Goal: Information Seeking & Learning: Find specific fact

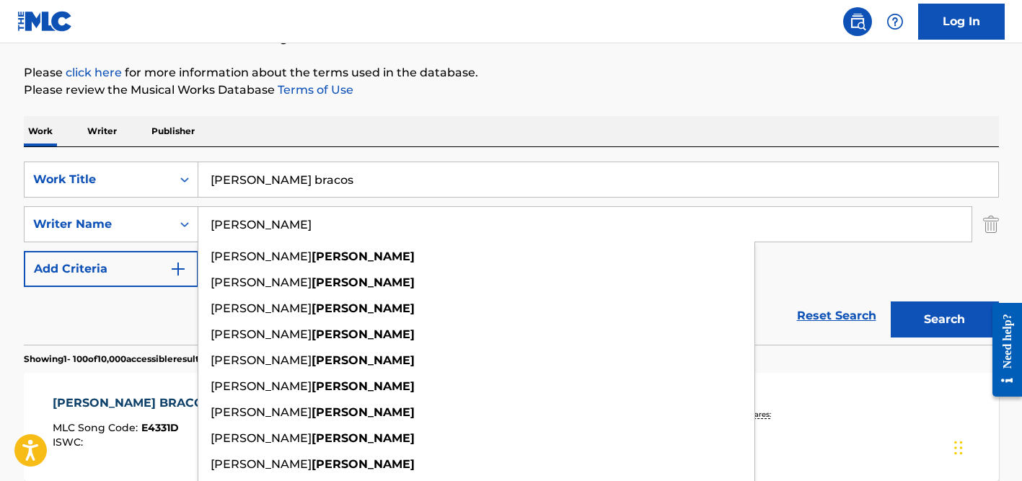
type input "[PERSON_NAME]"
click at [287, 184] on input "[PERSON_NAME] bracos" at bounding box center [598, 179] width 800 height 35
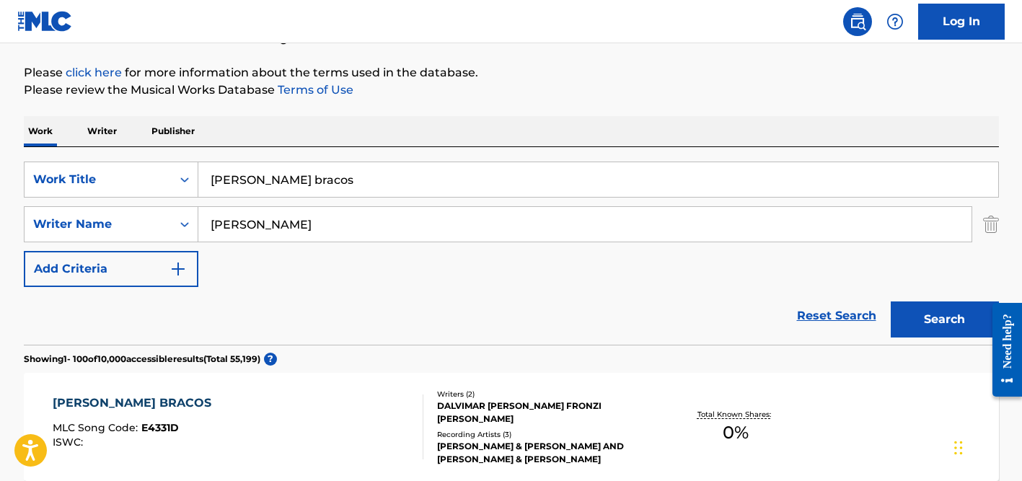
click at [287, 184] on input "[PERSON_NAME] bracos" at bounding box center [598, 179] width 800 height 35
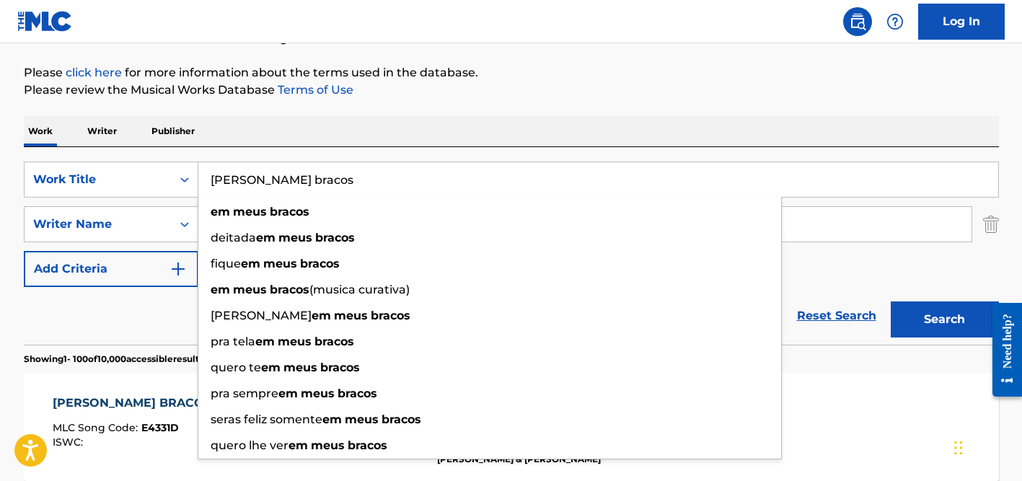
paste input "Guess She's Cool"
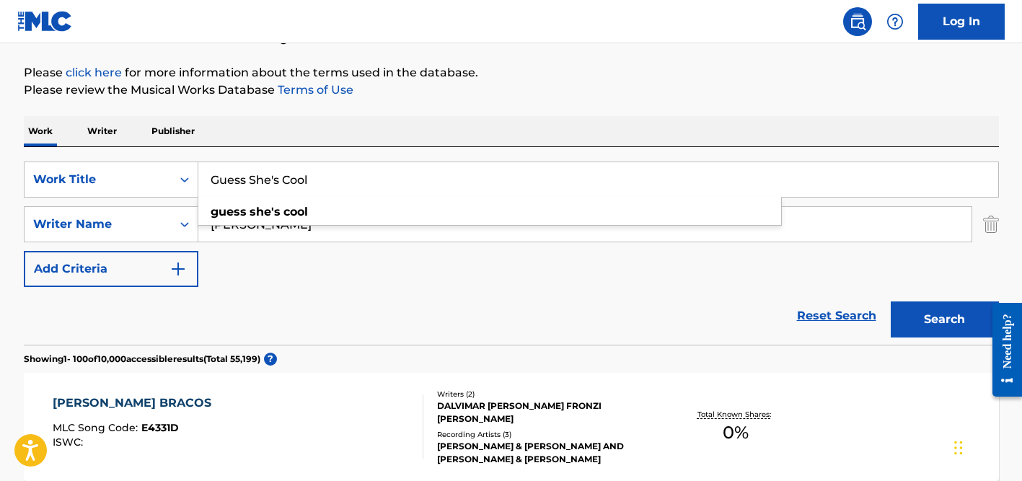
type input "Guess She's Cool"
click at [337, 141] on div "Work Writer Publisher" at bounding box center [511, 131] width 975 height 30
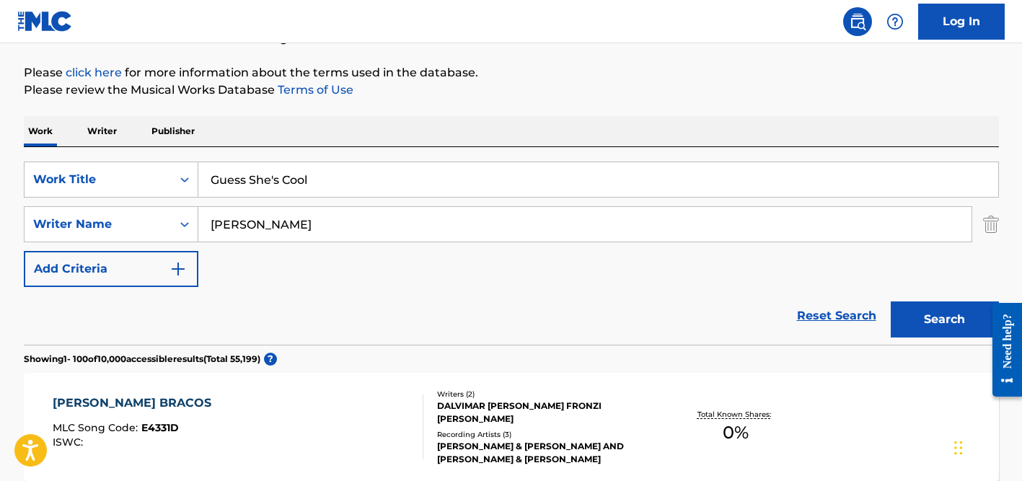
click at [333, 211] on input "[PERSON_NAME]" at bounding box center [584, 224] width 773 height 35
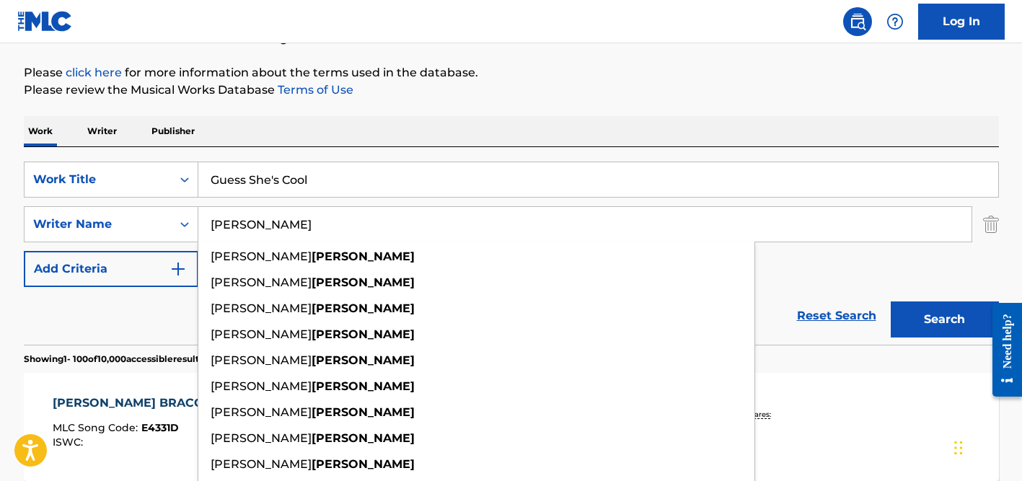
click at [891, 301] on button "Search" at bounding box center [945, 319] width 108 height 36
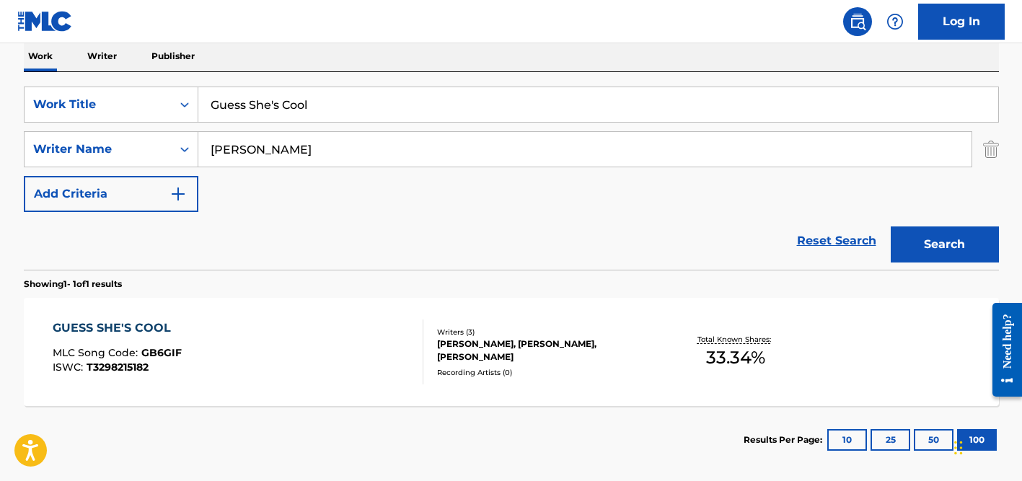
scroll to position [304, 0]
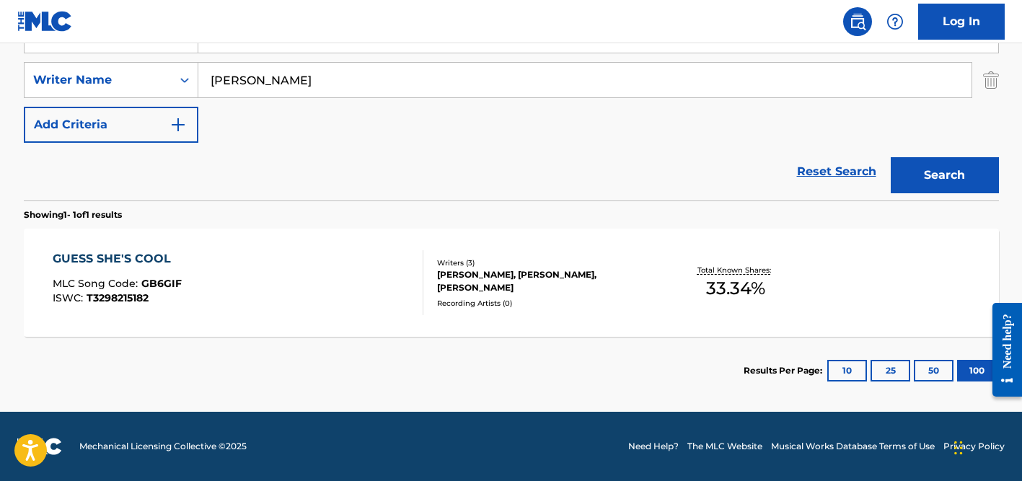
click at [470, 290] on div "[PERSON_NAME], [PERSON_NAME], [PERSON_NAME]" at bounding box center [546, 281] width 218 height 26
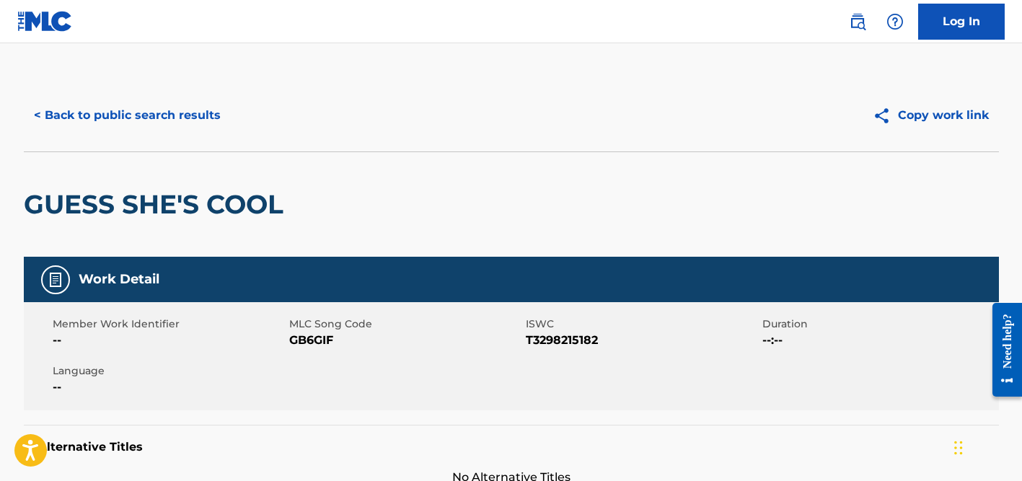
click at [216, 124] on button "< Back to public search results" at bounding box center [127, 115] width 207 height 36
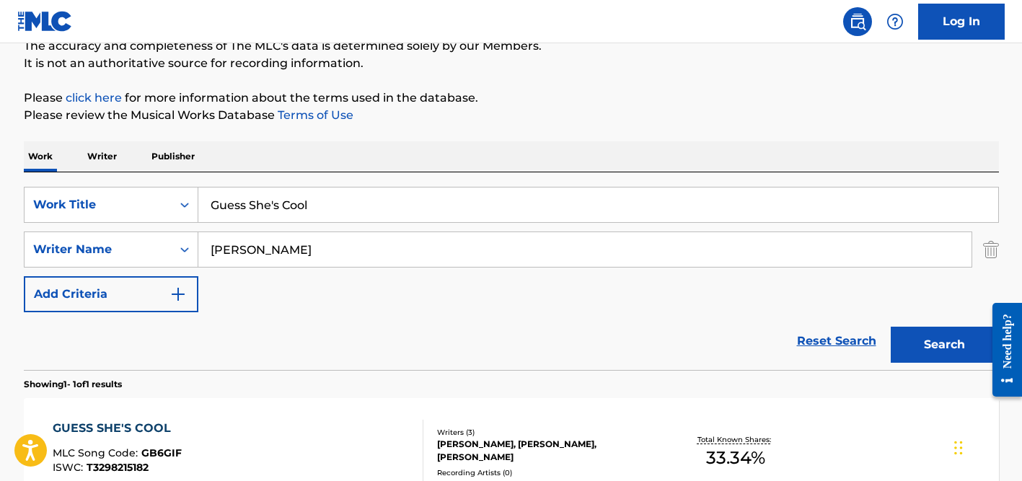
scroll to position [109, 0]
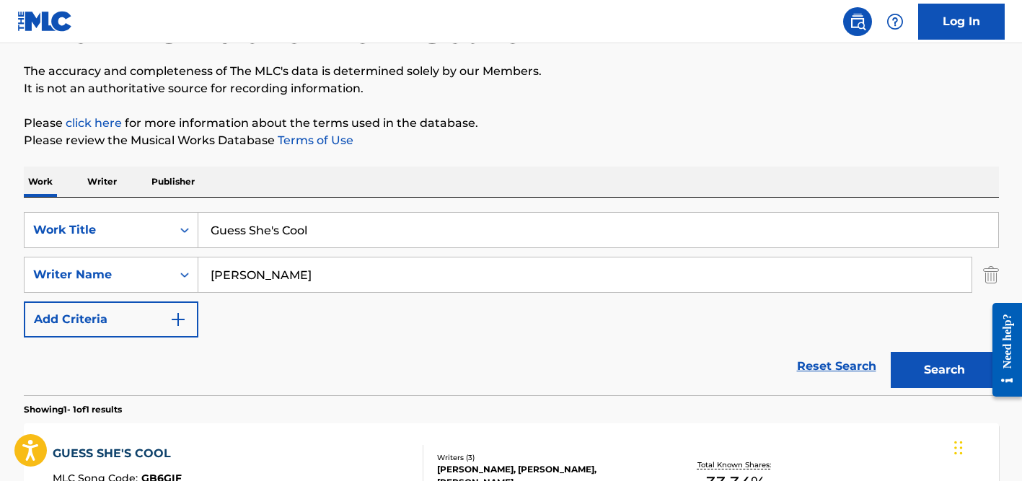
click at [268, 226] on input "Guess She's Cool" at bounding box center [598, 230] width 800 height 35
paste input "Prin To Telos"
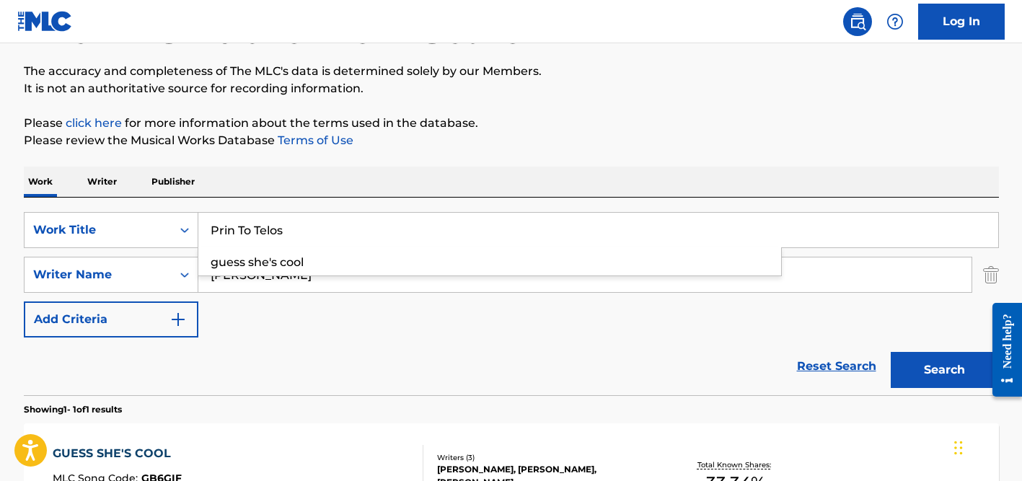
type input "Prin To Telos"
click at [336, 156] on div "The MLC Public Work Search The accuracy and completeness of The MLC's data is d…" at bounding box center [511, 284] width 1010 height 629
click at [278, 275] on input "[PERSON_NAME]" at bounding box center [584, 274] width 773 height 35
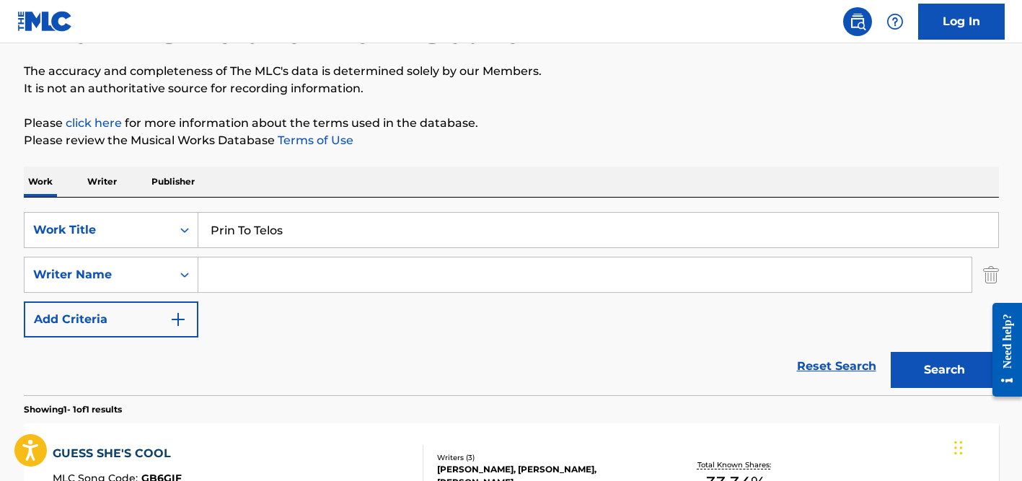
click at [891, 352] on button "Search" at bounding box center [945, 370] width 108 height 36
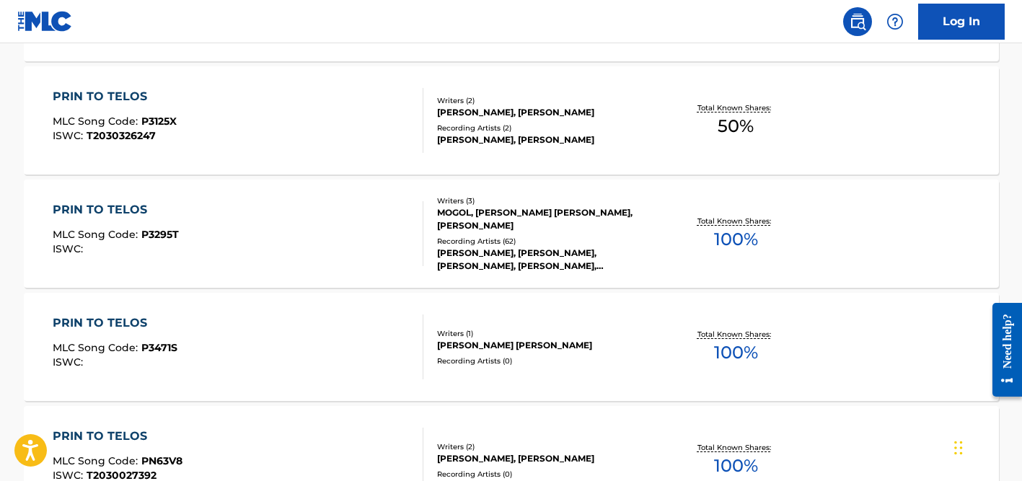
scroll to position [1033, 0]
click at [497, 221] on div "MOGOL, [PERSON_NAME] [PERSON_NAME], [PERSON_NAME]" at bounding box center [546, 219] width 218 height 26
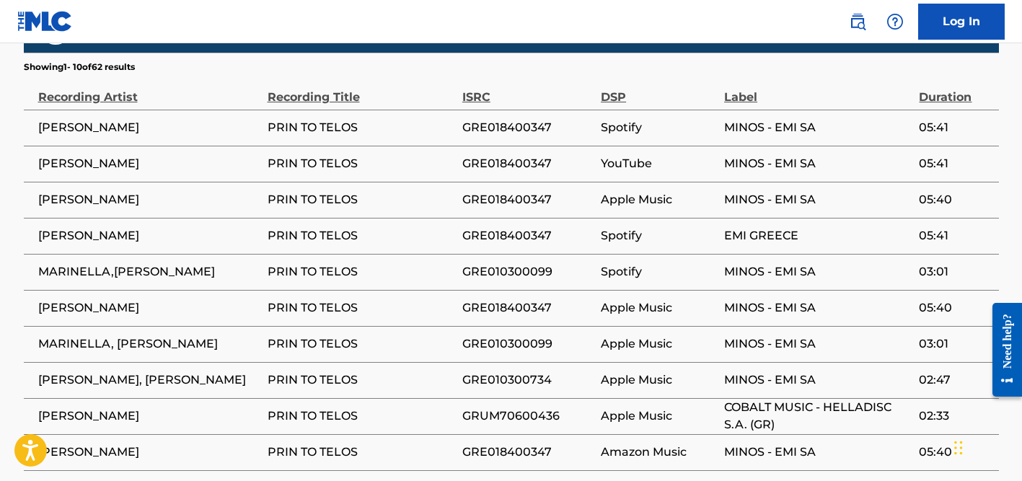
scroll to position [1054, 0]
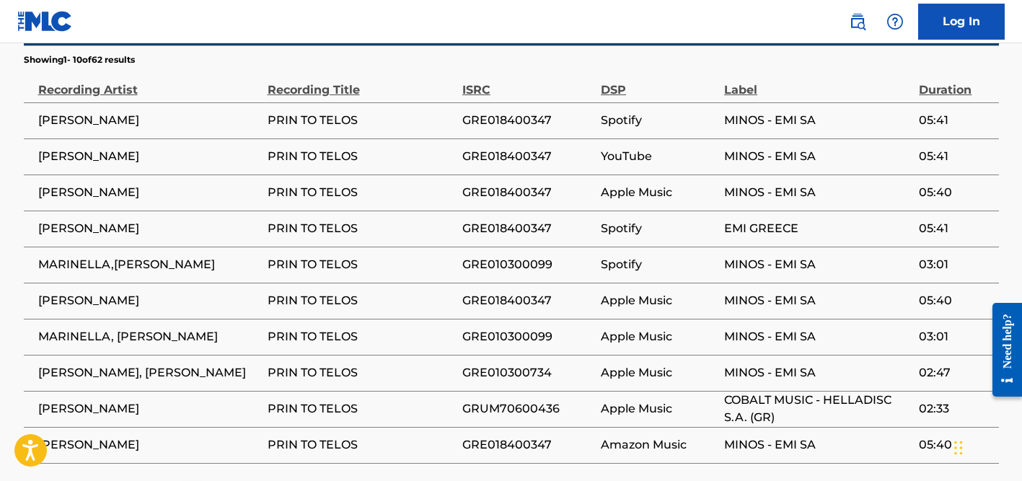
click at [141, 401] on span "[PERSON_NAME]" at bounding box center [149, 408] width 222 height 17
copy div "[PERSON_NAME]"
click at [151, 192] on span "[PERSON_NAME]" at bounding box center [149, 192] width 222 height 17
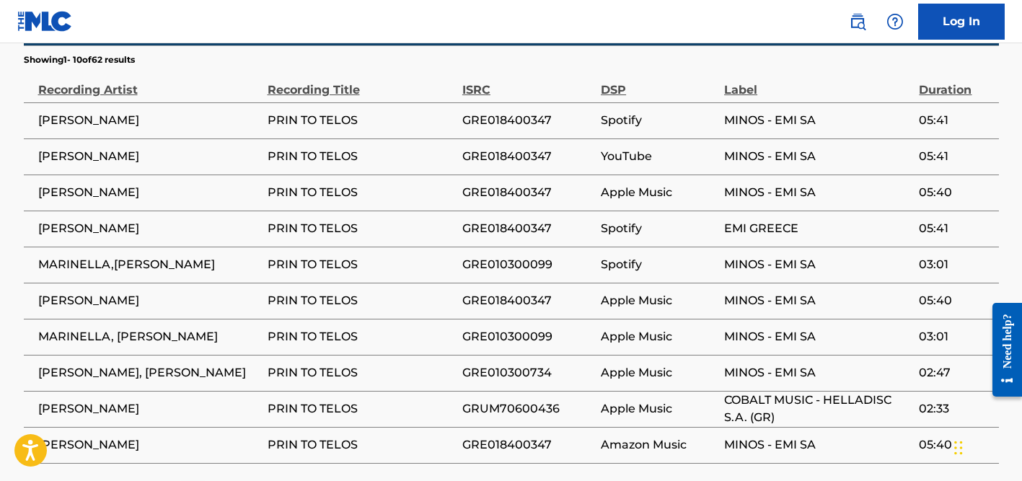
click at [151, 192] on span "[PERSON_NAME]" at bounding box center [149, 192] width 222 height 17
copy div "[PERSON_NAME]"
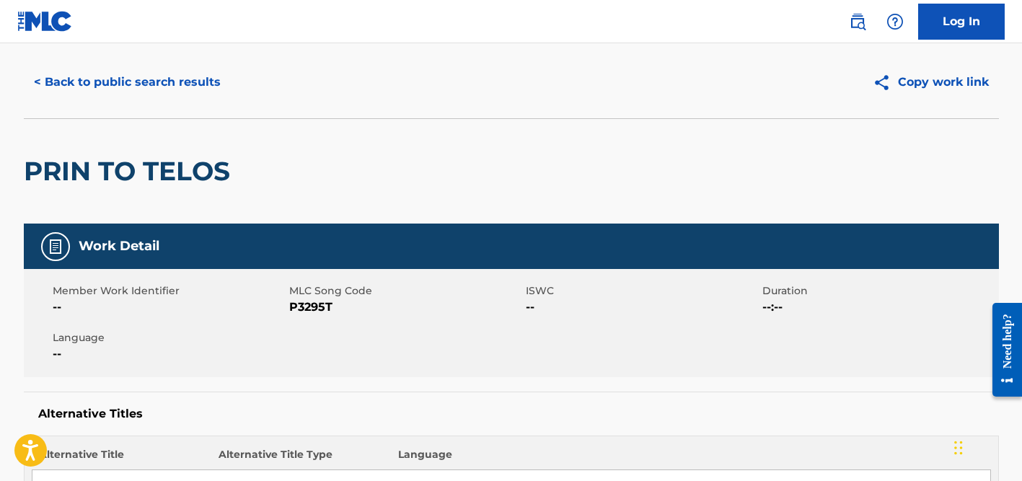
scroll to position [0, 0]
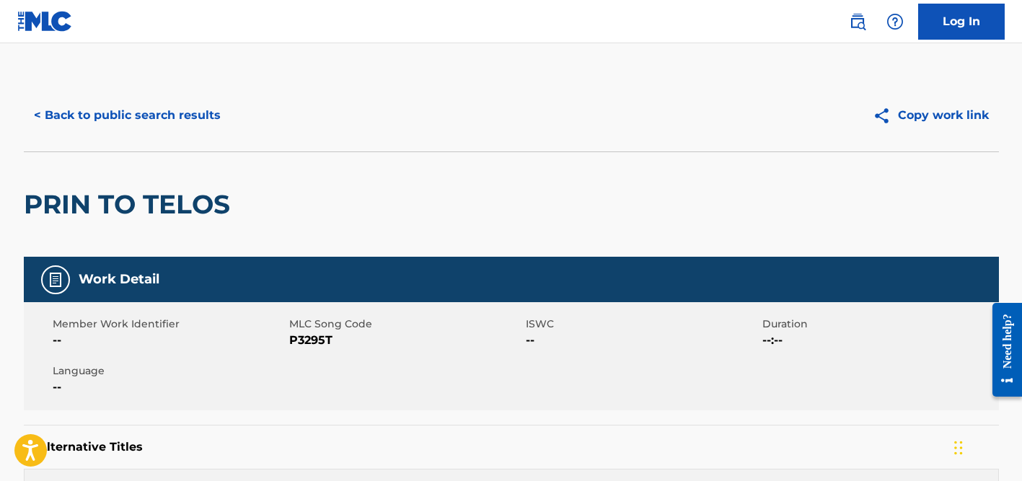
click at [199, 117] on button "< Back to public search results" at bounding box center [127, 115] width 207 height 36
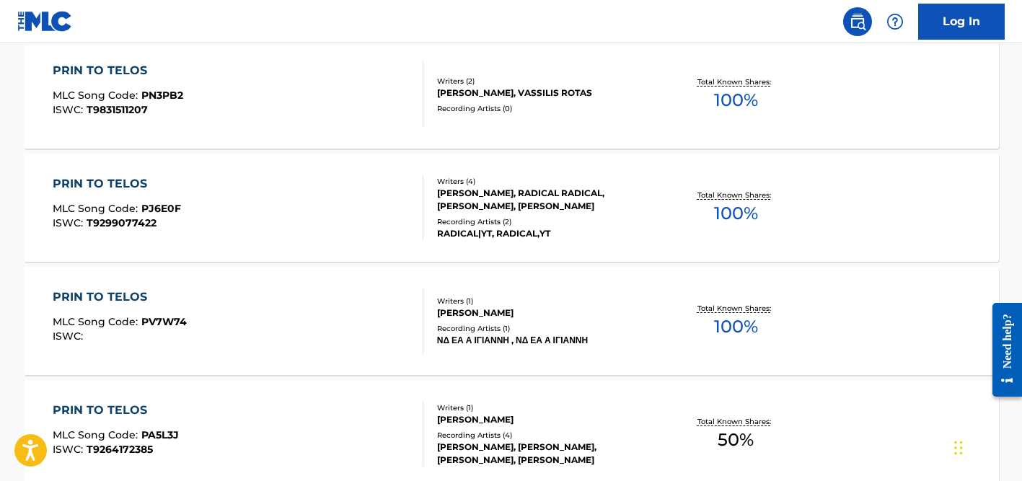
scroll to position [287, 0]
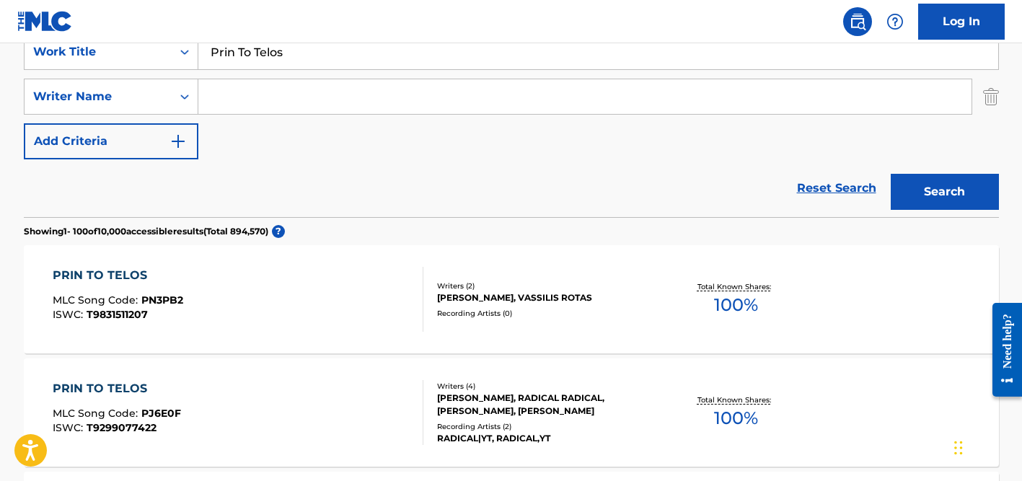
click at [282, 61] on input "Prin To Telos" at bounding box center [598, 52] width 800 height 35
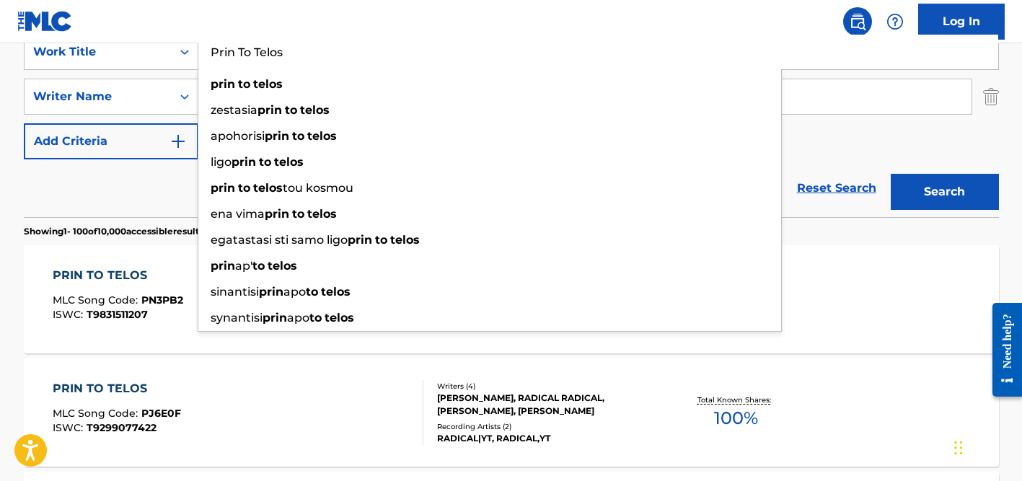
paste input "70 de [PERSON_NAME] 7"
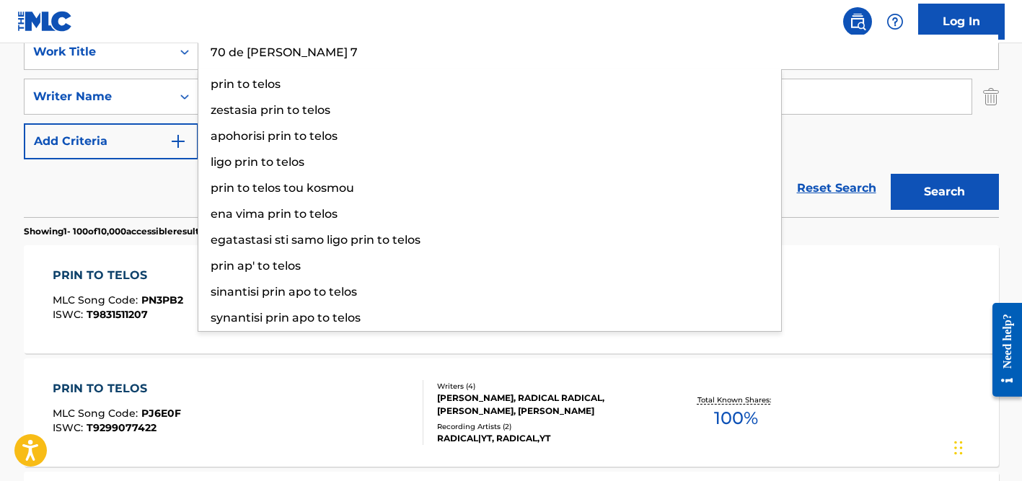
click at [891, 174] on button "Search" at bounding box center [945, 192] width 108 height 36
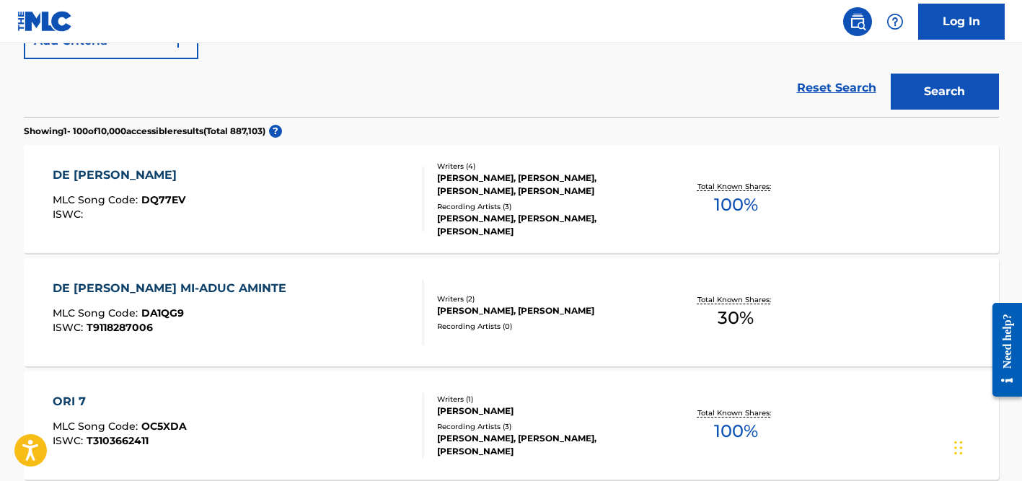
scroll to position [0, 0]
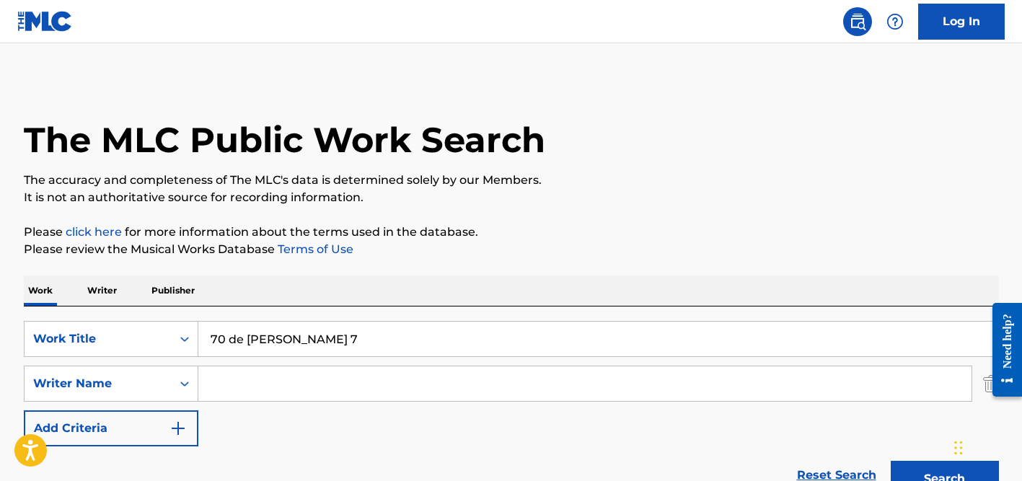
click at [279, 342] on input "70 de [PERSON_NAME] 7" at bounding box center [598, 339] width 800 height 35
paste input "Together"
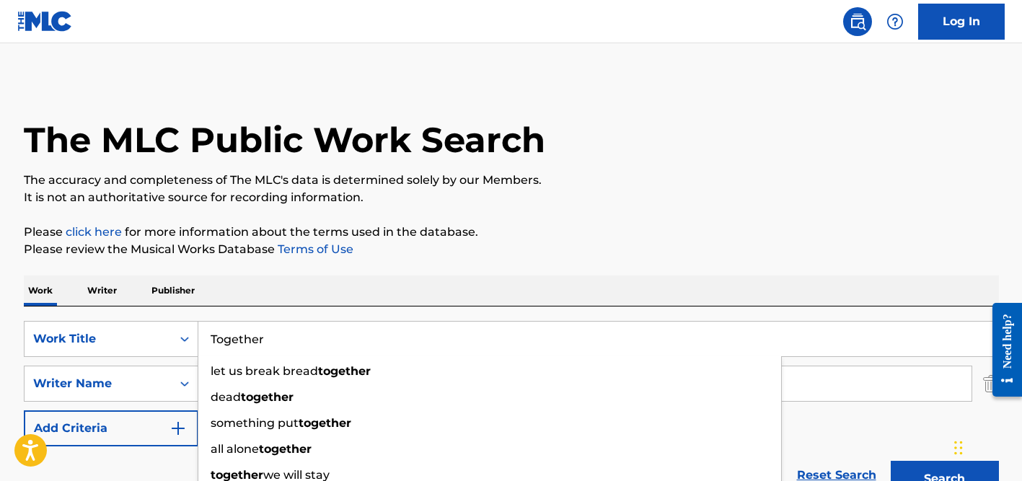
type input "Together"
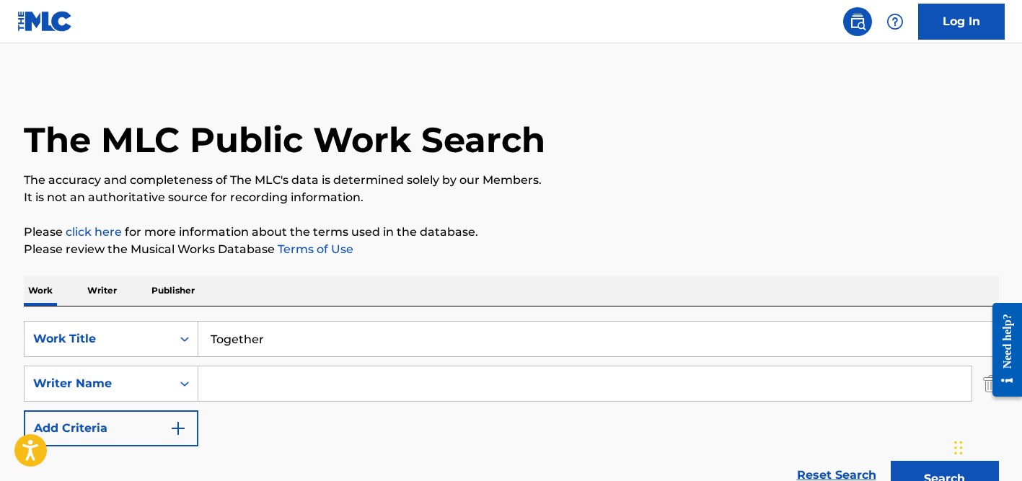
click at [325, 299] on div "Work Writer Publisher" at bounding box center [511, 291] width 975 height 30
click at [296, 371] on input "Search Form" at bounding box center [584, 383] width 773 height 35
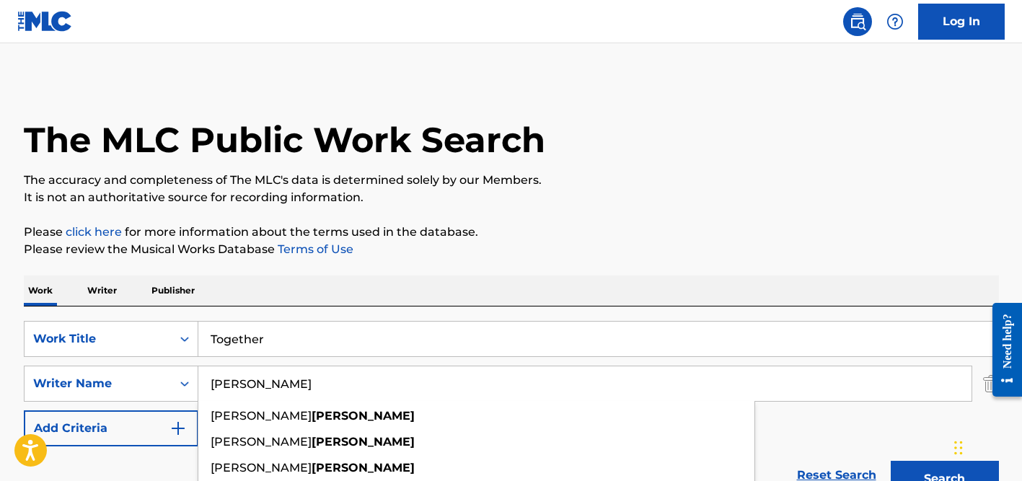
click at [891, 461] on button "Search" at bounding box center [945, 479] width 108 height 36
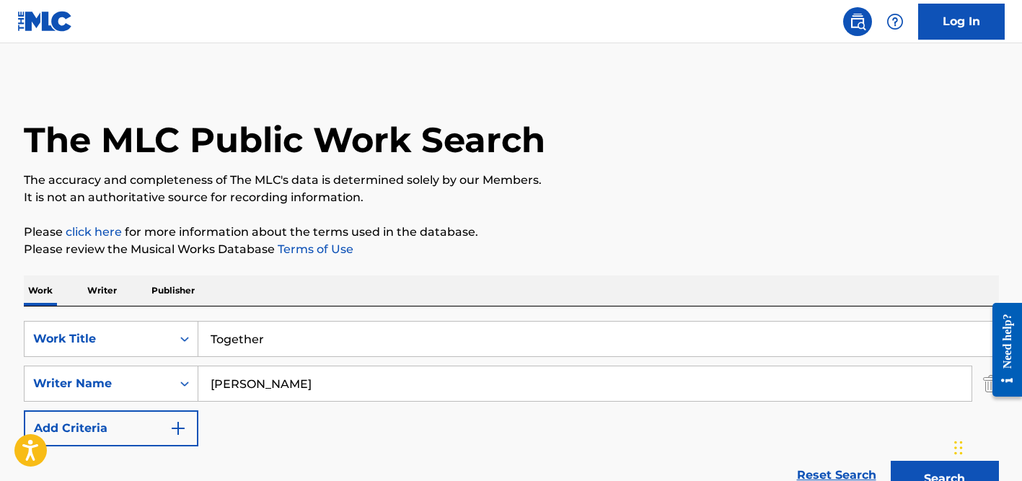
click at [256, 366] on div "[PERSON_NAME]" at bounding box center [585, 384] width 774 height 36
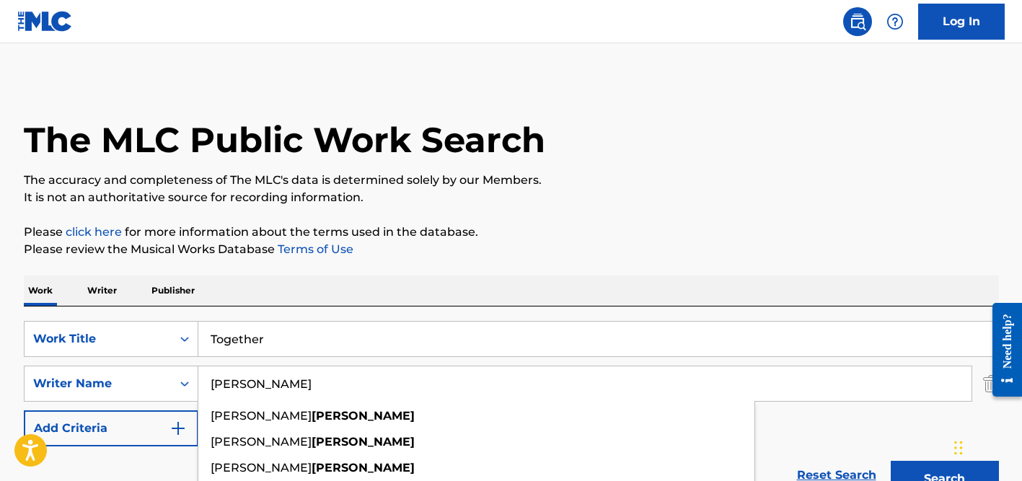
click at [262, 381] on input "[PERSON_NAME]" at bounding box center [584, 383] width 773 height 35
paste input "Castleton"
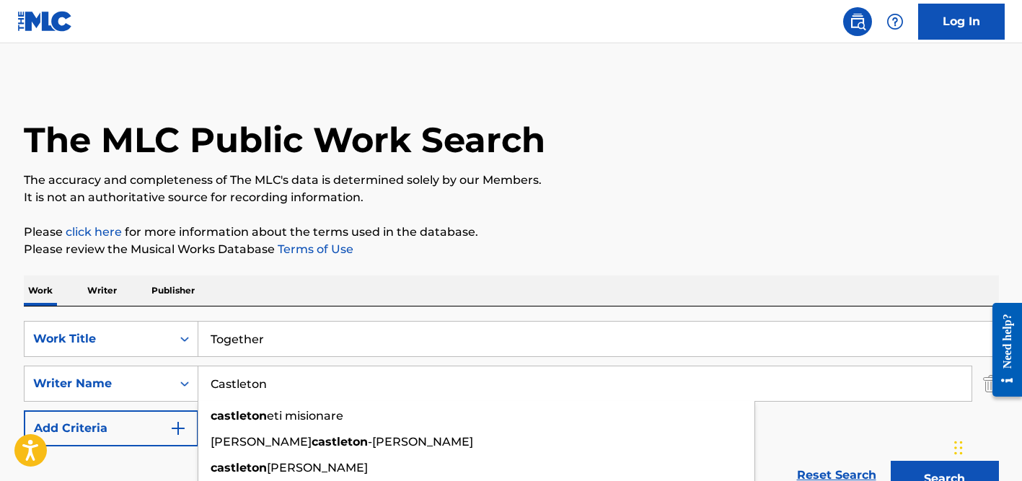
type input "Castleton"
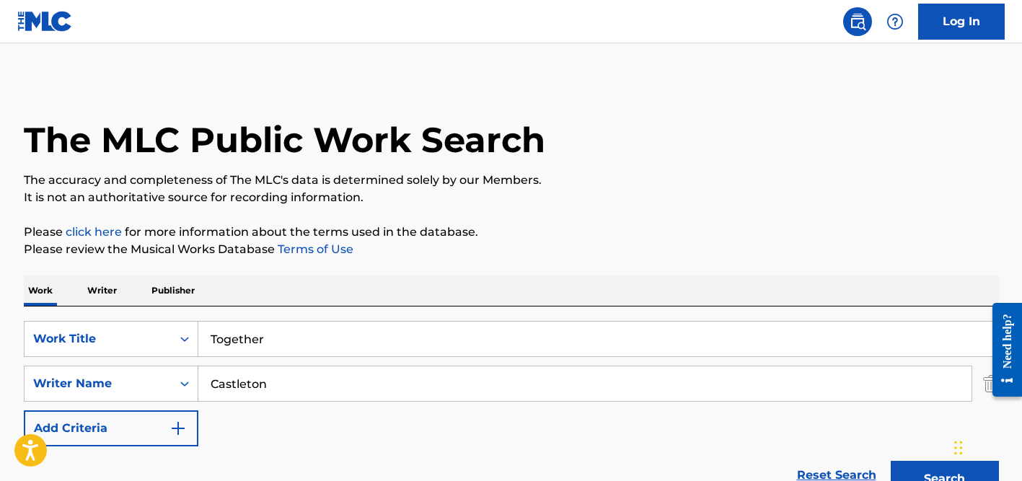
click at [289, 358] on div "SearchWithCriteria360dd5d2-4c4e-4e6f-8fe5-0508f415eae9 Work Title Together Sear…" at bounding box center [511, 384] width 975 height 126
click at [211, 338] on input "Together" at bounding box center [598, 339] width 800 height 35
click at [891, 461] on button "Search" at bounding box center [945, 479] width 108 height 36
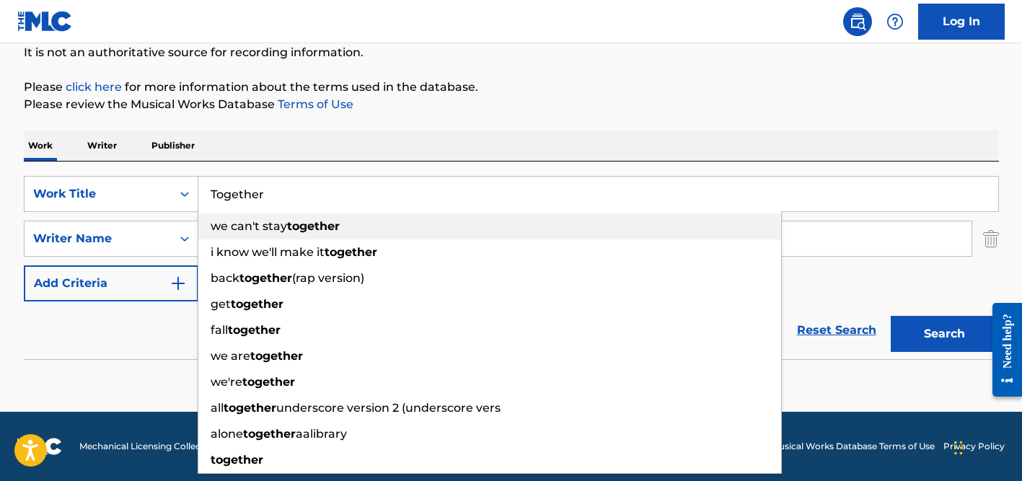
click at [259, 237] on div "we can't stay together" at bounding box center [489, 226] width 583 height 26
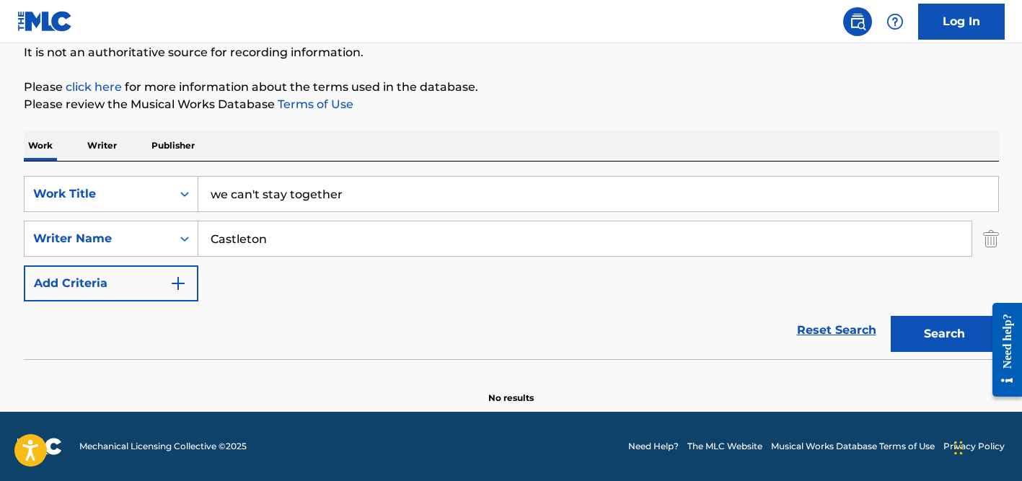
click at [264, 206] on input "we can't stay together" at bounding box center [598, 194] width 800 height 35
paste input "My Dream"
type input "My Dream"
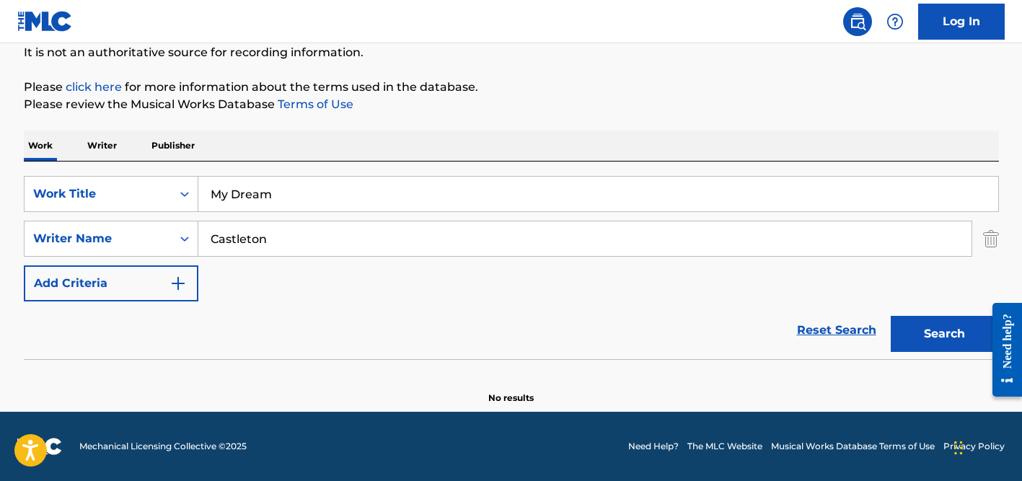
click at [369, 105] on p "Please review the Musical Works Database Terms of Use" at bounding box center [511, 104] width 975 height 17
click at [290, 238] on input "Castleton" at bounding box center [584, 238] width 773 height 35
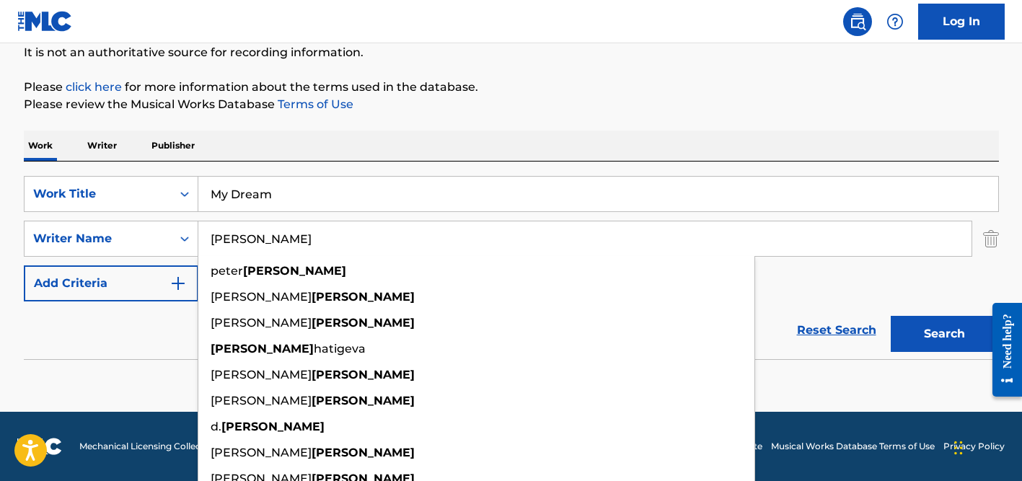
type input "[PERSON_NAME]"
click at [349, 176] on div "My Dream" at bounding box center [598, 194] width 801 height 36
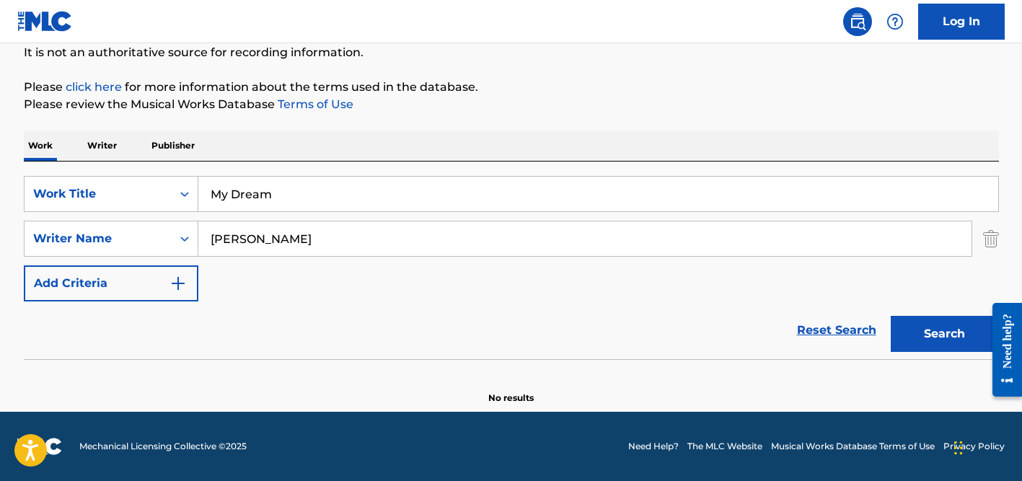
click at [344, 227] on input "[PERSON_NAME]" at bounding box center [584, 238] width 773 height 35
click at [891, 316] on button "Search" at bounding box center [945, 334] width 108 height 36
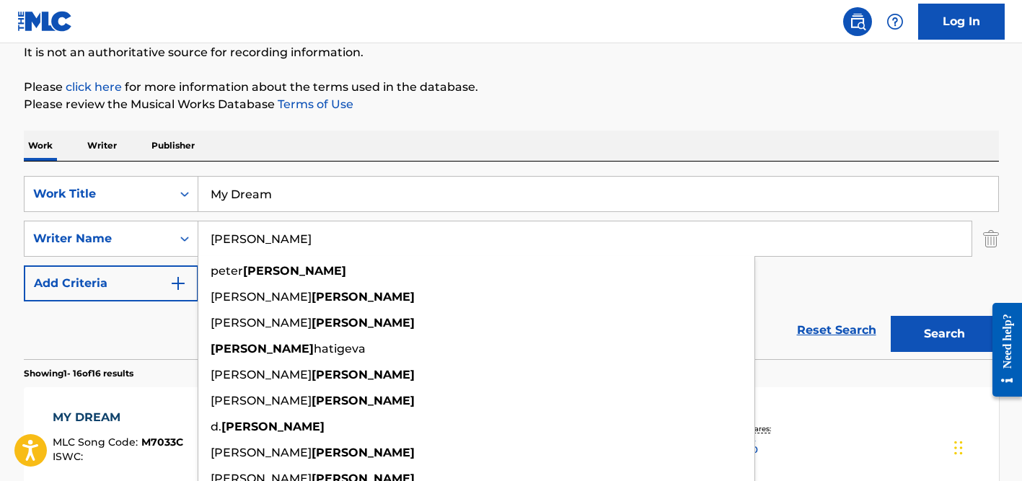
click at [617, 79] on p "Please click here for more information about the terms used in the database." at bounding box center [511, 87] width 975 height 17
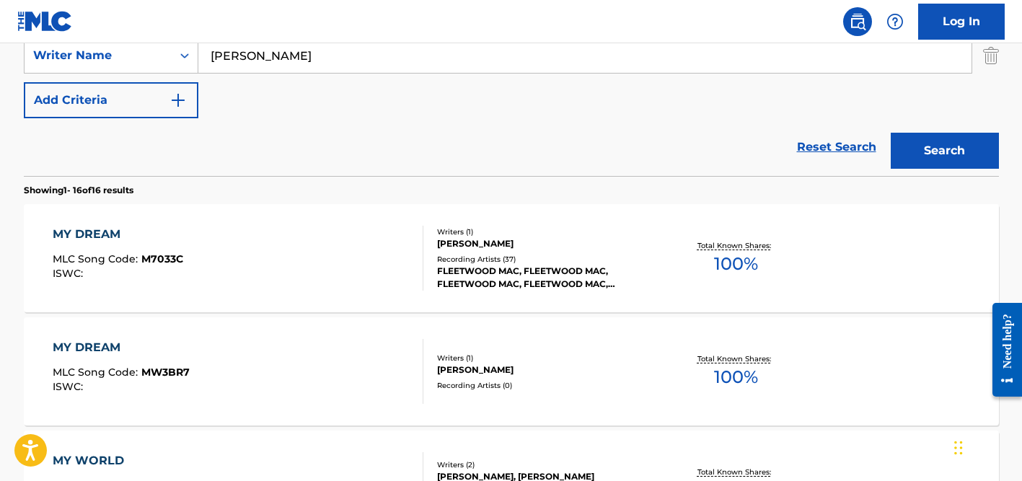
scroll to position [449, 0]
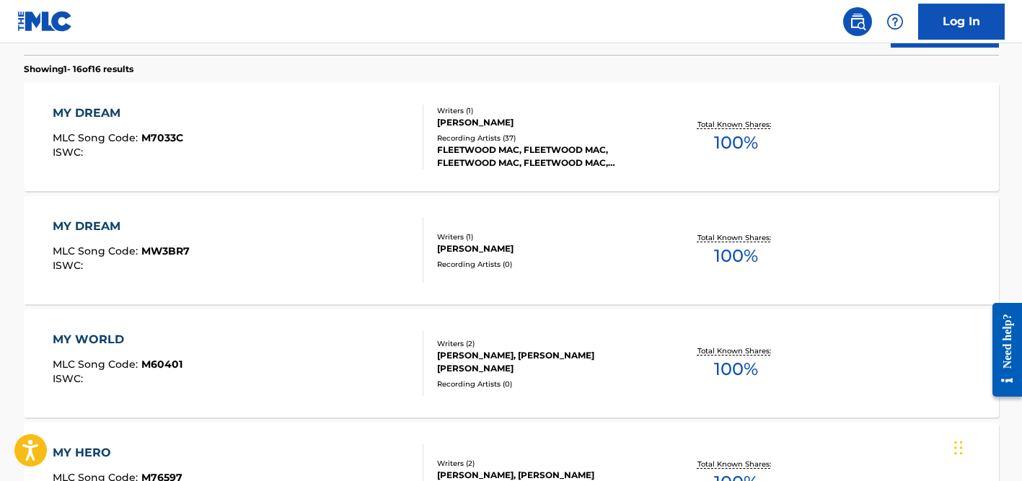
click at [472, 138] on div "Recording Artists ( 37 )" at bounding box center [546, 138] width 218 height 11
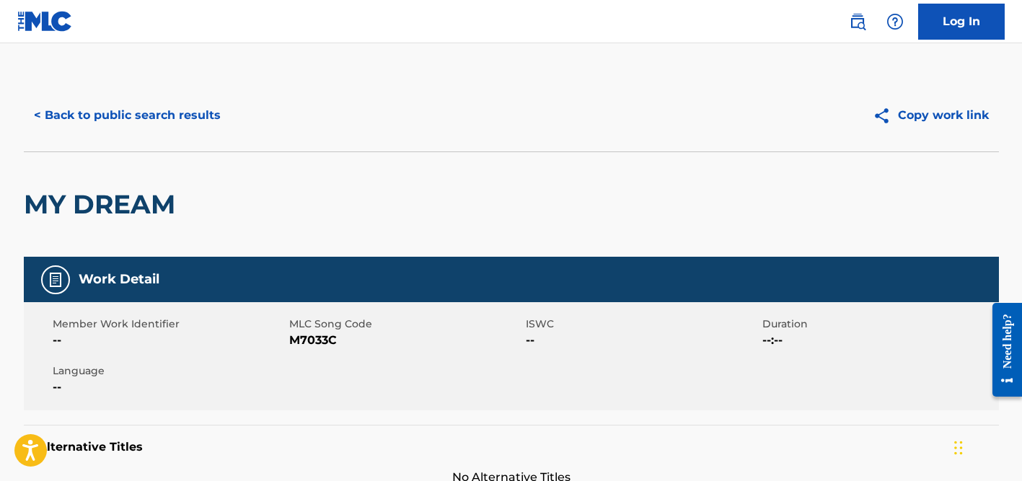
click at [154, 117] on button "< Back to public search results" at bounding box center [127, 115] width 207 height 36
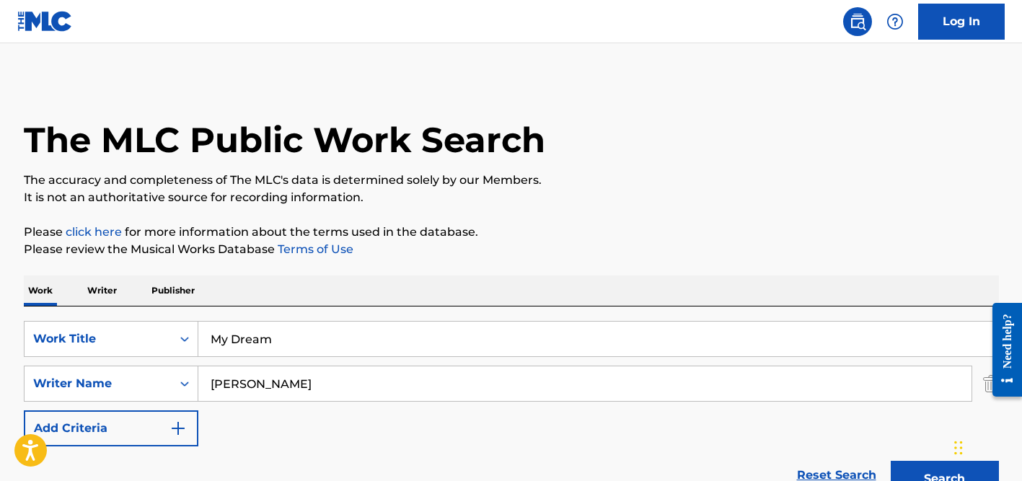
click at [267, 325] on input "My Dream" at bounding box center [598, 339] width 800 height 35
paste input "Pettegola"
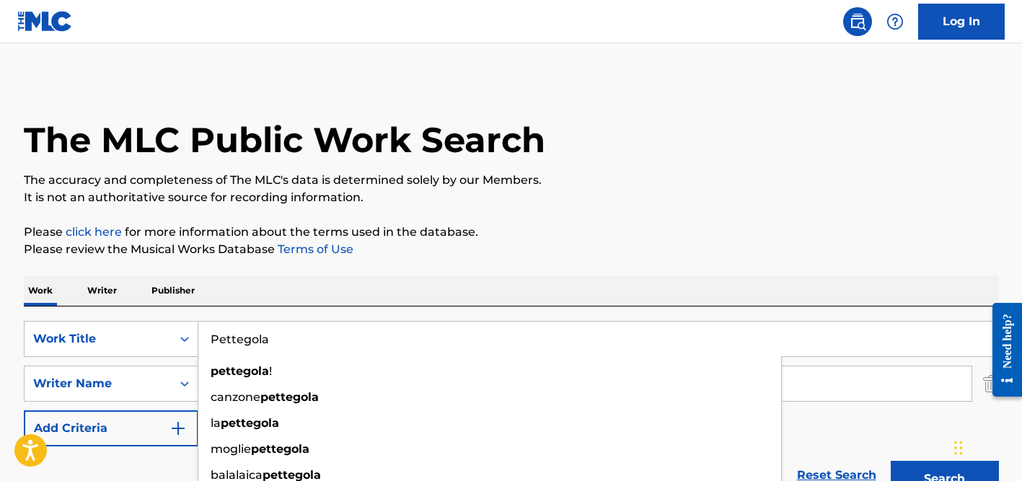
type input "Pettegola"
drag, startPoint x: 607, startPoint y: 276, endPoint x: 607, endPoint y: 260, distance: 15.9
click at [607, 276] on div "Work Writer Publisher" at bounding box center [511, 291] width 975 height 30
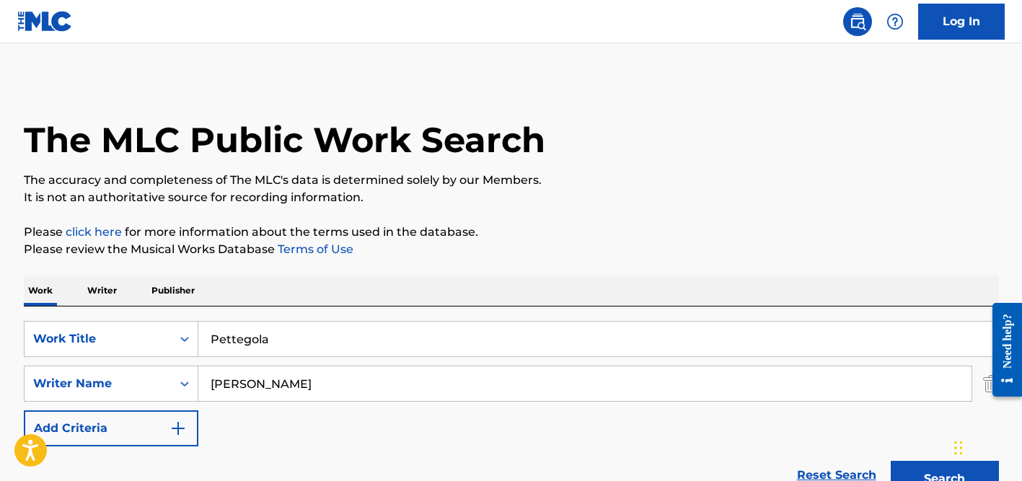
click at [230, 374] on input "[PERSON_NAME]" at bounding box center [584, 383] width 773 height 35
click at [891, 461] on button "Search" at bounding box center [945, 479] width 108 height 36
paste input "[PERSON_NAME]"
drag, startPoint x: 278, startPoint y: 383, endPoint x: 146, endPoint y: 364, distance: 132.6
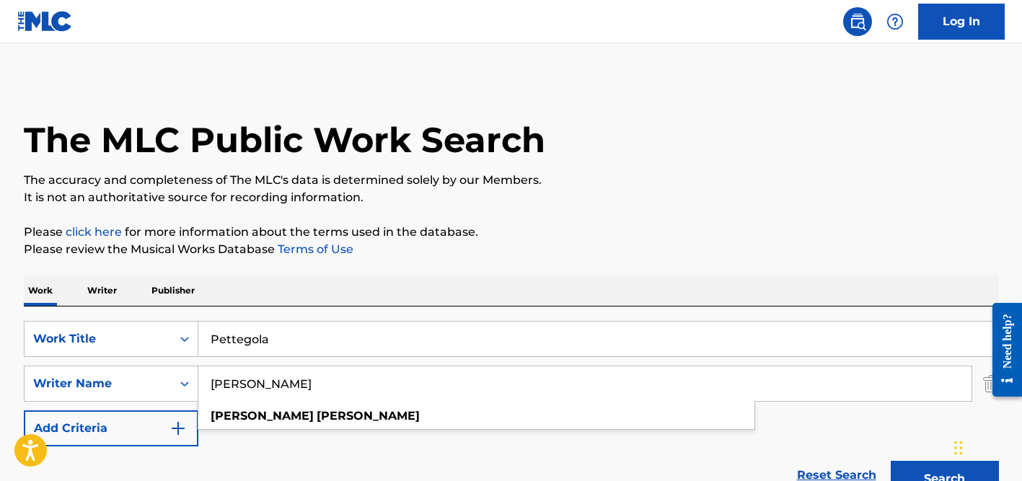
click at [146, 364] on div "SearchWithCriteria360dd5d2-4c4e-4e6f-8fe5-0508f415eae9 Work Title Pettegola Sea…" at bounding box center [511, 384] width 975 height 126
type input "[PERSON_NAME]"
click at [891, 461] on button "Search" at bounding box center [945, 479] width 108 height 36
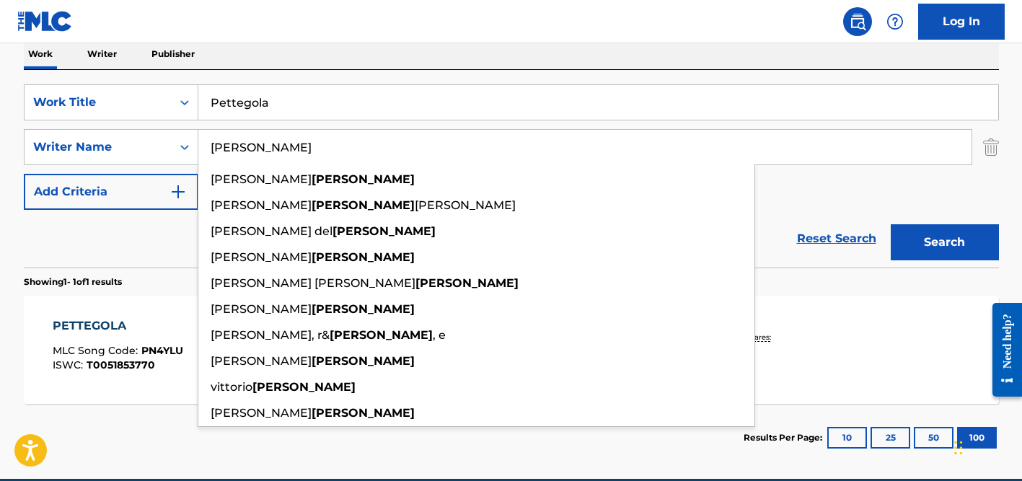
scroll to position [250, 0]
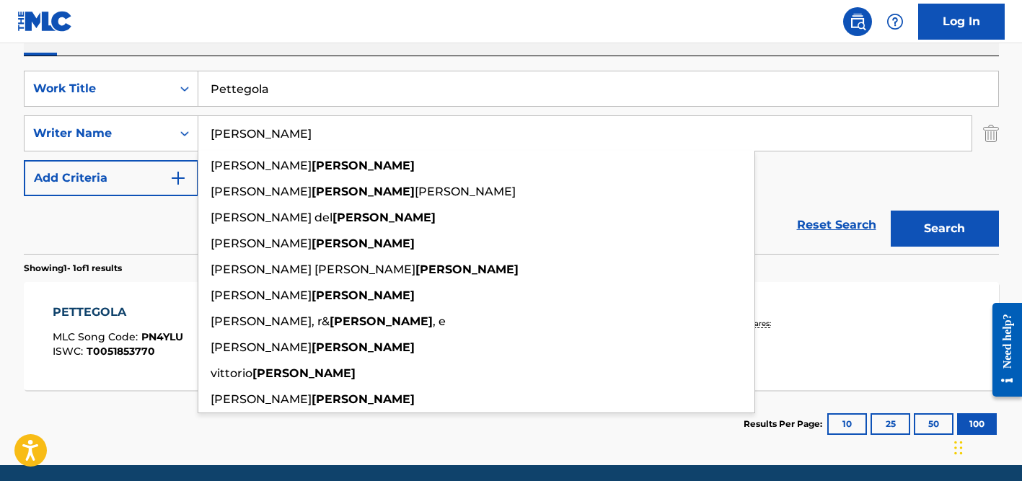
click at [86, 228] on div "Reset Search Search" at bounding box center [511, 225] width 975 height 58
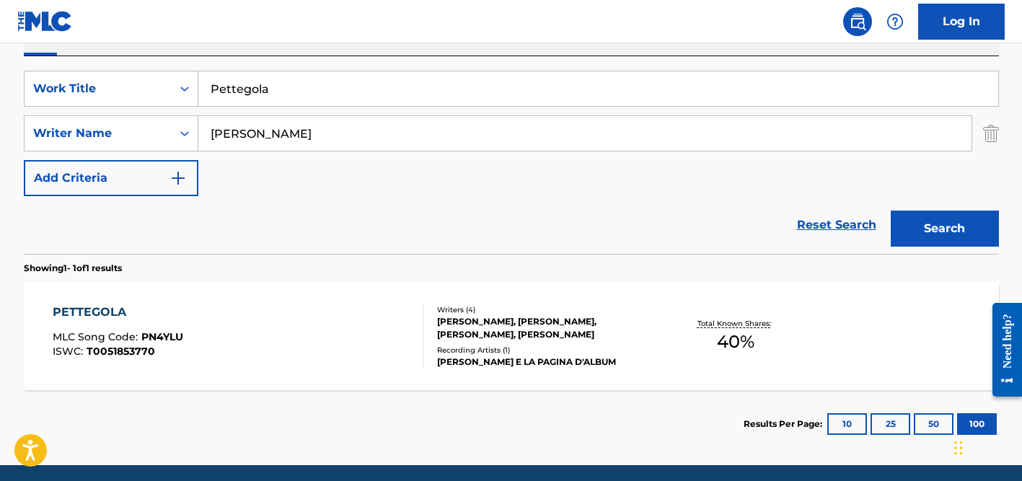
click at [477, 343] on div "Writers ( 4 ) [PERSON_NAME], [PERSON_NAME], [PERSON_NAME], [PERSON_NAME] Record…" at bounding box center [539, 336] width 232 height 64
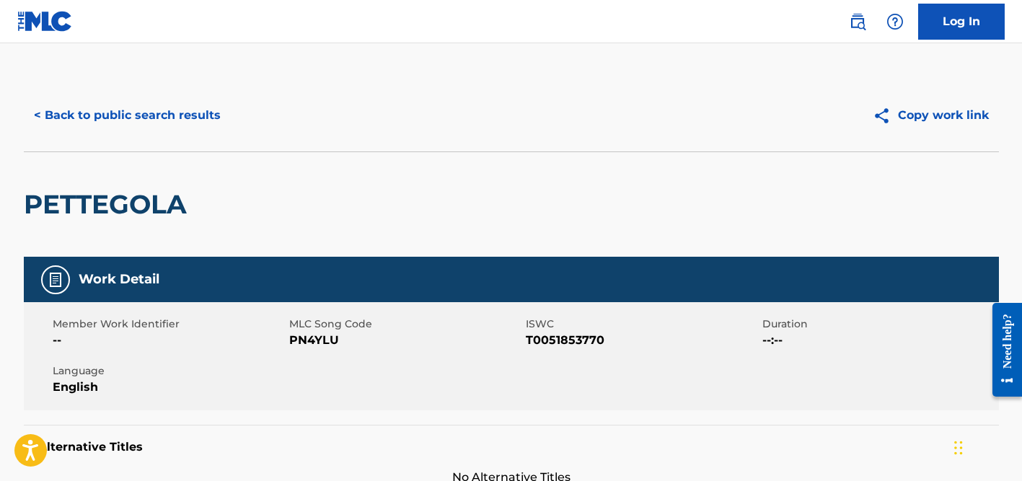
click at [188, 106] on button "< Back to public search results" at bounding box center [127, 115] width 207 height 36
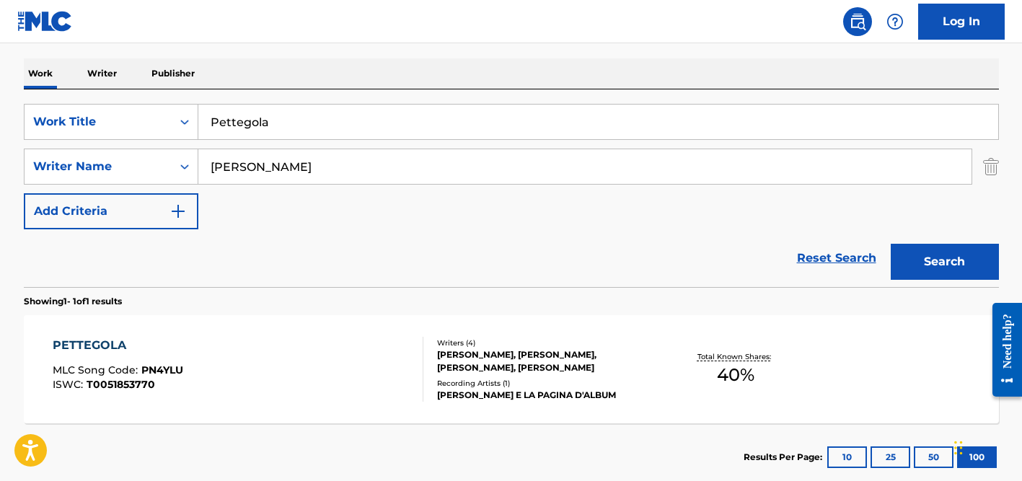
scroll to position [211, 0]
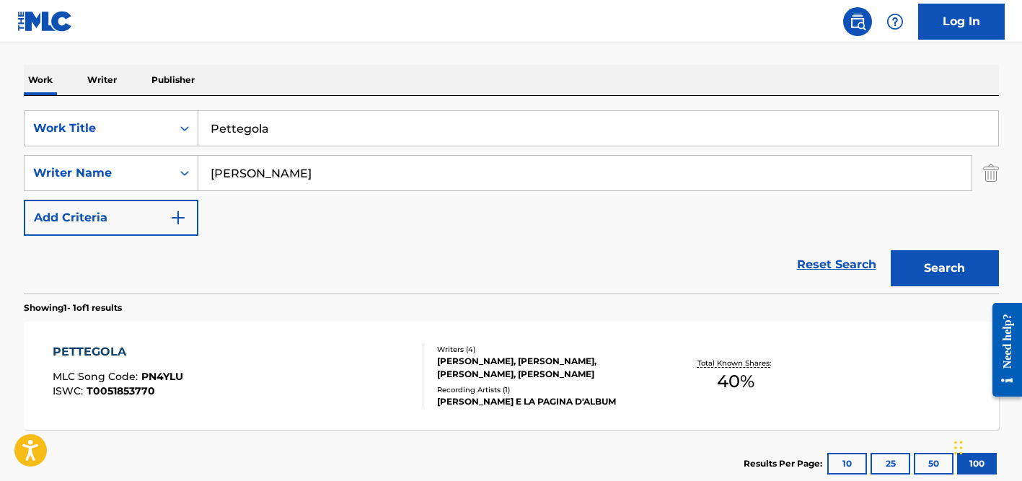
click at [249, 136] on input "Pettegola" at bounding box center [598, 128] width 800 height 35
paste input "Innovator"
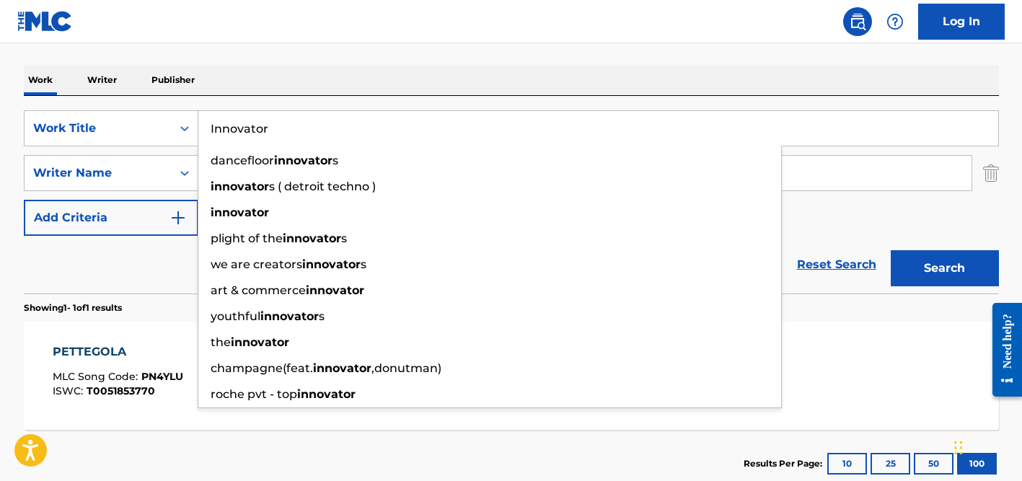
type input "Innovator"
click at [284, 50] on div "The MLC Public Work Search The accuracy and completeness of The MLC's data is d…" at bounding box center [511, 183] width 1010 height 629
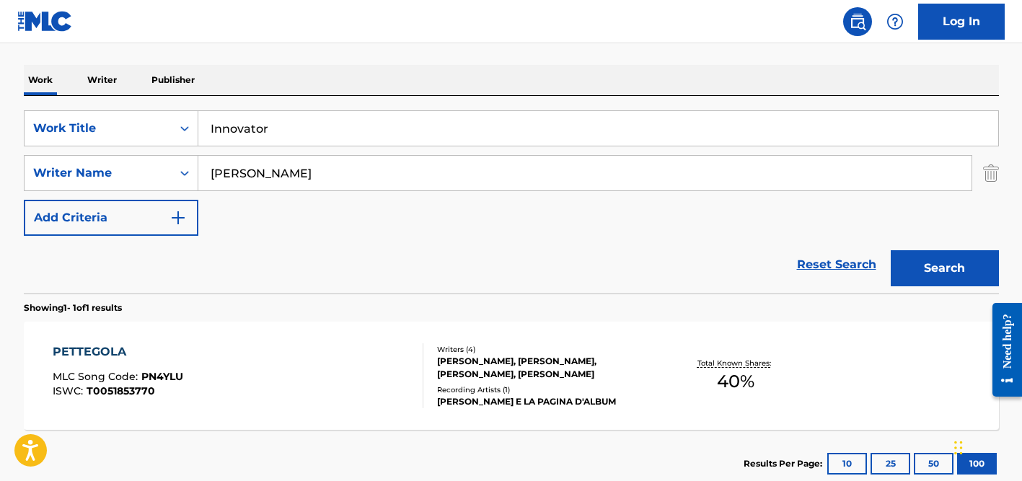
click at [251, 169] on input "[PERSON_NAME]" at bounding box center [584, 173] width 773 height 35
click at [891, 250] on button "Search" at bounding box center [945, 268] width 108 height 36
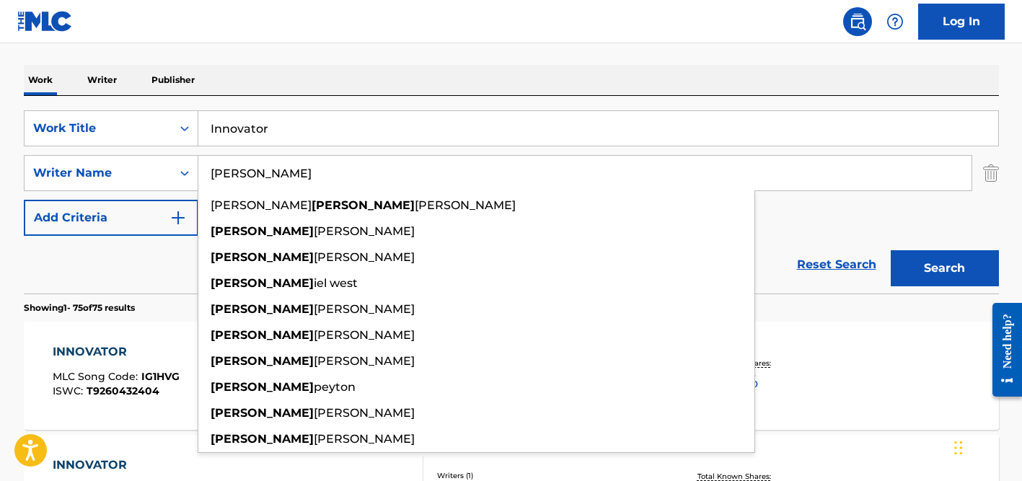
type input "[PERSON_NAME]"
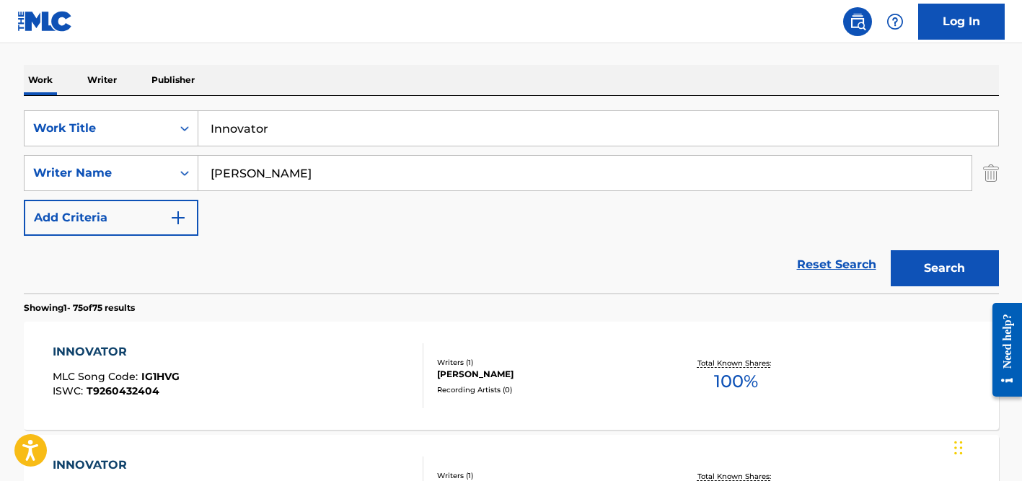
click at [379, 75] on div "Work Writer Publisher" at bounding box center [511, 80] width 975 height 30
click at [353, 167] on input "[PERSON_NAME]" at bounding box center [584, 173] width 773 height 35
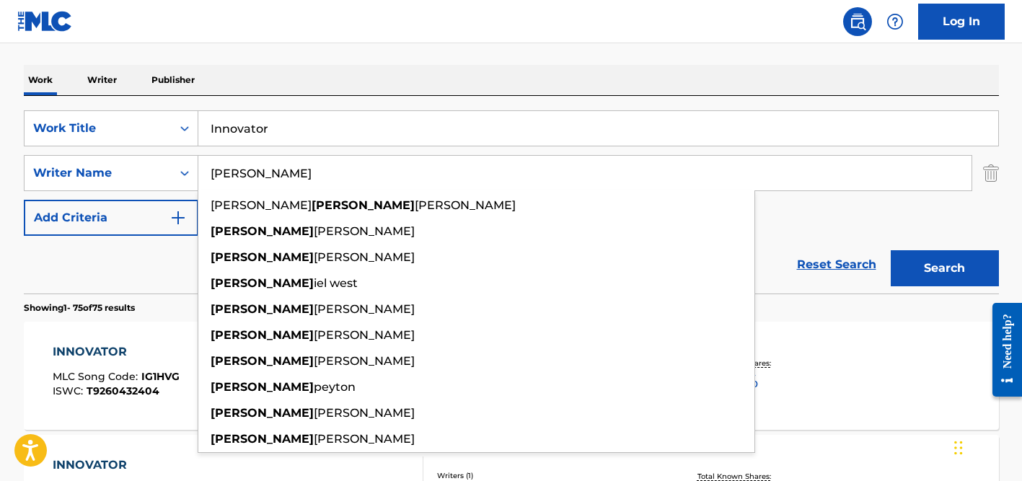
click at [891, 250] on button "Search" at bounding box center [945, 268] width 108 height 36
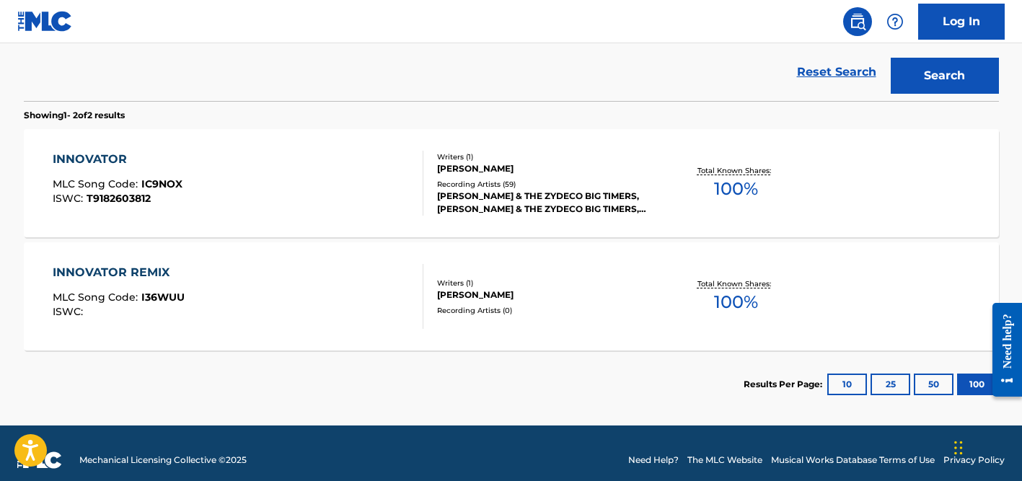
scroll to position [417, 0]
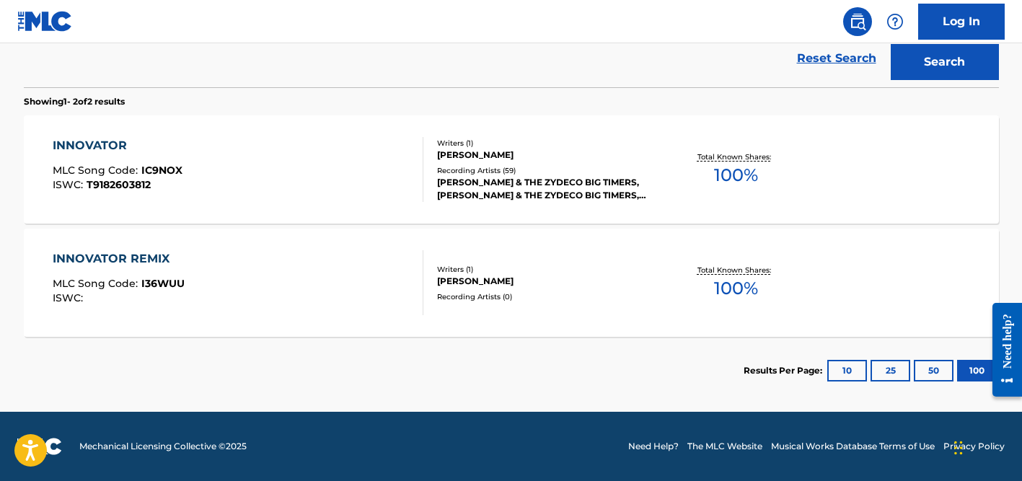
click at [492, 175] on div "Recording Artists ( 59 )" at bounding box center [546, 170] width 218 height 11
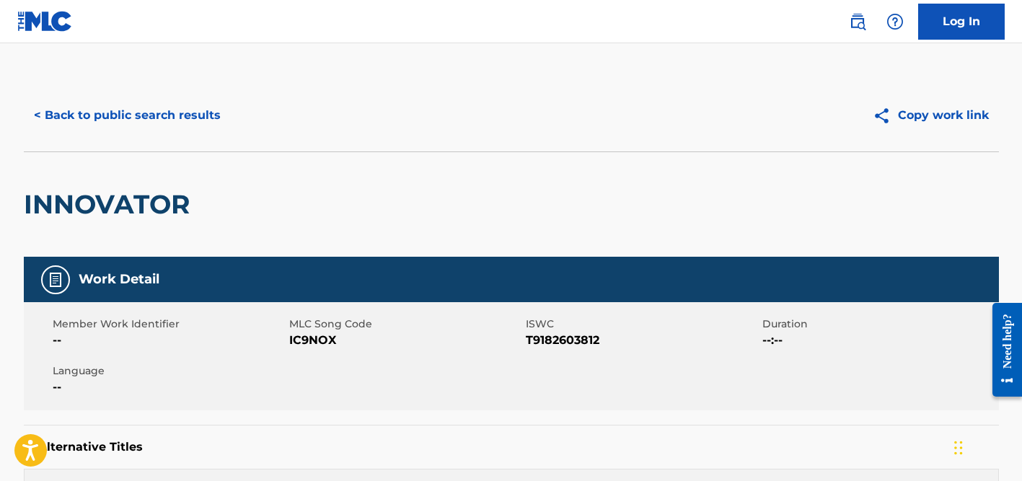
click at [154, 113] on button "< Back to public search results" at bounding box center [127, 115] width 207 height 36
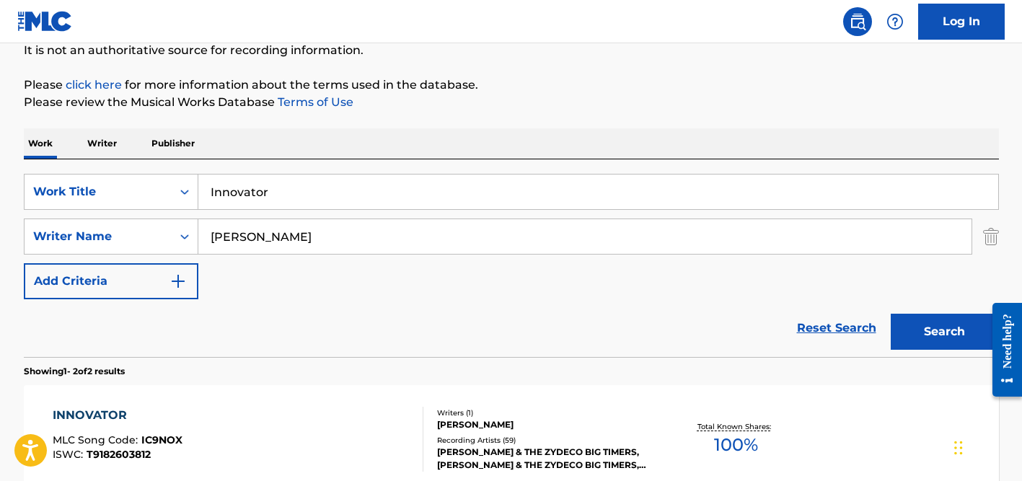
scroll to position [128, 0]
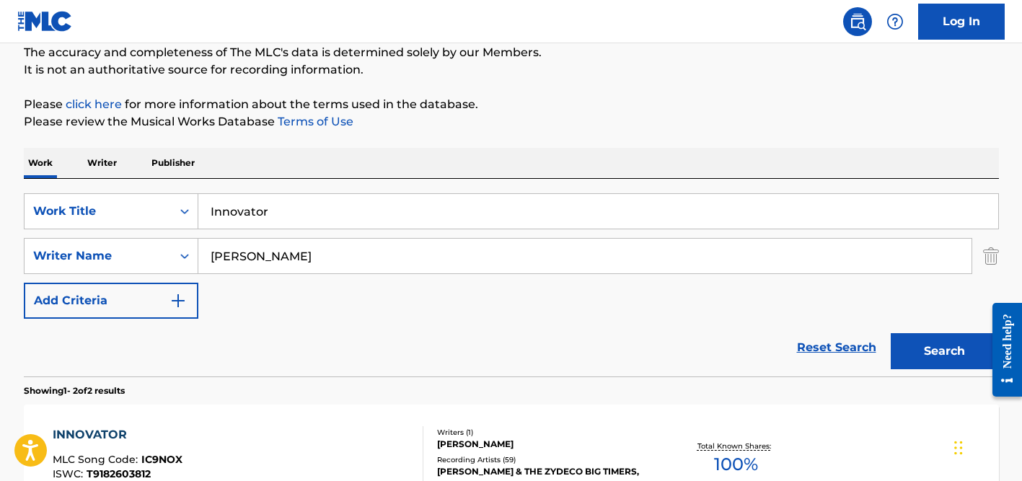
click at [261, 201] on input "Innovator" at bounding box center [598, 211] width 800 height 35
paste input "Am K2"
type input "I Am K2"
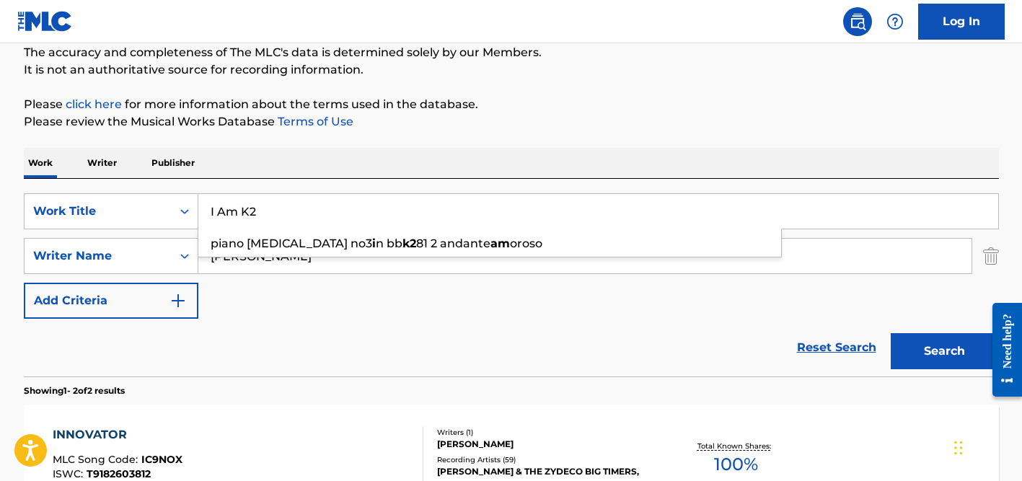
click at [304, 169] on div "Work Writer Publisher" at bounding box center [511, 163] width 975 height 30
click at [288, 238] on div "[PERSON_NAME]" at bounding box center [585, 256] width 774 height 36
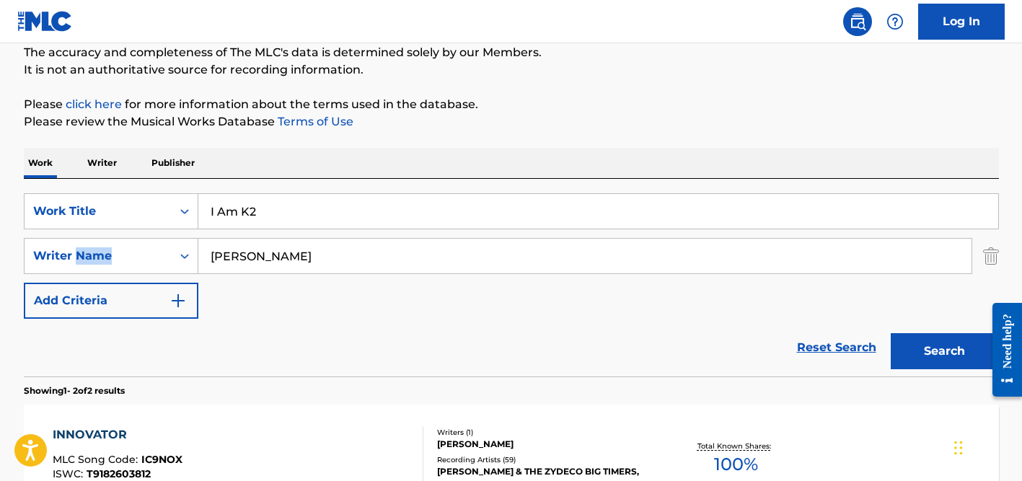
click at [288, 238] on div "[PERSON_NAME]" at bounding box center [585, 256] width 774 height 36
click at [281, 252] on input "[PERSON_NAME]" at bounding box center [584, 256] width 773 height 35
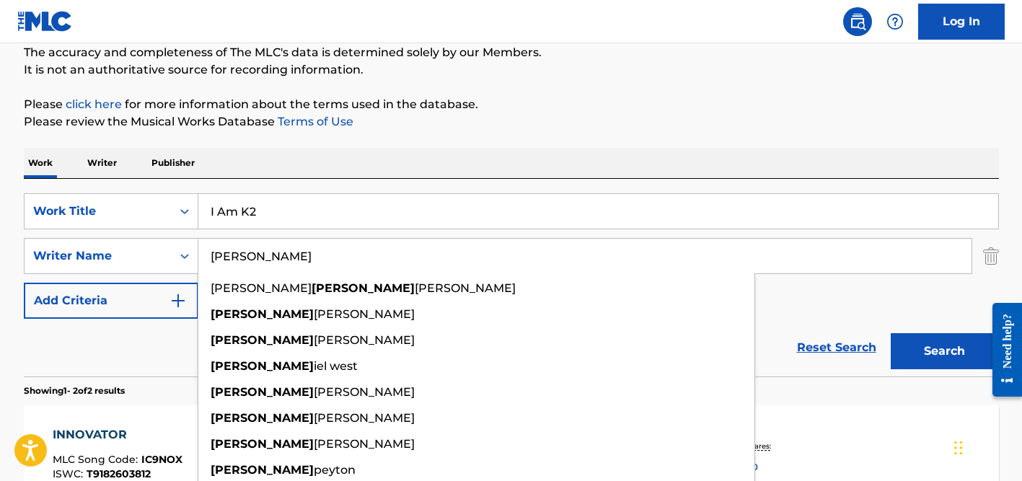
click at [281, 252] on input "[PERSON_NAME]" at bounding box center [584, 256] width 773 height 35
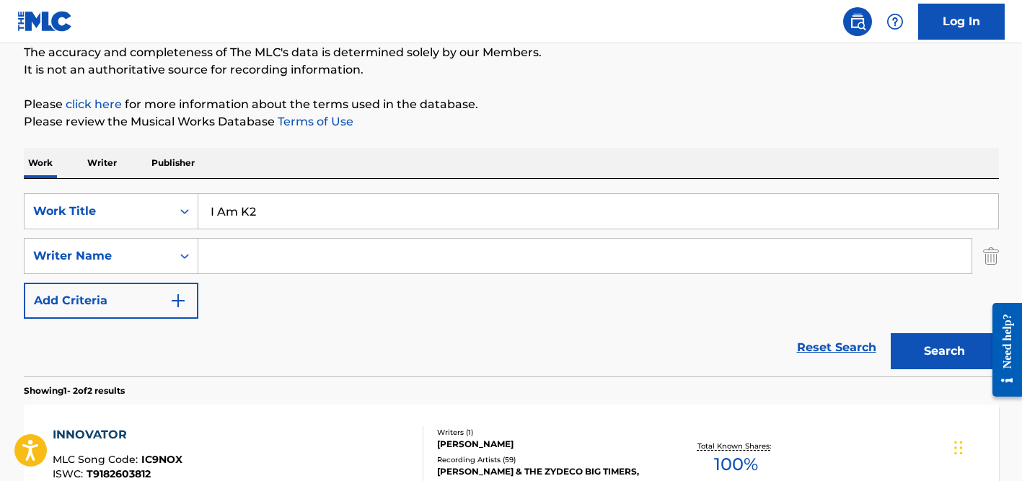
click at [891, 333] on button "Search" at bounding box center [945, 351] width 108 height 36
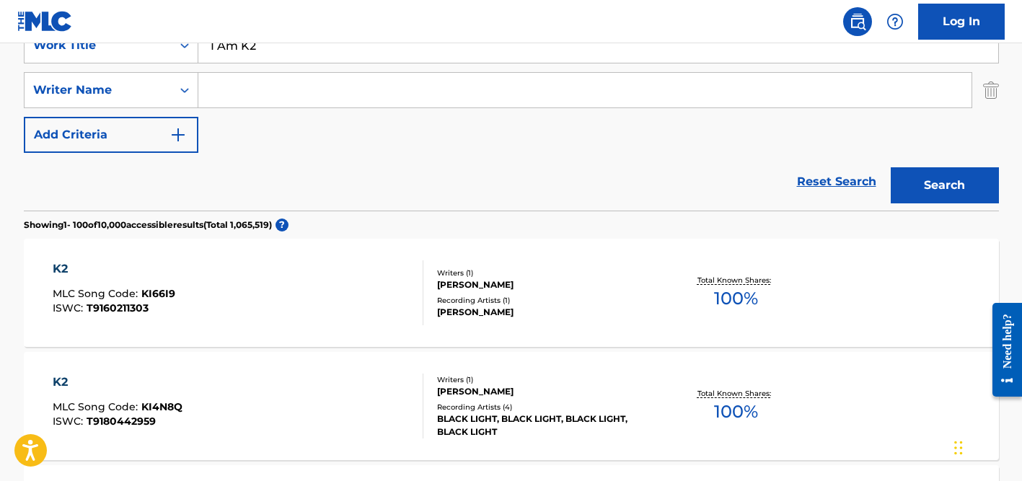
scroll to position [147, 0]
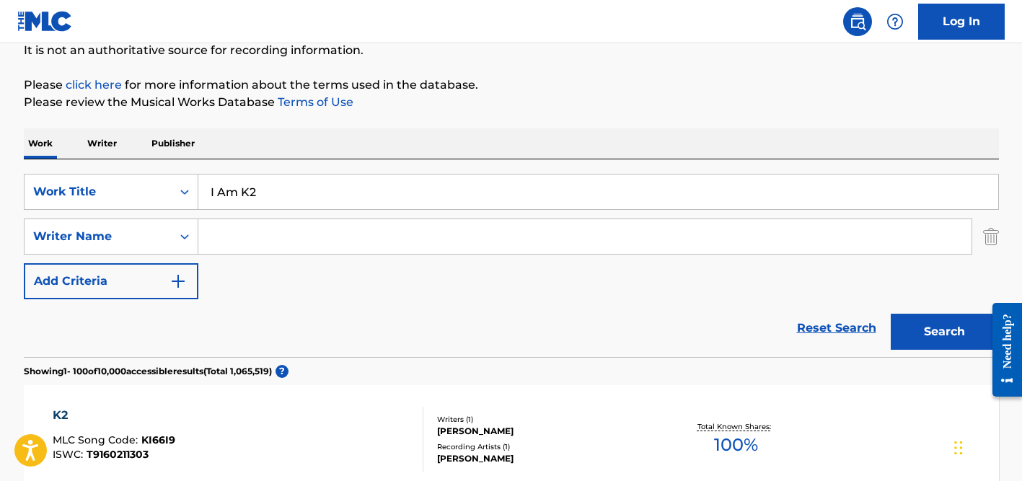
click at [273, 185] on input "I Am K2" at bounding box center [598, 192] width 800 height 35
paste input "Baba Ki Mehar Se Maje Hi Maje"
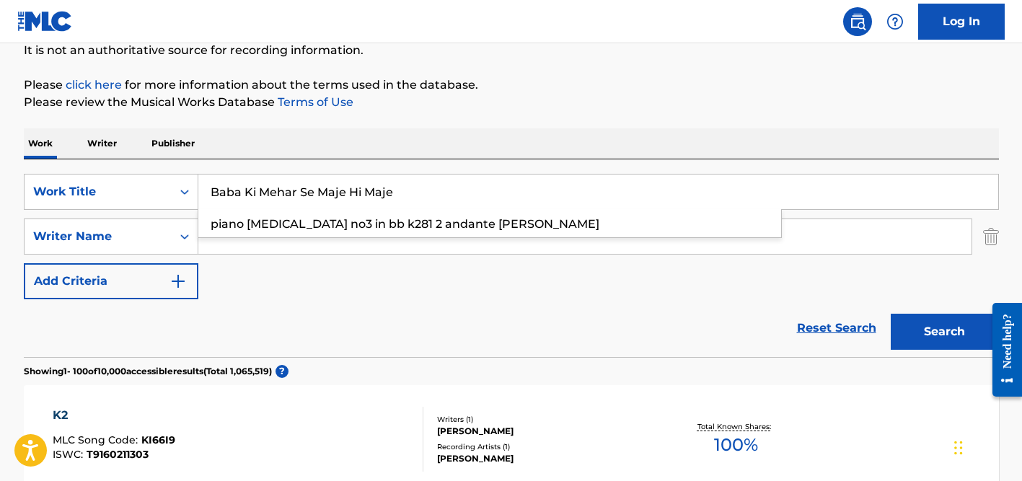
click at [891, 314] on button "Search" at bounding box center [945, 332] width 108 height 36
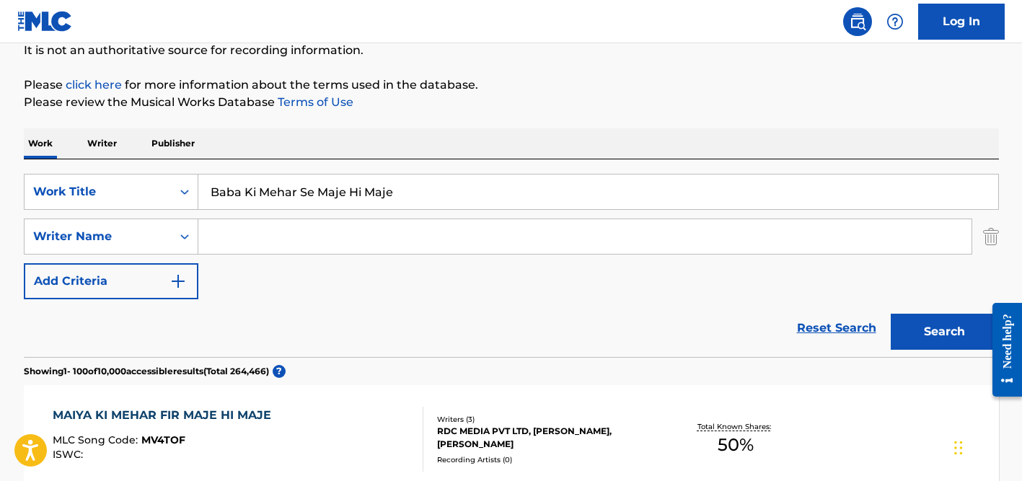
click at [314, 189] on input "Baba Ki Mehar Se Maje Hi Maje" at bounding box center [598, 192] width 800 height 35
paste input "PREETHIYA OLEYA"
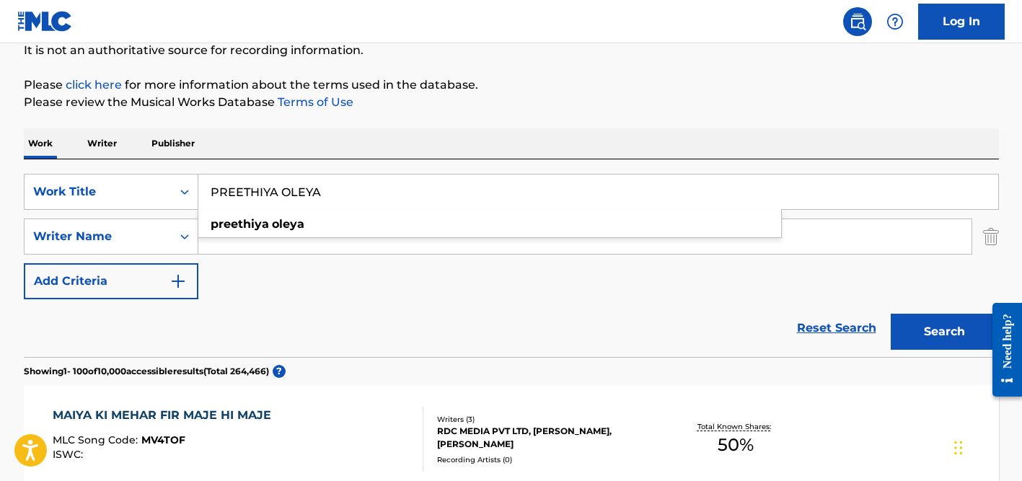
type input "PREETHIYA OLEYA"
click at [891, 314] on button "Search" at bounding box center [945, 332] width 108 height 36
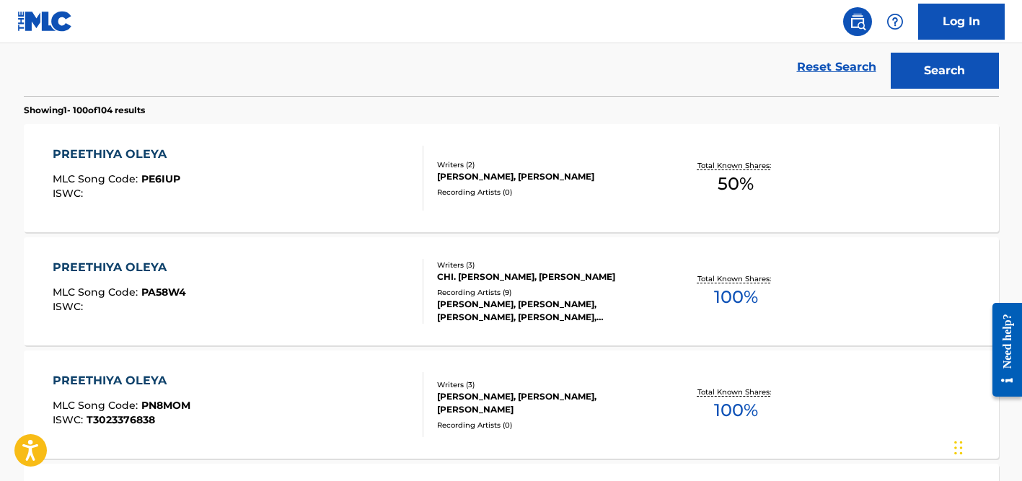
scroll to position [410, 0]
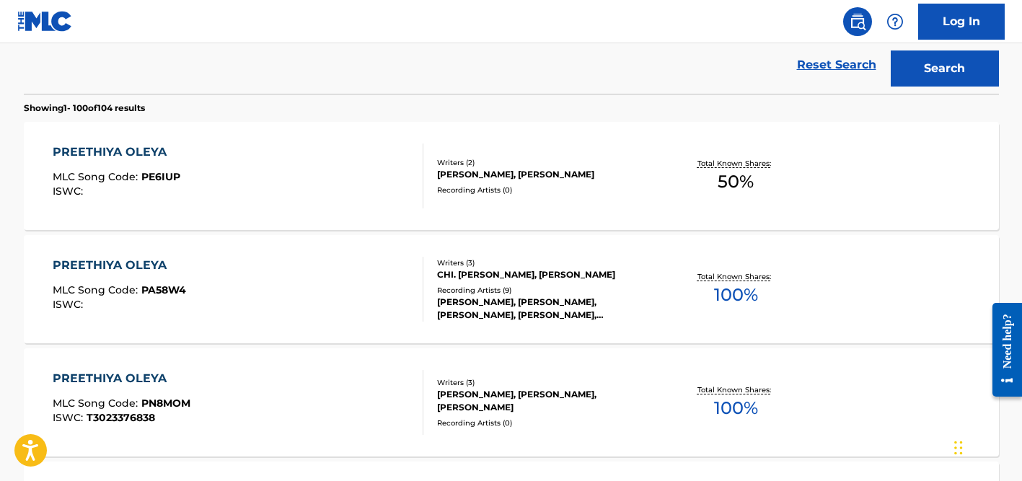
click at [474, 289] on div "Recording Artists ( 9 )" at bounding box center [546, 290] width 218 height 11
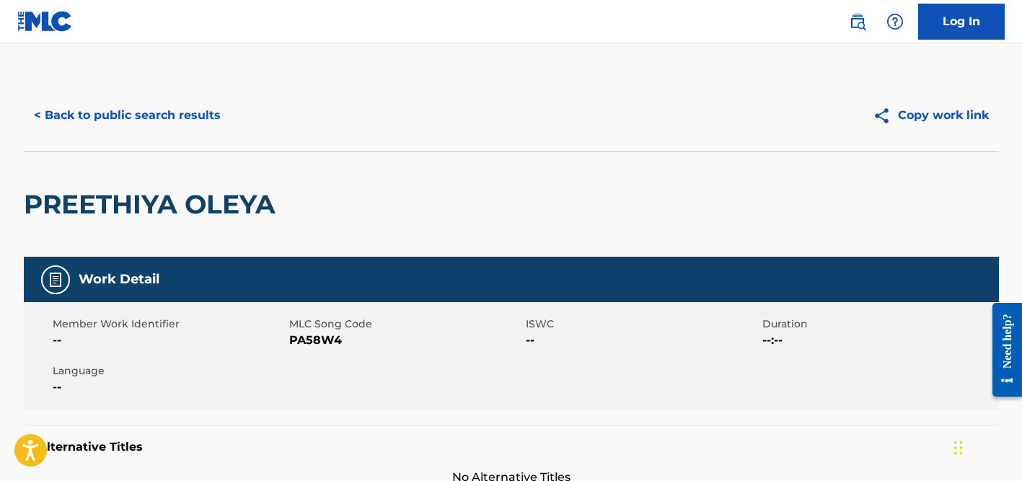
click at [159, 120] on button "< Back to public search results" at bounding box center [127, 115] width 207 height 36
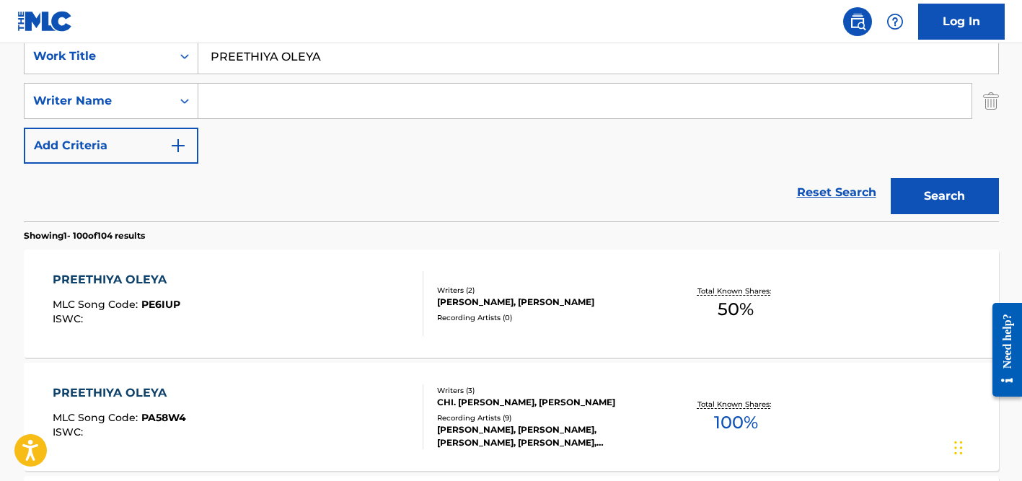
scroll to position [243, 0]
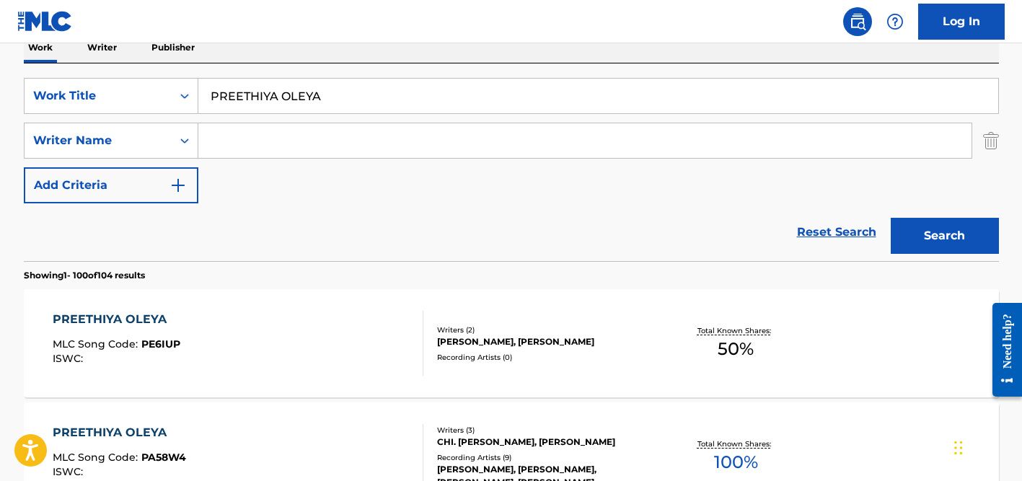
click at [301, 97] on input "PREETHIYA OLEYA" at bounding box center [598, 96] width 800 height 35
paste input "Nazar Ki Baat Hai"
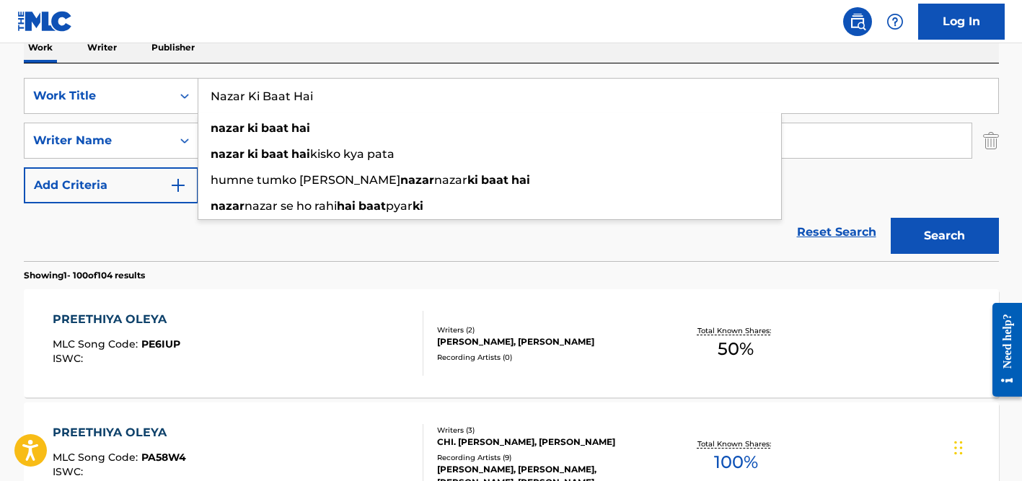
type input "Nazar Ki Baat Hai"
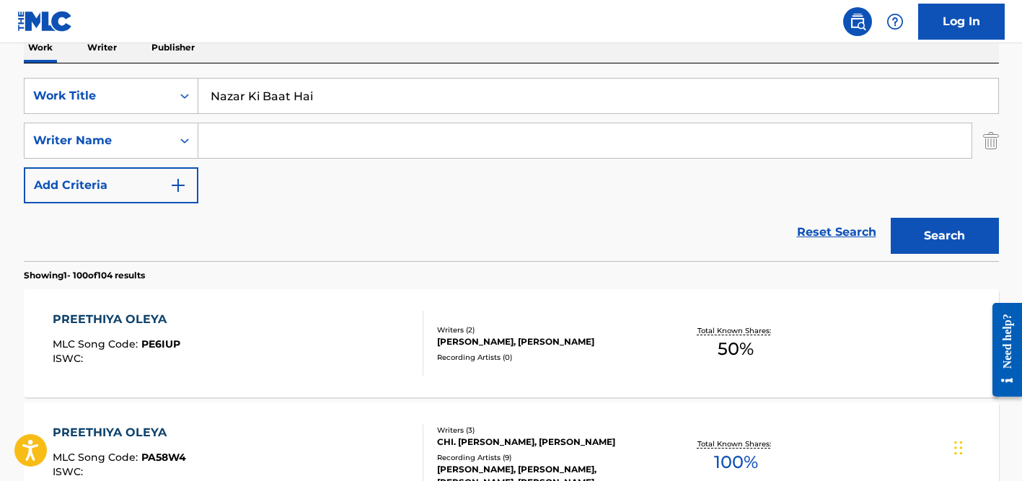
click at [313, 64] on div "SearchWithCriteria360dd5d2-4c4e-4e6f-8fe5-0508f415eae9 Work Title Nazar Ki Baat…" at bounding box center [511, 162] width 975 height 198
click at [313, 154] on input "Search Form" at bounding box center [584, 140] width 773 height 35
click at [891, 218] on button "Search" at bounding box center [945, 236] width 108 height 36
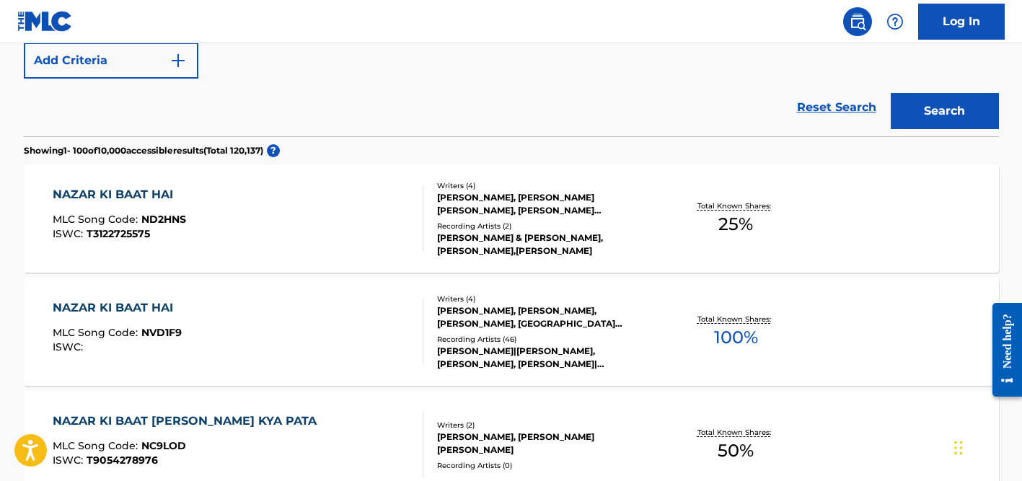
scroll to position [371, 0]
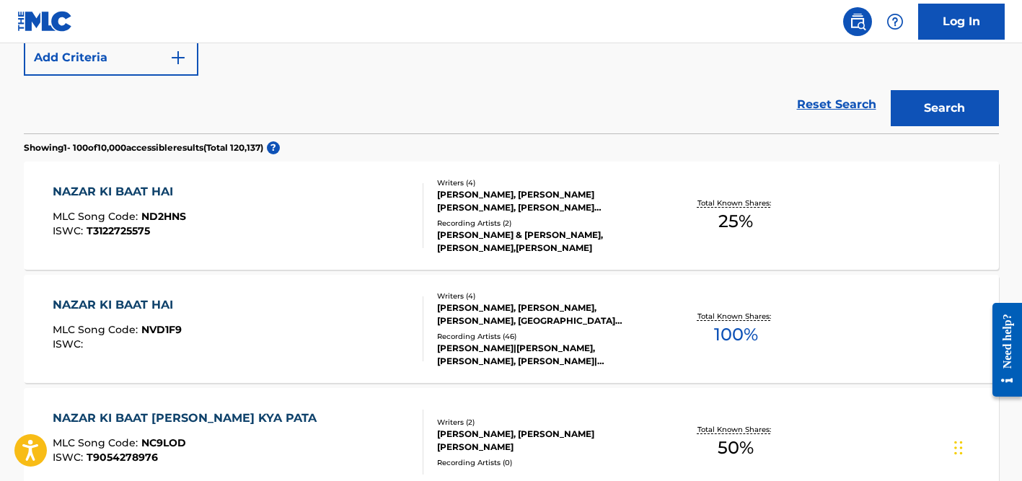
click at [478, 208] on div "[PERSON_NAME], [PERSON_NAME] [PERSON_NAME], [PERSON_NAME] [PERSON_NAME], [PERSO…" at bounding box center [546, 201] width 218 height 26
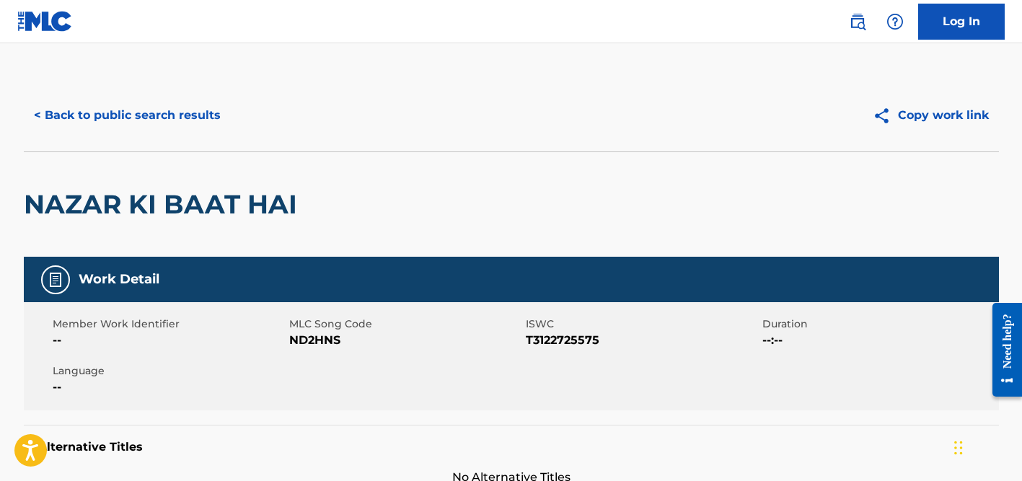
click at [193, 102] on button "< Back to public search results" at bounding box center [127, 115] width 207 height 36
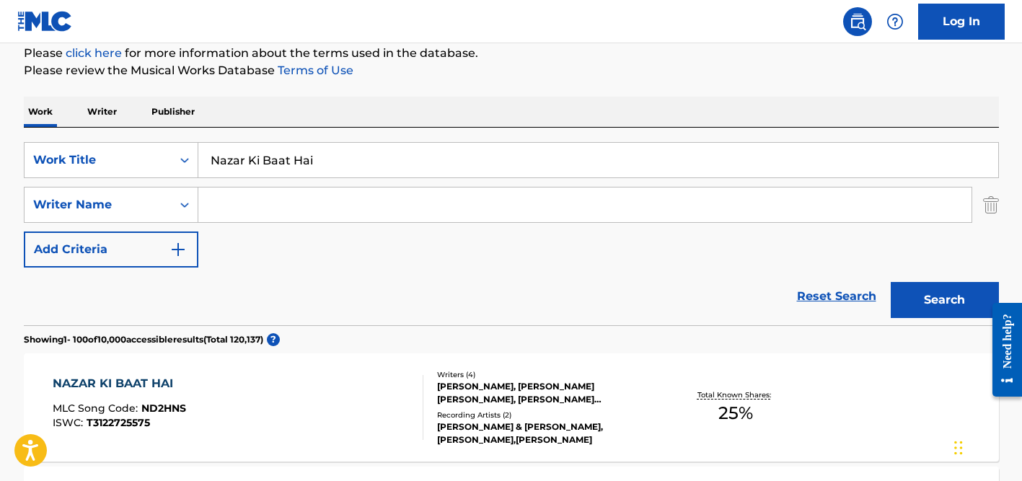
scroll to position [133, 0]
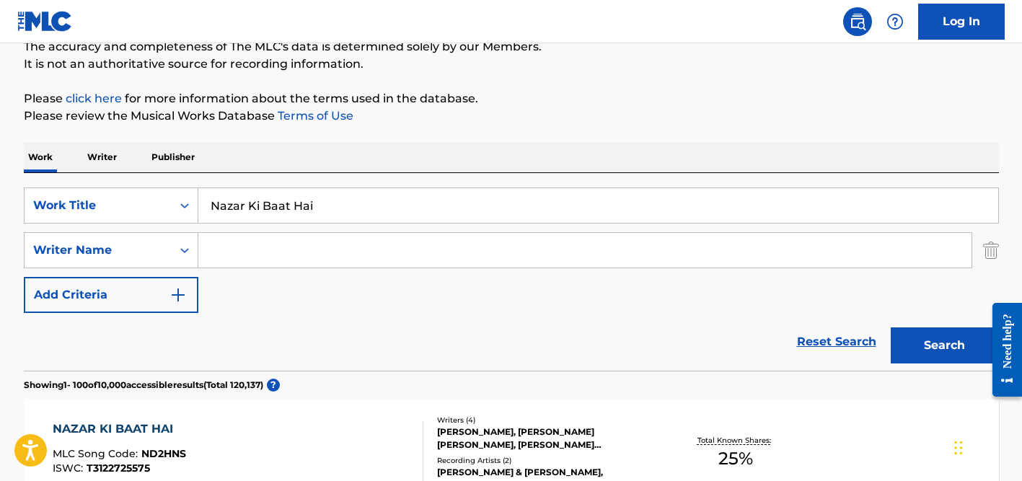
click at [268, 195] on input "Nazar Ki Baat Hai" at bounding box center [598, 205] width 800 height 35
paste input "Baga-[PERSON_NAME]"
type input "Baga-[PERSON_NAME]"
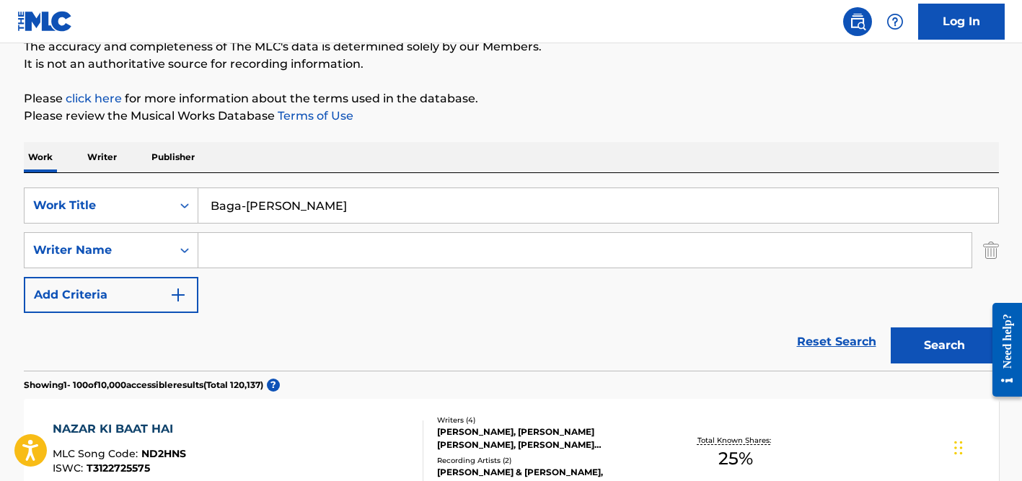
click at [338, 161] on div "Work Writer Publisher" at bounding box center [511, 157] width 975 height 30
click at [314, 248] on input "Search Form" at bounding box center [584, 250] width 773 height 35
click at [891, 327] on button "Search" at bounding box center [945, 345] width 108 height 36
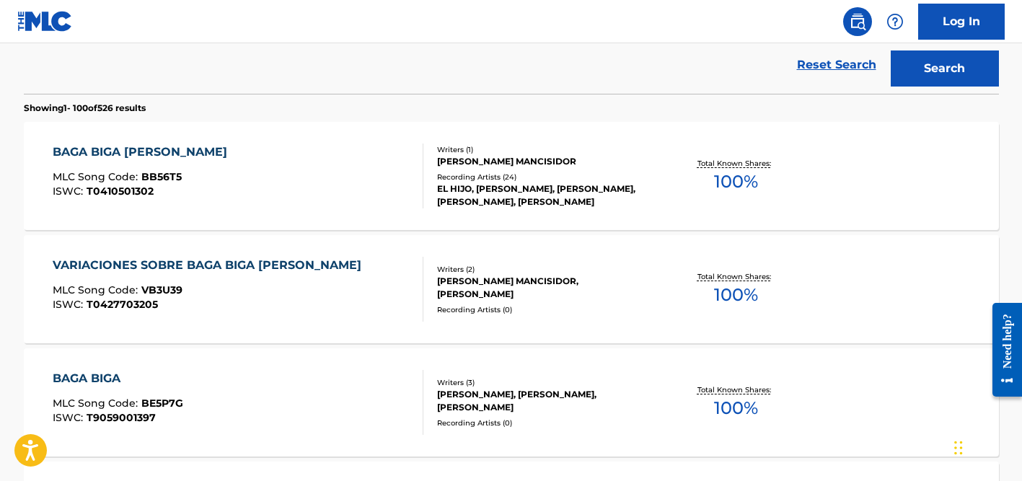
scroll to position [411, 0]
click at [496, 178] on div "Recording Artists ( 24 )" at bounding box center [546, 176] width 218 height 11
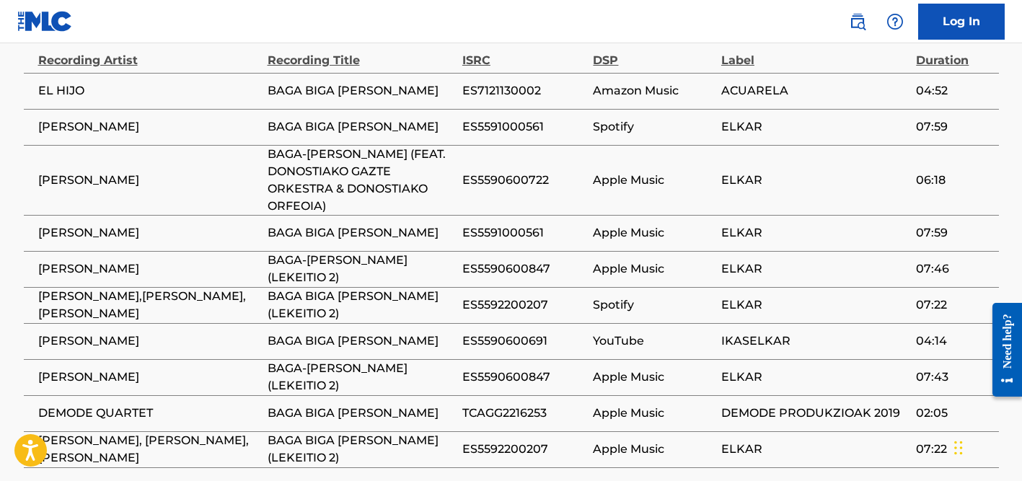
scroll to position [960, 0]
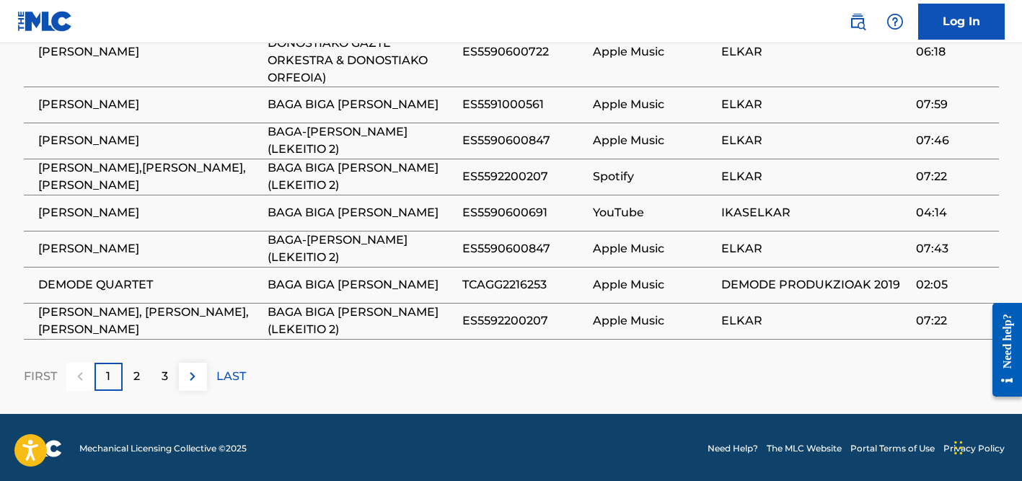
click at [133, 374] on p "2" at bounding box center [136, 376] width 6 height 17
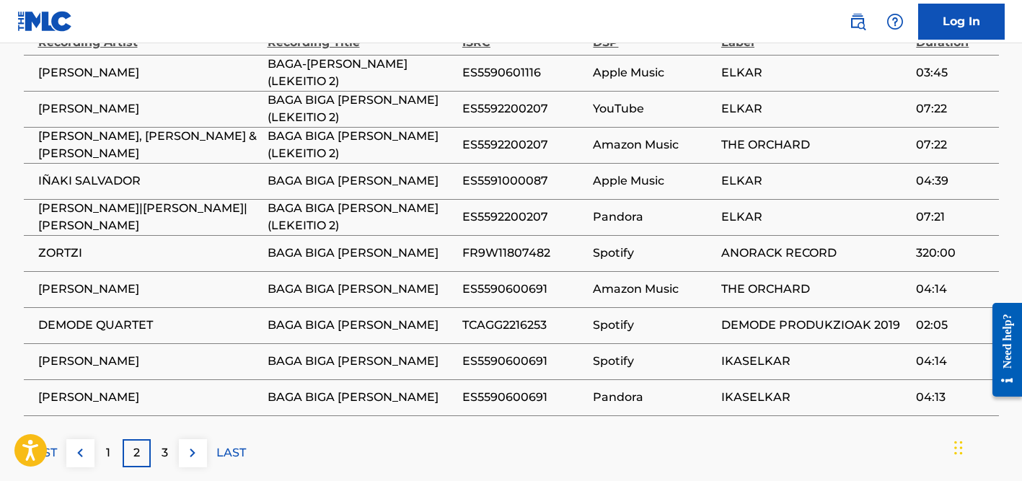
scroll to position [1062, 0]
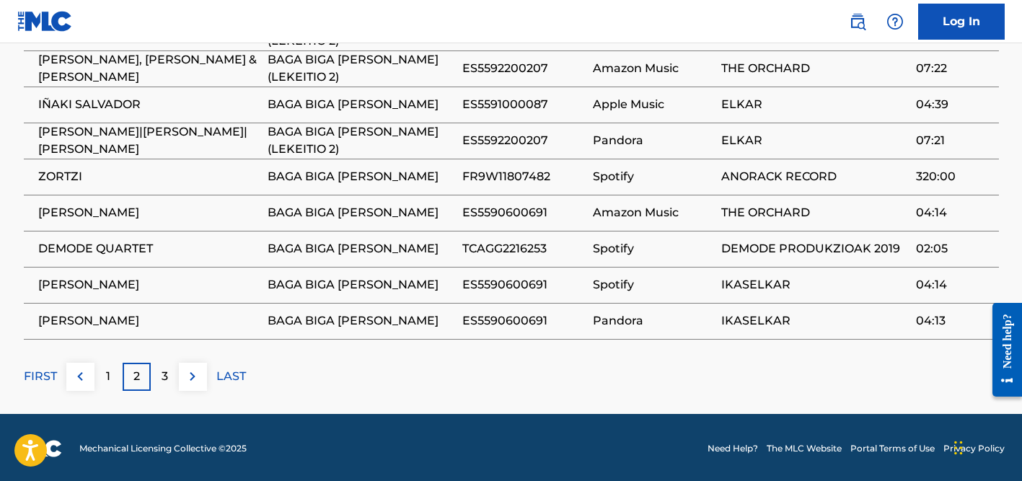
click at [167, 377] on p "3" at bounding box center [165, 376] width 6 height 17
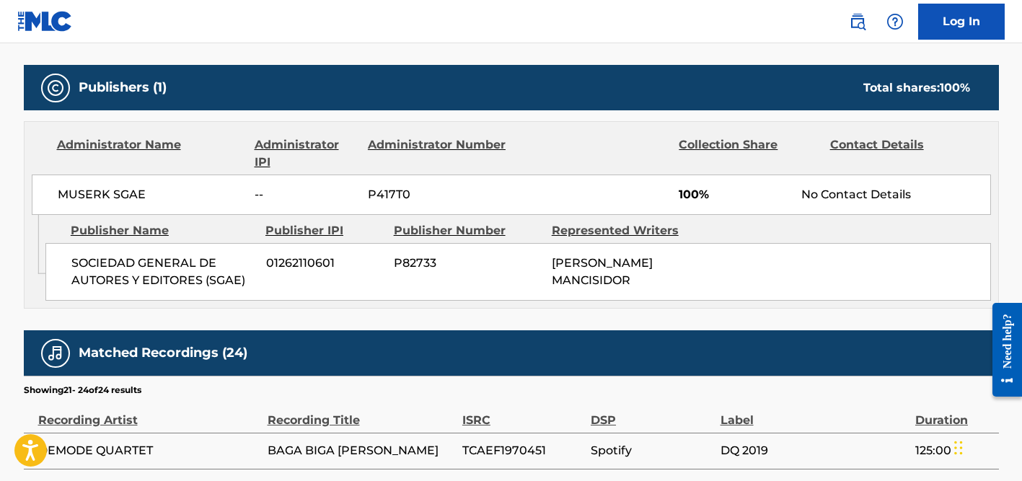
scroll to position [0, 0]
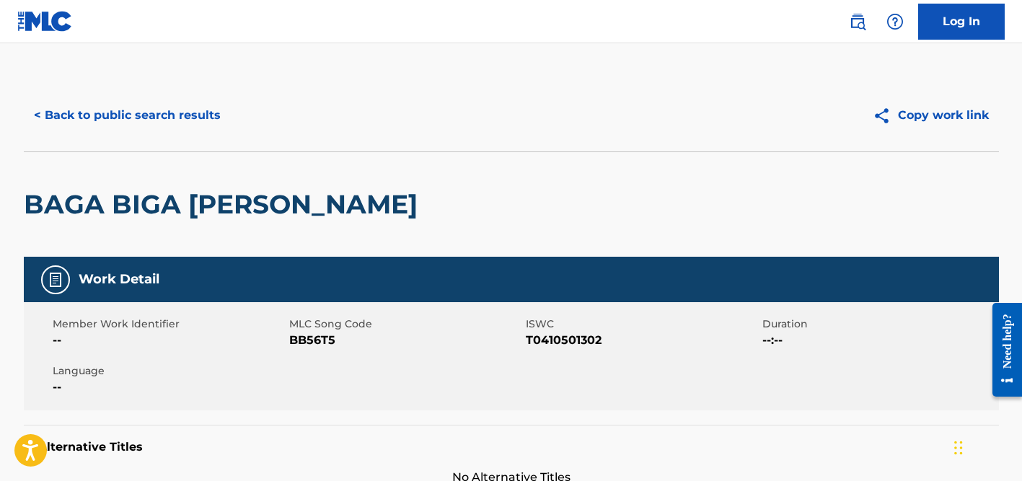
click at [164, 126] on button "< Back to public search results" at bounding box center [127, 115] width 207 height 36
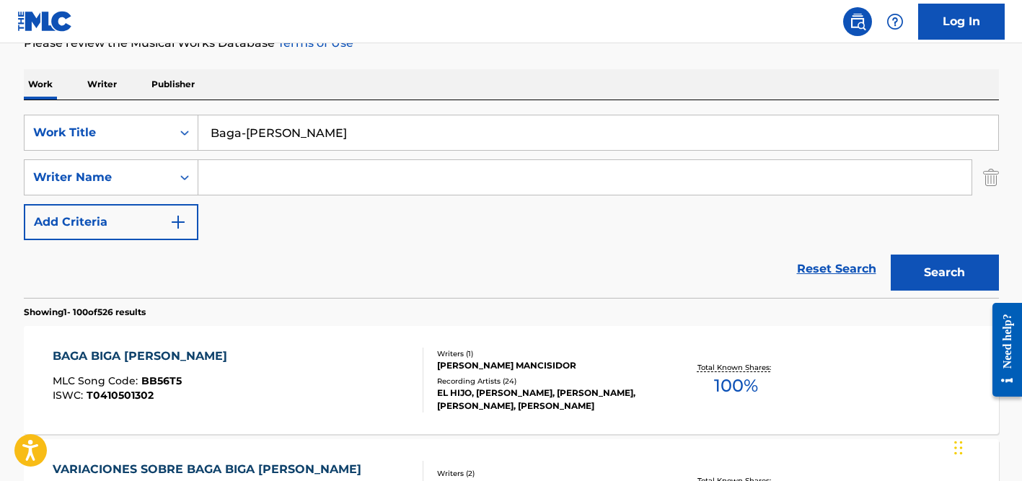
scroll to position [203, 0]
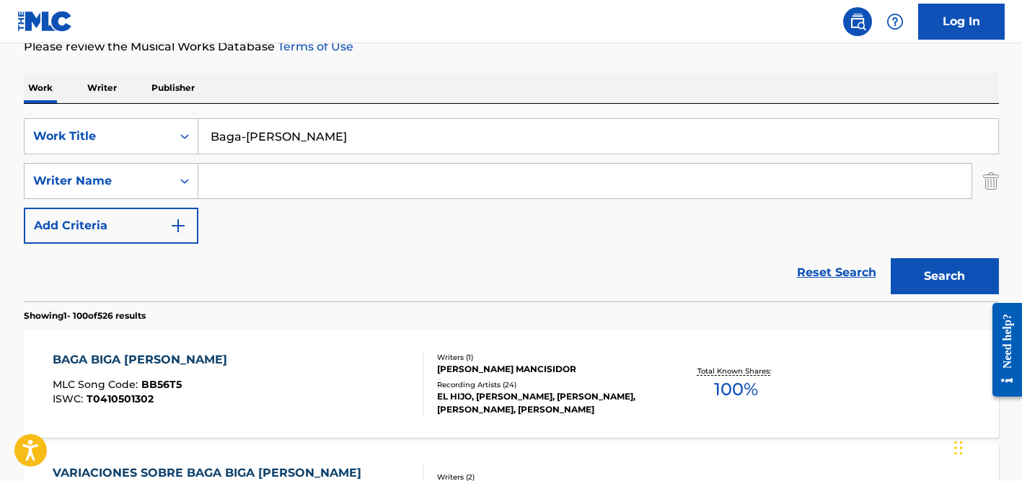
click at [245, 140] on input "Baga-[PERSON_NAME]" at bounding box center [598, 136] width 800 height 35
paste input "Corrido del Trient"
type input "Corrido del Trienta"
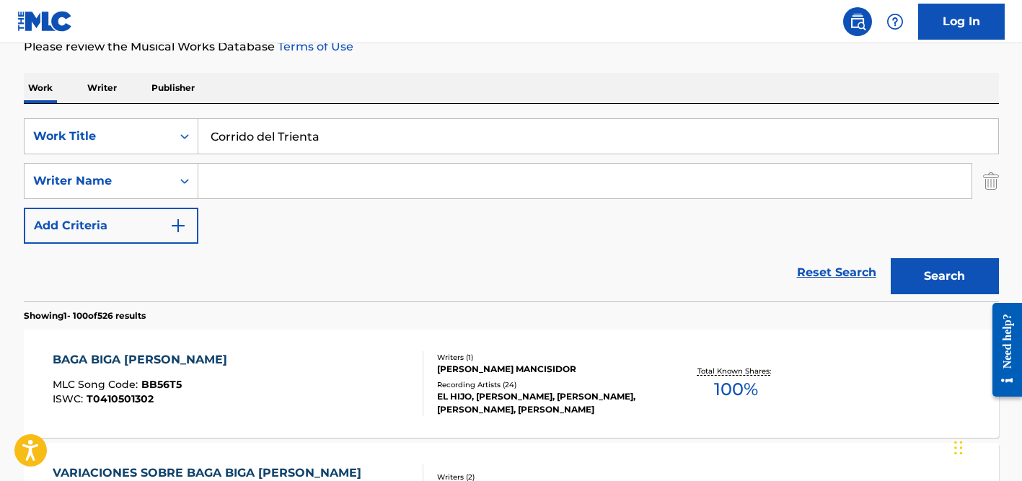
click at [322, 80] on div "Work Writer Publisher" at bounding box center [511, 88] width 975 height 30
click at [298, 174] on input "Search Form" at bounding box center [584, 181] width 773 height 35
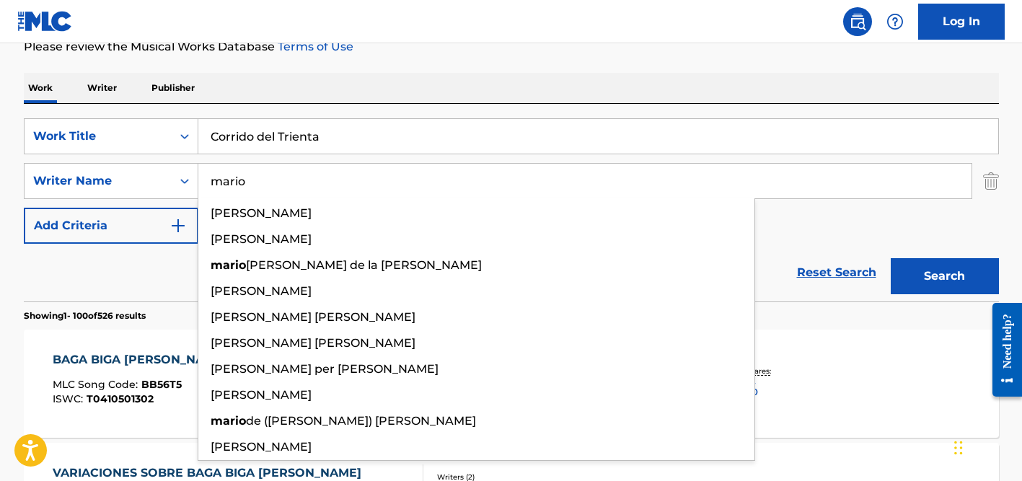
type input "mario"
click at [891, 258] on button "Search" at bounding box center [945, 276] width 108 height 36
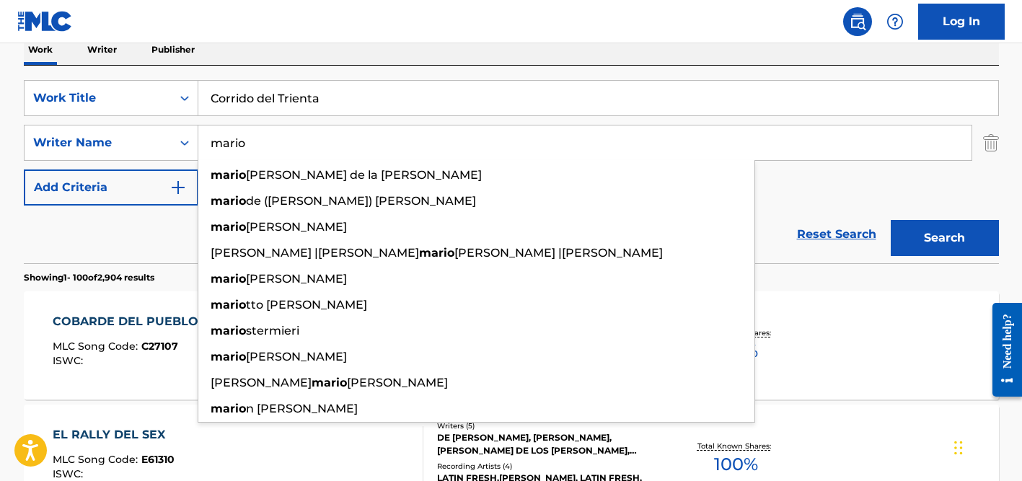
scroll to position [246, 0]
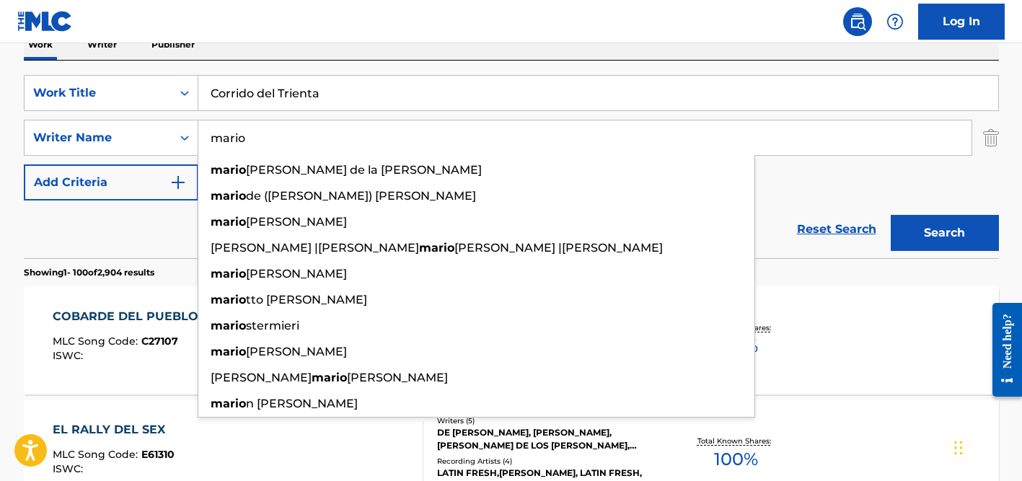
click at [642, 57] on div "Work Writer Publisher" at bounding box center [511, 45] width 975 height 30
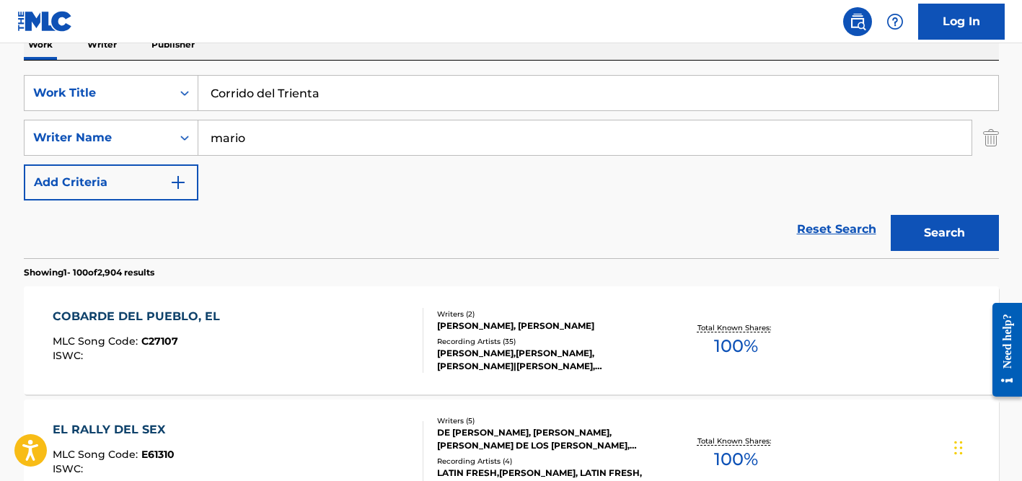
click at [273, 132] on input "mario" at bounding box center [584, 137] width 773 height 35
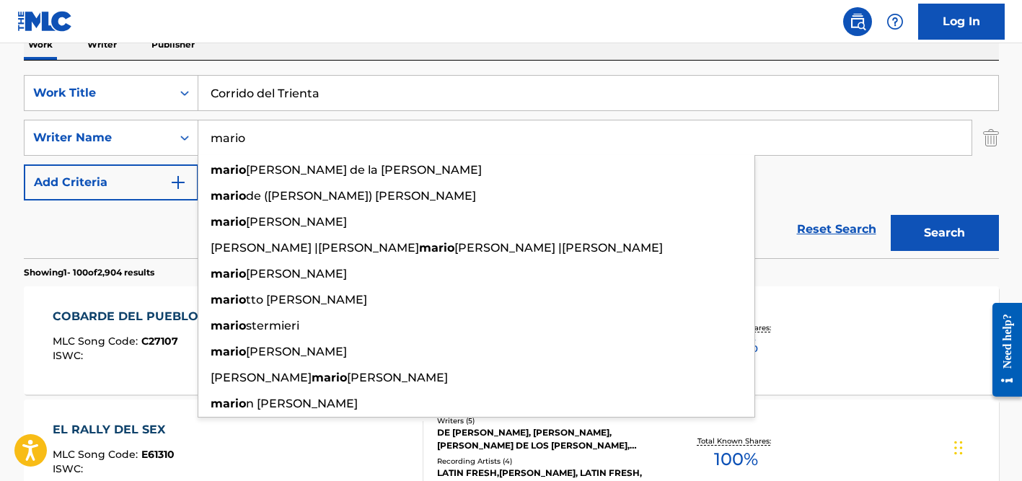
click at [273, 132] on input "mario" at bounding box center [584, 137] width 773 height 35
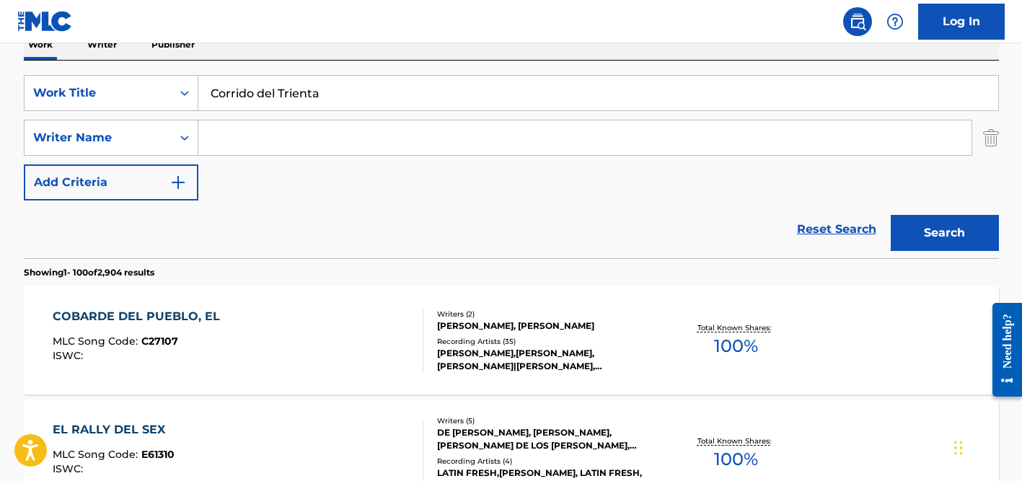
click at [891, 215] on button "Search" at bounding box center [945, 233] width 108 height 36
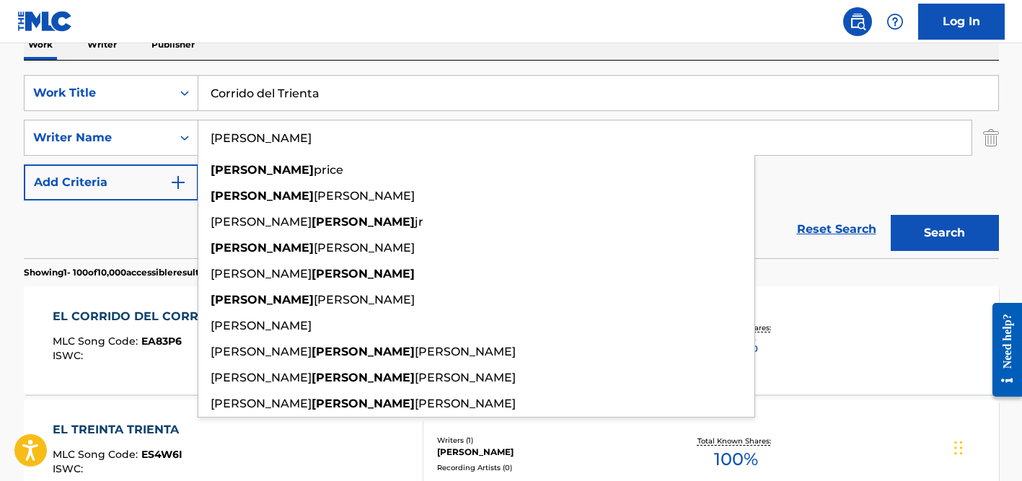
type input "[PERSON_NAME]"
click at [296, 98] on input "Corrido del Trienta" at bounding box center [598, 93] width 800 height 35
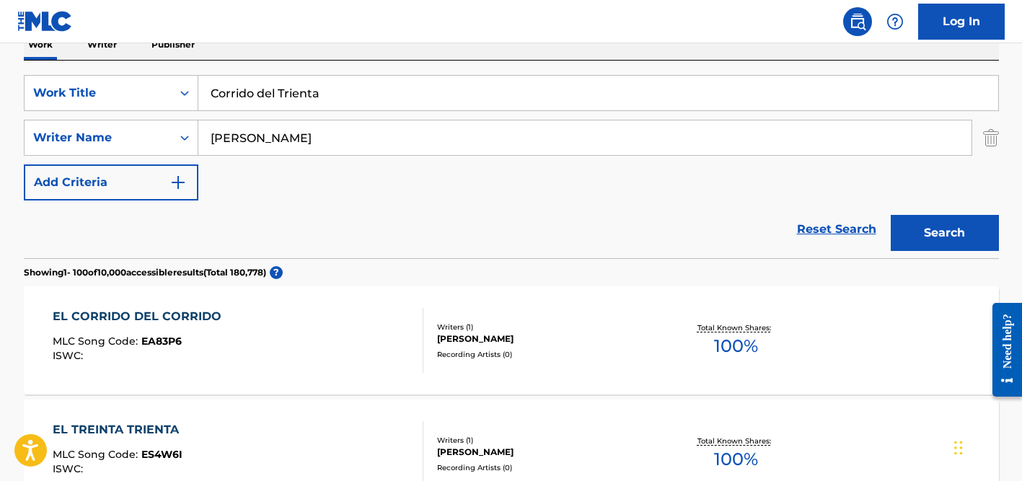
click at [296, 98] on input "Corrido del Trienta" at bounding box center [598, 93] width 800 height 35
paste input "Ez Come Ez Go"
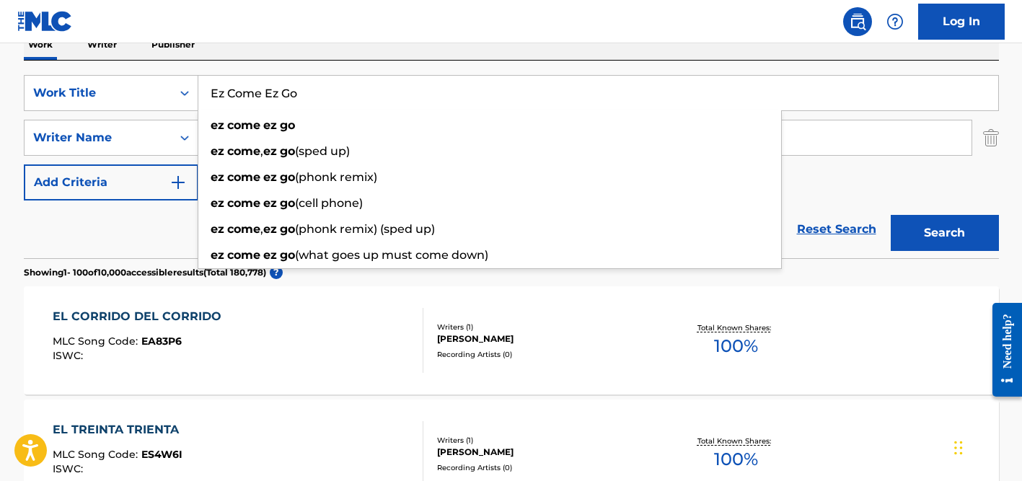
type input "Ez Come Ez Go"
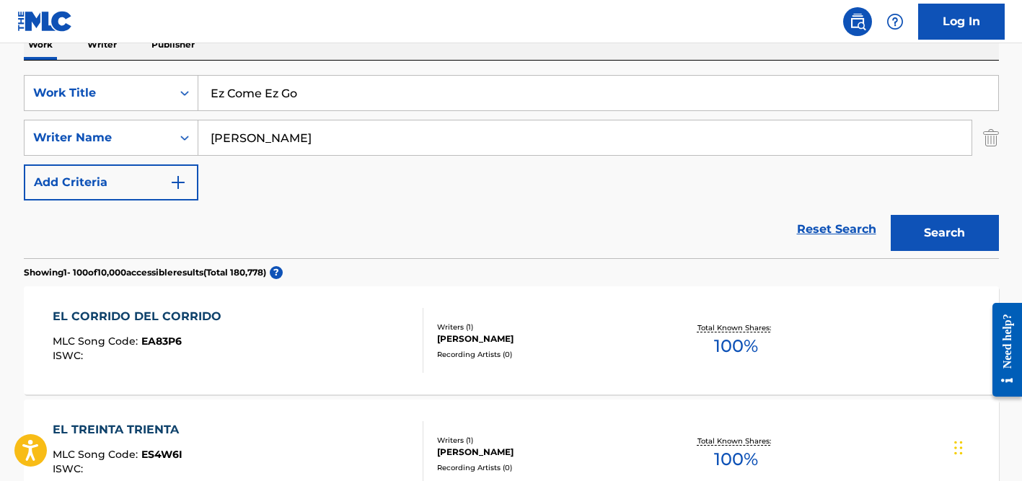
click at [151, 240] on div "Reset Search Search" at bounding box center [511, 230] width 975 height 58
click at [279, 136] on input "[PERSON_NAME]" at bounding box center [584, 137] width 773 height 35
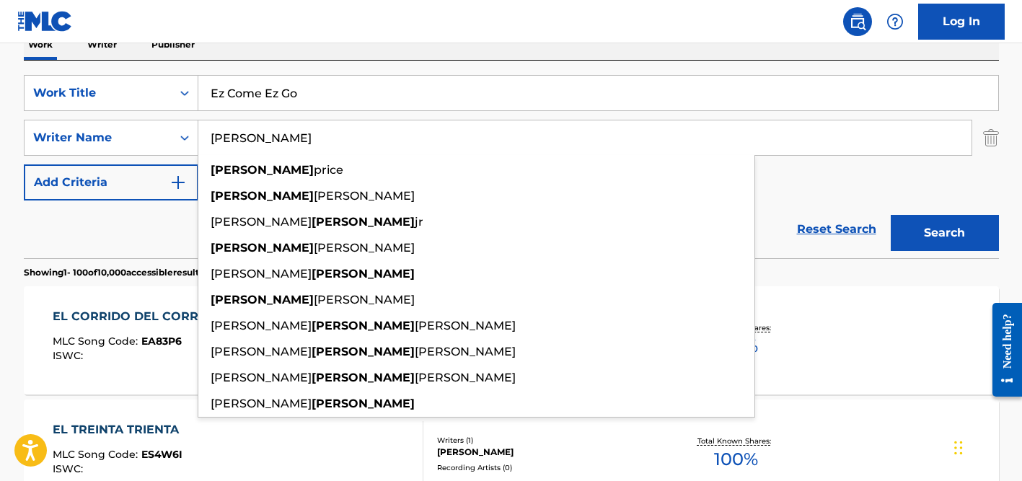
click at [891, 215] on button "Search" at bounding box center [945, 233] width 108 height 36
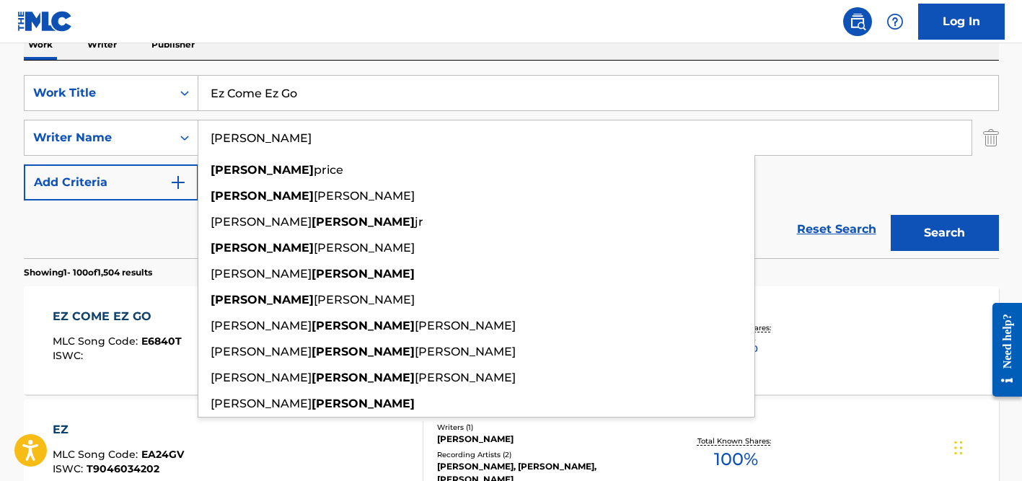
click at [68, 215] on div "Reset Search Search" at bounding box center [511, 230] width 975 height 58
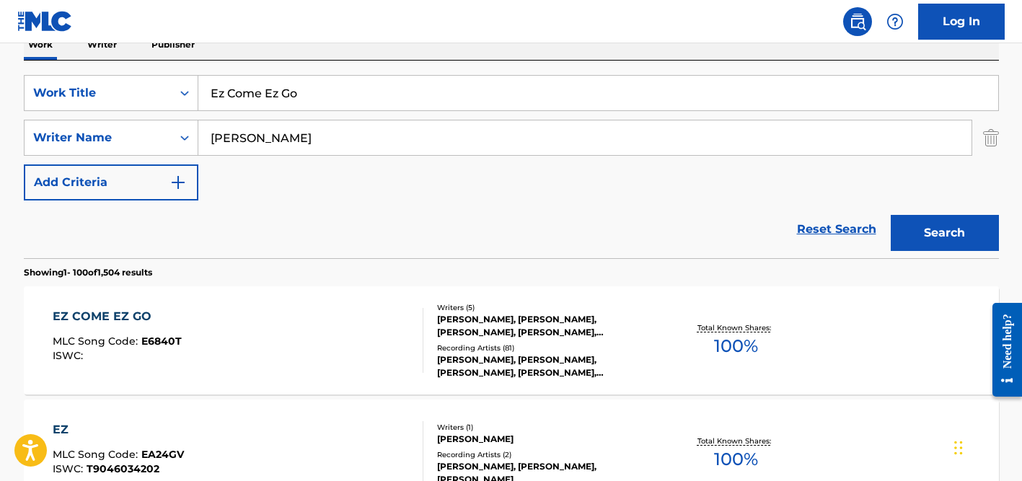
click at [517, 313] on div "Writers ( 5 )" at bounding box center [546, 307] width 218 height 11
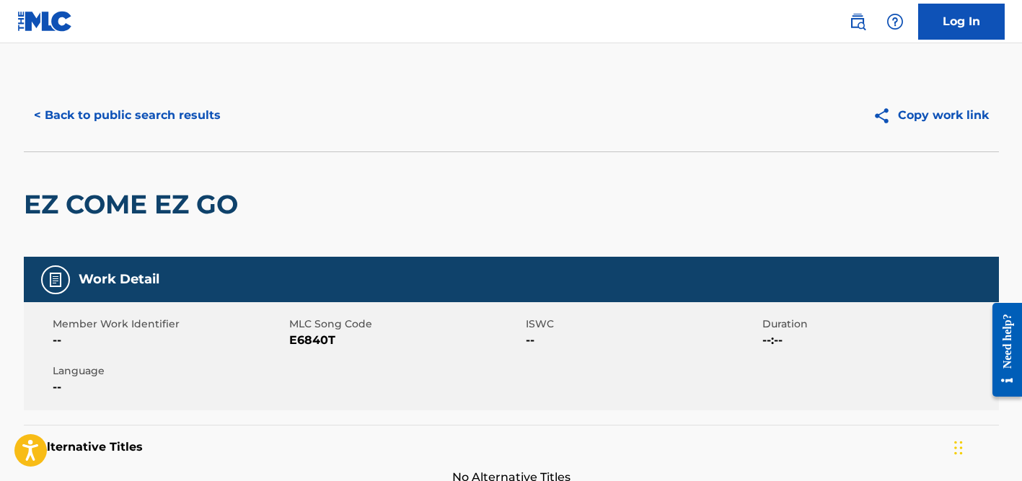
click at [170, 115] on button "< Back to public search results" at bounding box center [127, 115] width 207 height 36
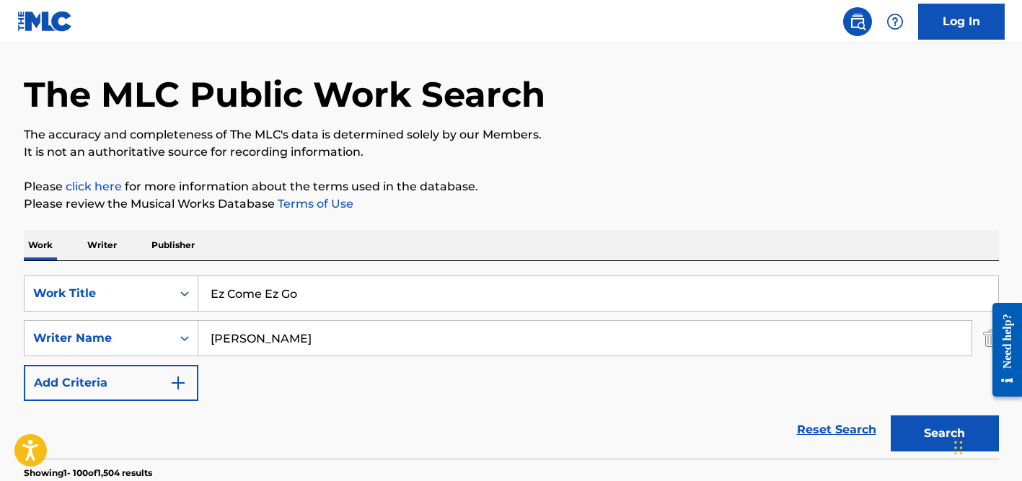
scroll to position [1, 0]
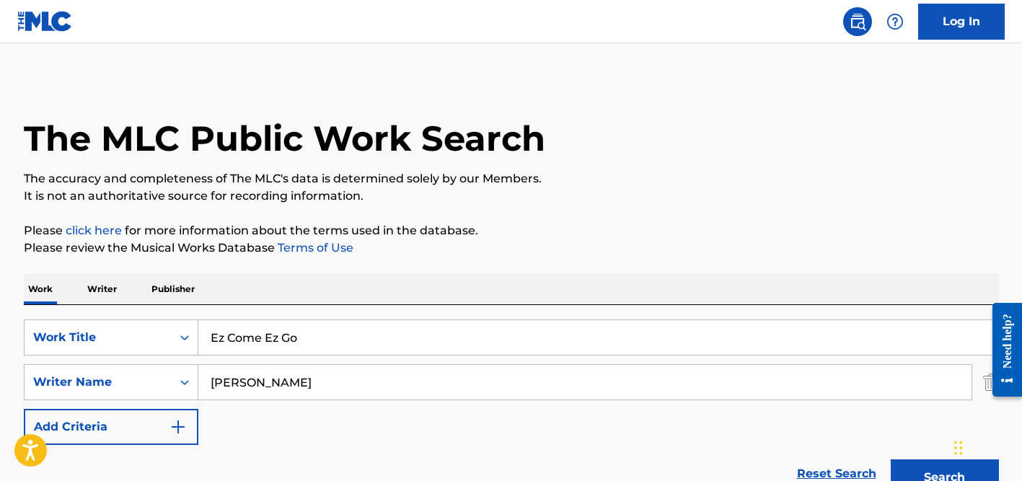
click at [260, 333] on input "Ez Come Ez Go" at bounding box center [598, 337] width 800 height 35
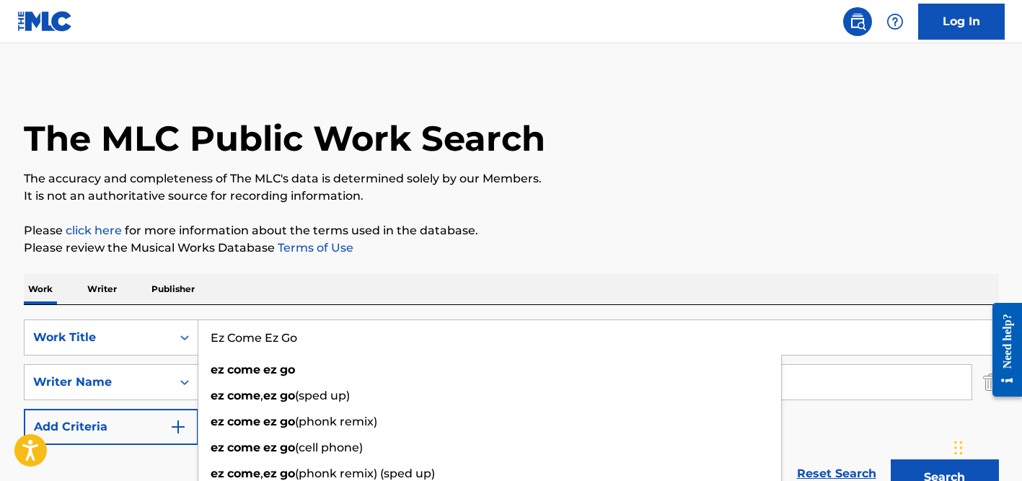
click at [260, 333] on input "Ez Come Ez Go" at bounding box center [598, 337] width 800 height 35
paste input "Baddest [PERSON_NAME]"
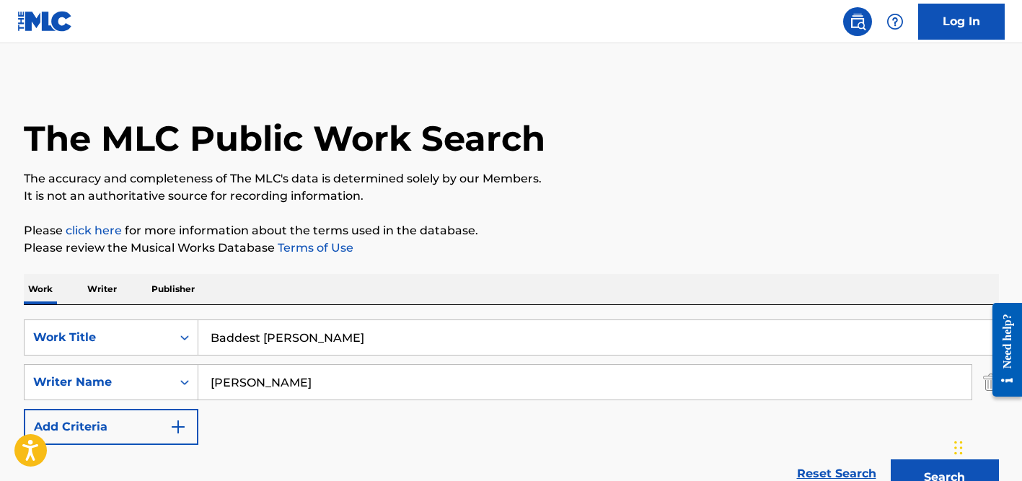
type input "Baddest [PERSON_NAME]"
click at [362, 278] on div "Work Writer Publisher" at bounding box center [511, 289] width 975 height 30
click at [286, 377] on input "[PERSON_NAME]" at bounding box center [584, 382] width 773 height 35
type input "]"
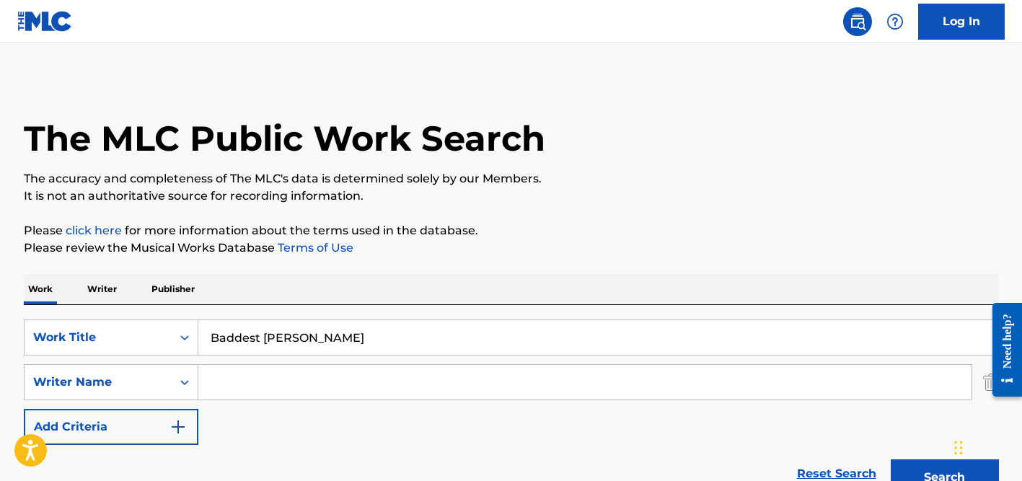
click at [891, 459] on button "Search" at bounding box center [945, 477] width 108 height 36
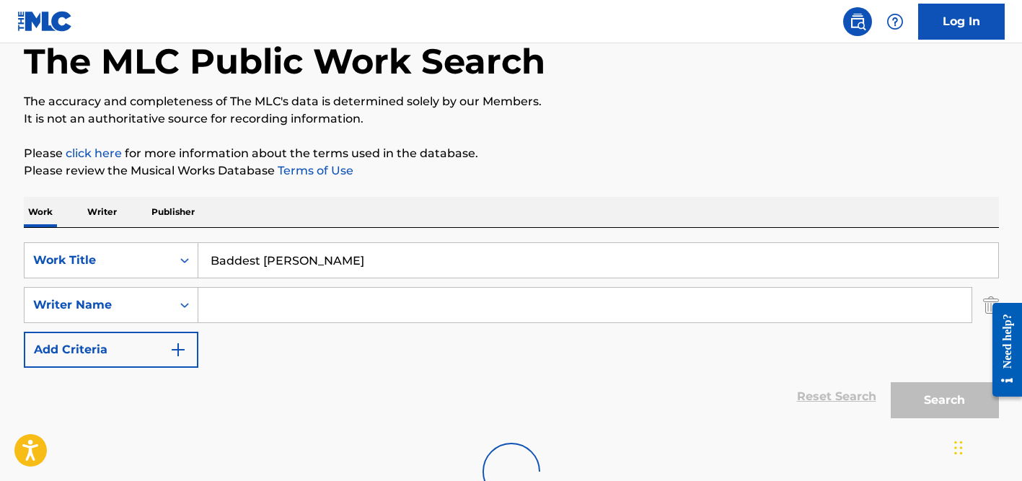
scroll to position [192, 0]
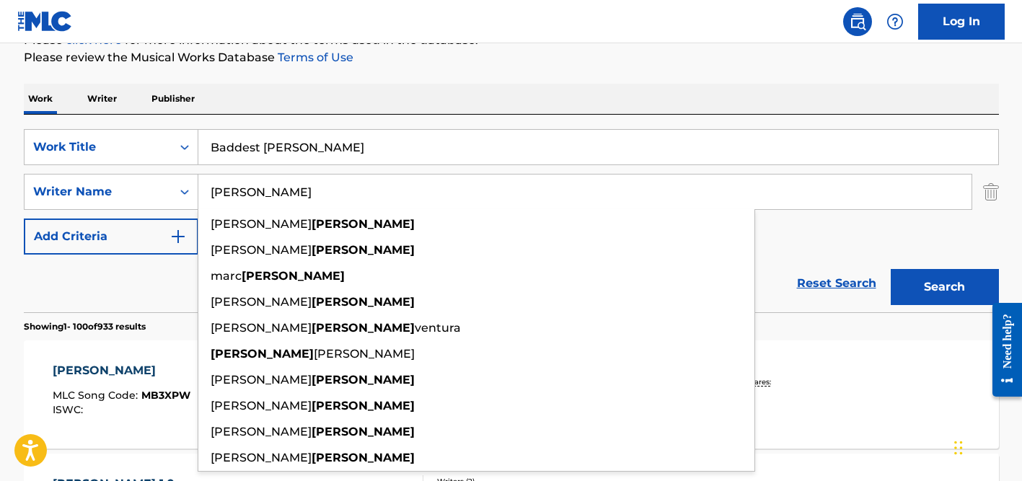
type input "[PERSON_NAME]"
click at [283, 138] on input "Baddest [PERSON_NAME]" at bounding box center [598, 147] width 800 height 35
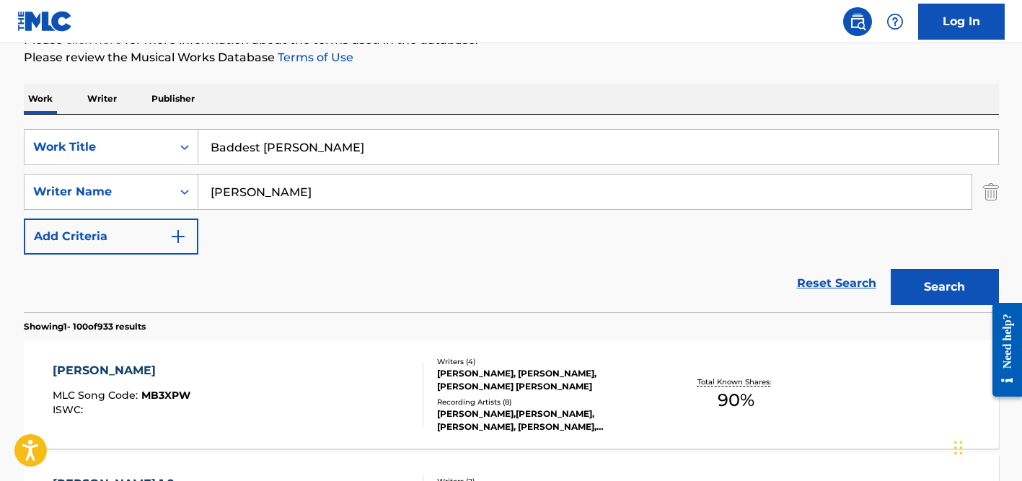
click at [283, 138] on input "Baddest [PERSON_NAME]" at bounding box center [598, 147] width 800 height 35
paste input "SENSE"
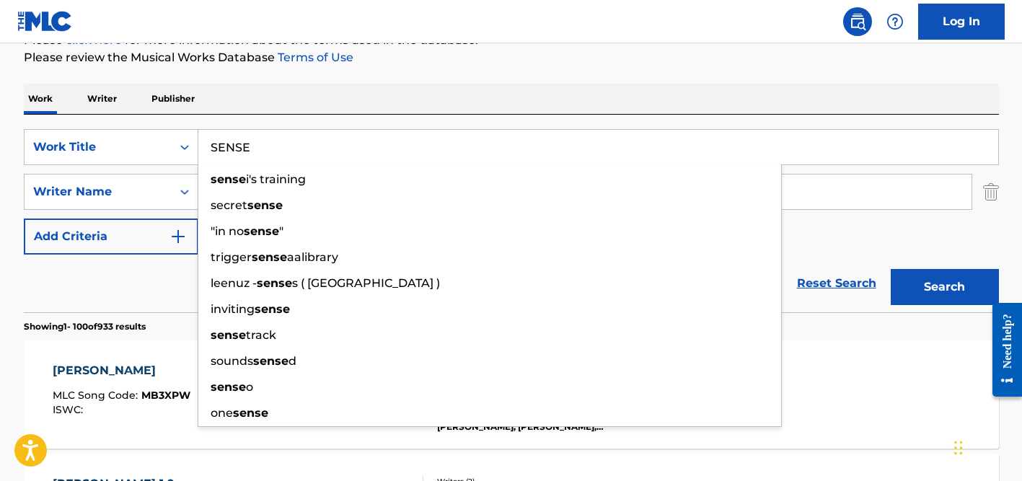
click at [124, 289] on div "Reset Search Search" at bounding box center [511, 284] width 975 height 58
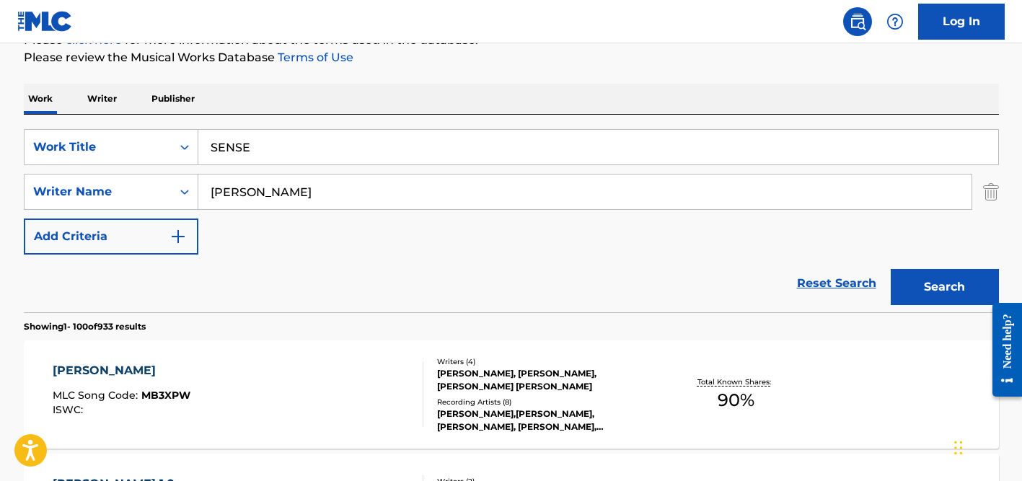
click at [347, 196] on input "[PERSON_NAME]" at bounding box center [584, 192] width 773 height 35
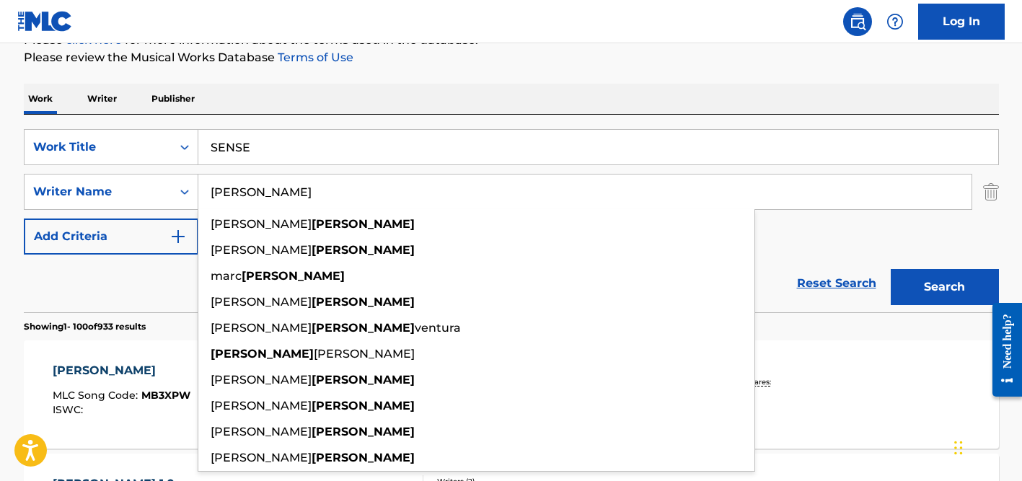
click at [891, 269] on button "Search" at bounding box center [945, 287] width 108 height 36
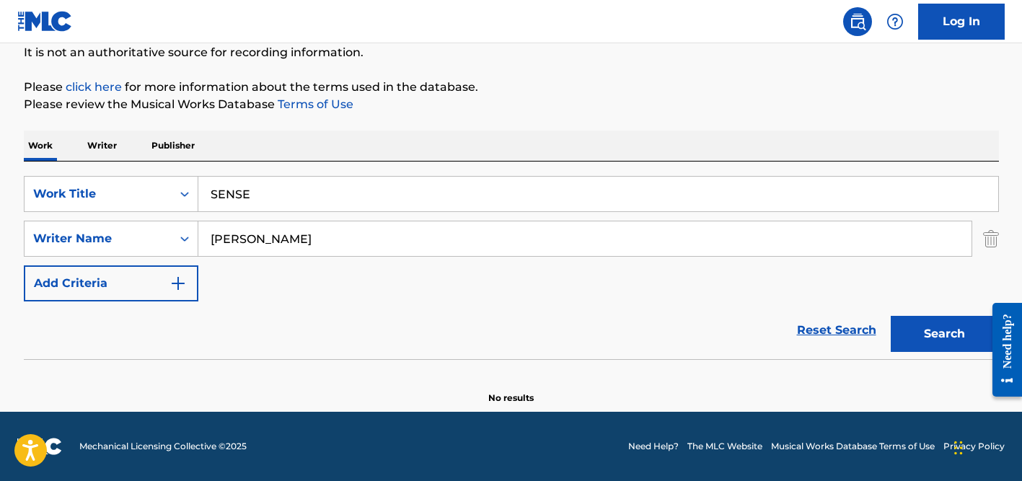
scroll to position [145, 0]
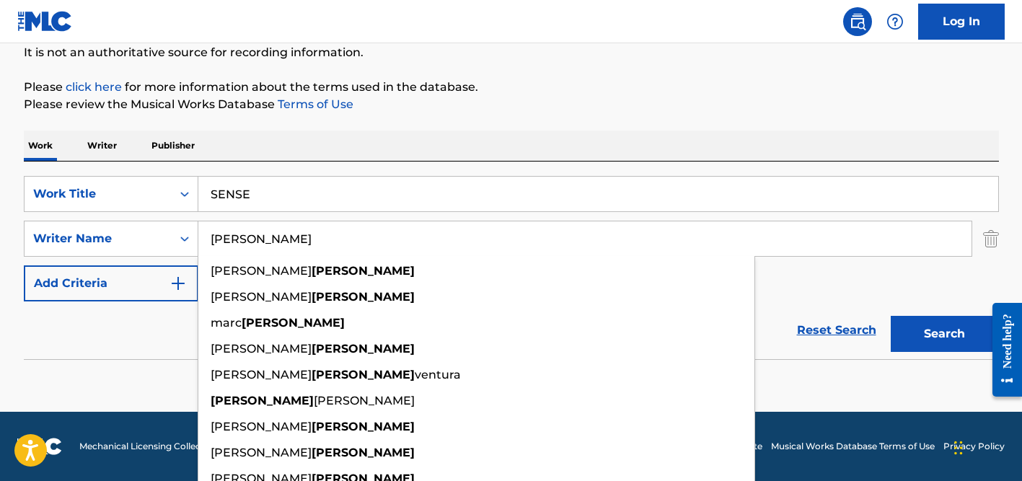
click at [245, 193] on input "SENSE" at bounding box center [598, 194] width 800 height 35
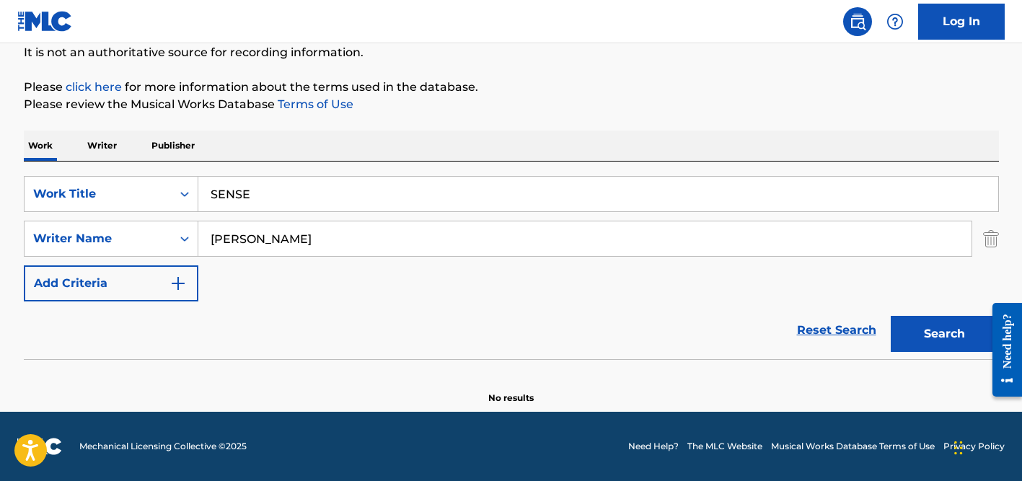
click at [245, 193] on input "SENSE" at bounding box center [598, 194] width 800 height 35
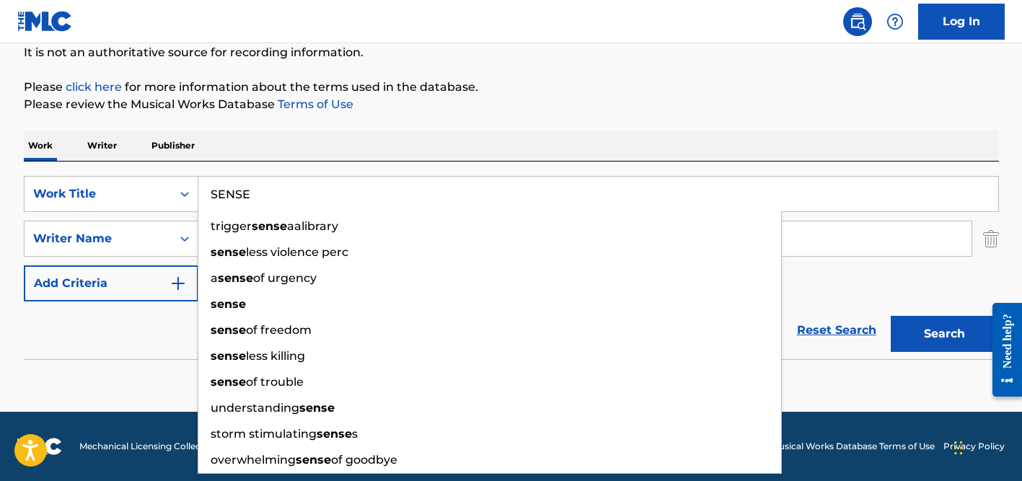
paste input "Jagadhatri [PERSON_NAME]"
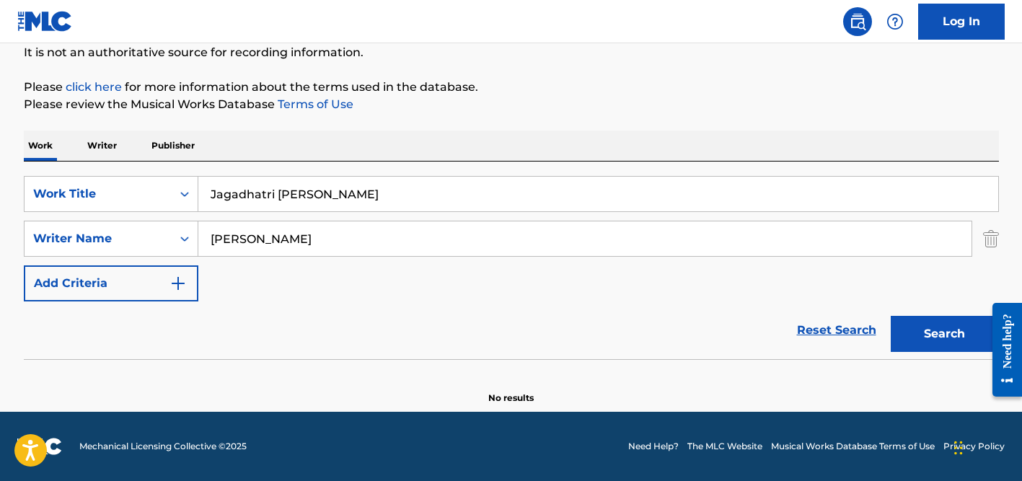
type input "Jagadhatri [PERSON_NAME]"
click at [327, 136] on div "Work Writer Publisher" at bounding box center [511, 146] width 975 height 30
click at [299, 233] on input "[PERSON_NAME]" at bounding box center [584, 238] width 773 height 35
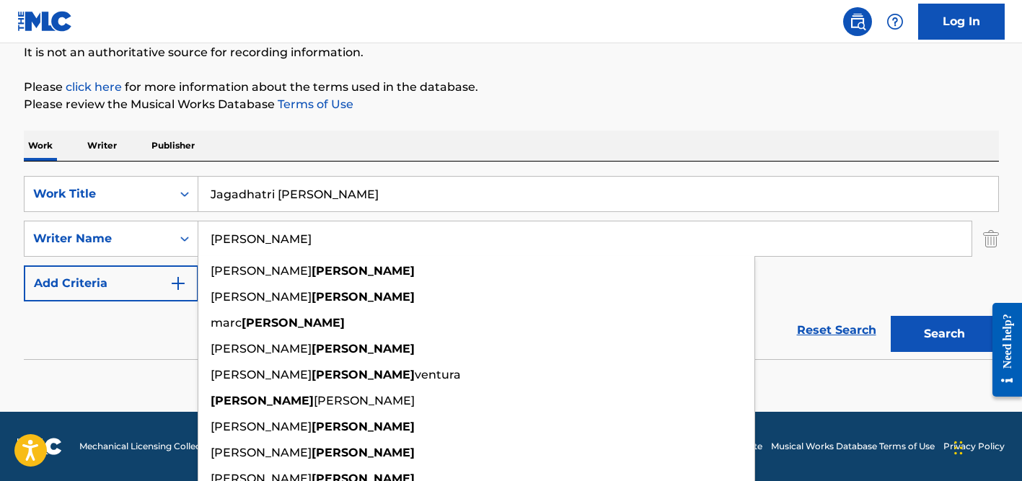
click at [299, 233] on input "[PERSON_NAME]" at bounding box center [584, 238] width 773 height 35
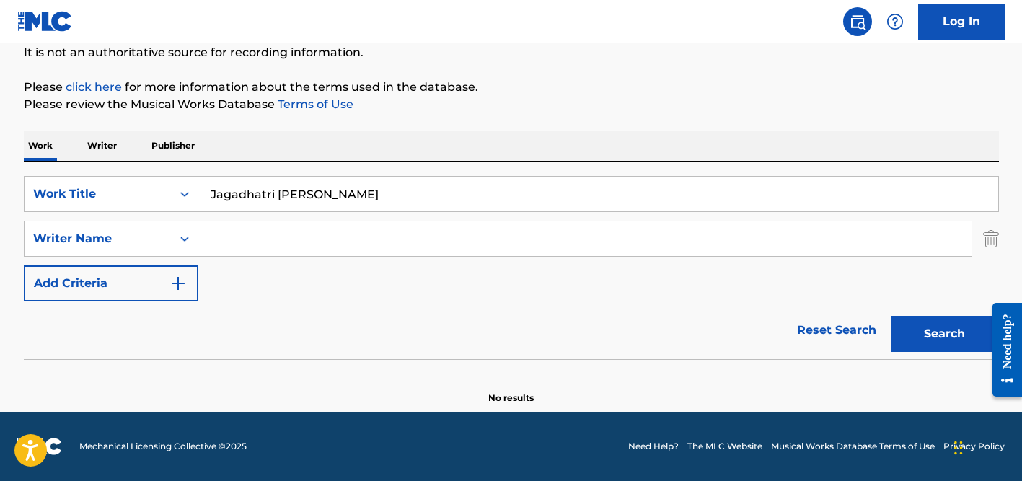
click at [891, 316] on button "Search" at bounding box center [945, 334] width 108 height 36
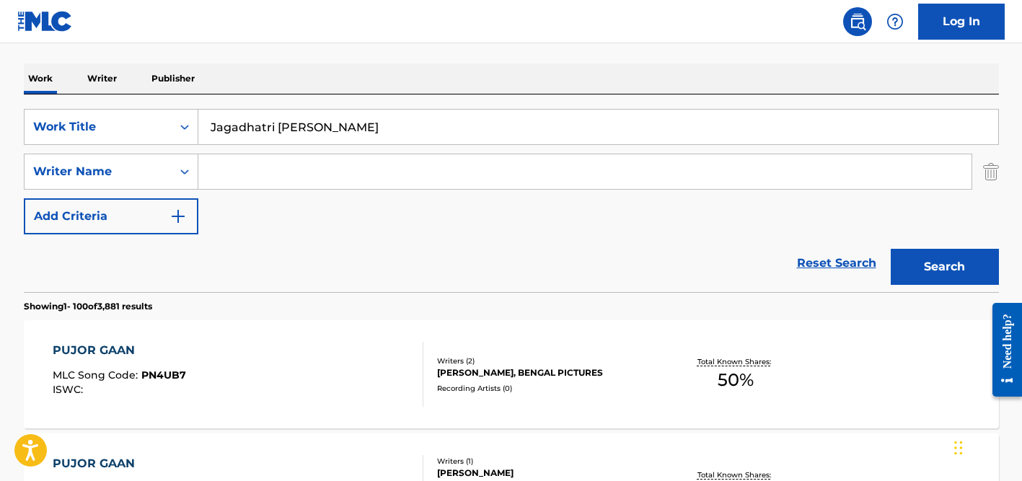
scroll to position [138, 0]
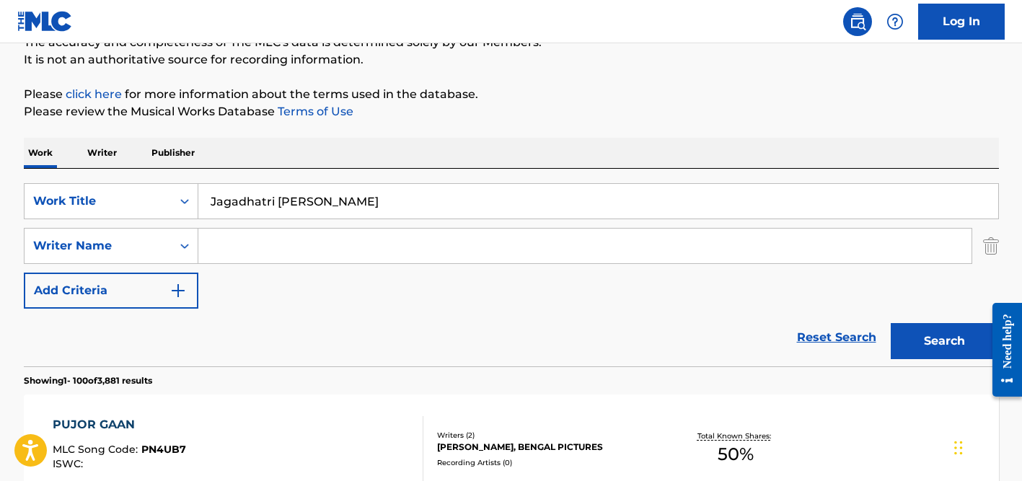
click at [282, 193] on input "Jagadhatri [PERSON_NAME]" at bounding box center [598, 201] width 800 height 35
paste input "hanjhar"
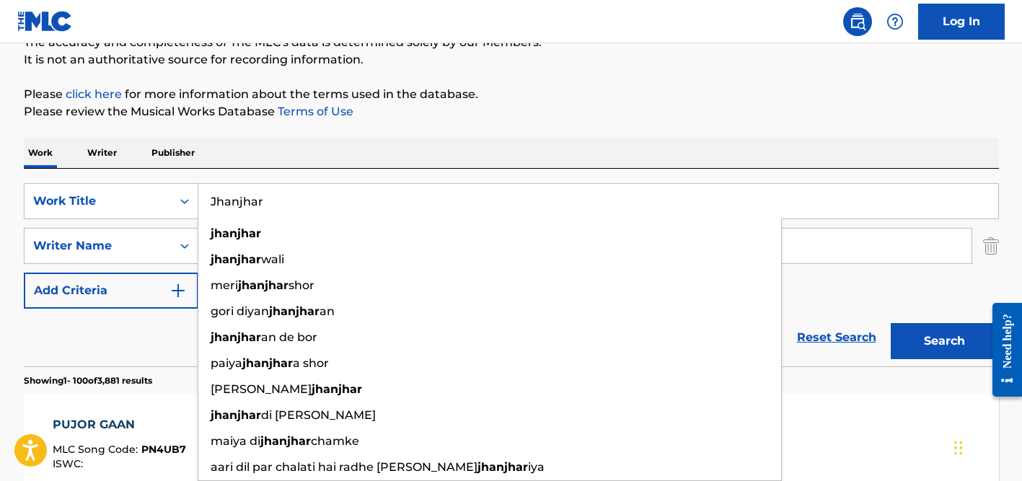
type input "Jhanjhar"
click at [160, 283] on button "Add Criteria" at bounding box center [111, 291] width 175 height 36
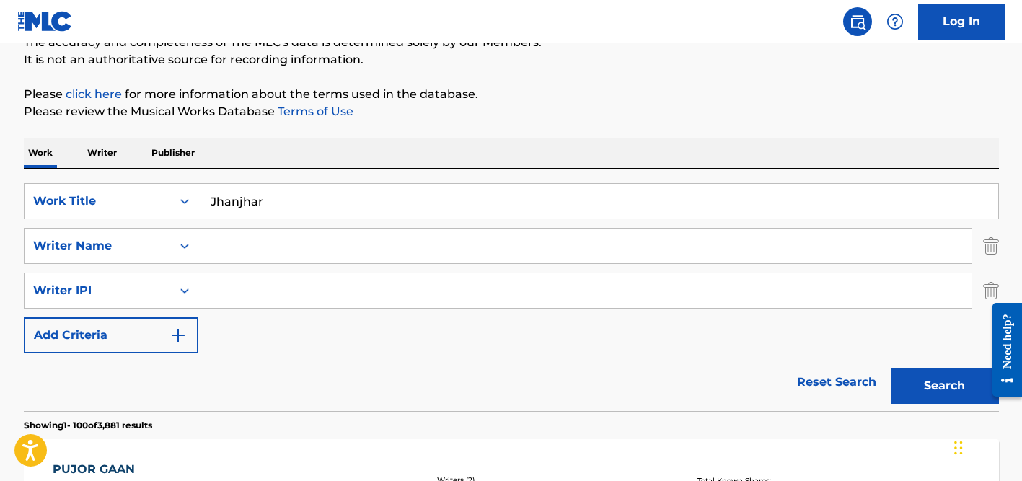
click at [226, 239] on input "Search Form" at bounding box center [584, 246] width 773 height 35
paste input "[PERSON_NAME]"
click at [584, 205] on input "Jhanjhar" at bounding box center [598, 201] width 800 height 35
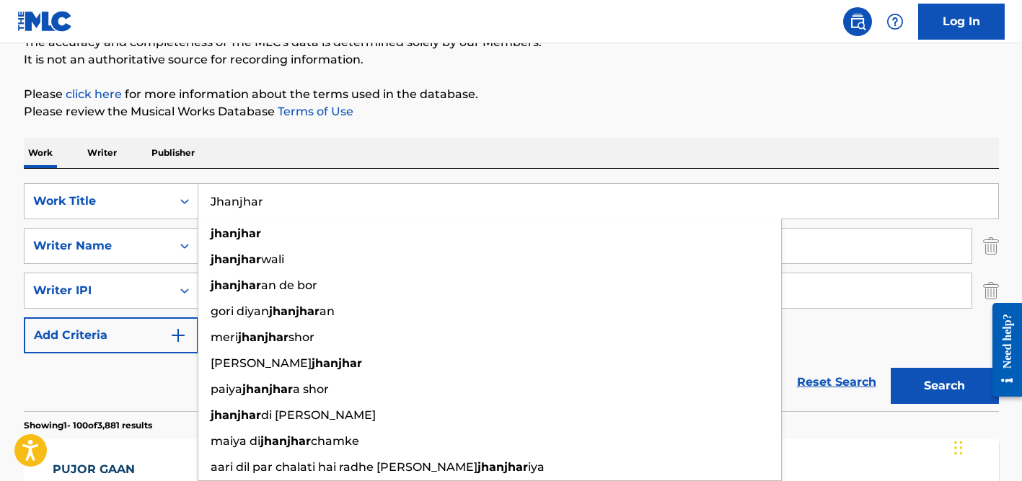
click at [891, 368] on button "Search" at bounding box center [945, 386] width 108 height 36
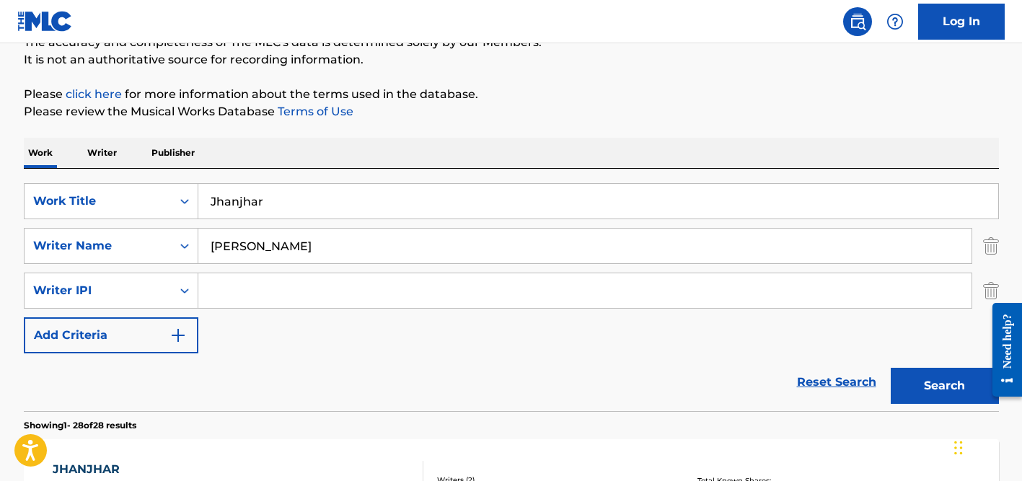
click at [561, 98] on p "Please click here for more information about the terms used in the database." at bounding box center [511, 94] width 975 height 17
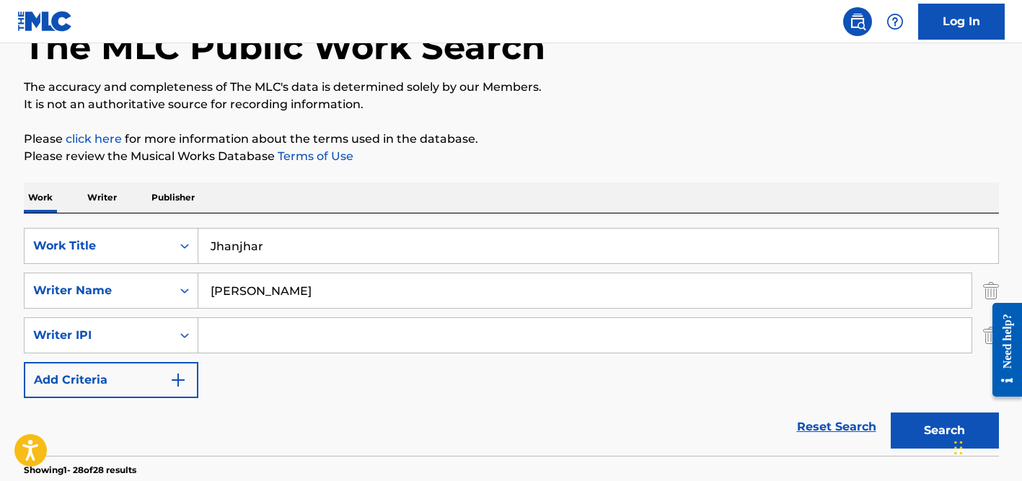
scroll to position [0, 0]
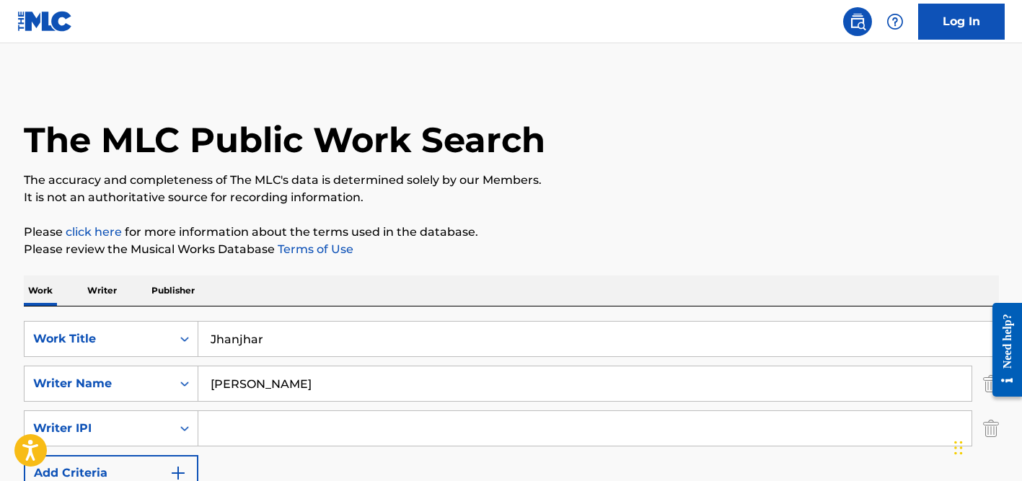
click at [237, 384] on input "[PERSON_NAME]" at bounding box center [584, 383] width 773 height 35
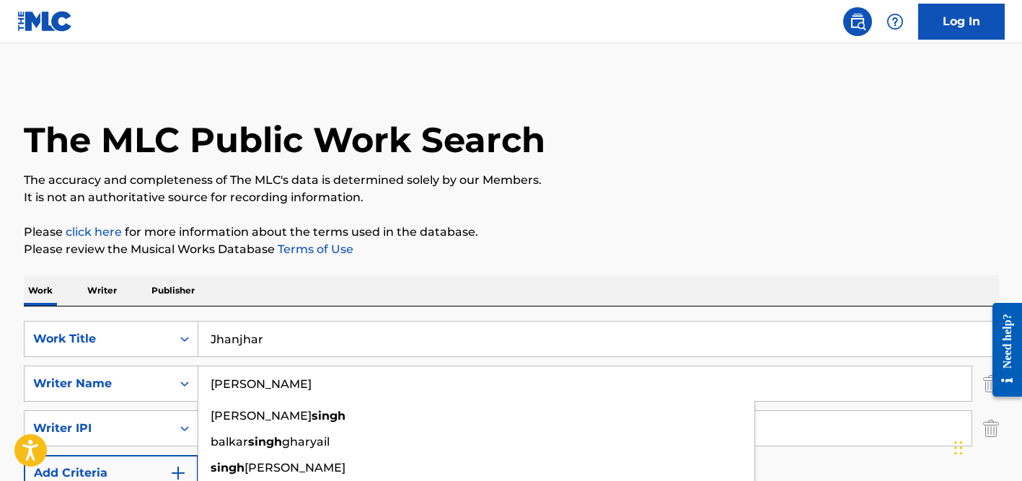
paste input "[PERSON_NAME] behold"
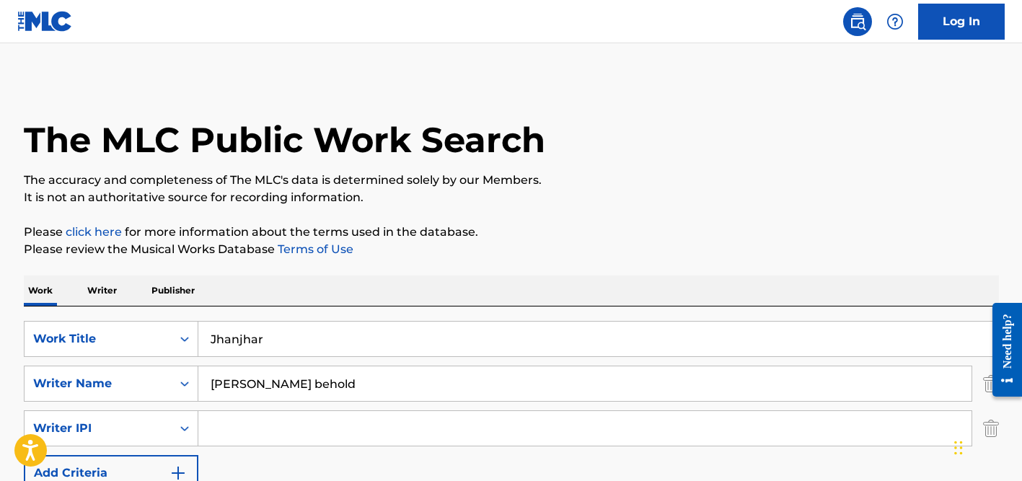
click at [319, 382] on input "[PERSON_NAME] behold" at bounding box center [584, 383] width 773 height 35
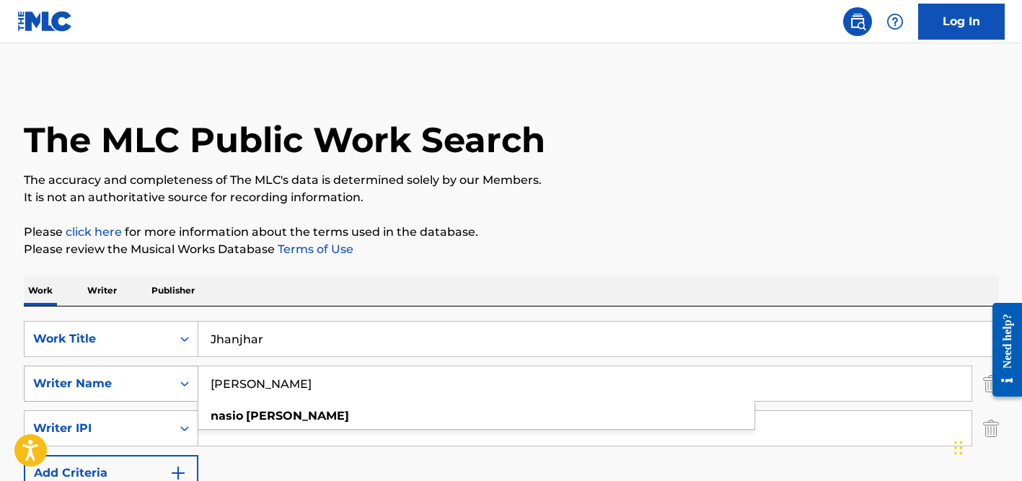
drag, startPoint x: 247, startPoint y: 382, endPoint x: 131, endPoint y: 376, distance: 117.0
click at [131, 376] on div "SearchWithCriteria437a0d8a-7635-44da-8424-99057a128c82 Writer Name [PERSON_NAME…" at bounding box center [511, 384] width 975 height 36
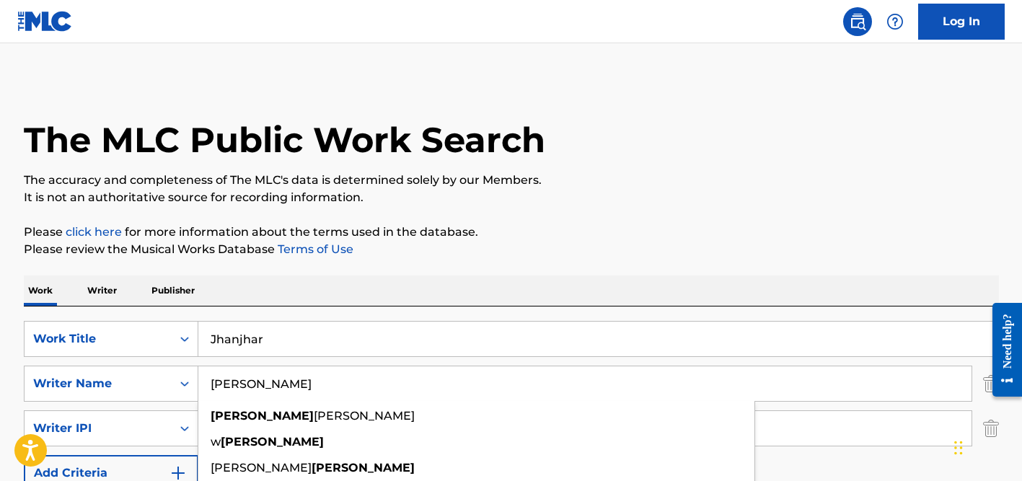
type input "[PERSON_NAME]"
click at [246, 333] on input "Jhanjhar" at bounding box center [598, 339] width 800 height 35
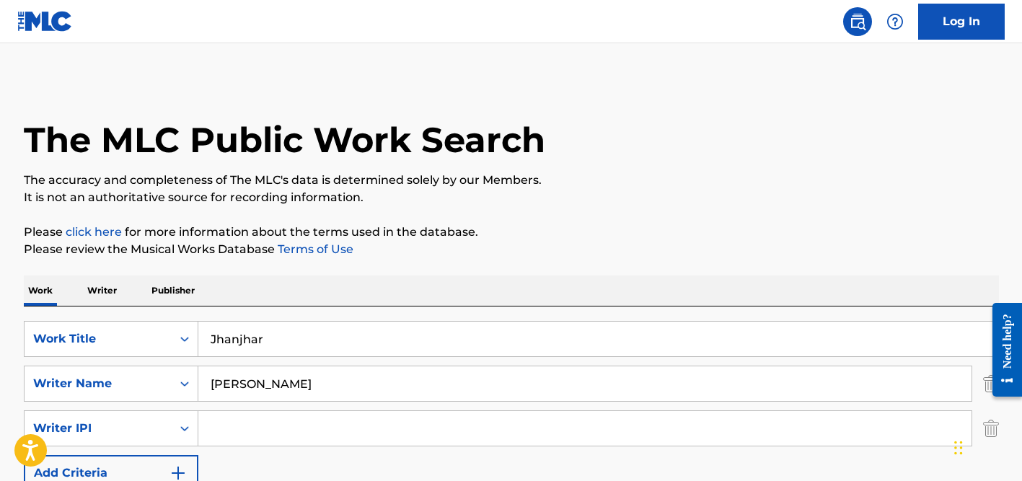
click at [246, 333] on input "Jhanjhar" at bounding box center [598, 339] width 800 height 35
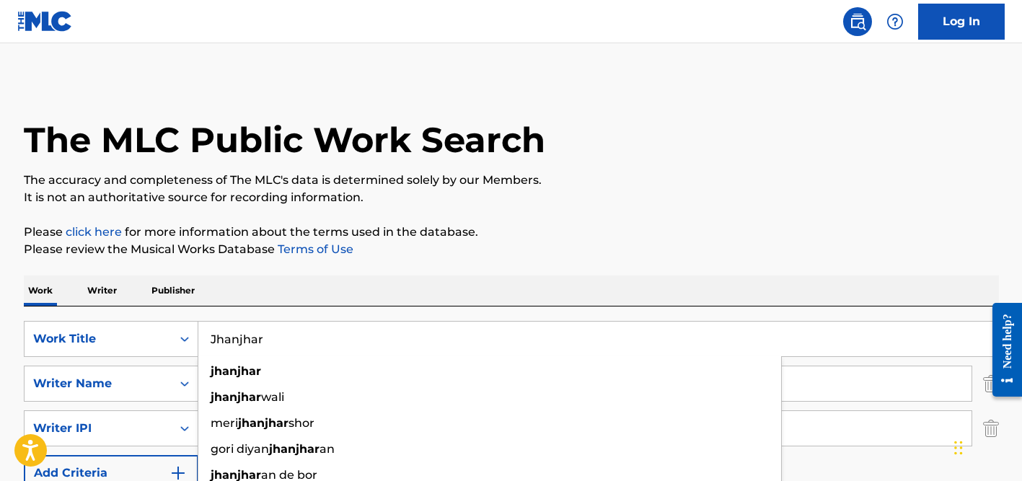
click at [246, 333] on input "Jhanjhar" at bounding box center [598, 339] width 800 height 35
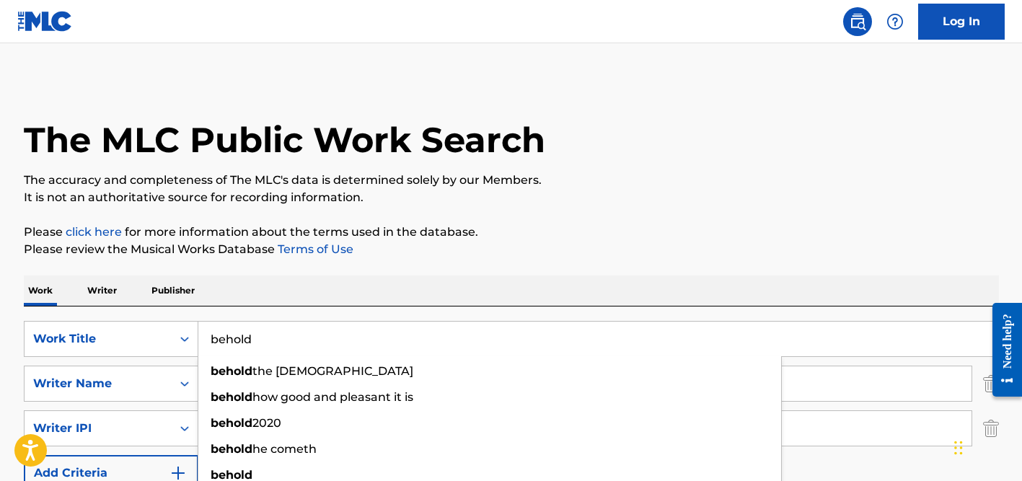
type input "behold"
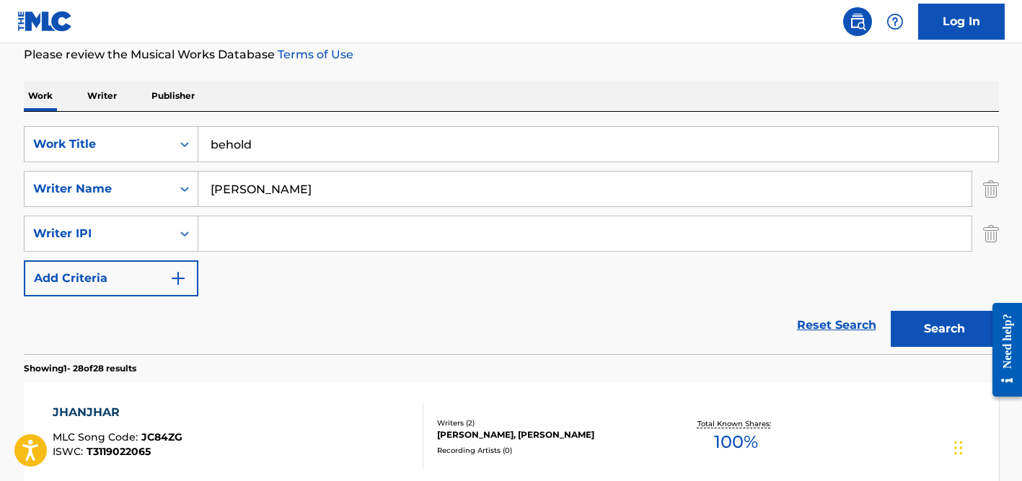
scroll to position [188, 0]
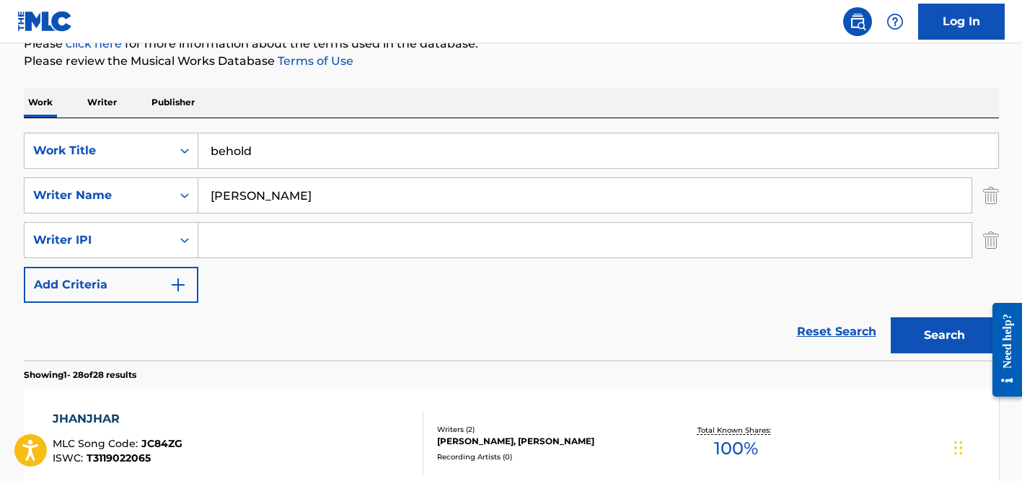
click at [992, 235] on img "Search Form" at bounding box center [991, 240] width 16 height 36
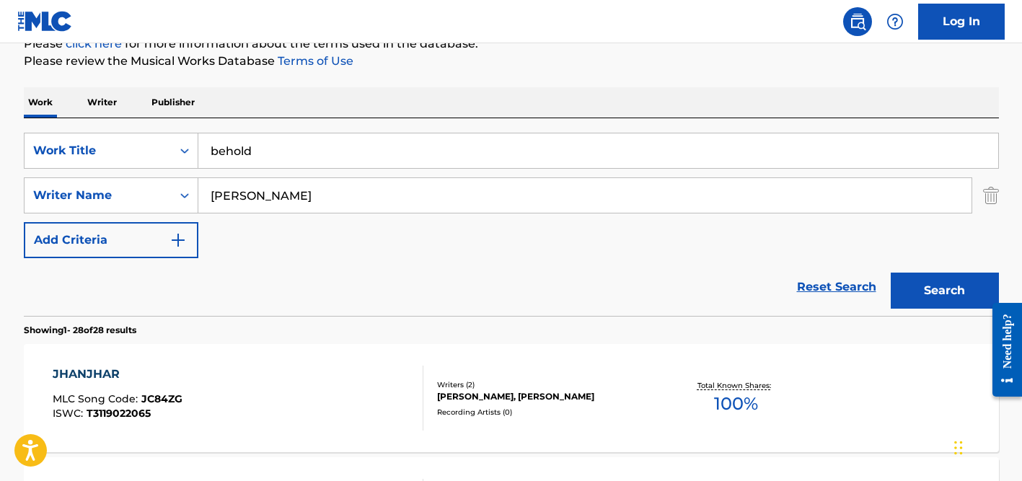
click at [402, 199] on input "[PERSON_NAME]" at bounding box center [584, 195] width 773 height 35
click at [891, 273] on button "Search" at bounding box center [945, 291] width 108 height 36
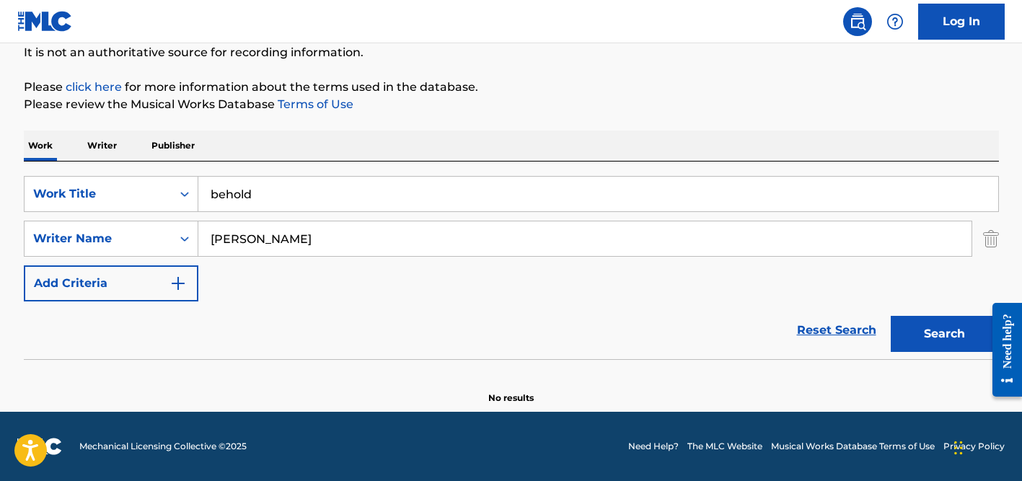
scroll to position [145, 0]
click at [241, 226] on input "[PERSON_NAME]" at bounding box center [584, 238] width 773 height 35
click at [891, 316] on button "Search" at bounding box center [945, 334] width 108 height 36
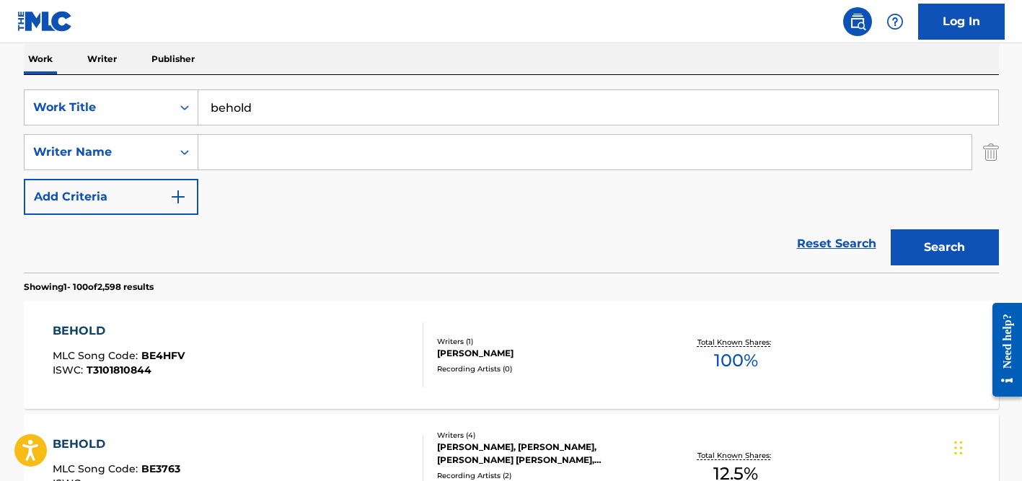
scroll to position [234, 0]
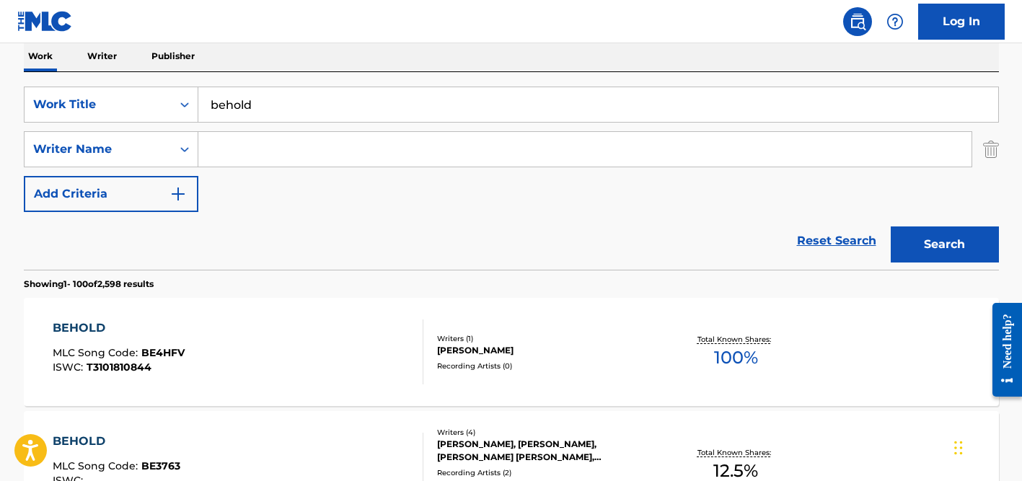
click at [302, 159] on input "Search Form" at bounding box center [584, 149] width 773 height 35
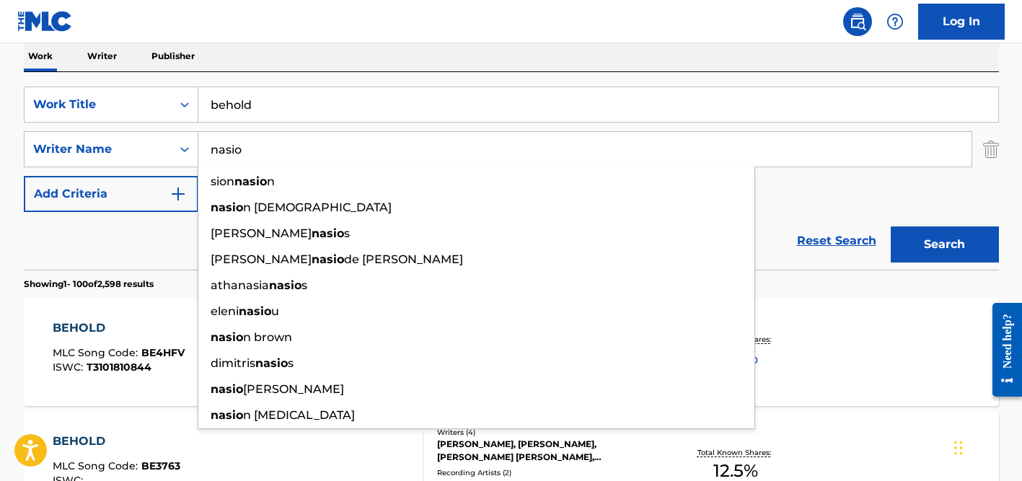
type input "nasio"
drag, startPoint x: 92, startPoint y: 241, endPoint x: 134, endPoint y: 214, distance: 50.2
click at [92, 241] on div "Reset Search Search" at bounding box center [511, 241] width 975 height 58
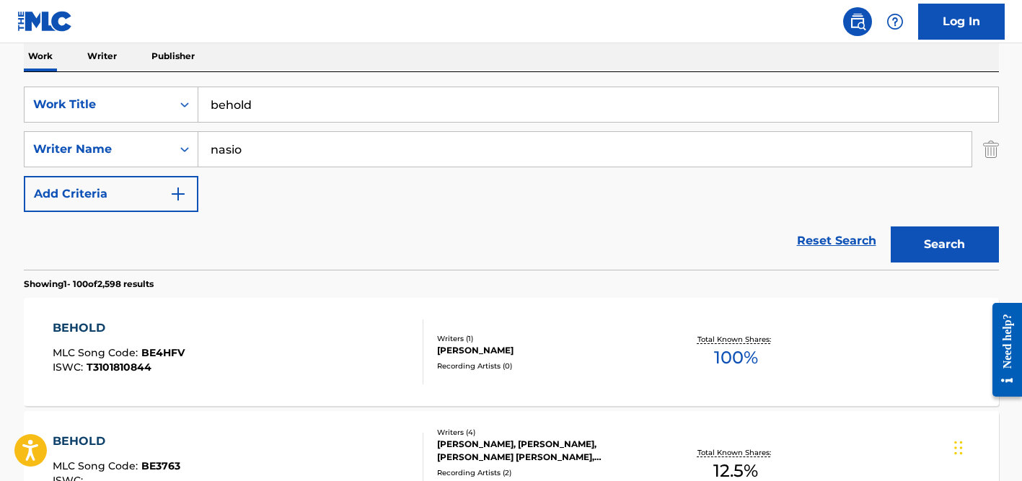
click at [268, 163] on input "nasio" at bounding box center [584, 149] width 773 height 35
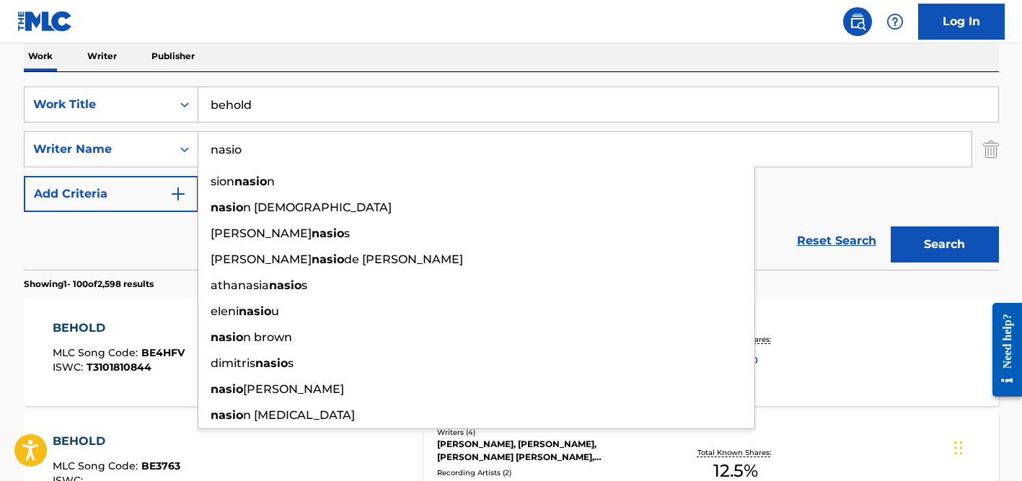
click at [891, 226] on button "Search" at bounding box center [945, 244] width 108 height 36
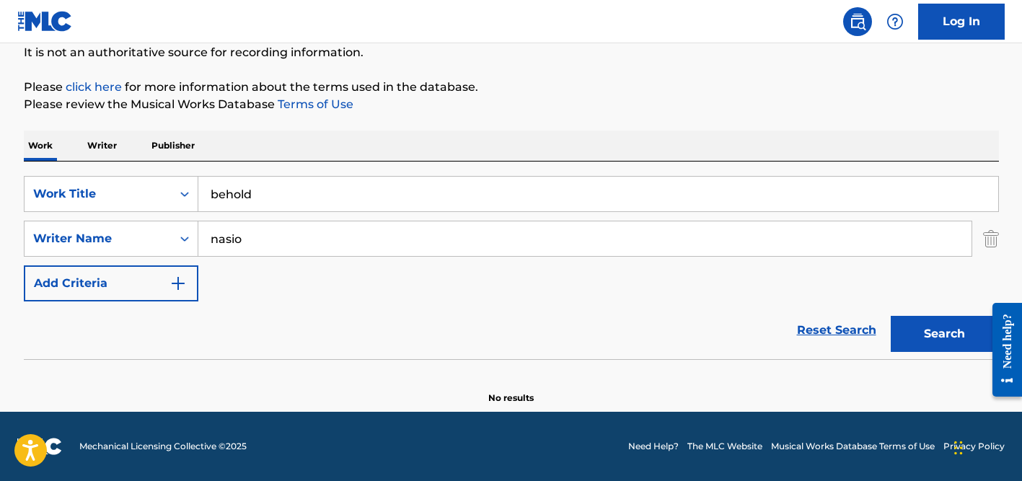
scroll to position [145, 0]
click at [263, 185] on input "behold" at bounding box center [598, 194] width 800 height 35
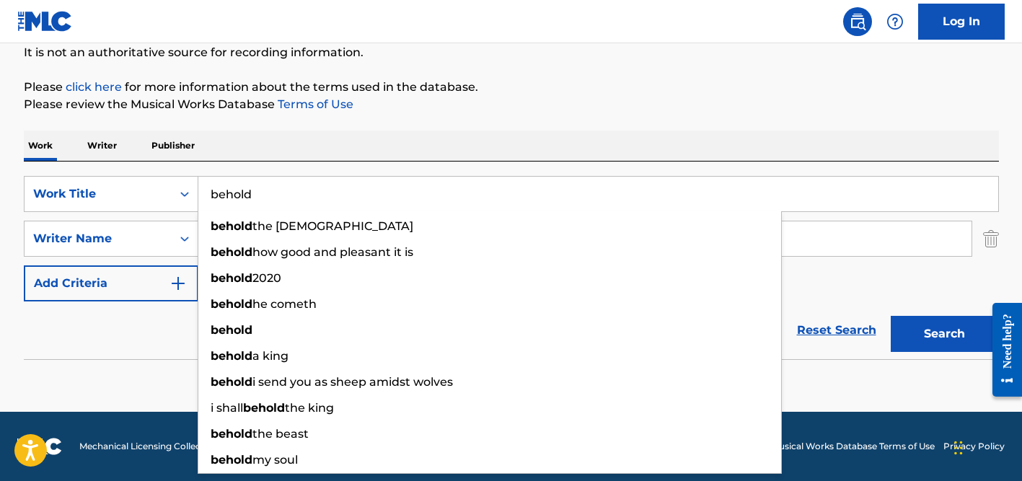
click at [263, 185] on input "behold" at bounding box center [598, 194] width 800 height 35
paste input "Pledging My Love"
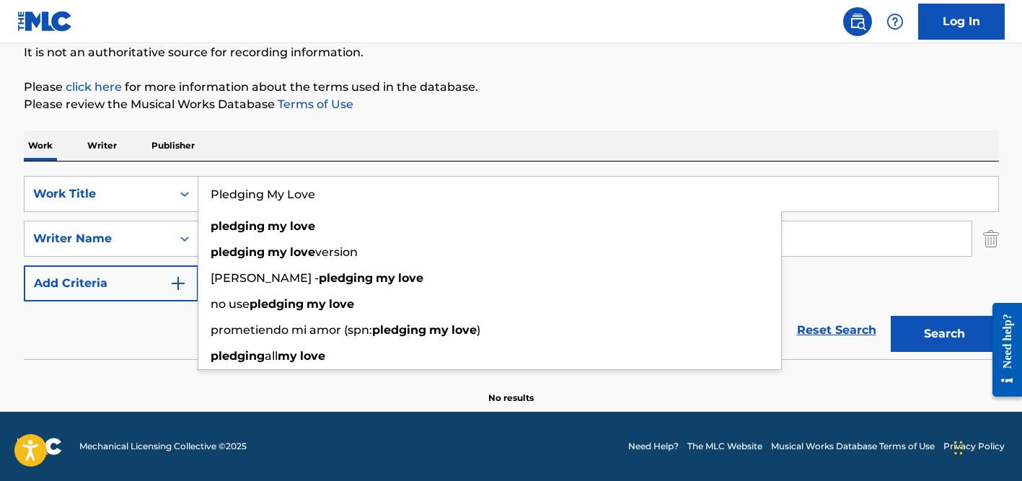
type input "Pledging My Love"
click at [368, 144] on div "Work Writer Publisher" at bounding box center [511, 146] width 975 height 30
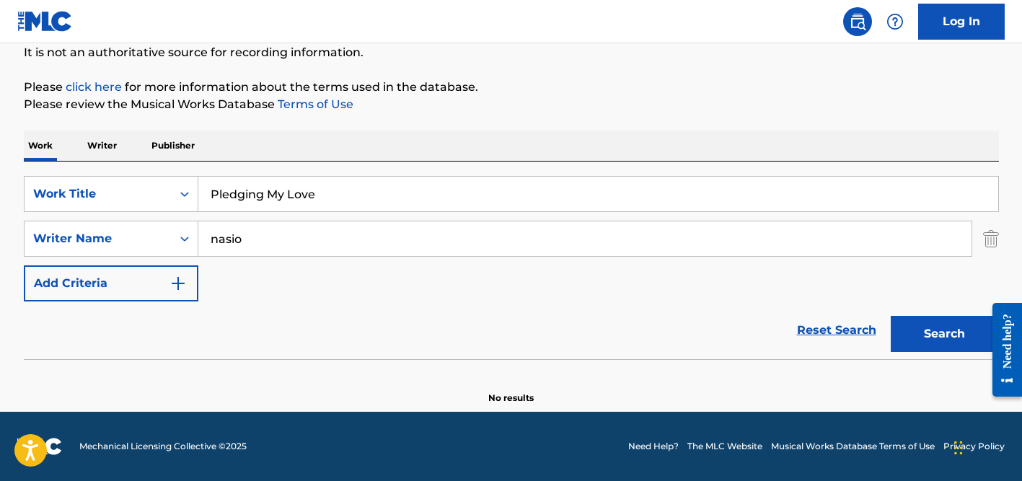
click at [288, 231] on input "nasio" at bounding box center [584, 238] width 773 height 35
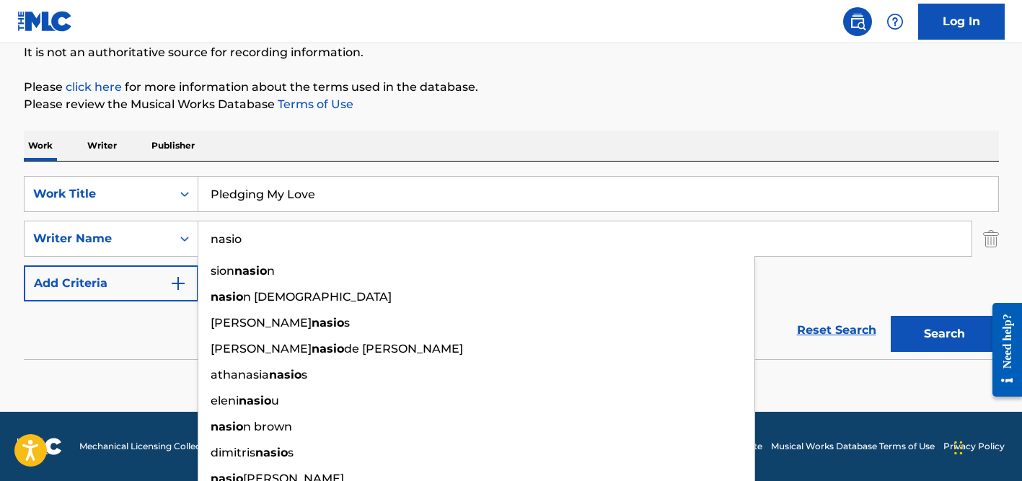
click at [288, 231] on input "nasio" at bounding box center [584, 238] width 773 height 35
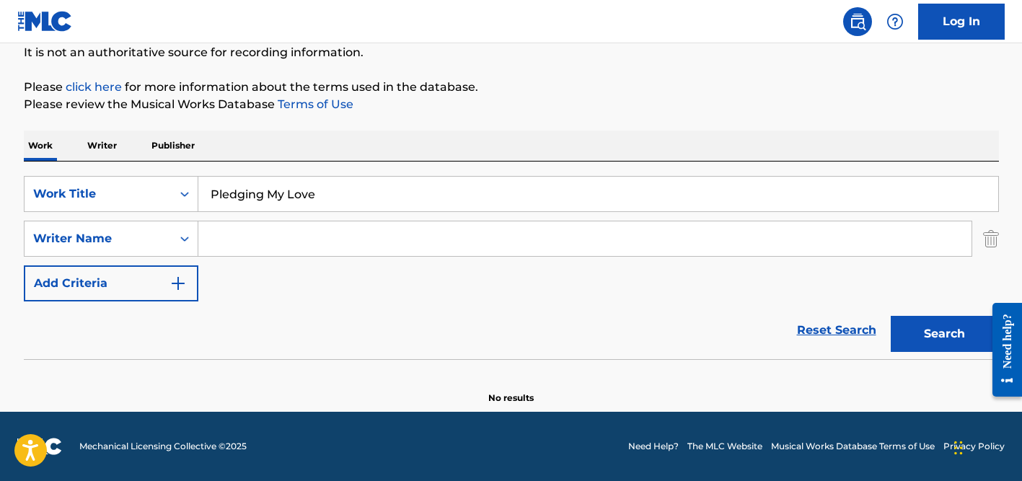
click at [891, 316] on button "Search" at bounding box center [945, 334] width 108 height 36
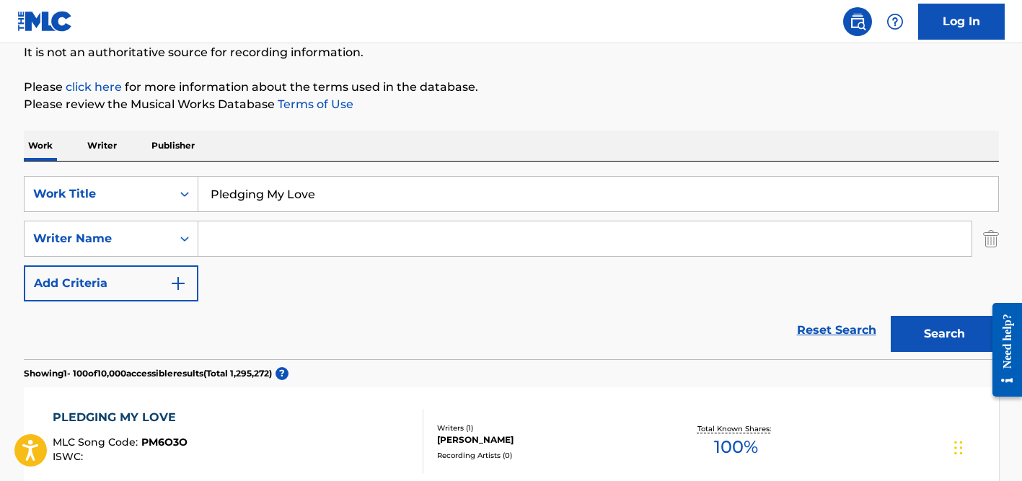
scroll to position [585, 0]
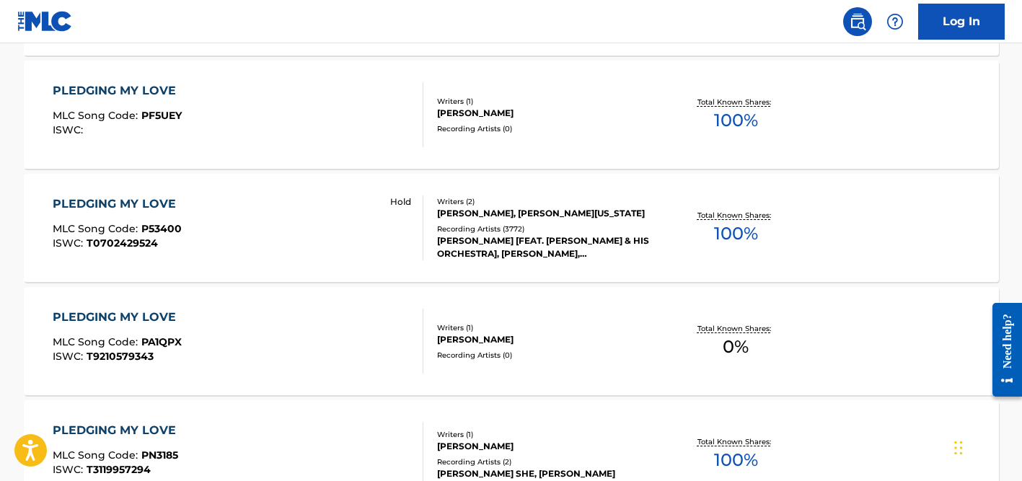
click at [492, 216] on div "[PERSON_NAME], [PERSON_NAME][US_STATE]" at bounding box center [546, 213] width 218 height 13
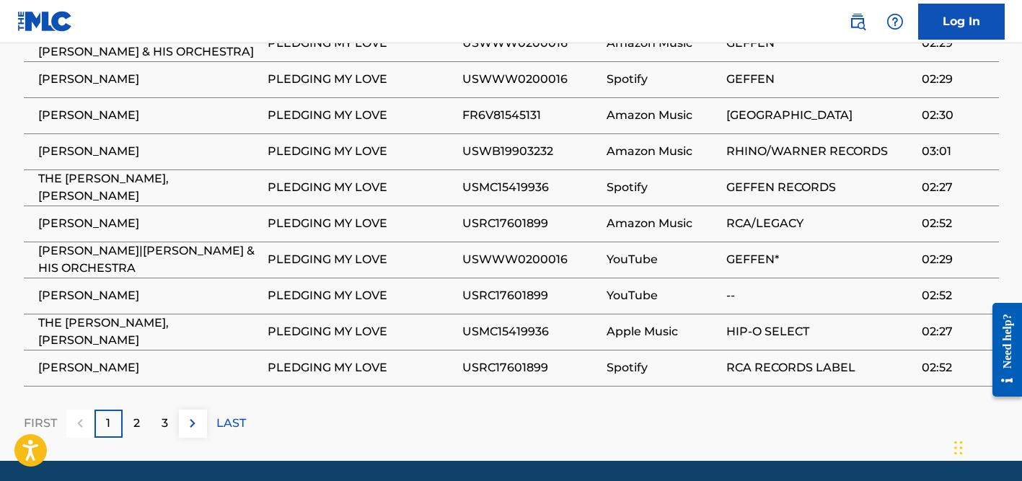
scroll to position [1233, 0]
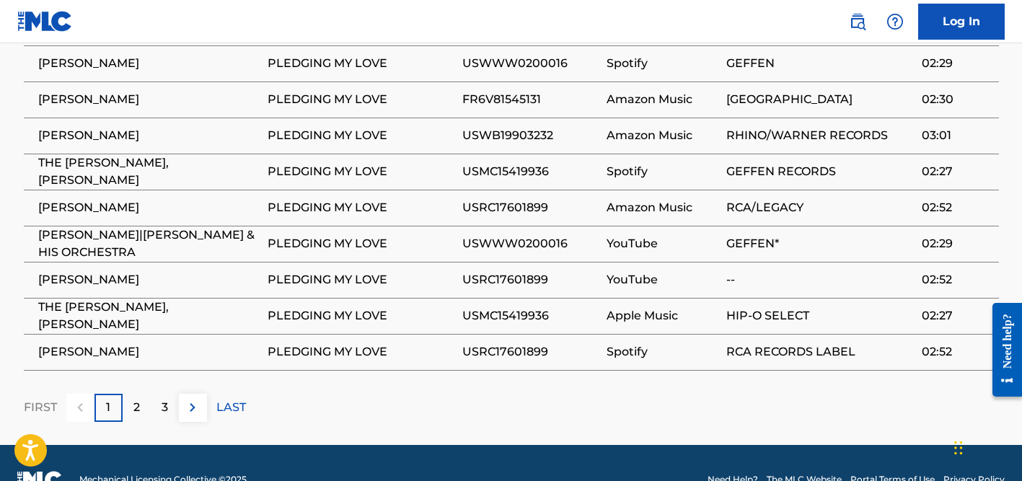
click at [139, 399] on p "2" at bounding box center [136, 407] width 6 height 17
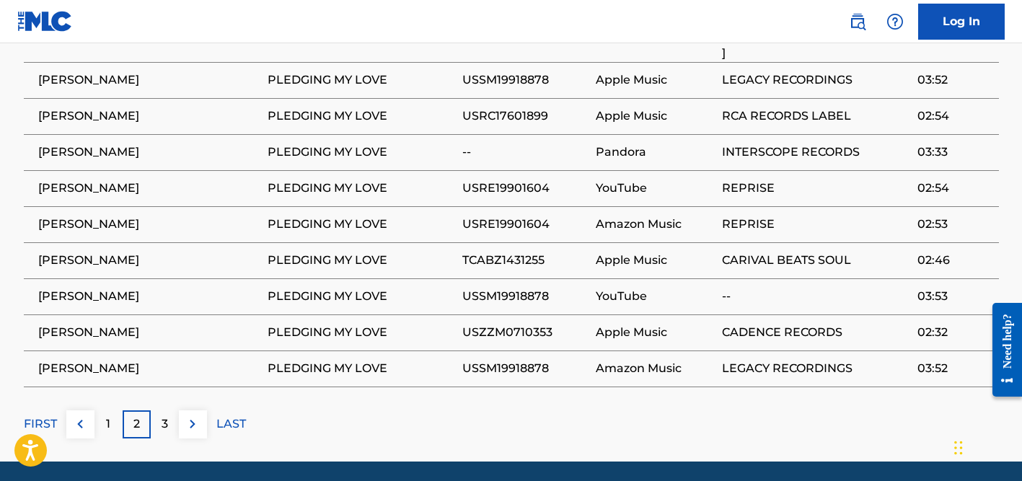
click at [164, 415] on p "3" at bounding box center [165, 423] width 6 height 17
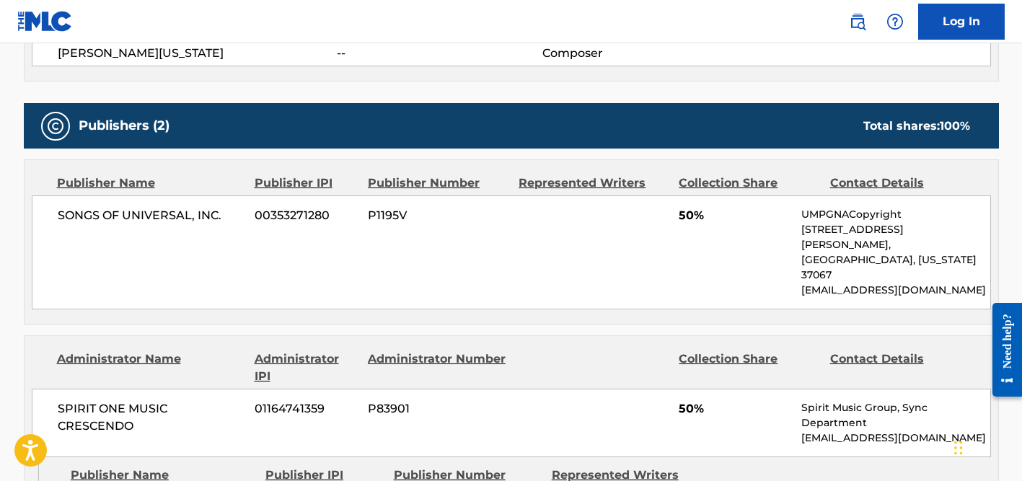
scroll to position [0, 0]
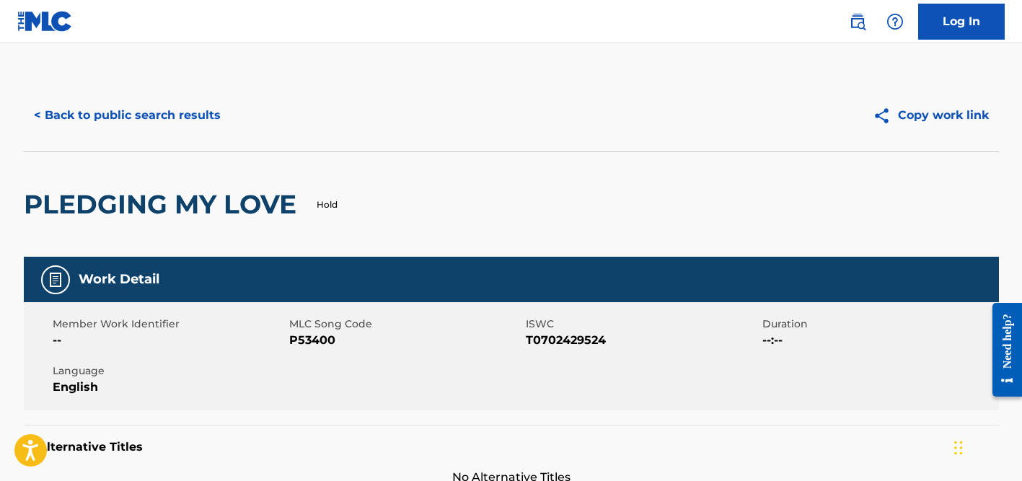
click at [177, 114] on button "< Back to public search results" at bounding box center [127, 115] width 207 height 36
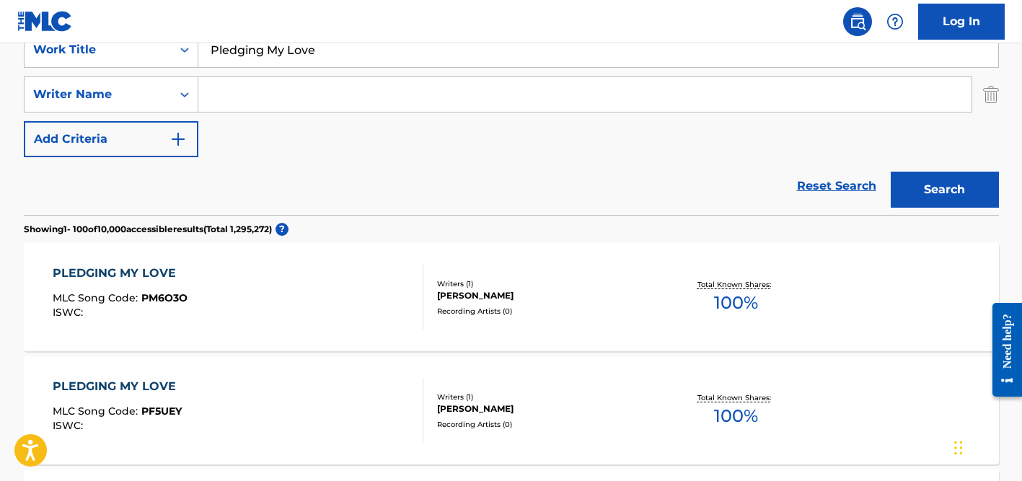
scroll to position [280, 0]
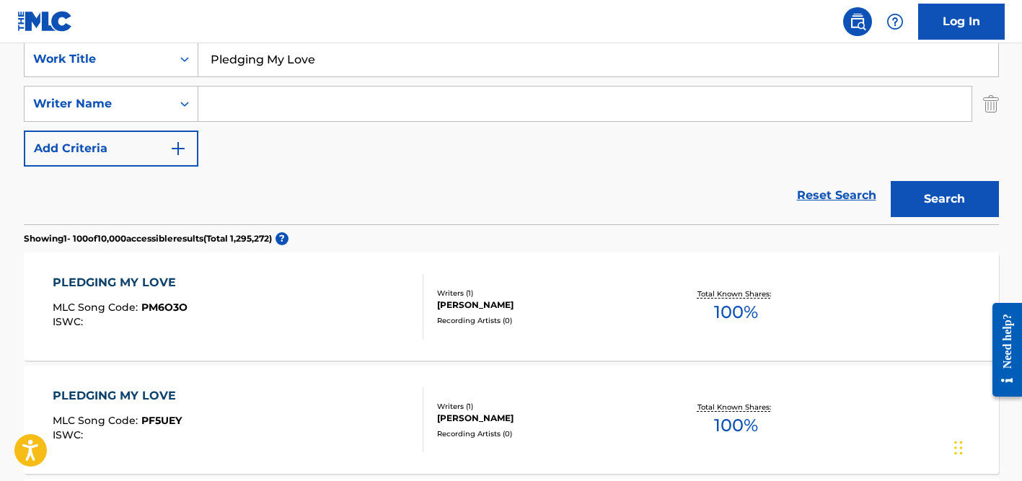
click at [286, 105] on input "Search Form" at bounding box center [584, 104] width 773 height 35
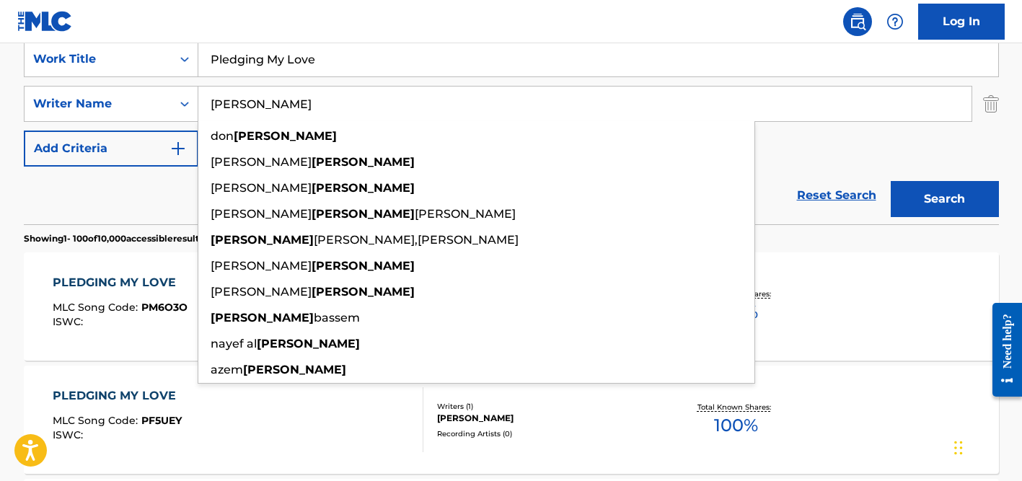
type input "[PERSON_NAME]"
click at [297, 57] on input "Pledging My Love" at bounding box center [598, 59] width 800 height 35
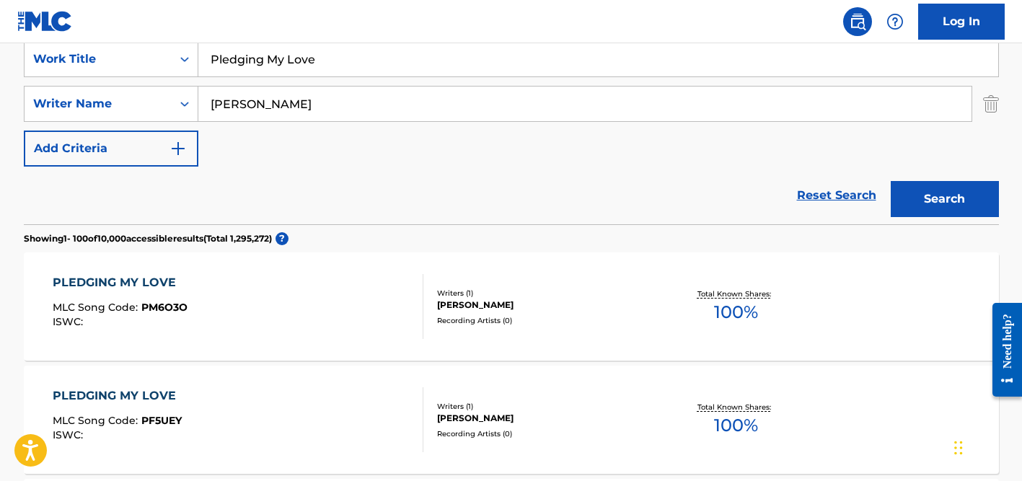
click at [297, 57] on input "Pledging My Love" at bounding box center [598, 59] width 800 height 35
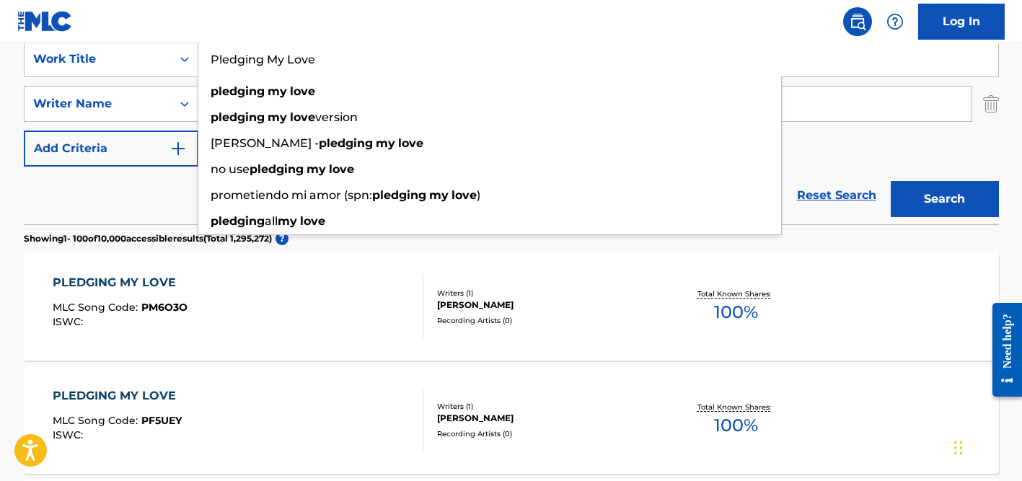
paste input "Fot Bzodak"
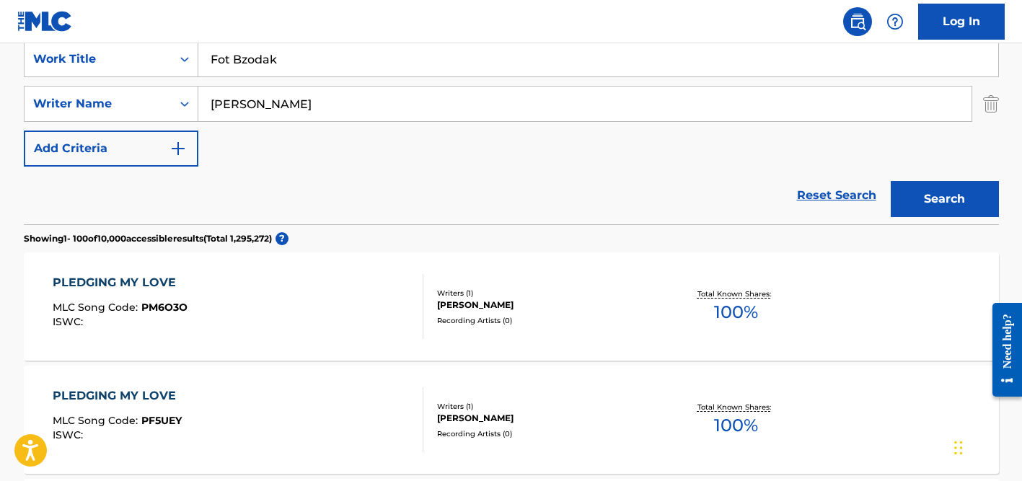
click at [154, 190] on div "Reset Search Search" at bounding box center [511, 196] width 975 height 58
click at [321, 91] on input "[PERSON_NAME]" at bounding box center [584, 104] width 773 height 35
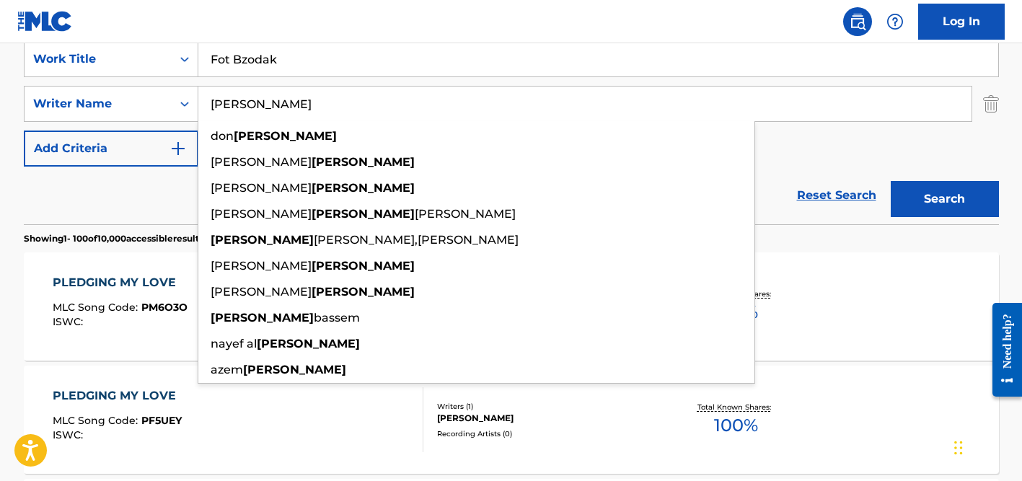
click at [891, 181] on button "Search" at bounding box center [945, 199] width 108 height 36
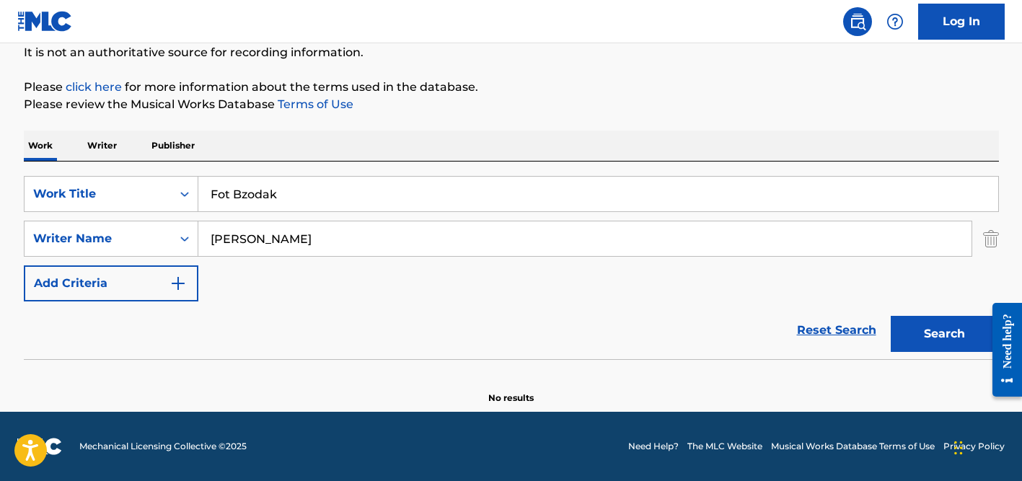
scroll to position [145, 0]
click at [252, 199] on input "Fot Bzodak" at bounding box center [598, 194] width 800 height 35
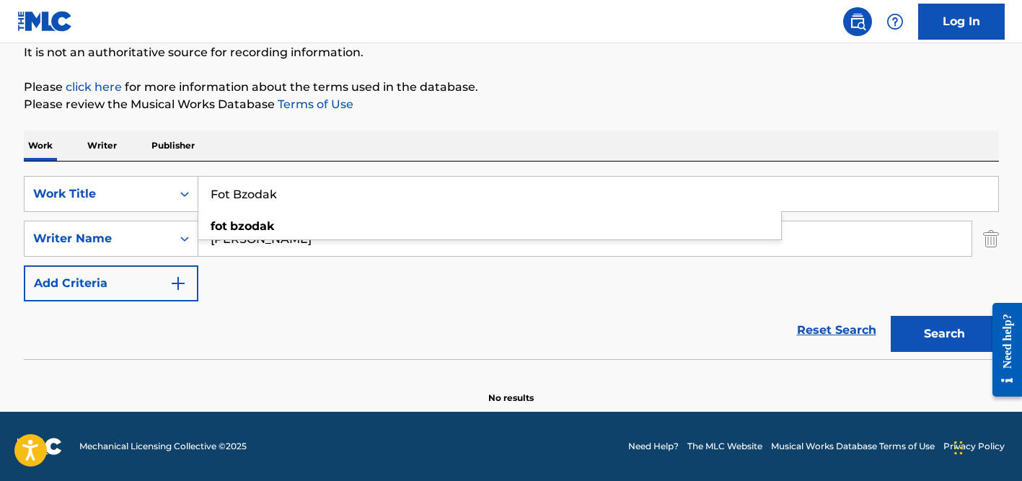
click at [252, 199] on input "Fot Bzodak" at bounding box center [598, 194] width 800 height 35
paste input "Mama [PERSON_NAME]"
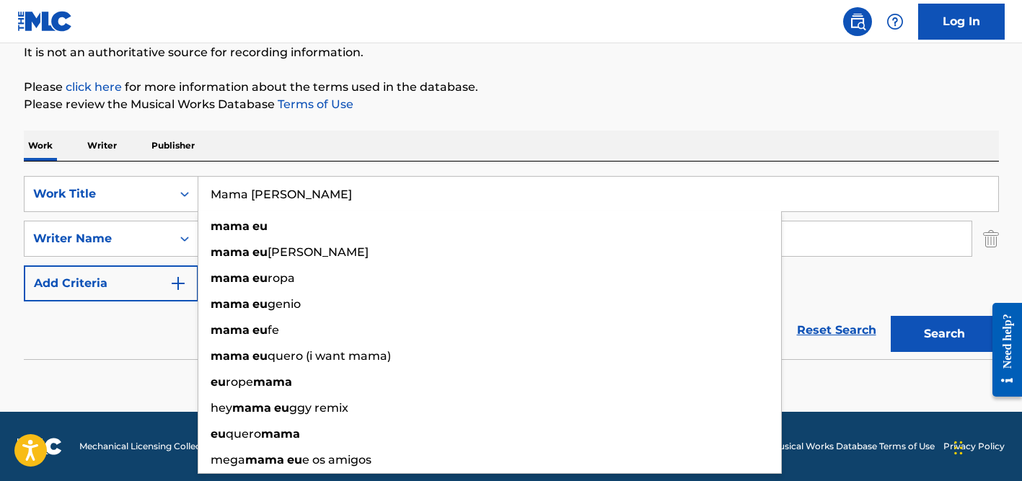
type input "Mama [PERSON_NAME]"
click at [342, 138] on div "Work Writer Publisher" at bounding box center [511, 146] width 975 height 30
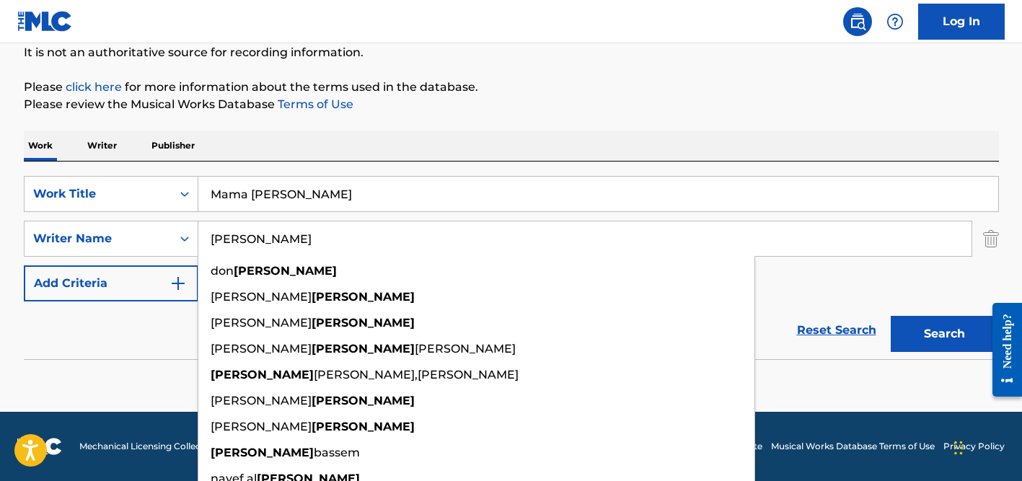
click at [299, 242] on input "[PERSON_NAME]" at bounding box center [584, 238] width 773 height 35
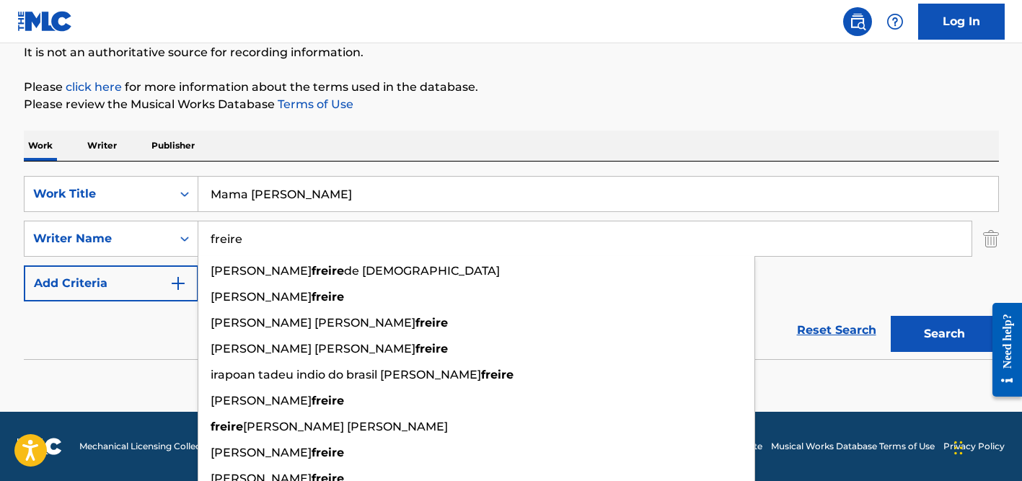
type input "freire"
drag, startPoint x: 449, startPoint y: 170, endPoint x: 422, endPoint y: 191, distance: 33.9
click at [449, 170] on div "SearchWithCriteria360dd5d2-4c4e-4e6f-8fe5-0508f415eae9 Work Title Mama Eu Searc…" at bounding box center [511, 261] width 975 height 198
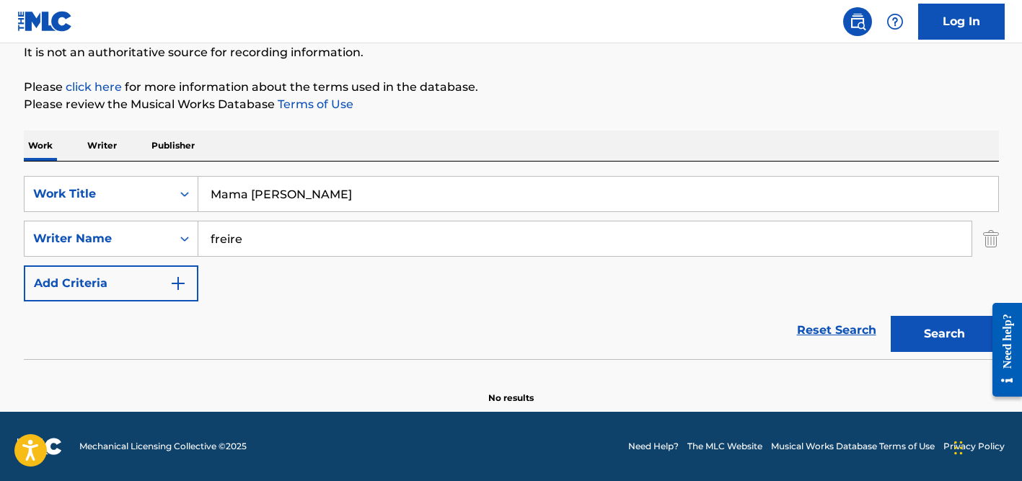
click at [352, 230] on input "freire" at bounding box center [584, 238] width 773 height 35
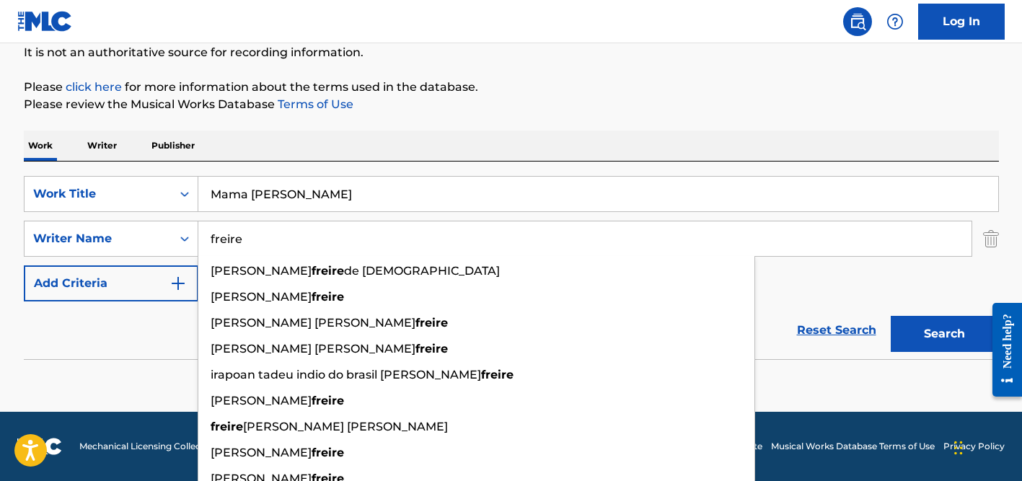
click at [891, 316] on button "Search" at bounding box center [945, 334] width 108 height 36
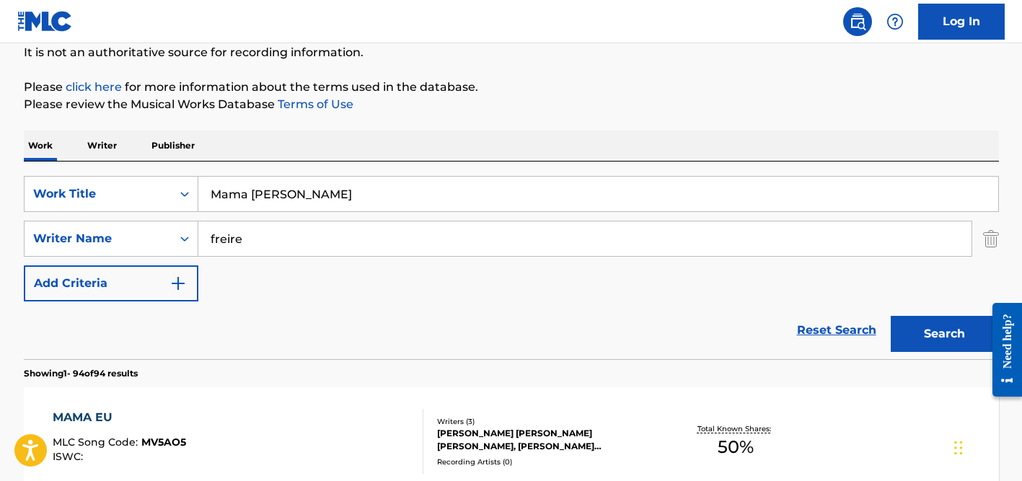
click at [305, 177] on input "Mama [PERSON_NAME]" at bounding box center [598, 194] width 800 height 35
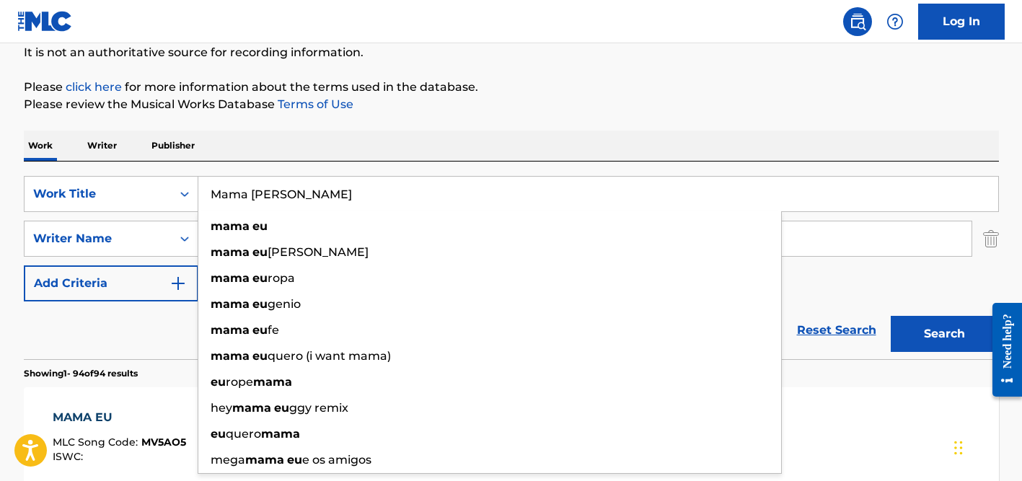
click at [305, 177] on input "Mama [PERSON_NAME]" at bounding box center [598, 194] width 800 height 35
paste input "[PERSON_NAME] Ni Vato"
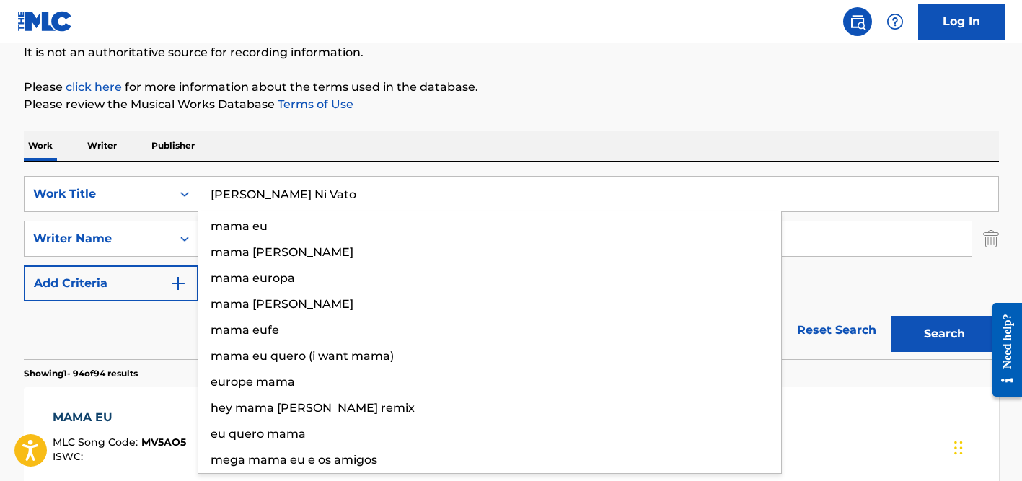
type input "[PERSON_NAME] Ni Vato"
click at [325, 149] on div "Work Writer Publisher" at bounding box center [511, 146] width 975 height 30
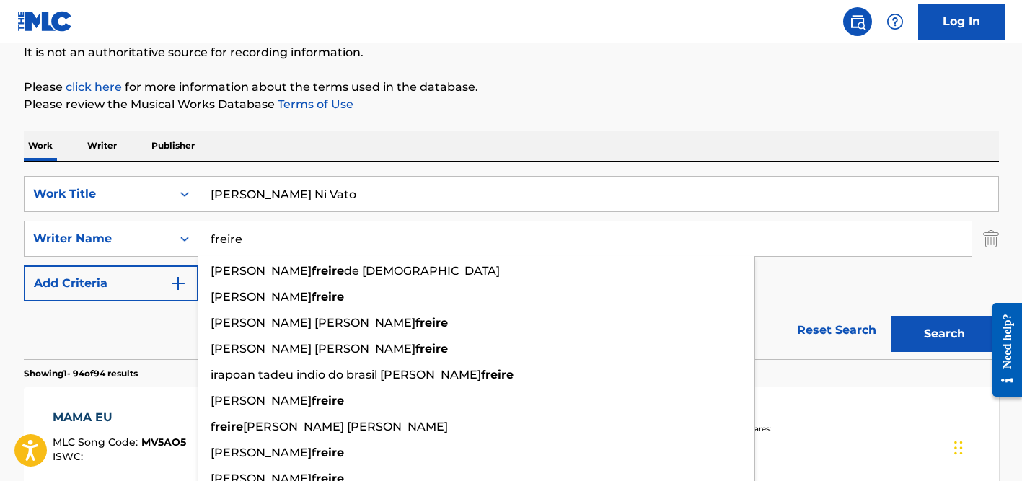
click at [304, 226] on input "freire" at bounding box center [584, 238] width 773 height 35
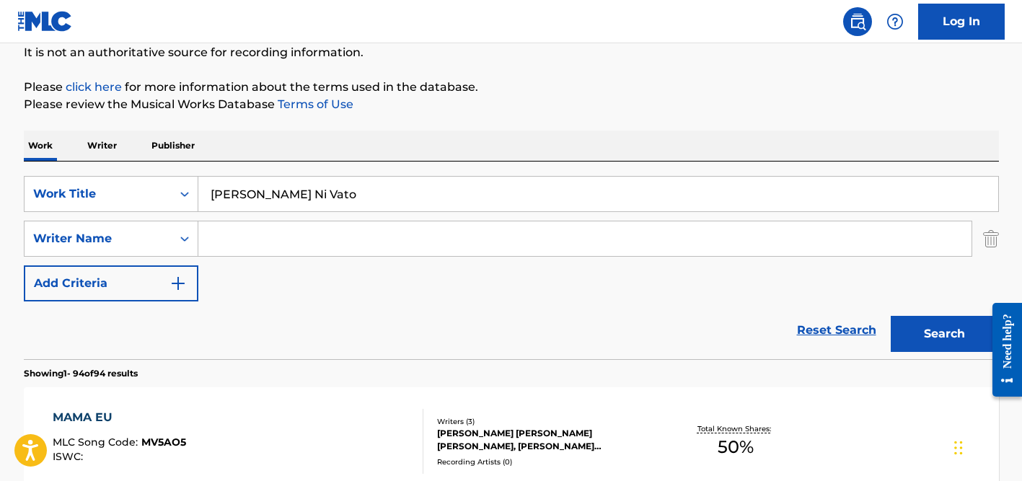
click at [891, 316] on button "Search" at bounding box center [945, 334] width 108 height 36
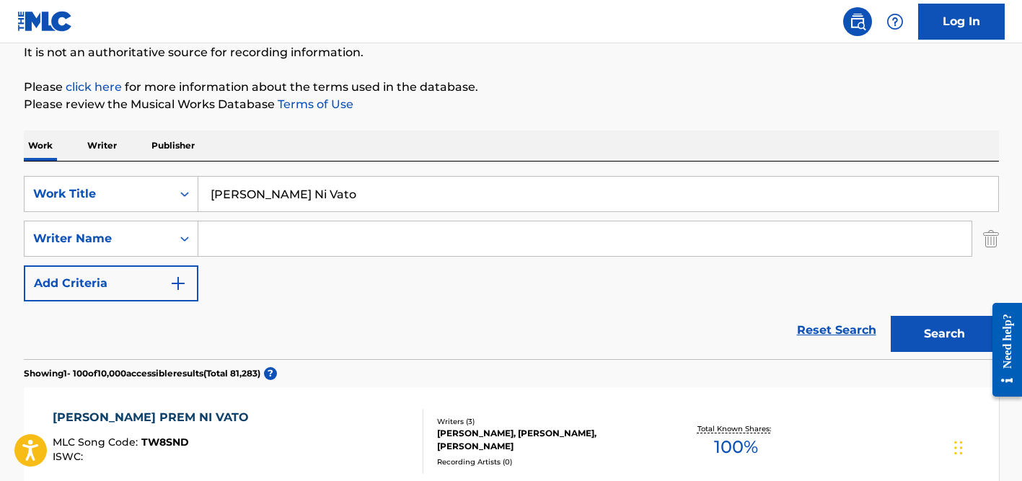
click at [292, 195] on input "[PERSON_NAME] Ni Vato" at bounding box center [598, 194] width 800 height 35
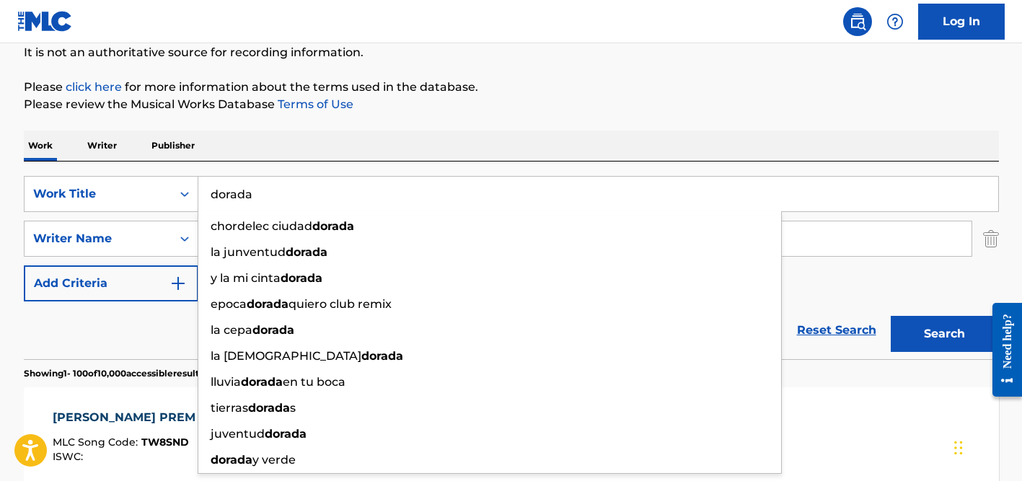
type input "dorada"
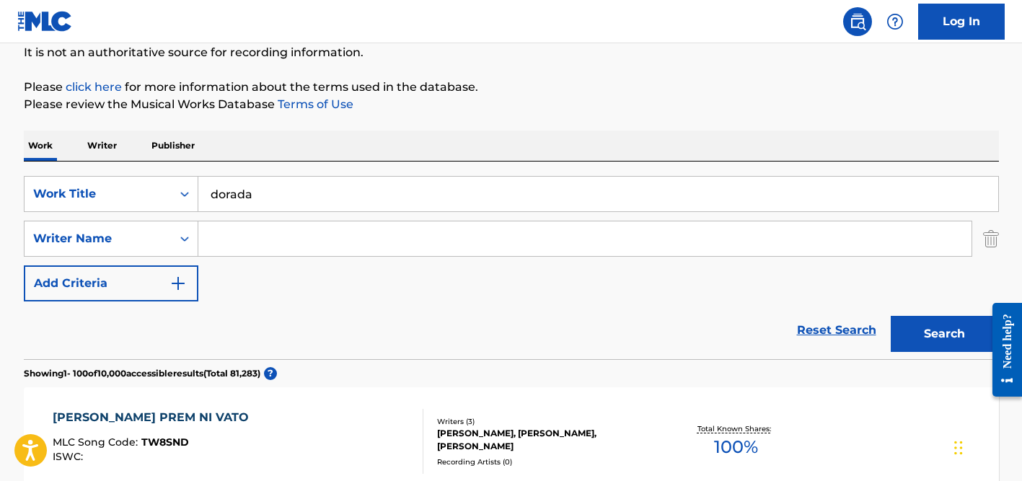
click at [245, 249] on input "Search Form" at bounding box center [584, 238] width 773 height 35
paste input "[PERSON_NAME]"
click at [358, 201] on input "dorada" at bounding box center [598, 194] width 800 height 35
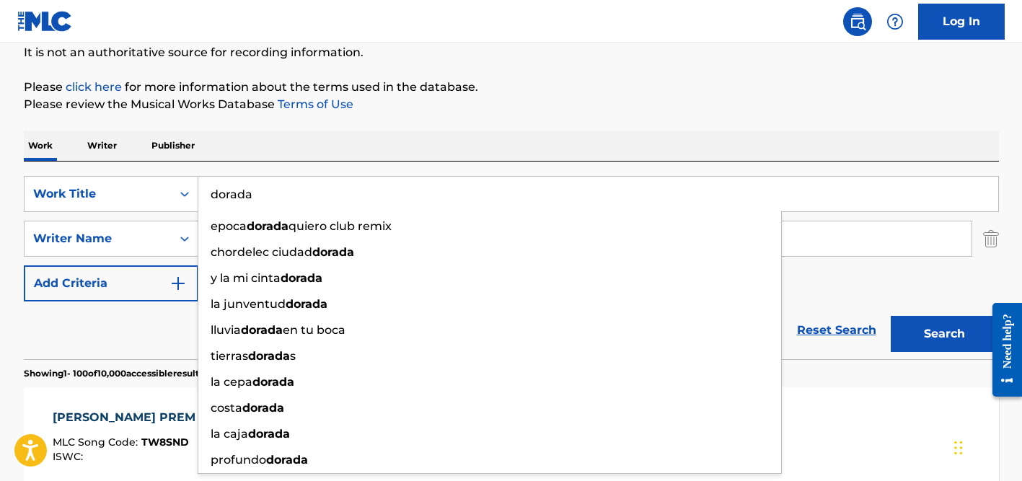
click at [134, 335] on div "Reset Search Search" at bounding box center [511, 330] width 975 height 58
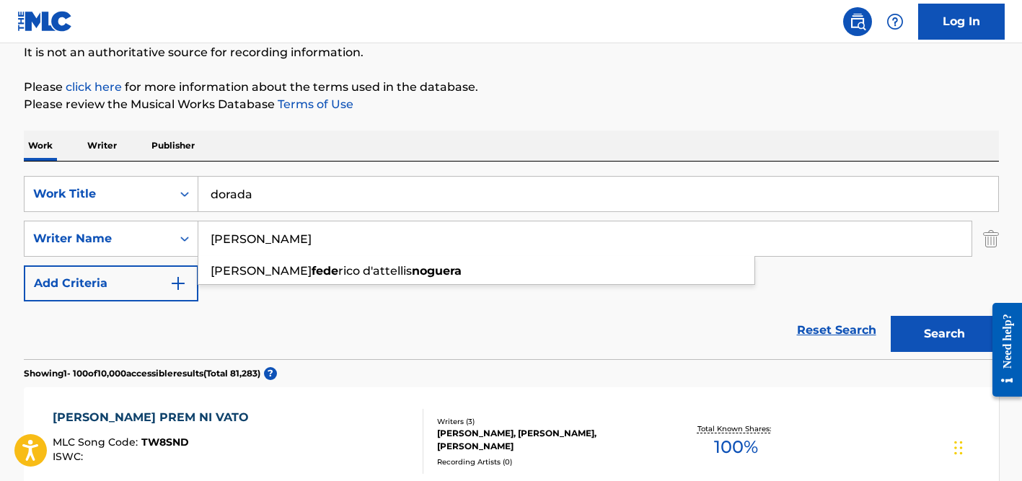
drag, startPoint x: 244, startPoint y: 235, endPoint x: 164, endPoint y: 216, distance: 82.2
click at [164, 216] on div "SearchWithCriteria360dd5d2-4c4e-4e6f-8fe5-0508f415eae9 Work Title dorada Search…" at bounding box center [511, 239] width 975 height 126
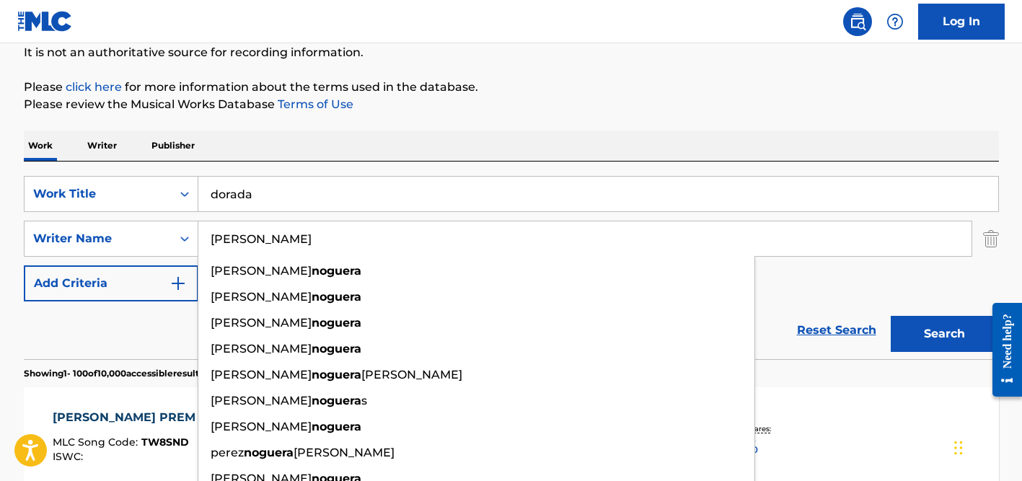
type input "[PERSON_NAME]"
click at [249, 188] on input "dorada" at bounding box center [598, 194] width 800 height 35
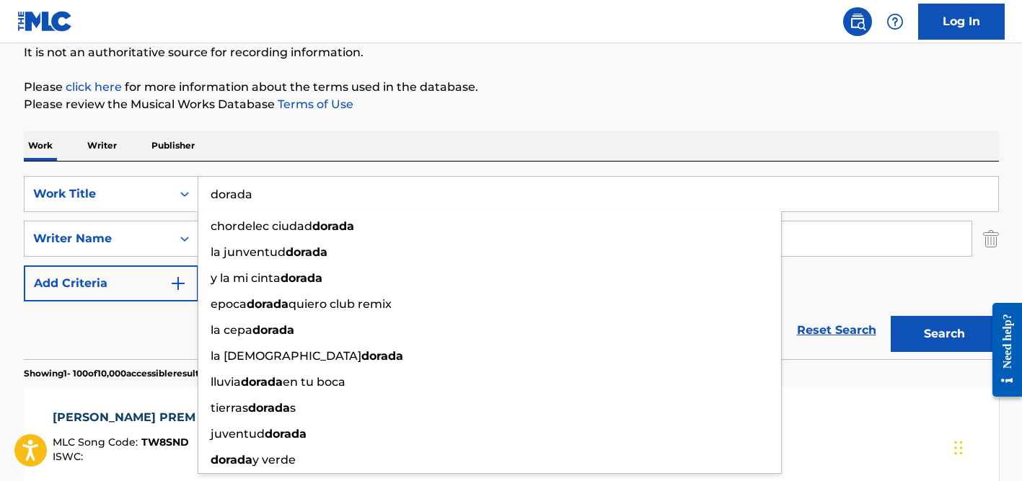
click at [218, 194] on input "dorada" at bounding box center [598, 194] width 800 height 35
click at [146, 331] on div "Reset Search Search" at bounding box center [511, 330] width 975 height 58
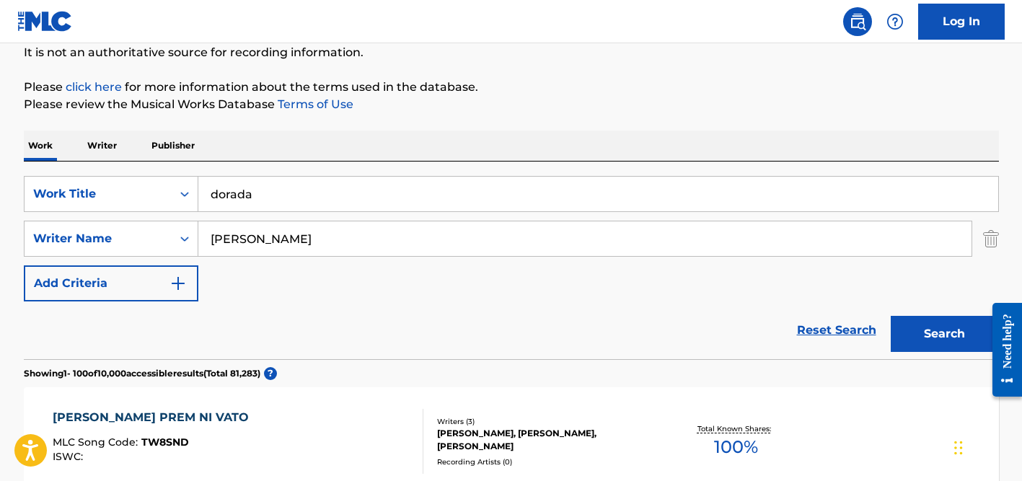
click at [265, 255] on input "[PERSON_NAME]" at bounding box center [584, 238] width 773 height 35
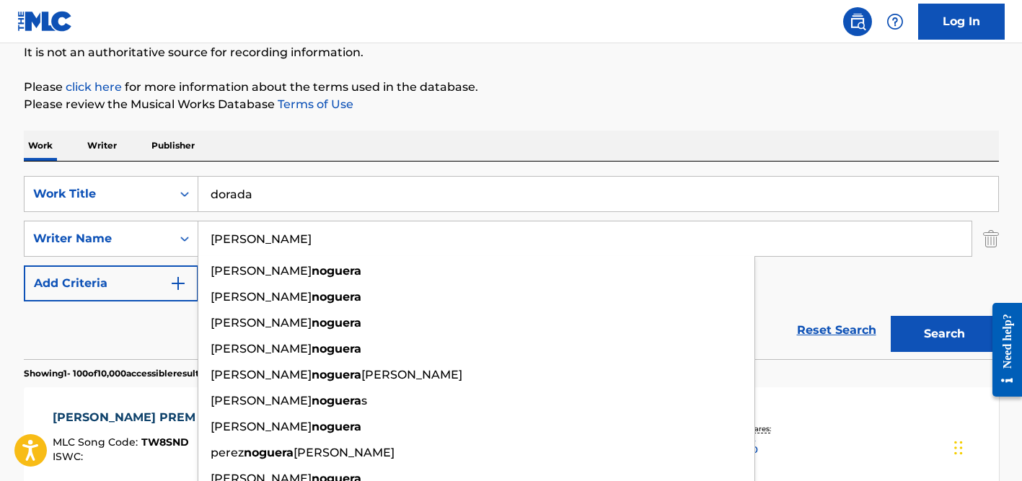
click at [891, 316] on button "Search" at bounding box center [945, 334] width 108 height 36
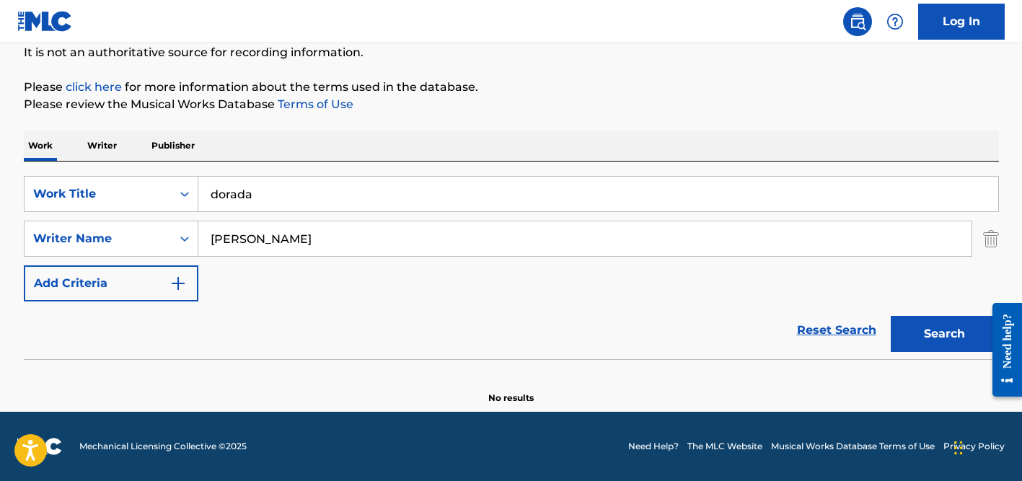
click at [255, 190] on input "dorada" at bounding box center [598, 194] width 800 height 35
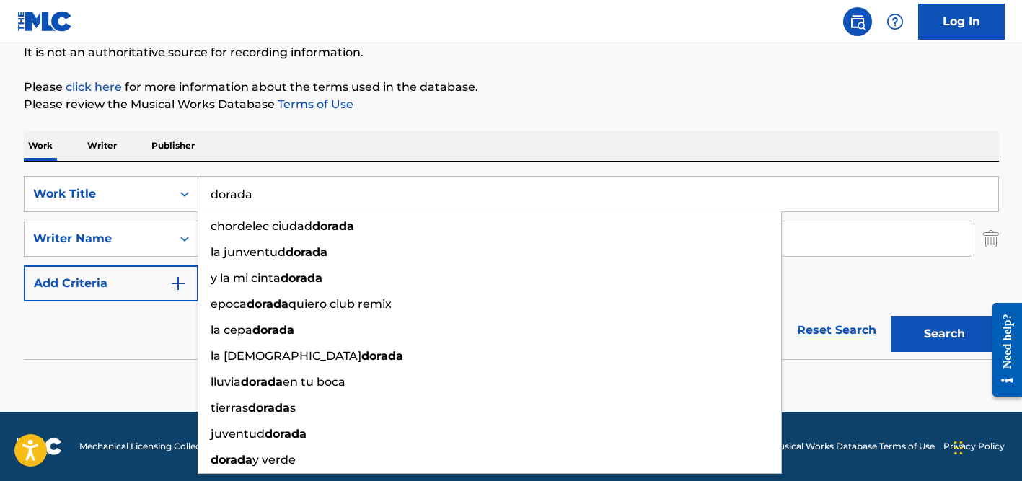
click at [255, 190] on input "dorada" at bounding box center [598, 194] width 800 height 35
paste input "What Do I Do"
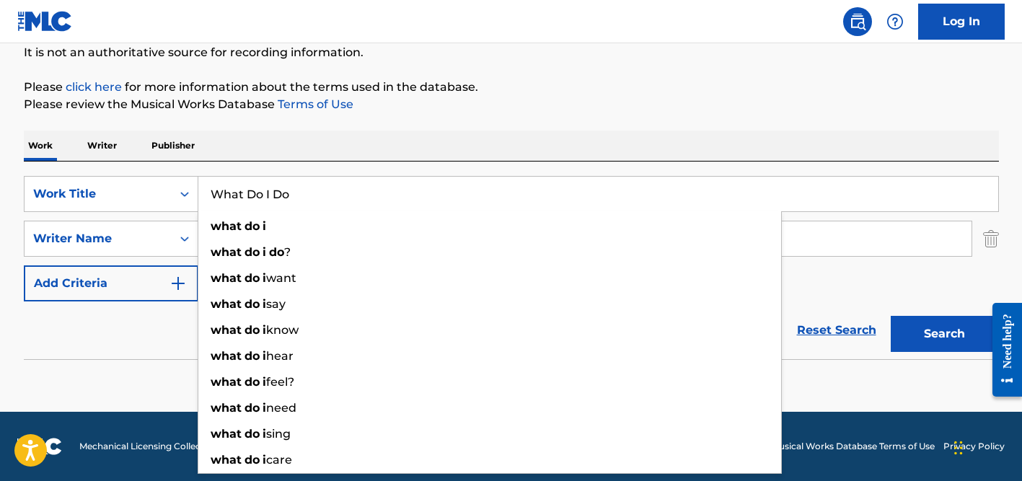
type input "What Do I Do"
click at [340, 144] on div "Work Writer Publisher" at bounding box center [511, 146] width 975 height 30
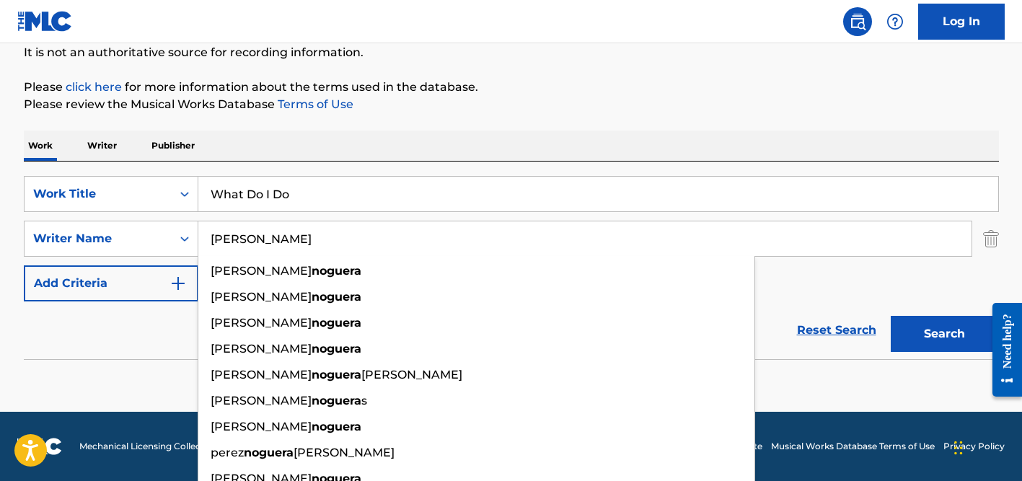
click at [304, 234] on input "[PERSON_NAME]" at bounding box center [584, 238] width 773 height 35
click at [304, 233] on input "[PERSON_NAME]" at bounding box center [584, 238] width 773 height 35
click at [306, 227] on input "[PERSON_NAME]" at bounding box center [584, 238] width 773 height 35
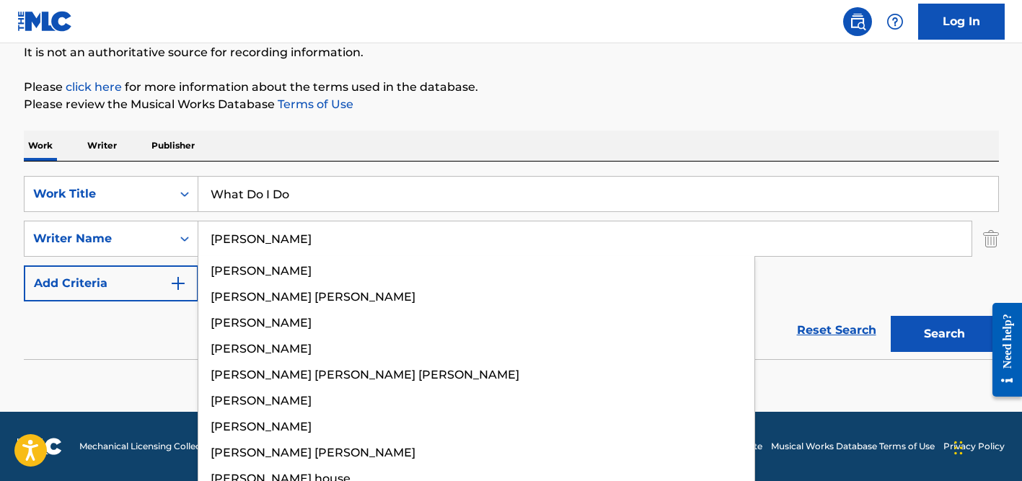
type input "[PERSON_NAME]"
click at [891, 316] on button "Search" at bounding box center [945, 334] width 108 height 36
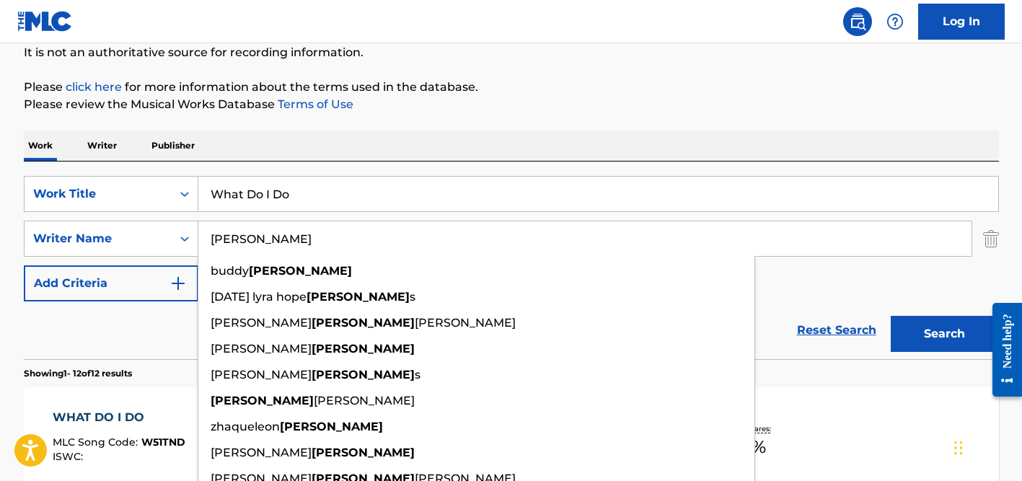
click at [604, 110] on p "Please review the Musical Works Database Terms of Use" at bounding box center [511, 104] width 975 height 17
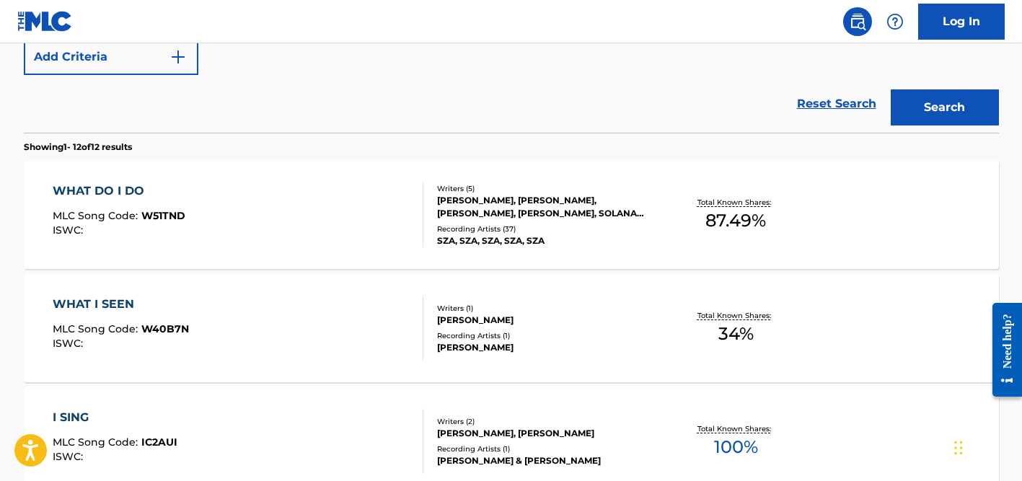
scroll to position [385, 0]
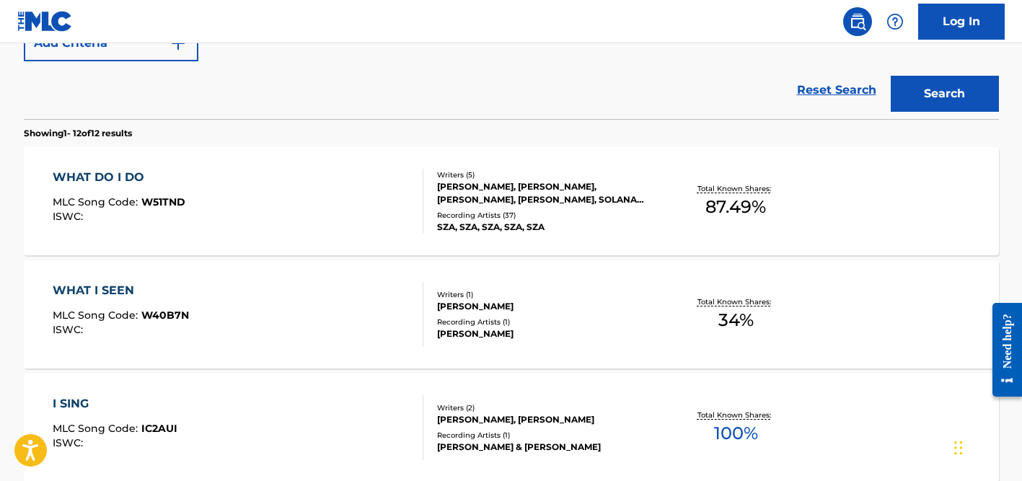
click at [478, 225] on div "SZA, SZA, SZA, SZA, SZA" at bounding box center [546, 227] width 218 height 13
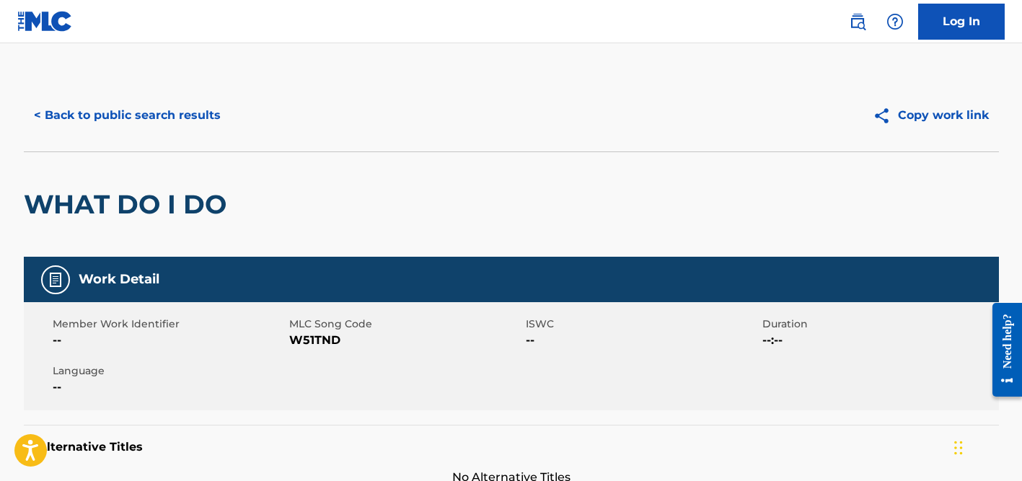
click at [86, 120] on button "< Back to public search results" at bounding box center [127, 115] width 207 height 36
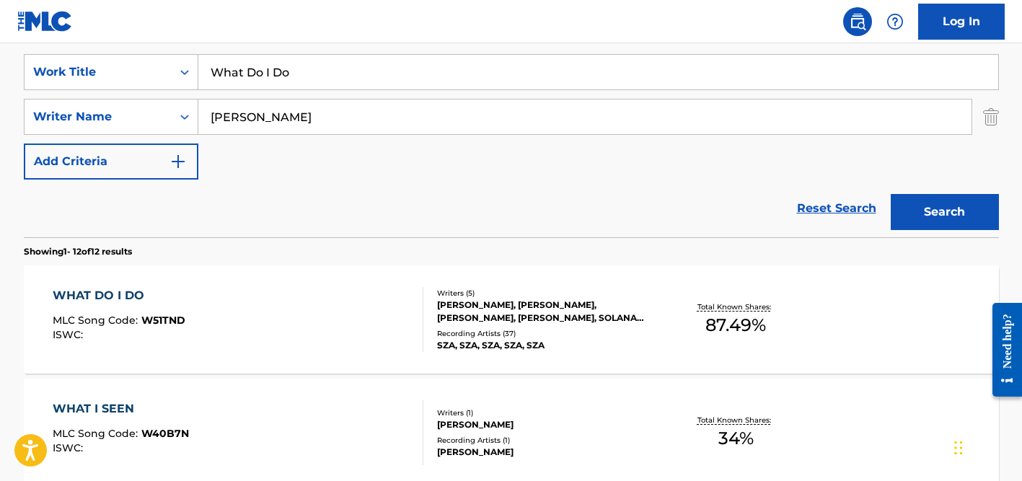
scroll to position [234, 0]
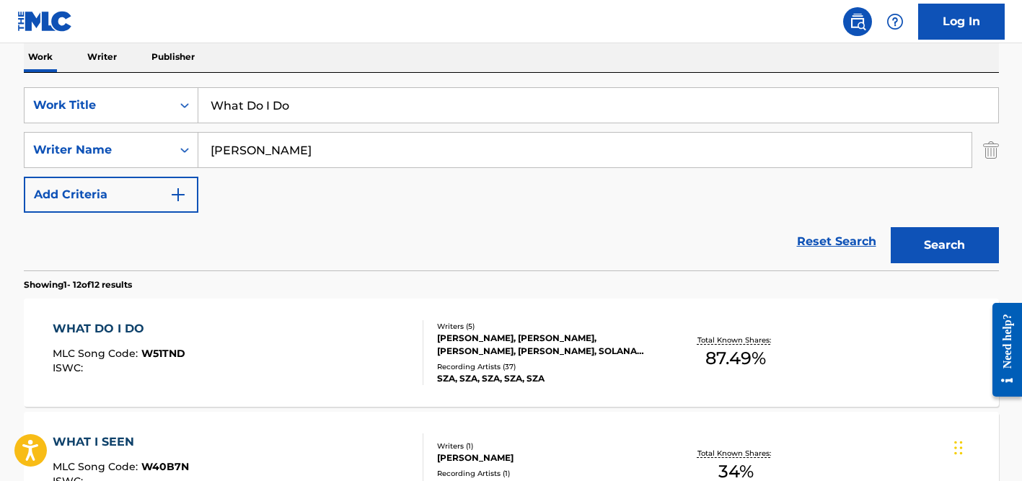
click at [260, 111] on input "What Do I Do" at bounding box center [598, 105] width 800 height 35
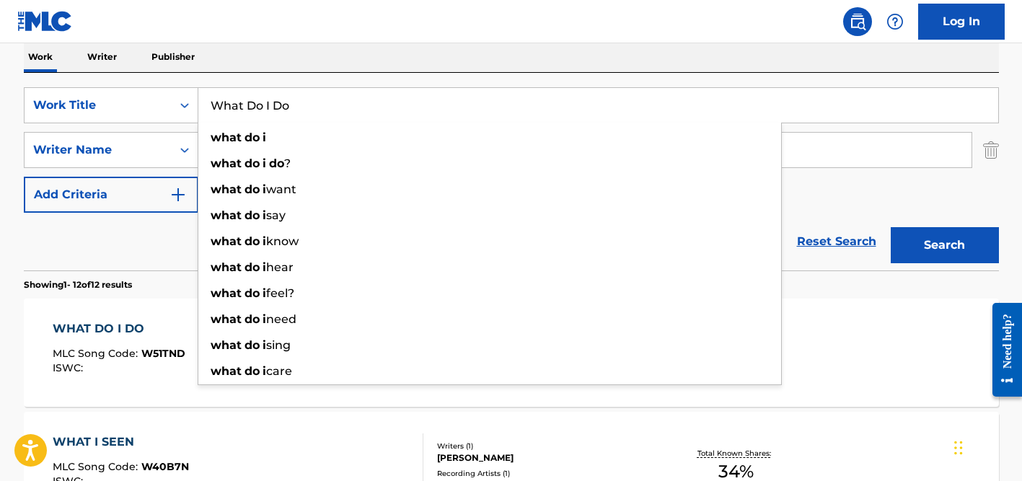
paste input "Zaroori Hai Kya"
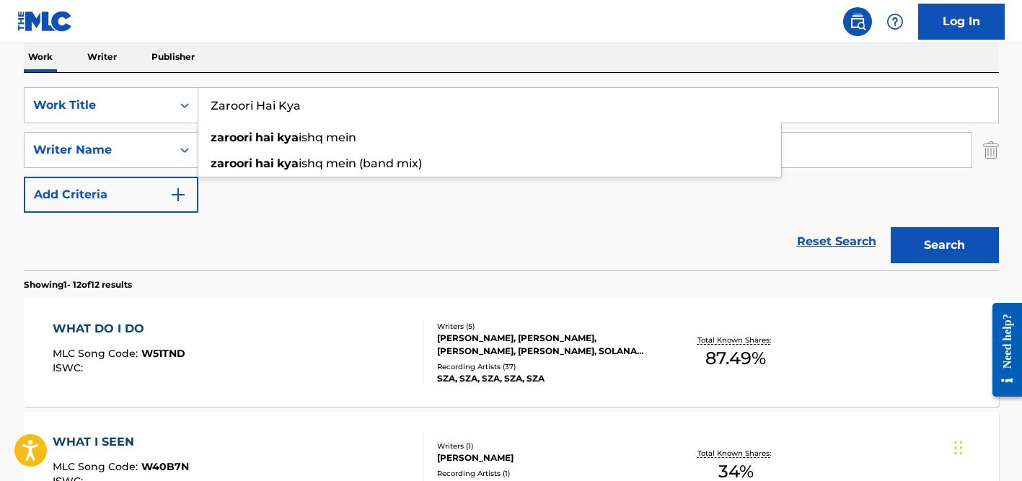
type input "Zaroori Hai Kya"
click at [308, 53] on div "Work Writer Publisher" at bounding box center [511, 57] width 975 height 30
click at [286, 138] on input "[PERSON_NAME]" at bounding box center [584, 150] width 773 height 35
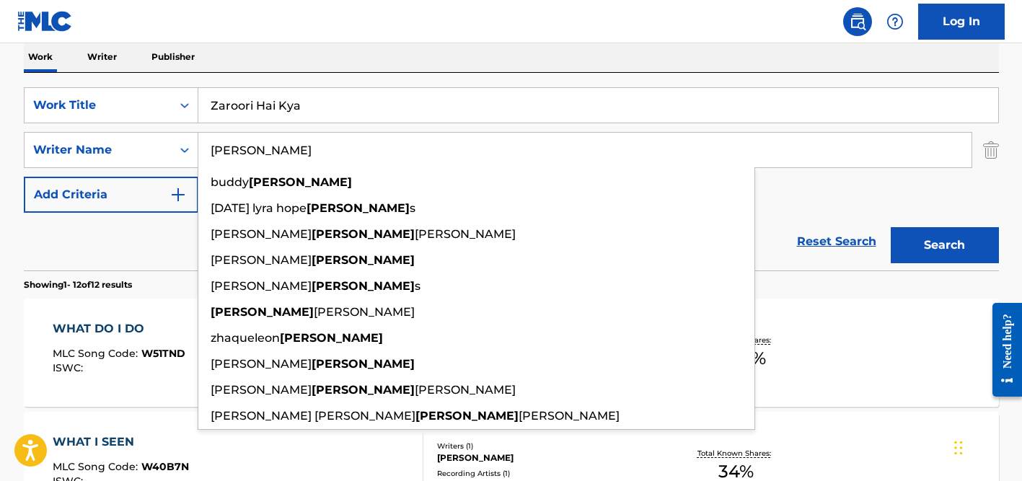
click at [286, 138] on input "[PERSON_NAME]" at bounding box center [584, 150] width 773 height 35
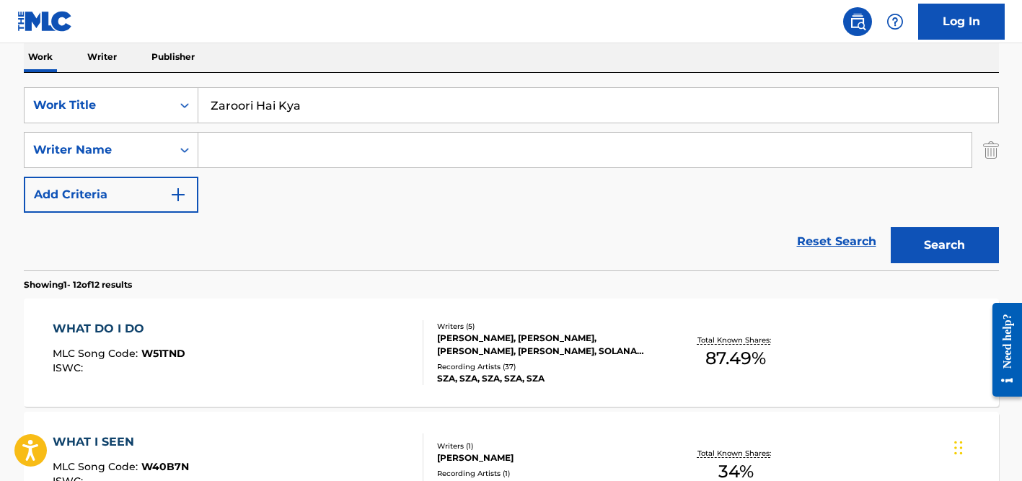
click at [891, 227] on button "Search" at bounding box center [945, 245] width 108 height 36
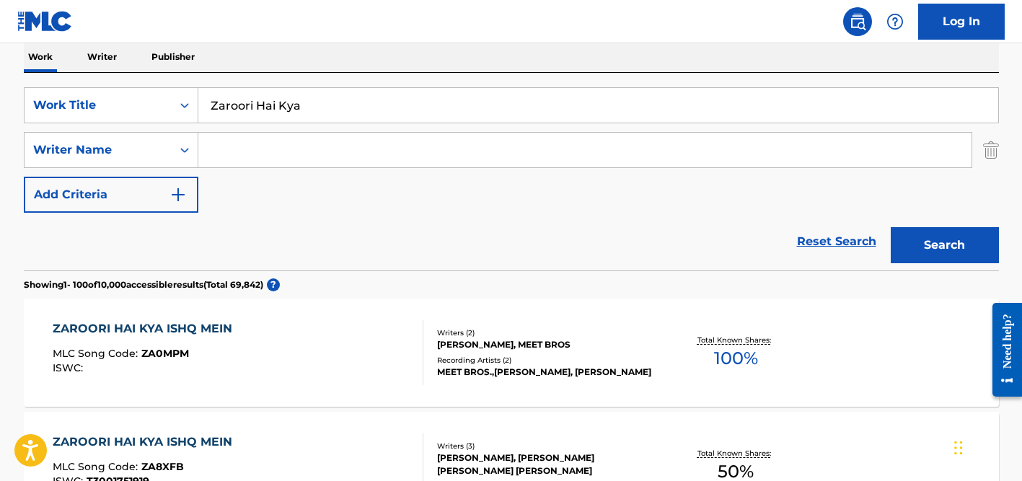
click at [350, 103] on input "Zaroori Hai Kya" at bounding box center [598, 105] width 800 height 35
paste input "Sunao ni [PERSON_NAME]"
type input "Sunao ni [PERSON_NAME]"
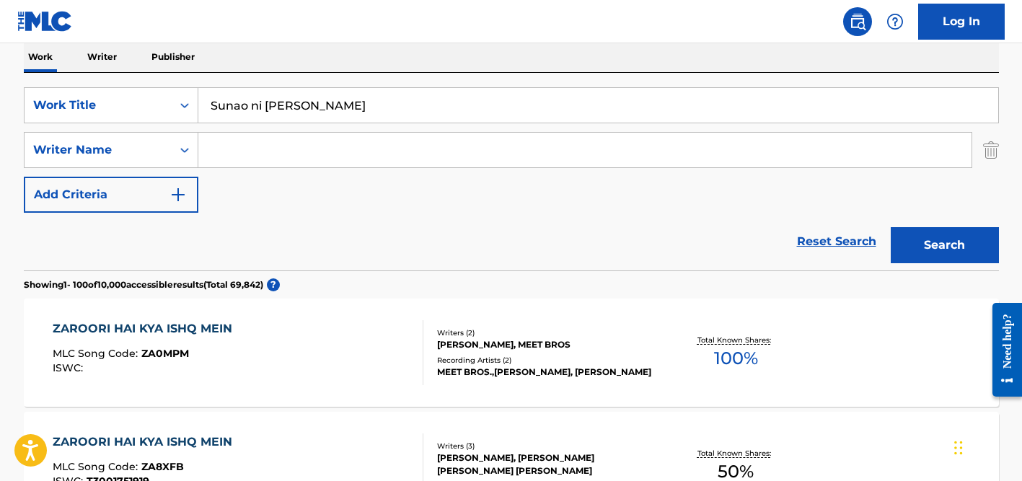
click at [339, 66] on div "Work Writer Publisher" at bounding box center [511, 57] width 975 height 30
click at [338, 142] on input "Search Form" at bounding box center [584, 150] width 773 height 35
click at [891, 227] on button "Search" at bounding box center [945, 245] width 108 height 36
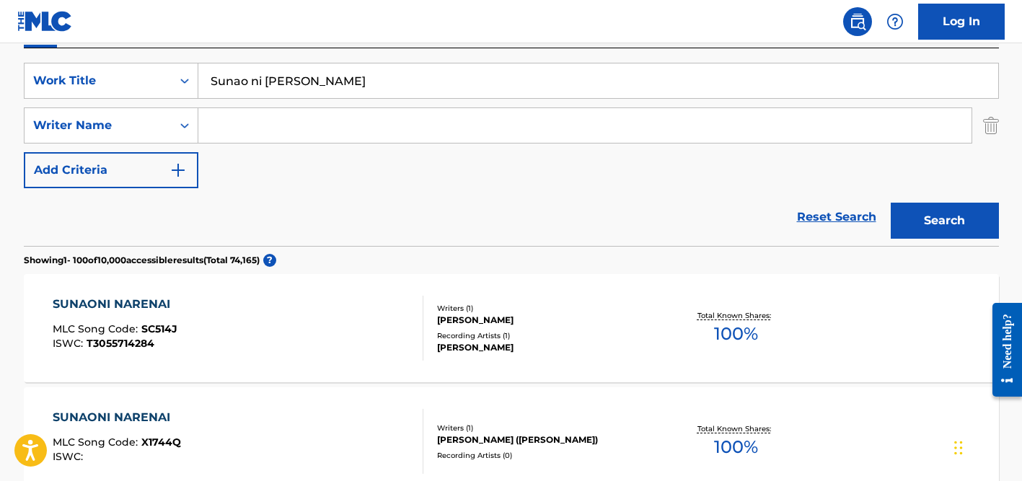
scroll to position [213, 0]
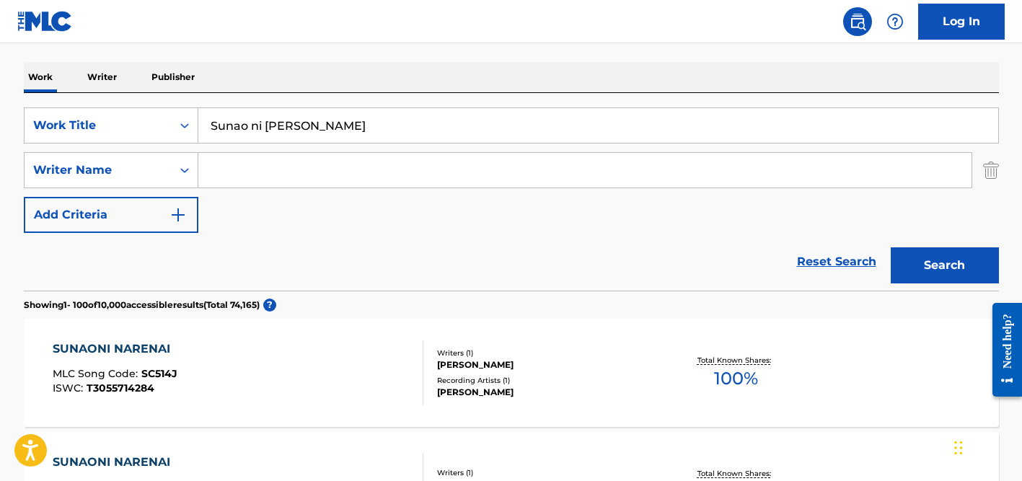
click at [321, 167] on input "Search Form" at bounding box center [584, 170] width 773 height 35
paste input "[PERSON_NAME]"
drag, startPoint x: 250, startPoint y: 170, endPoint x: 188, endPoint y: 162, distance: 62.5
click at [188, 162] on div "SearchWithCriteria437a0d8a-7635-44da-8424-99057a128c82 Writer Name [PERSON_NAME…" at bounding box center [511, 170] width 975 height 36
type input "Hirata"
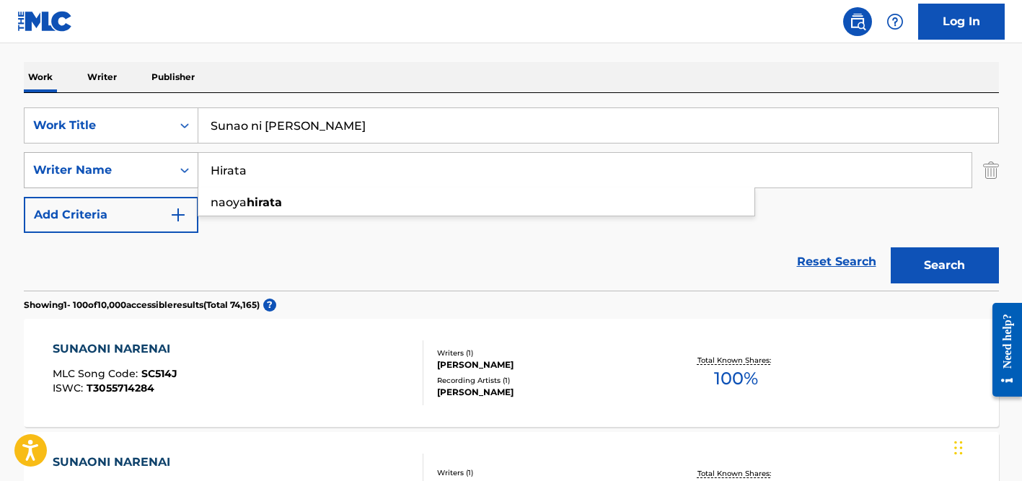
click at [891, 247] on button "Search" at bounding box center [945, 265] width 108 height 36
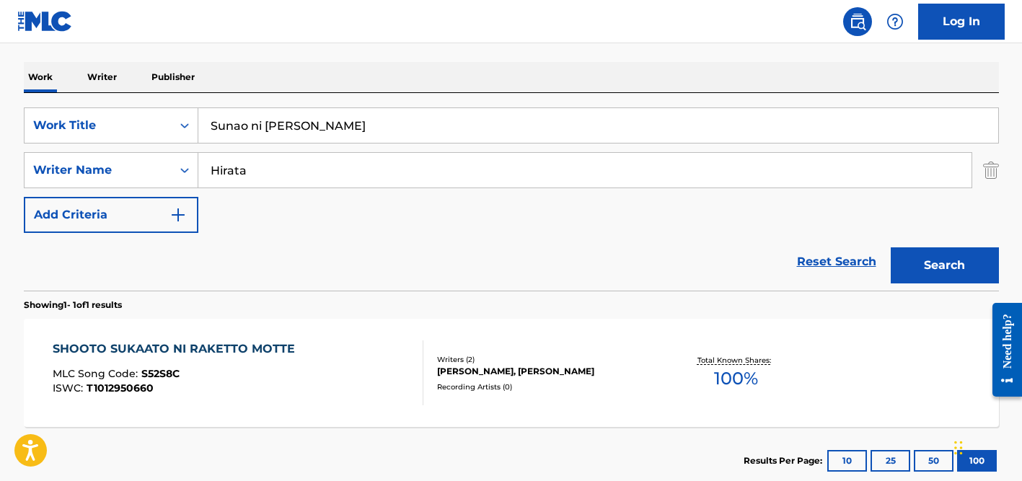
click at [313, 123] on input "Sunao ni [PERSON_NAME]" at bounding box center [598, 125] width 800 height 35
paste input "Yo No Me Dejo - Bonus Track 1"
type input "Yo No Me Dejo - Bonus Track 1"
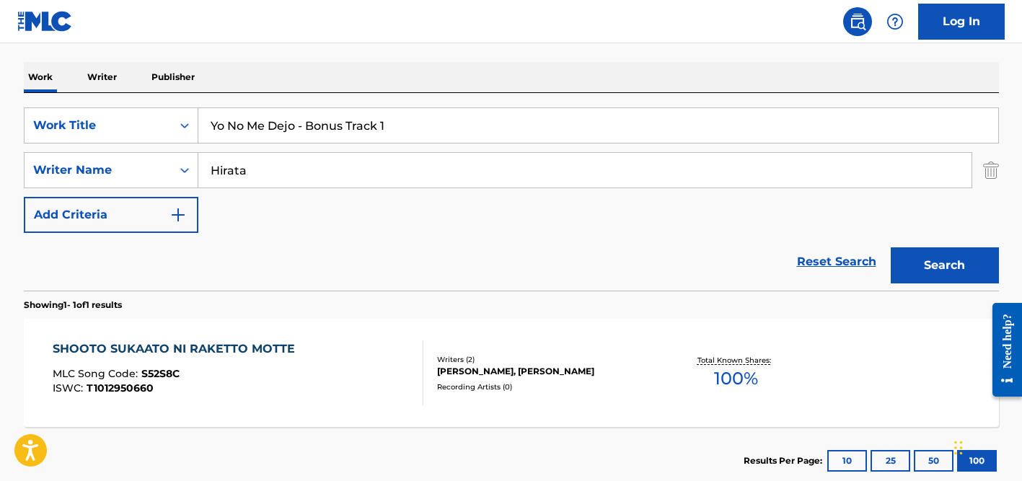
click at [292, 167] on input "Hirata" at bounding box center [584, 170] width 773 height 35
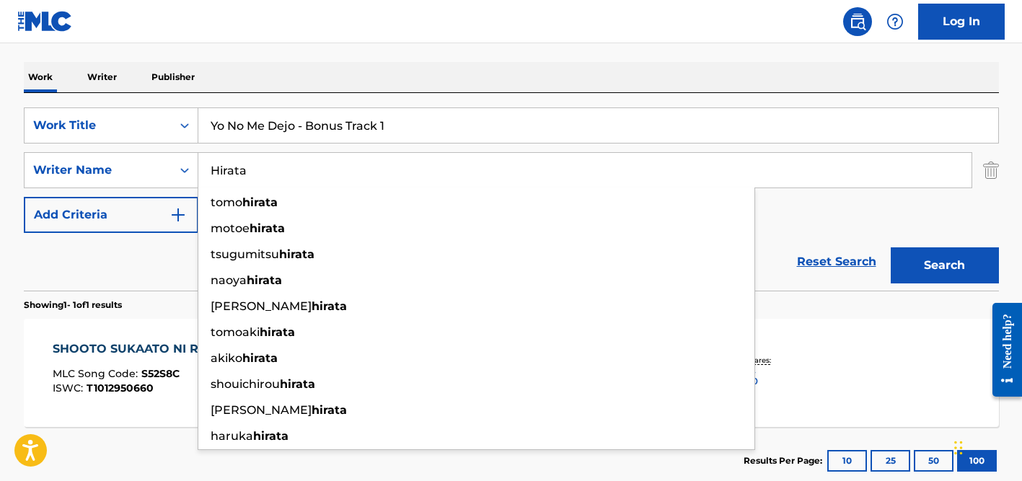
click at [292, 167] on input "Hirata" at bounding box center [584, 170] width 773 height 35
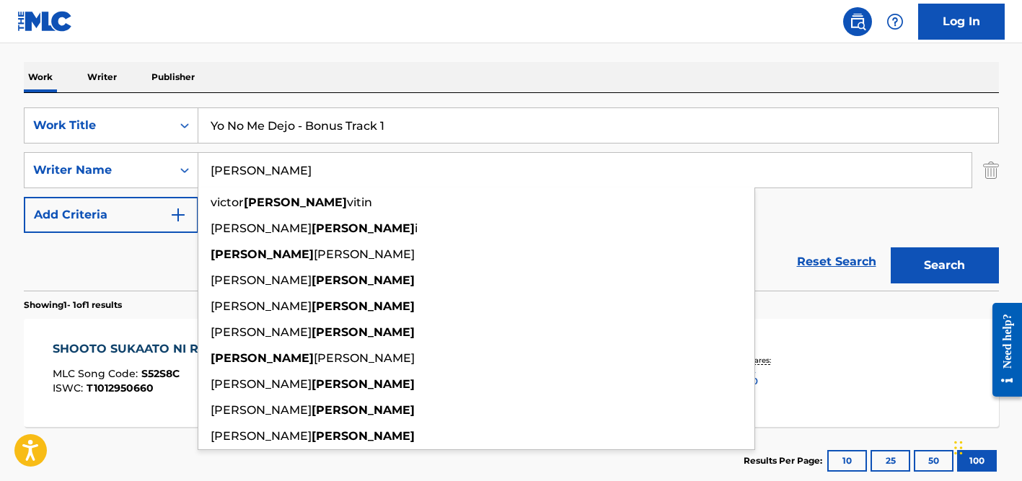
type input "[PERSON_NAME]"
click at [414, 140] on input "Yo No Me Dejo - Bonus Track 1" at bounding box center [598, 125] width 800 height 35
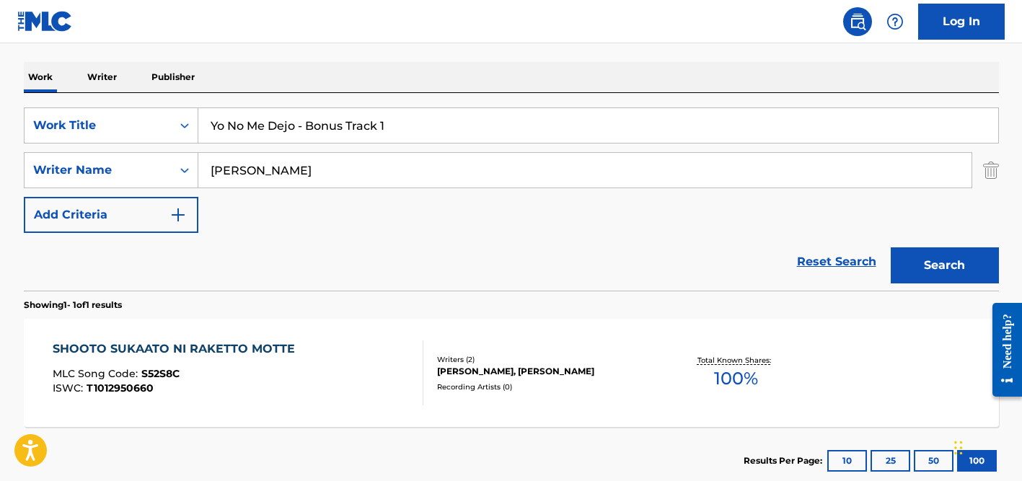
click at [891, 247] on button "Search" at bounding box center [945, 265] width 108 height 36
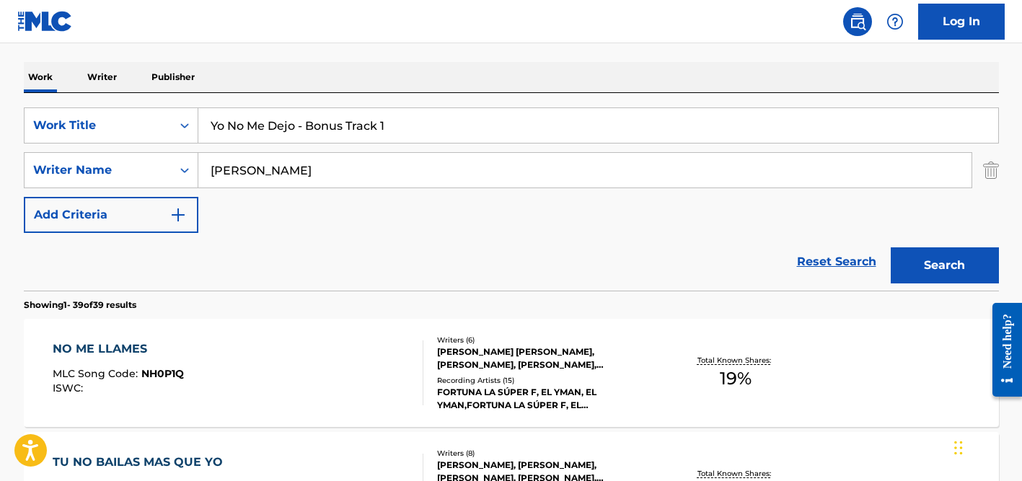
drag, startPoint x: 437, startPoint y: 122, endPoint x: 299, endPoint y: 119, distance: 138.5
click at [299, 119] on input "Yo No Me Dejo - Bonus Track 1" at bounding box center [598, 125] width 800 height 35
click at [891, 247] on button "Search" at bounding box center [945, 265] width 108 height 36
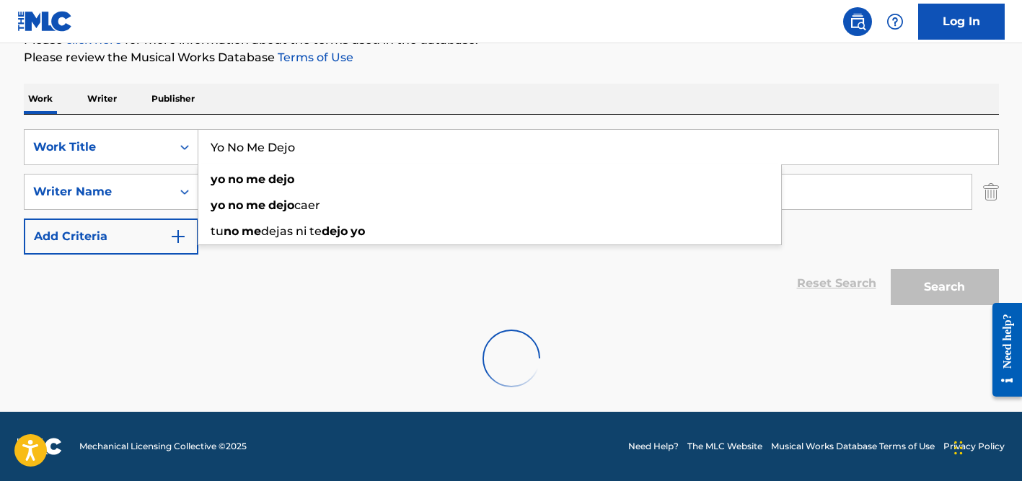
scroll to position [192, 0]
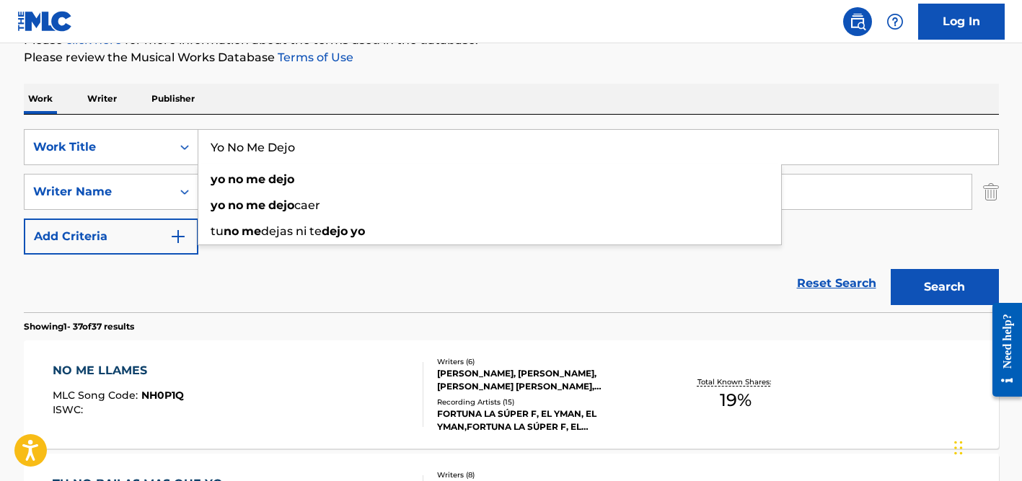
click at [288, 151] on input "Yo No Me Dejo" at bounding box center [598, 147] width 800 height 35
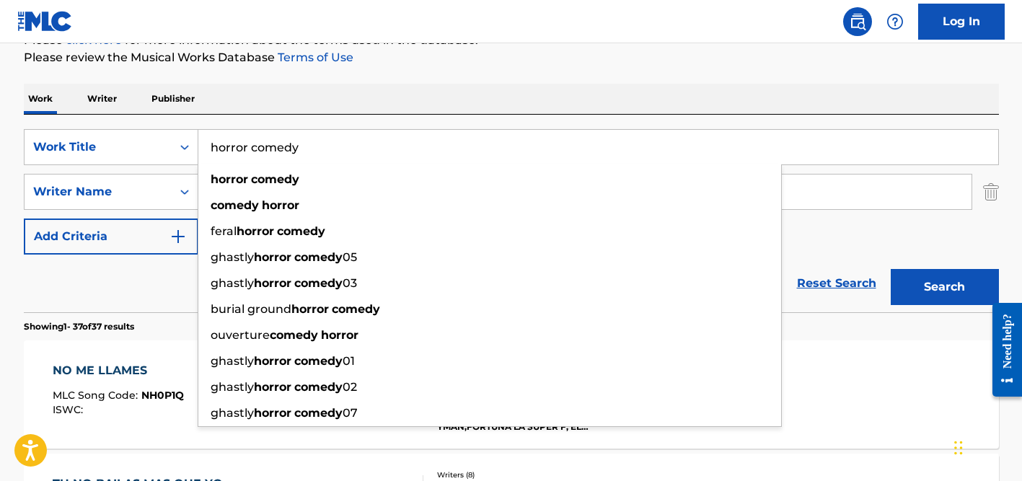
type input "horror comedy"
click at [406, 88] on div "Work Writer Publisher" at bounding box center [511, 99] width 975 height 30
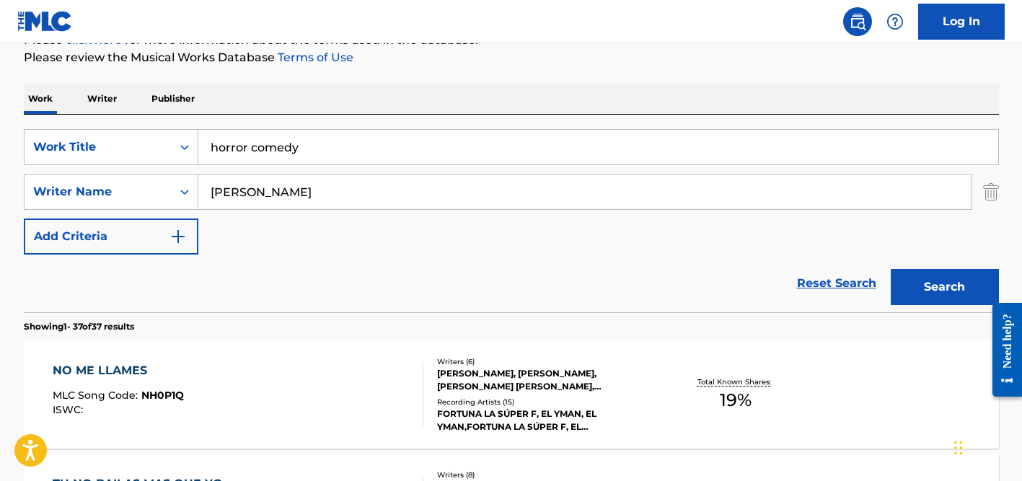
click at [316, 187] on input "[PERSON_NAME]" at bounding box center [584, 192] width 773 height 35
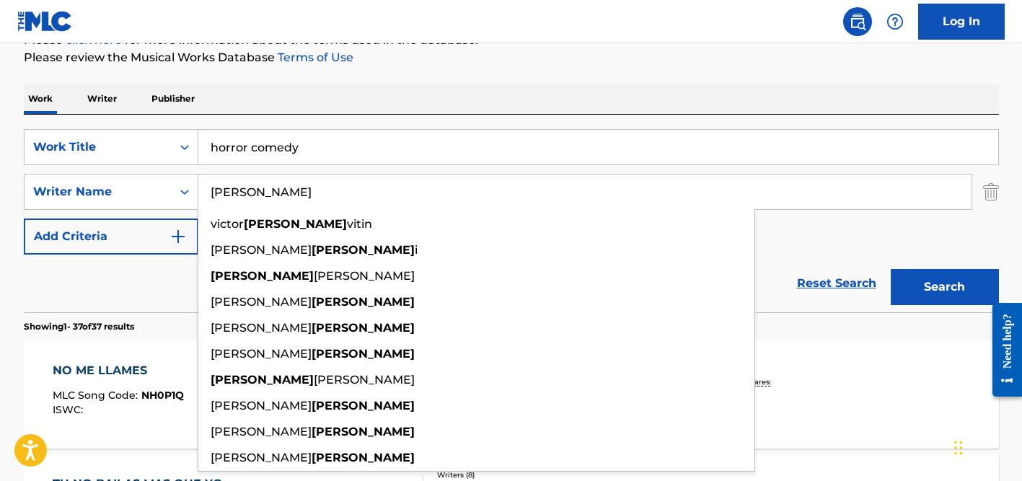
paste input "[PERSON_NAME]"
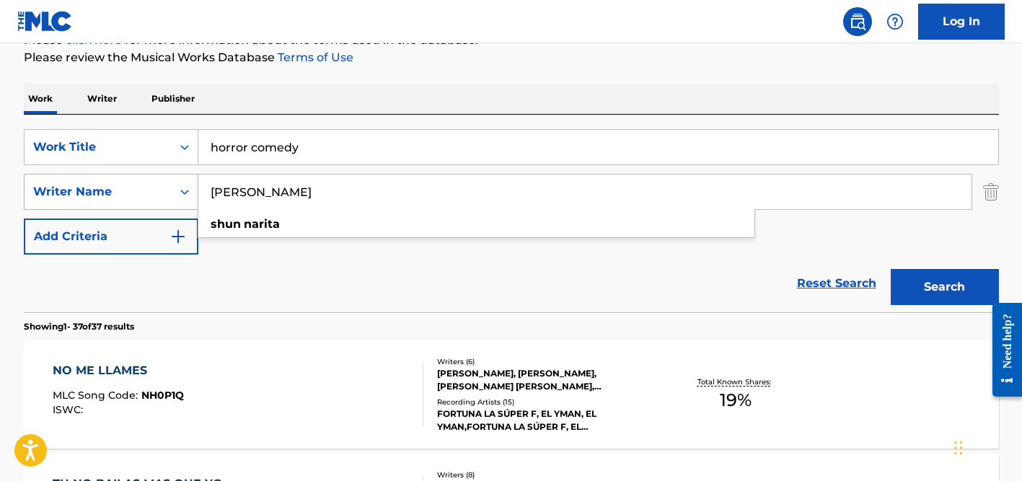
drag, startPoint x: 247, startPoint y: 193, endPoint x: 170, endPoint y: 192, distance: 77.2
click at [170, 192] on div "SearchWithCriteria437a0d8a-7635-44da-8424-99057a128c82 Writer Name [PERSON_NAME…" at bounding box center [511, 192] width 975 height 36
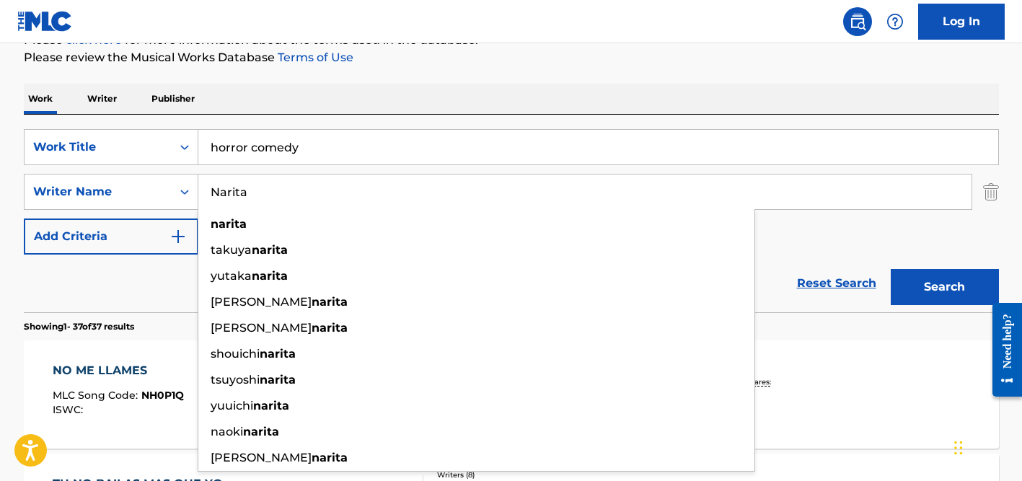
type input "Narita"
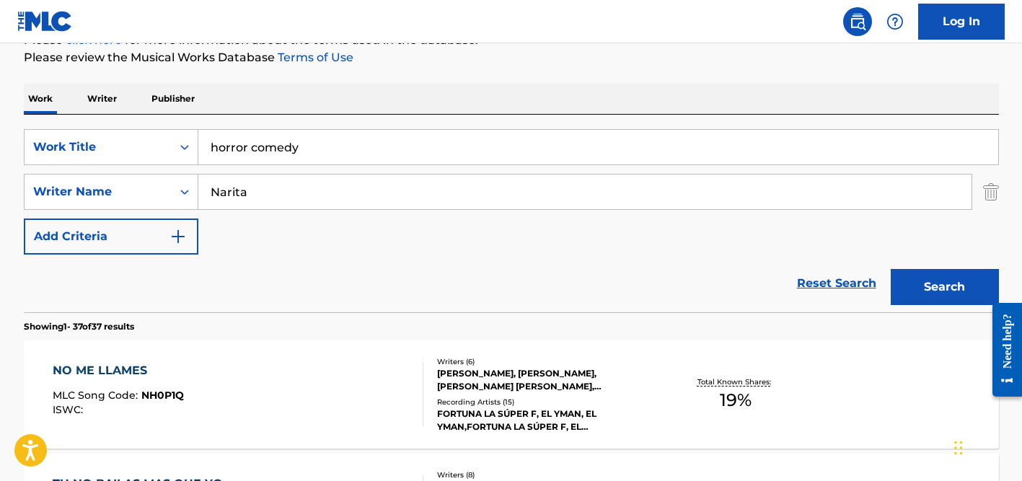
click at [336, 157] on input "horror comedy" at bounding box center [598, 147] width 800 height 35
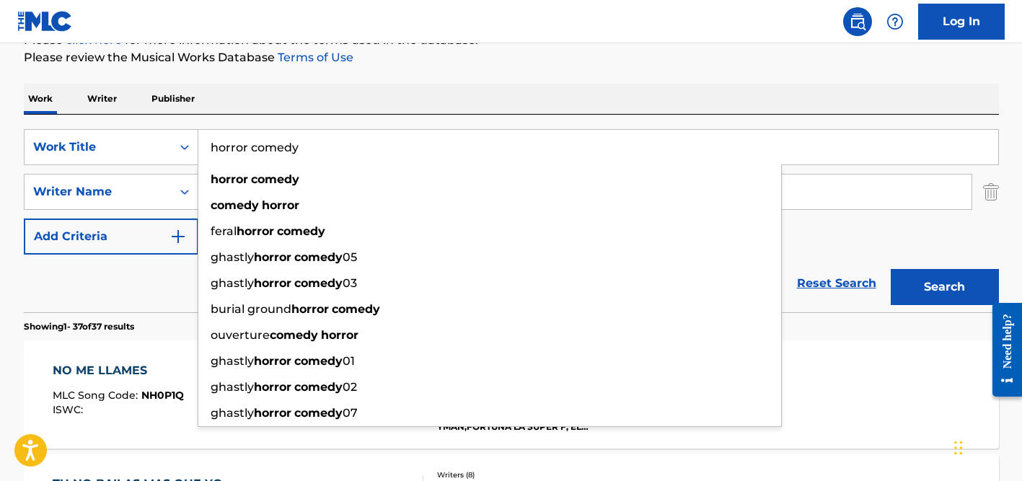
click at [891, 269] on button "Search" at bounding box center [945, 287] width 108 height 36
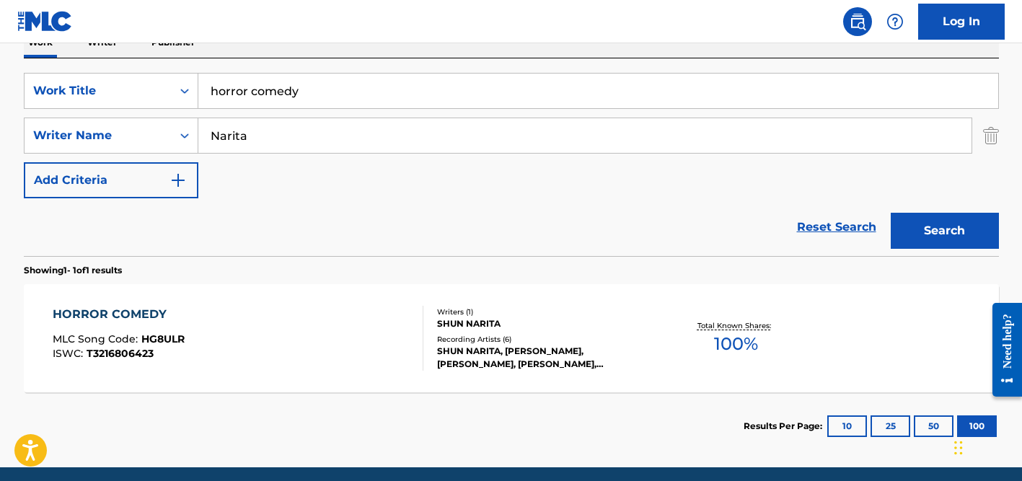
scroll to position [257, 0]
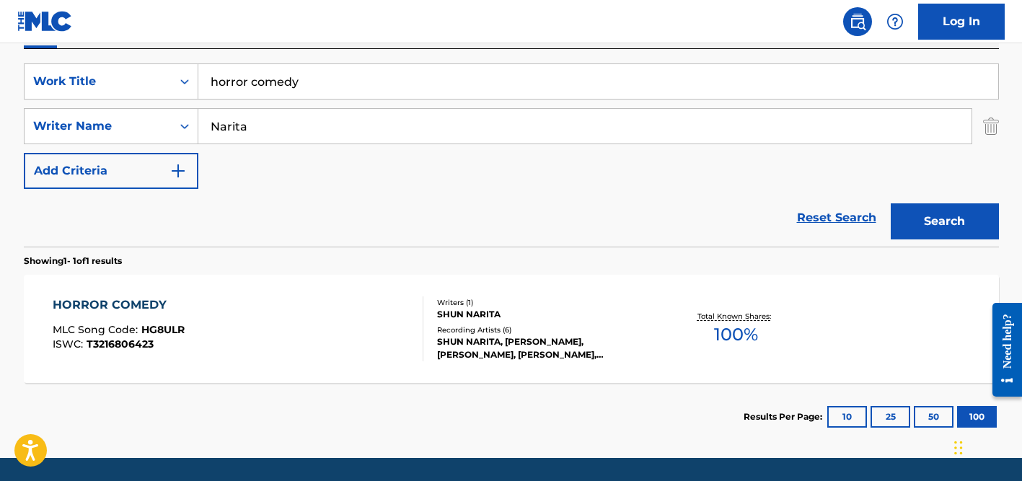
click at [498, 335] on div "SHUN NARITA, [PERSON_NAME], [PERSON_NAME], [PERSON_NAME], [PERSON_NAME]" at bounding box center [546, 348] width 218 height 26
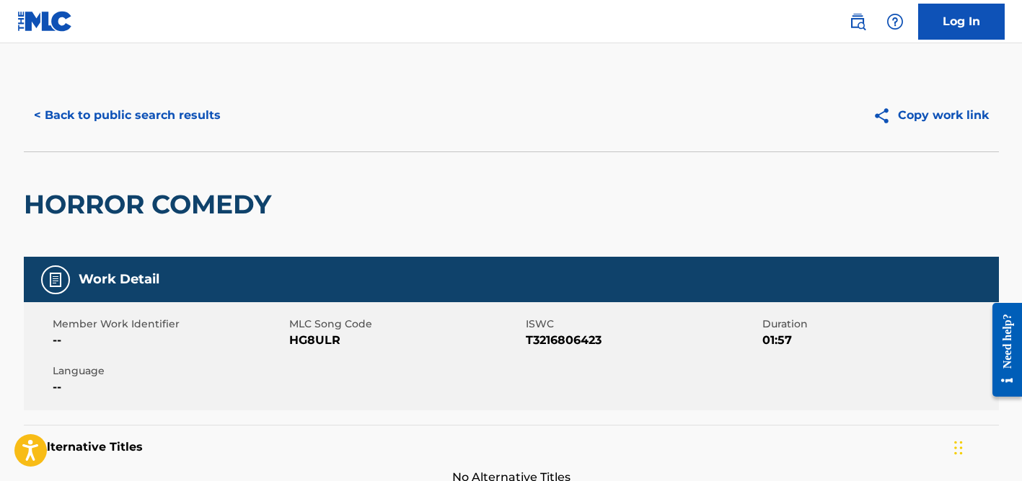
click at [190, 111] on button "< Back to public search results" at bounding box center [127, 115] width 207 height 36
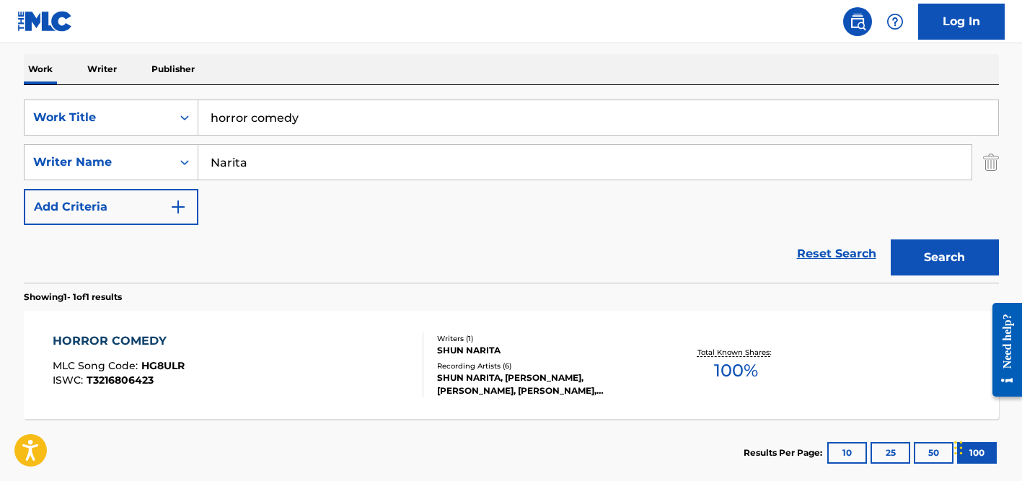
click at [338, 115] on input "horror comedy" at bounding box center [598, 117] width 800 height 35
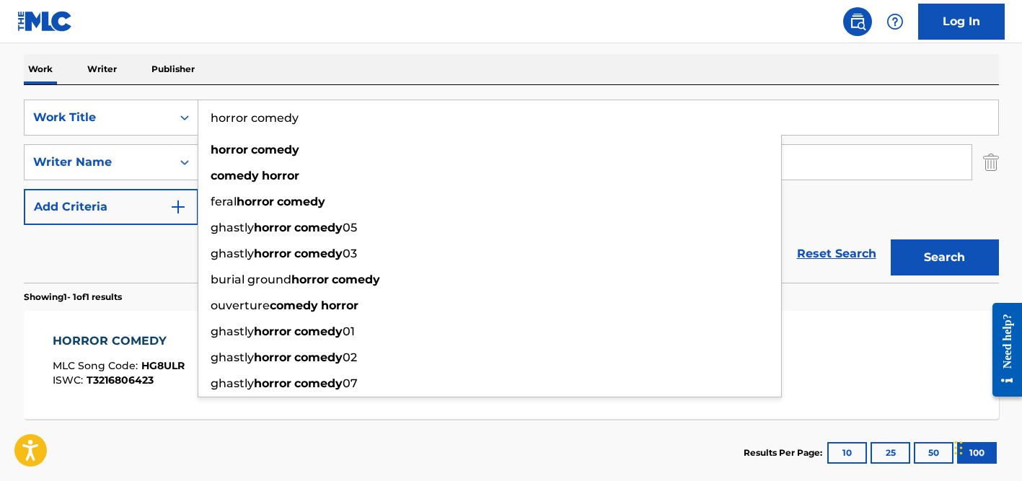
click at [338, 115] on input "horror comedy" at bounding box center [598, 117] width 800 height 35
paste input "[PERSON_NAME]"
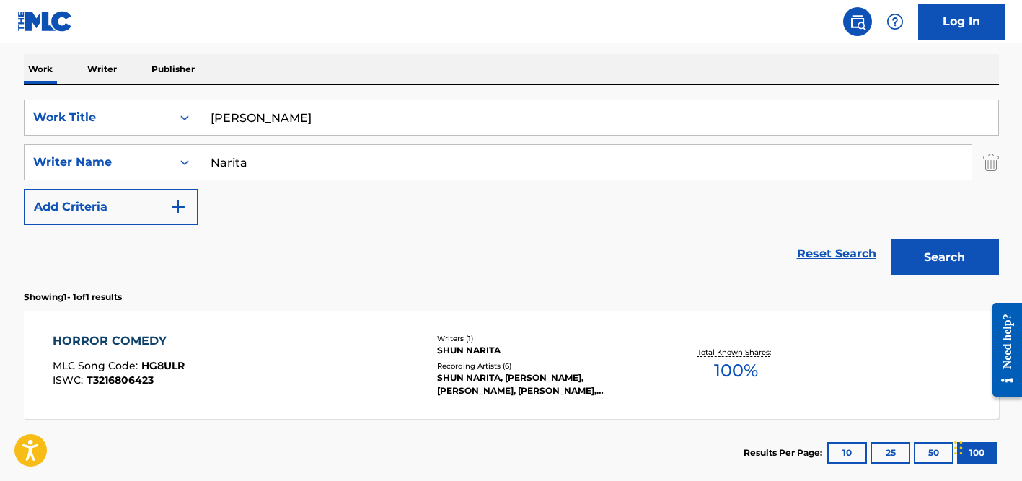
type input "[PERSON_NAME]"
click at [402, 71] on div "Work Writer Publisher" at bounding box center [511, 69] width 975 height 30
click at [319, 165] on input "Narita" at bounding box center [584, 162] width 773 height 35
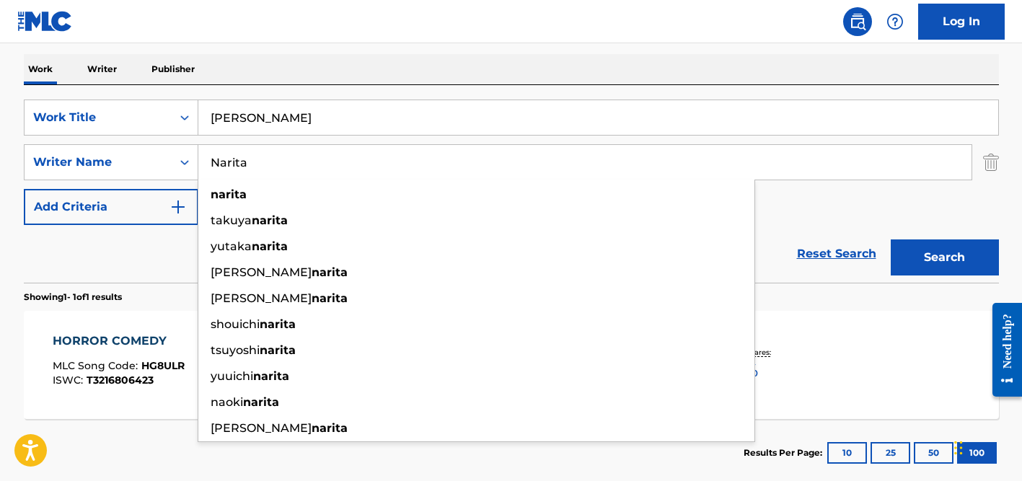
click at [319, 165] on input "Narita" at bounding box center [584, 162] width 773 height 35
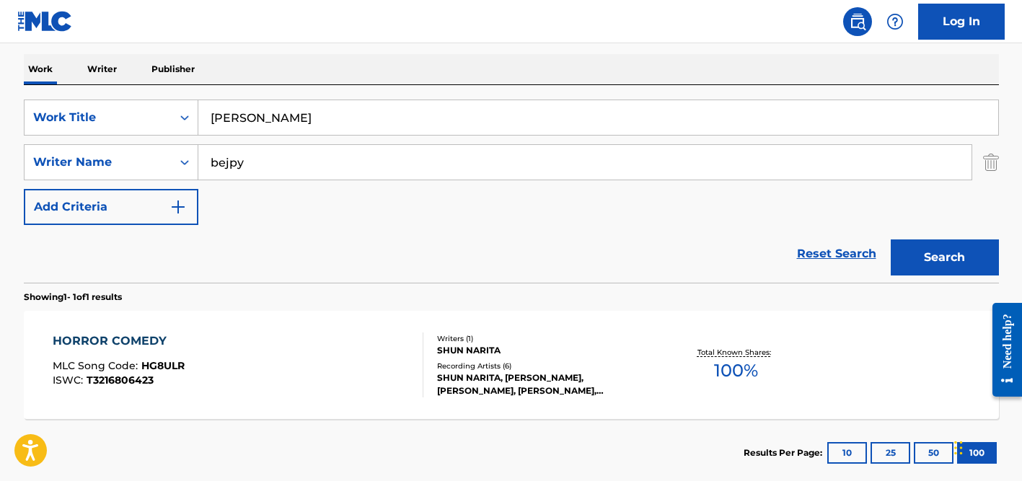
click at [236, 161] on input "bejpy" at bounding box center [584, 162] width 773 height 35
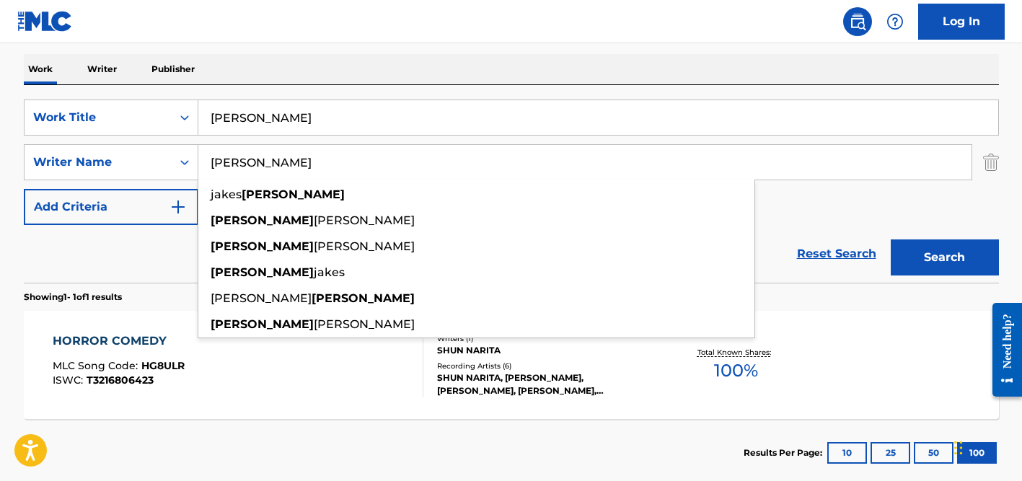
type input "[PERSON_NAME]"
click at [299, 118] on input "[PERSON_NAME]" at bounding box center [598, 117] width 800 height 35
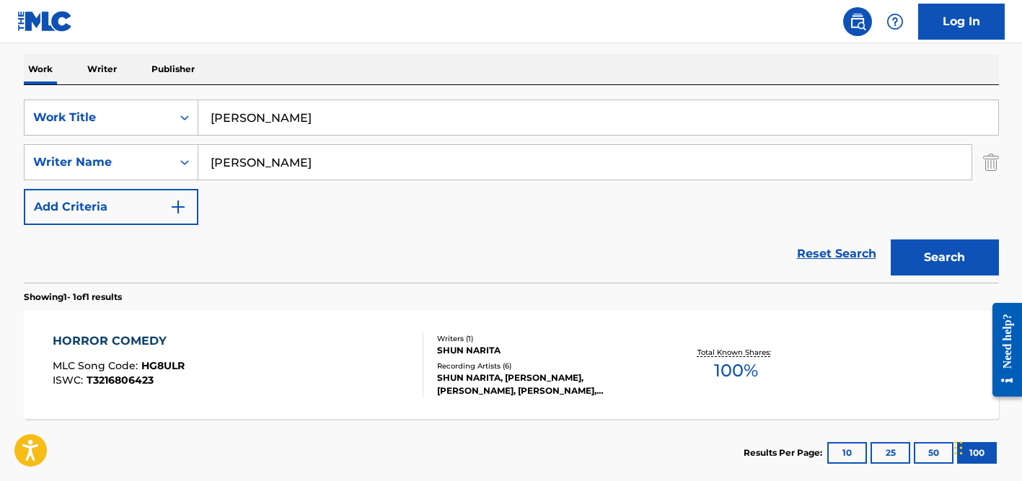
click at [891, 239] on button "Search" at bounding box center [945, 257] width 108 height 36
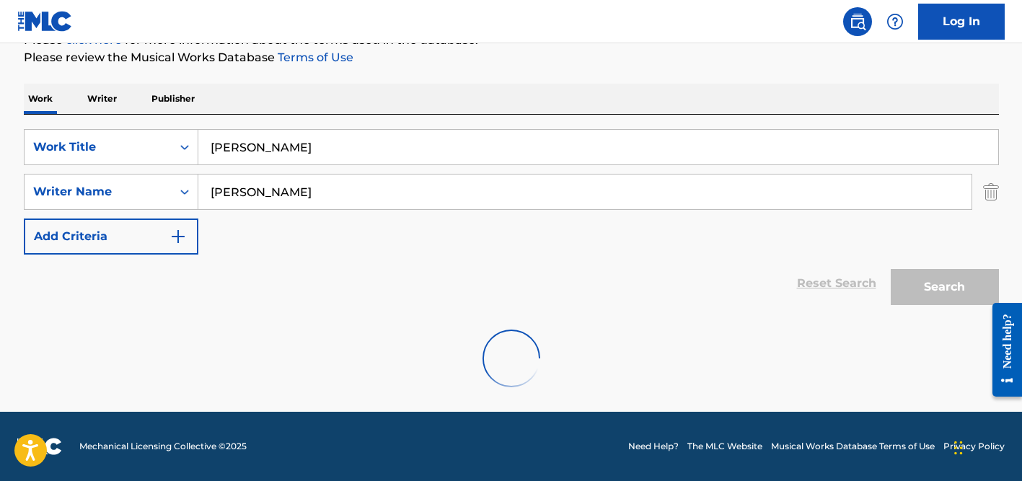
scroll to position [145, 0]
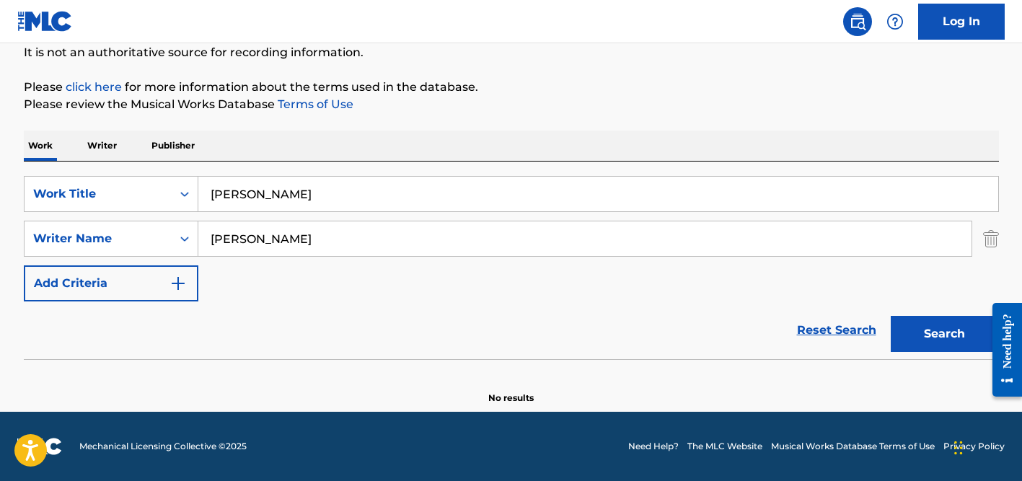
click at [257, 195] on input "[PERSON_NAME]" at bounding box center [598, 194] width 800 height 35
paste input "De Que Te Vale El Amor"
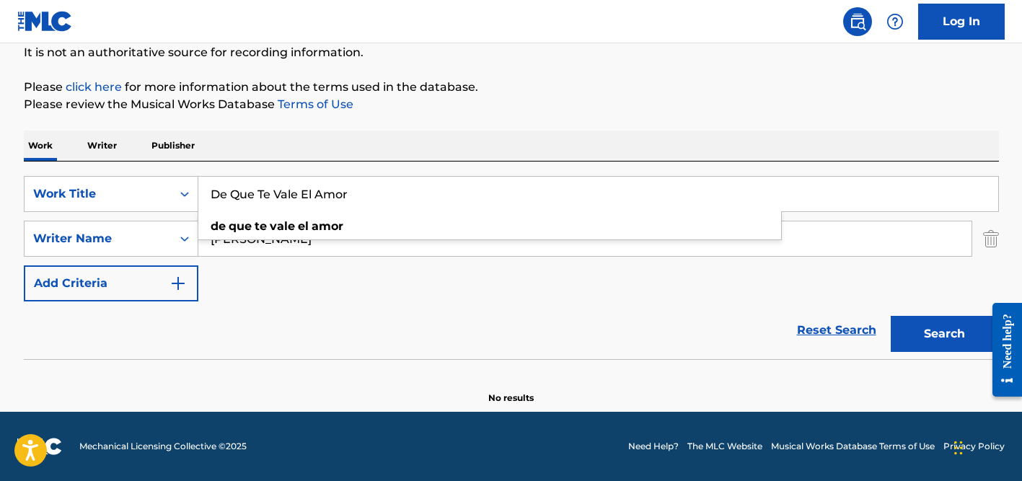
type input "De Que Te Vale El Amor"
click at [417, 148] on div "Work Writer Publisher" at bounding box center [511, 146] width 975 height 30
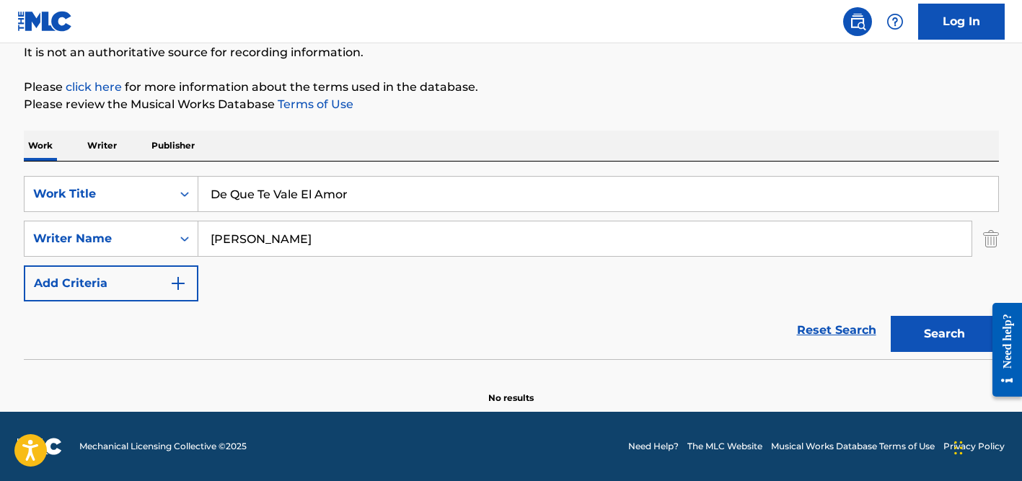
click at [285, 250] on input "[PERSON_NAME]" at bounding box center [584, 238] width 773 height 35
click at [891, 316] on button "Search" at bounding box center [945, 334] width 108 height 36
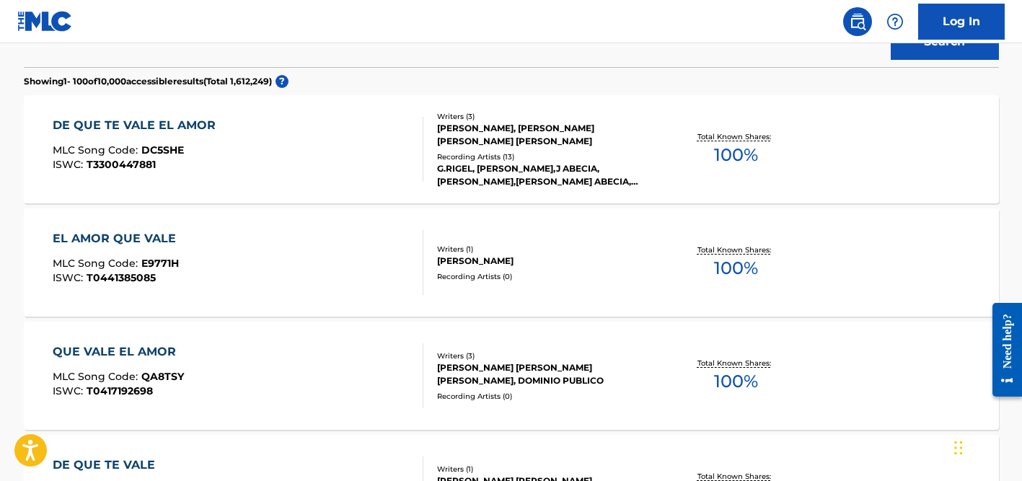
scroll to position [439, 0]
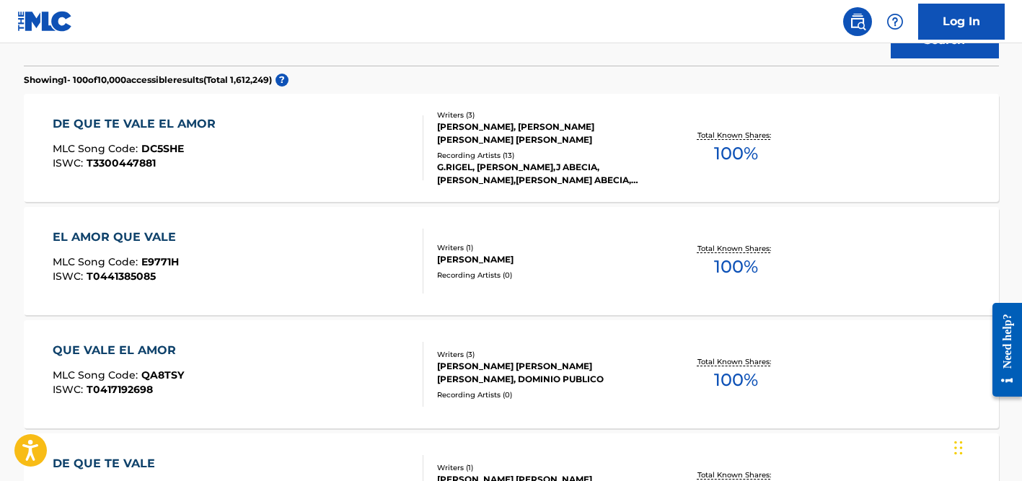
click at [529, 151] on div "Recording Artists ( 13 )" at bounding box center [546, 155] width 218 height 11
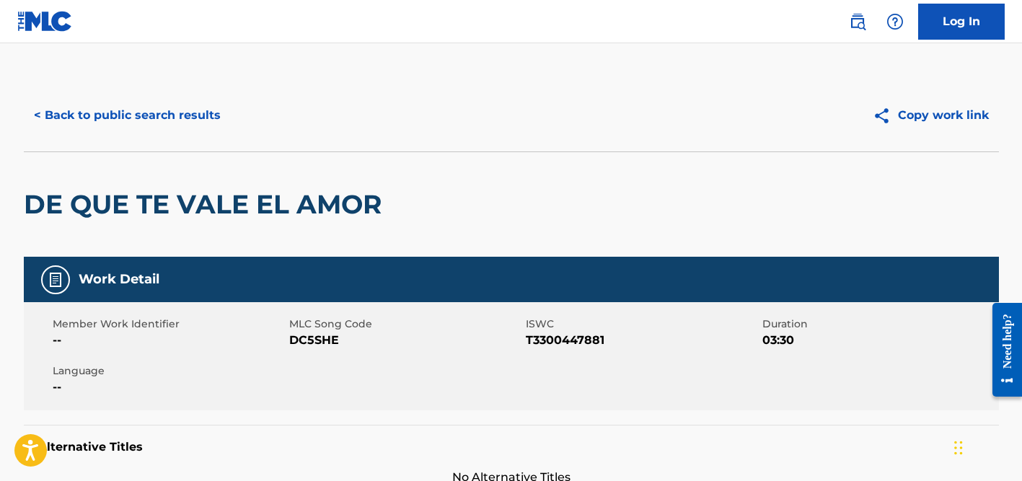
click at [193, 100] on button "< Back to public search results" at bounding box center [127, 115] width 207 height 36
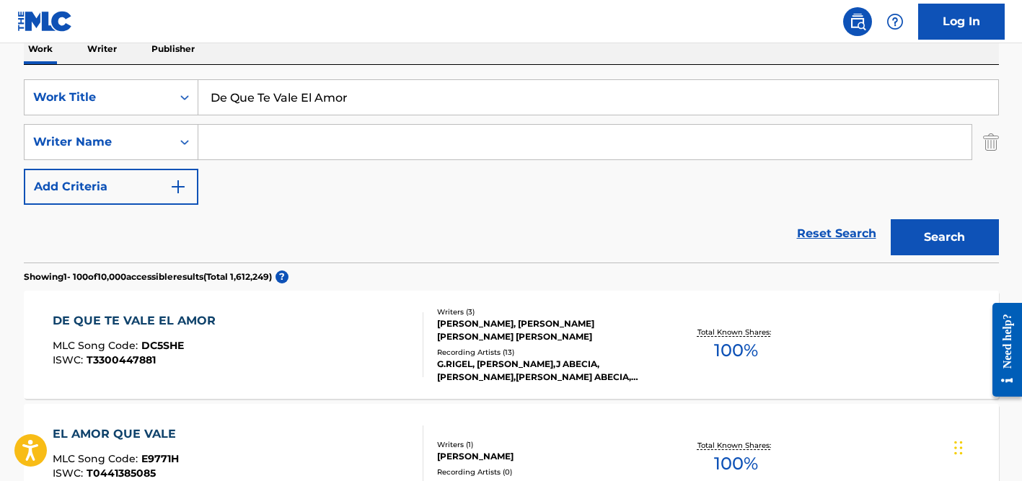
scroll to position [209, 0]
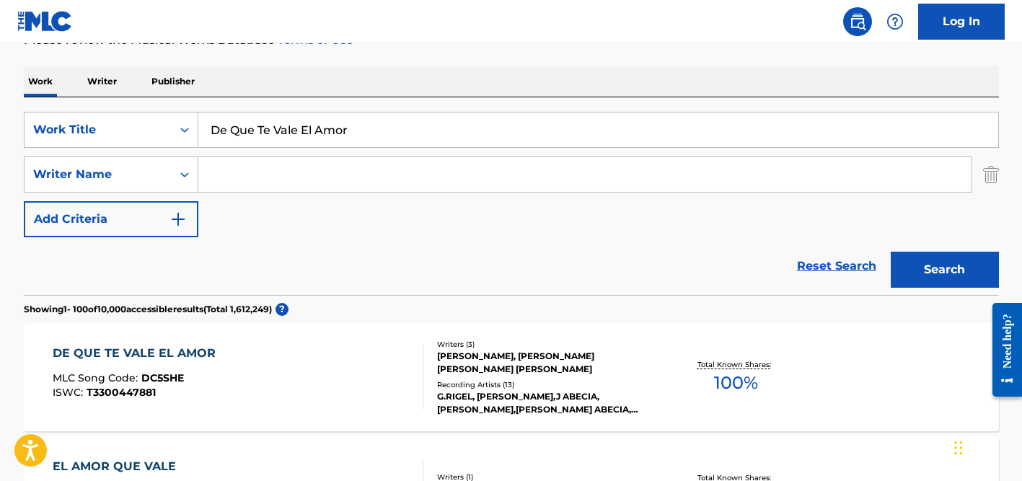
click at [237, 120] on input "De Que Te Vale El Amor" at bounding box center [598, 130] width 800 height 35
paste input "i need meds"
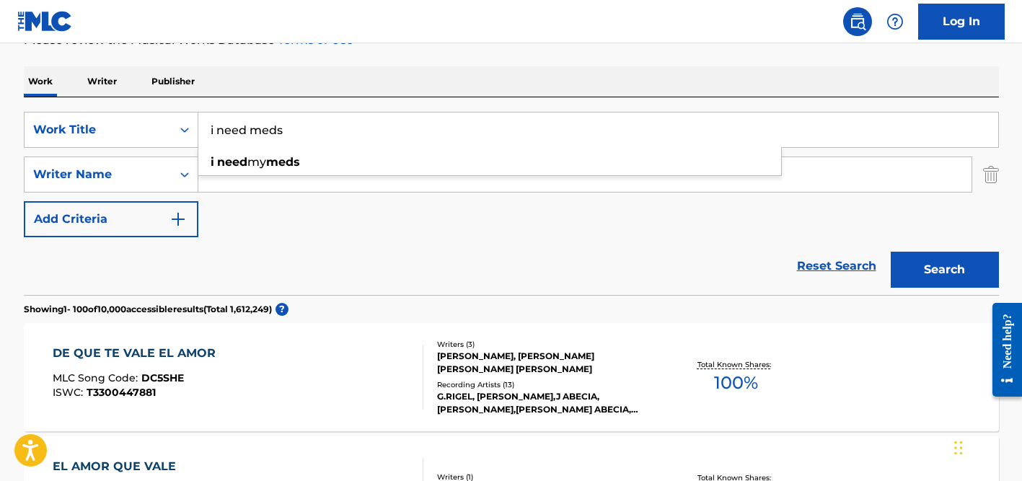
type input "i need meds"
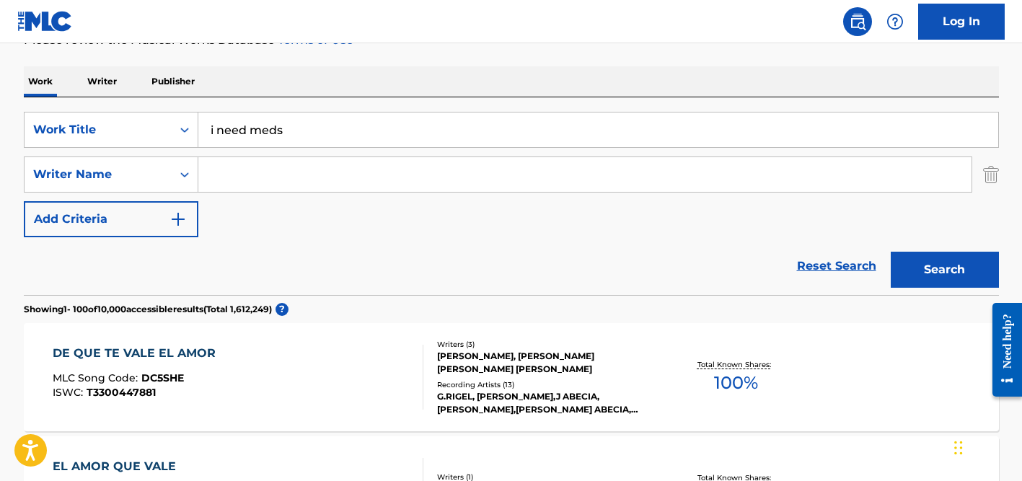
click at [343, 78] on div "Work Writer Publisher" at bounding box center [511, 81] width 975 height 30
click at [276, 170] on input "Search Form" at bounding box center [584, 174] width 773 height 35
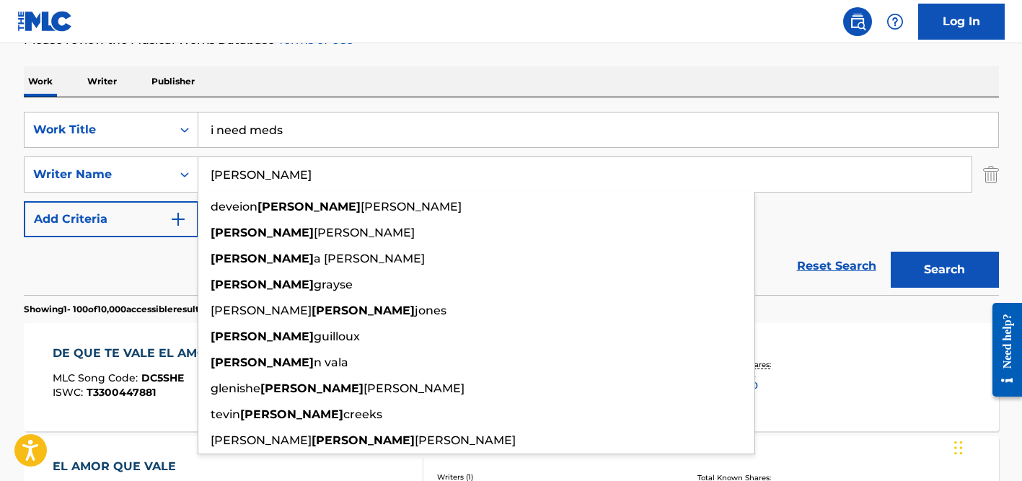
type input "[PERSON_NAME]"
click at [322, 128] on input "i need meds" at bounding box center [598, 130] width 800 height 35
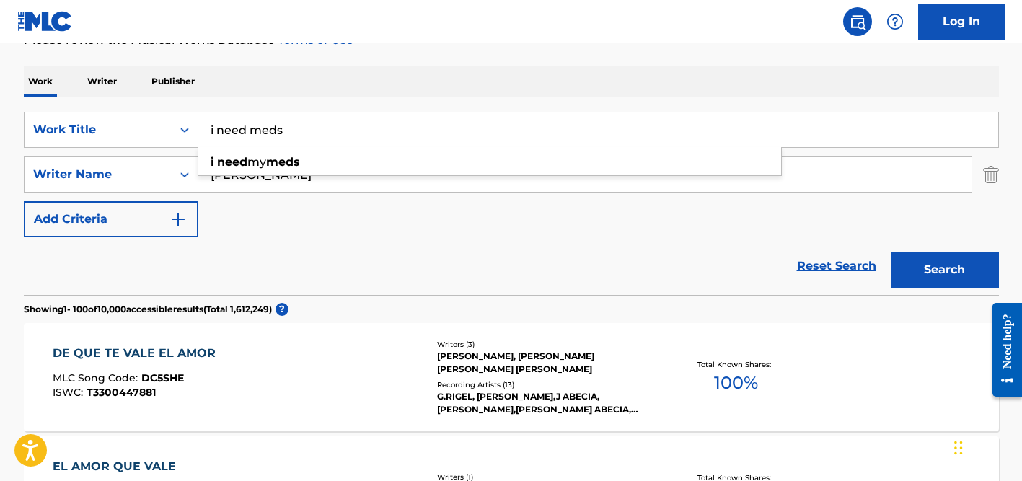
click at [891, 252] on button "Search" at bounding box center [945, 270] width 108 height 36
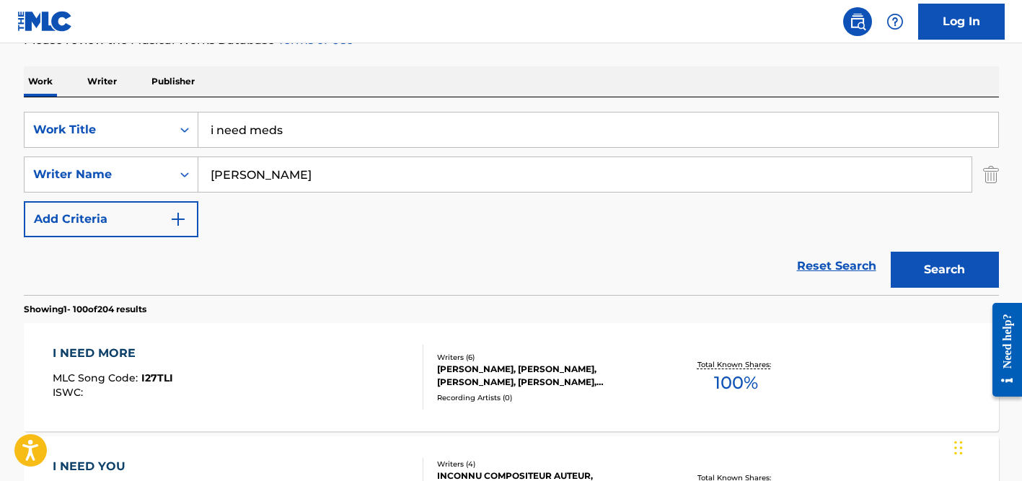
click at [266, 193] on div "SearchWithCriteria360dd5d2-4c4e-4e6f-8fe5-0508f415eae9 Work Title i need meds S…" at bounding box center [511, 175] width 975 height 126
click at [266, 173] on input "[PERSON_NAME]" at bounding box center [584, 174] width 773 height 35
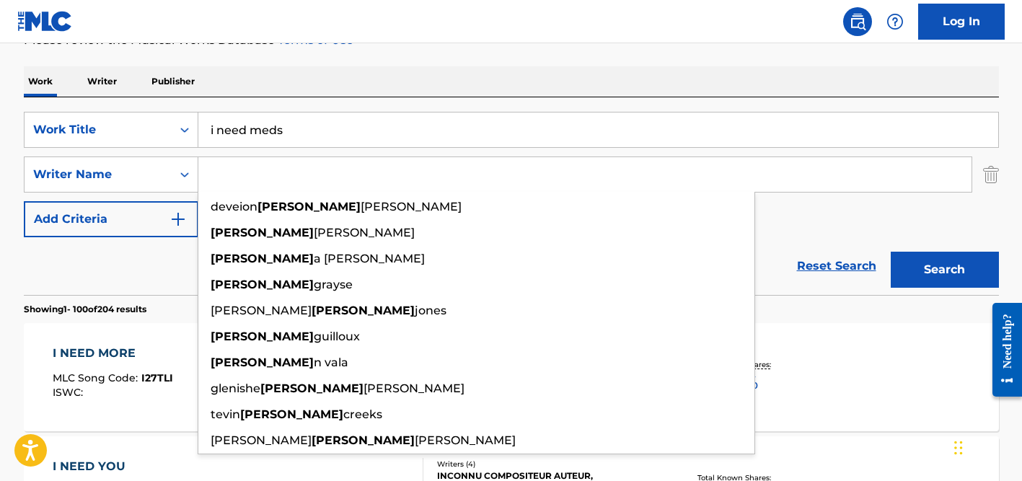
click at [891, 252] on button "Search" at bounding box center [945, 270] width 108 height 36
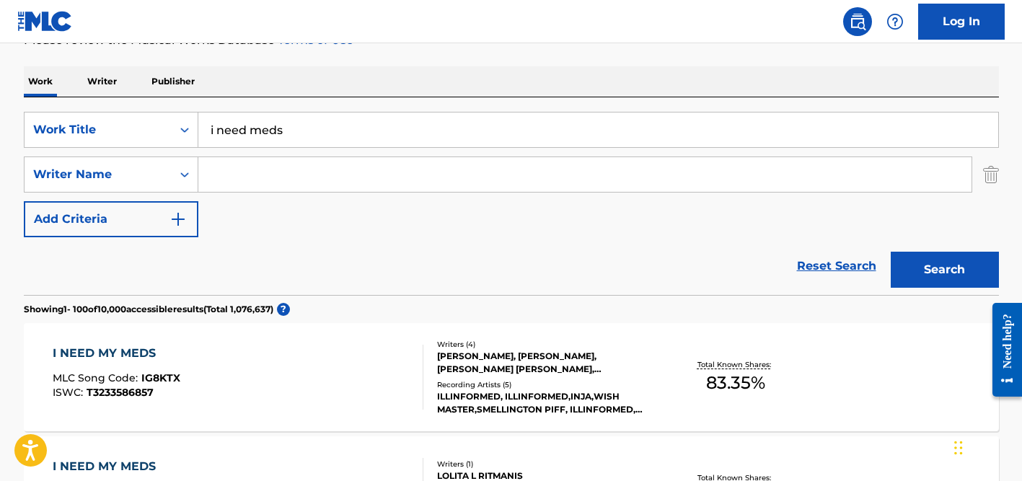
click at [308, 162] on input "Search Form" at bounding box center [584, 174] width 773 height 35
paste input "[PERSON_NAME]"
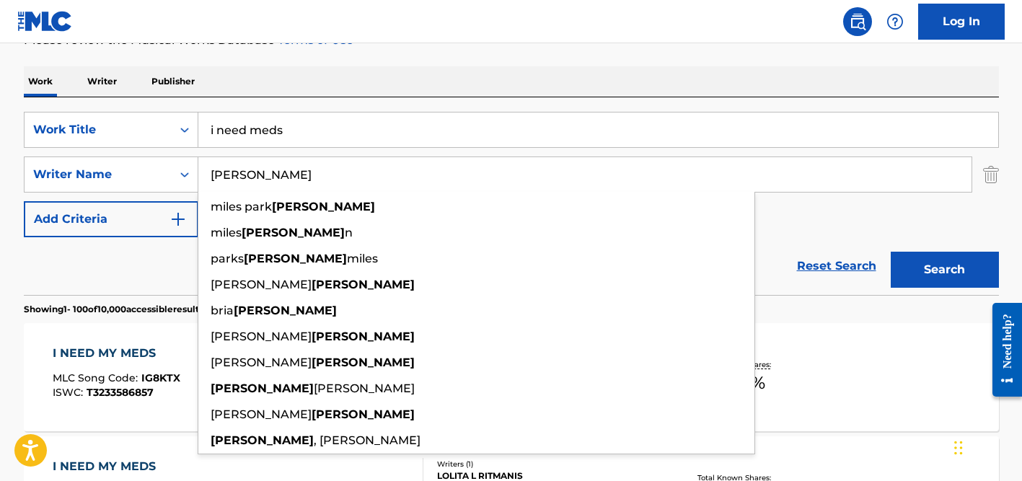
type input "[PERSON_NAME]"
click at [891, 252] on button "Search" at bounding box center [945, 270] width 108 height 36
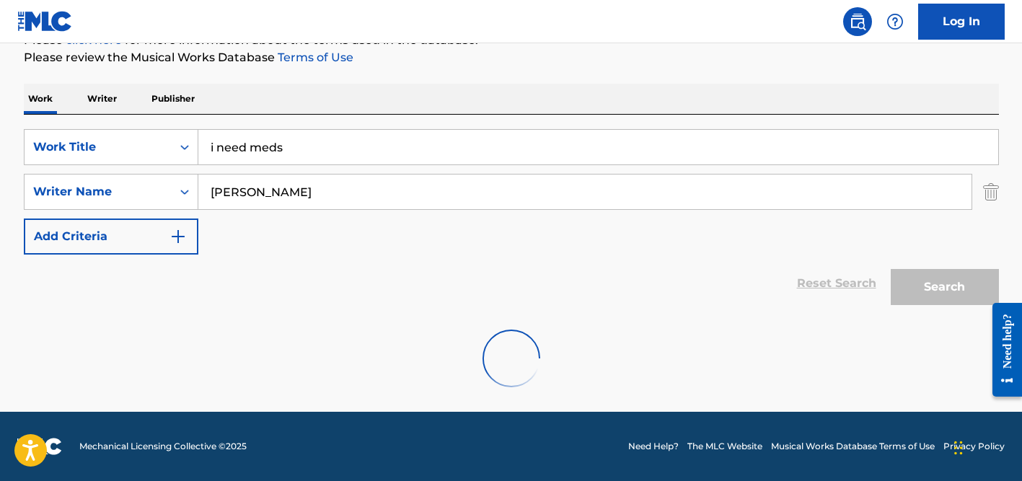
click at [253, 151] on input "i need meds" at bounding box center [598, 147] width 800 height 35
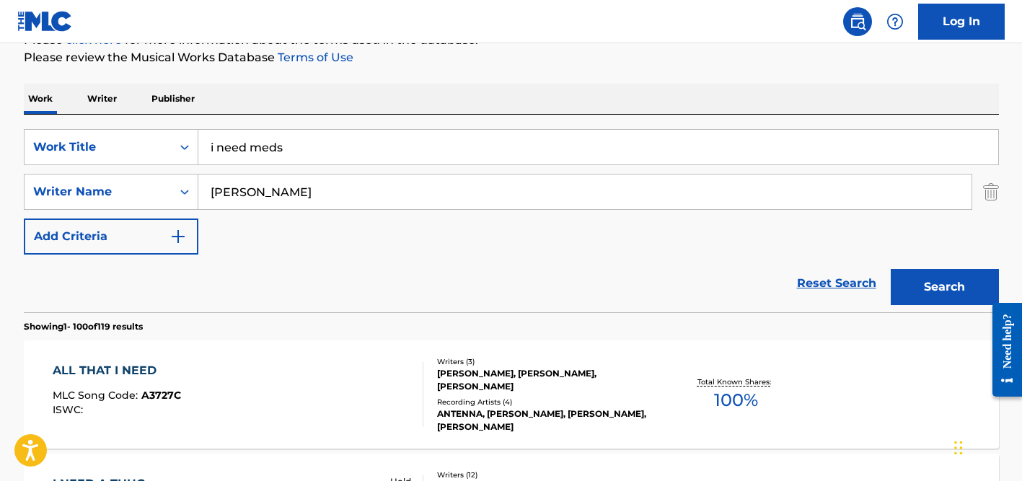
click at [253, 151] on input "i need meds" at bounding box center [598, 147] width 800 height 35
click at [222, 234] on div "SearchWithCriteria360dd5d2-4c4e-4e6f-8fe5-0508f415eae9 Work Title i need meds S…" at bounding box center [511, 192] width 975 height 126
click at [237, 188] on input "[PERSON_NAME]" at bounding box center [584, 192] width 773 height 35
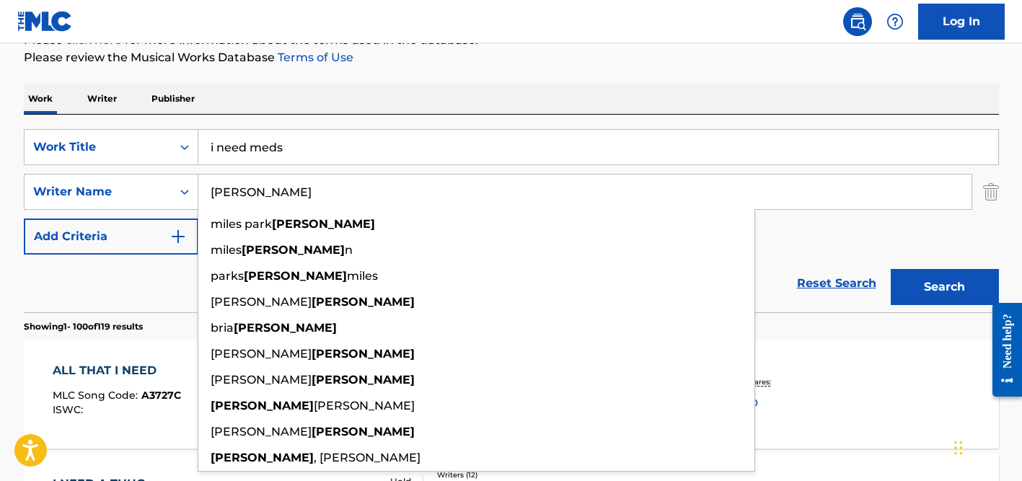
click at [237, 188] on input "[PERSON_NAME]" at bounding box center [584, 192] width 773 height 35
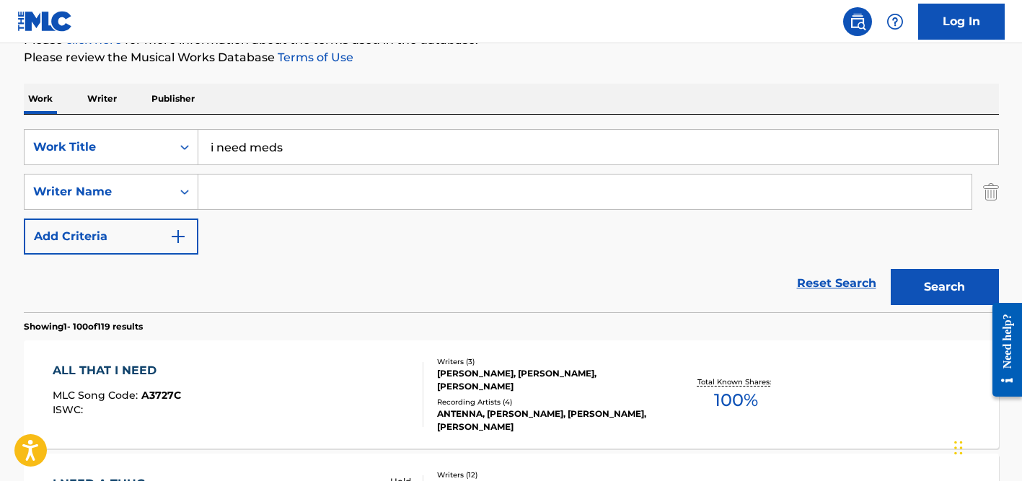
click at [262, 148] on input "i need meds" at bounding box center [598, 147] width 800 height 35
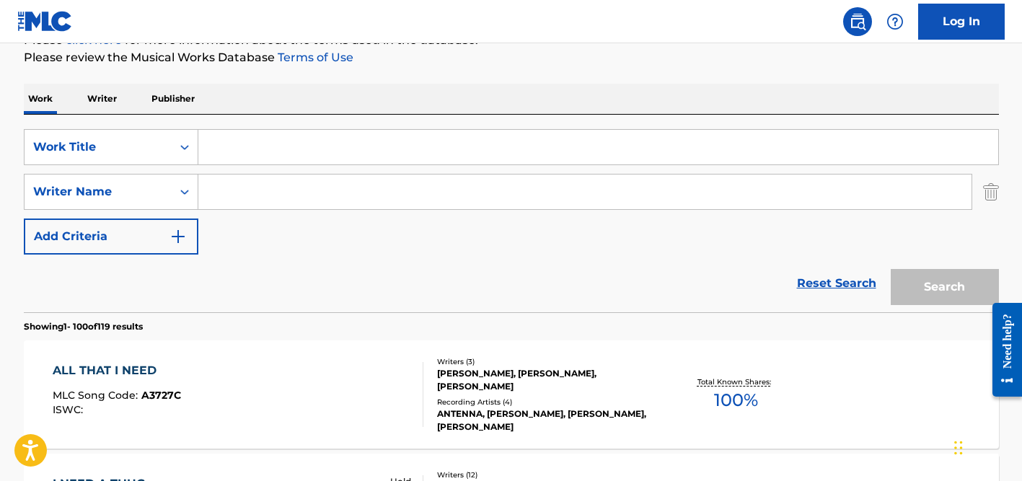
click at [301, 113] on div "Work Writer Publisher" at bounding box center [511, 99] width 975 height 30
click at [263, 148] on input "Search Form" at bounding box center [598, 147] width 800 height 35
paste input "Es la Que Va"
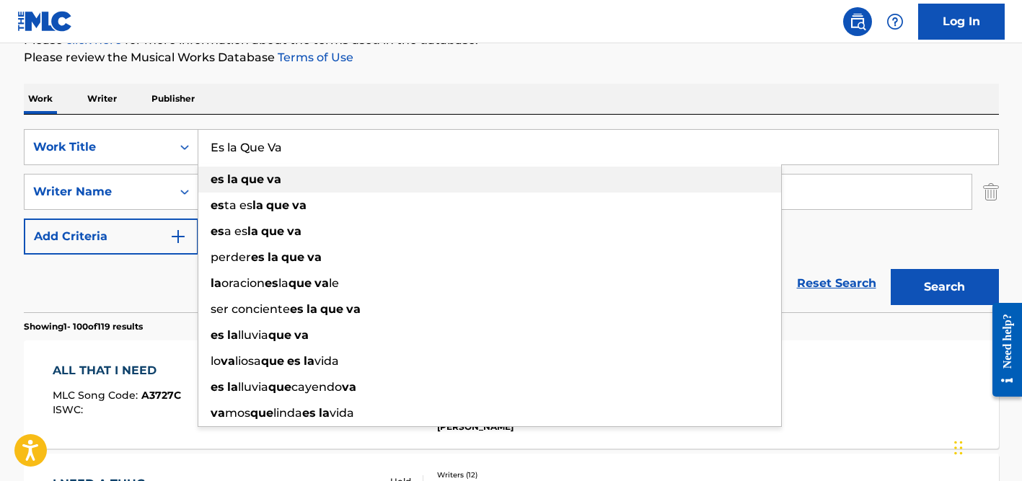
click at [318, 182] on div "es la que va" at bounding box center [489, 180] width 583 height 26
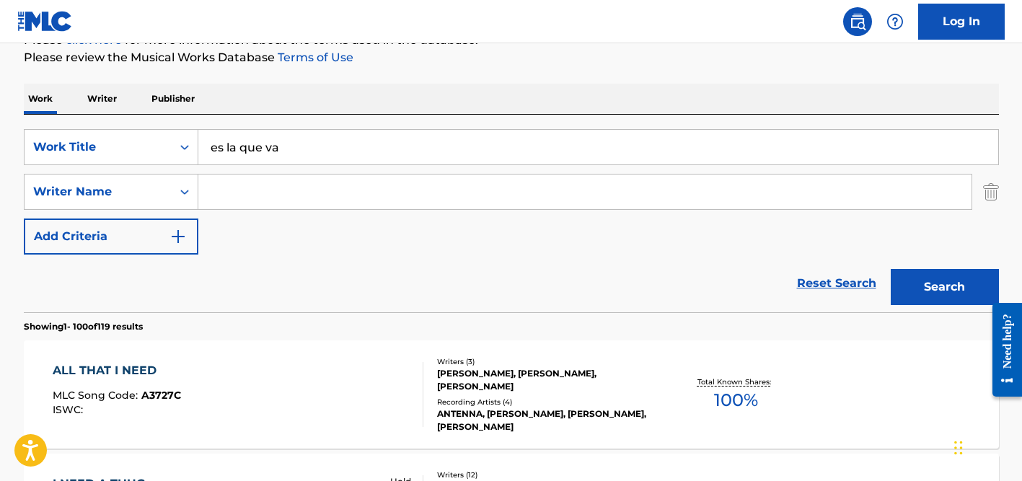
click at [304, 136] on input "es la que va" at bounding box center [598, 147] width 800 height 35
paste input "Es la Que V"
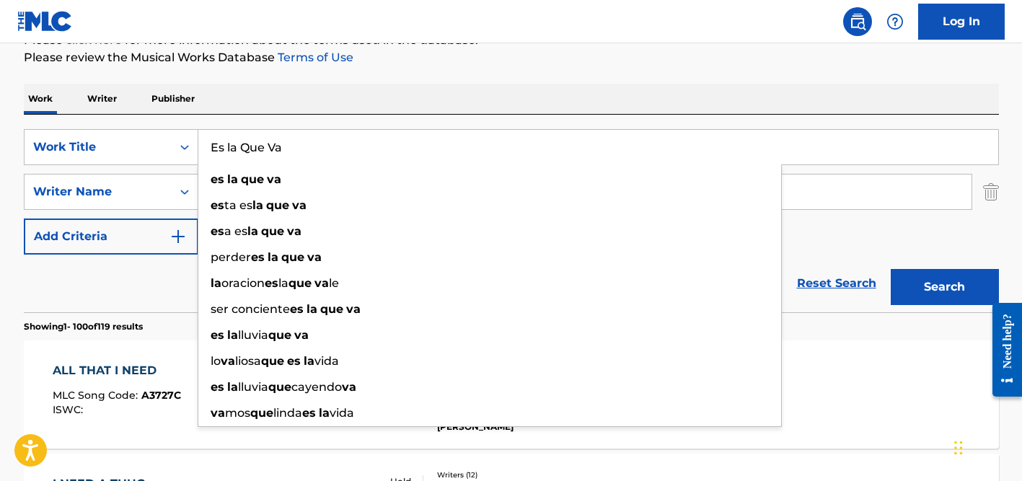
type input "Es la Que Va"
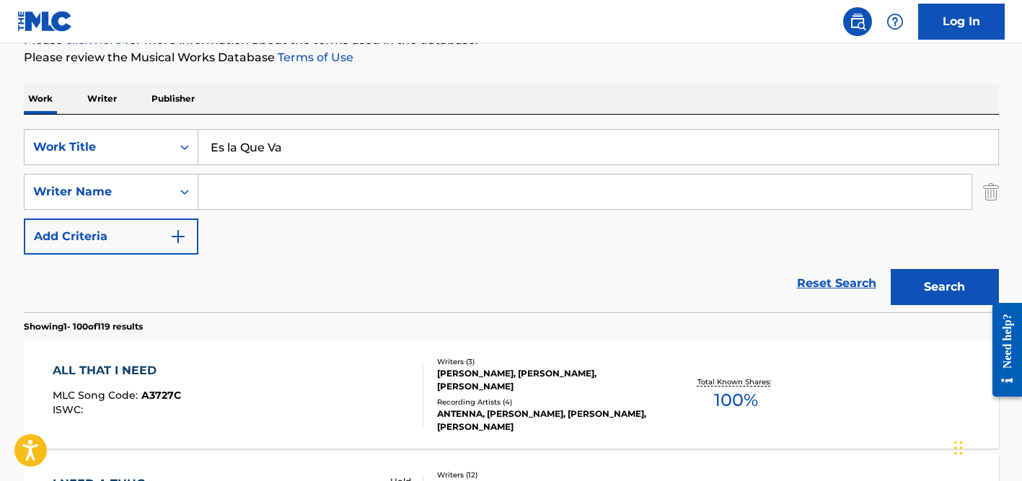
click at [313, 207] on input "Search Form" at bounding box center [584, 192] width 773 height 35
click at [891, 269] on button "Search" at bounding box center [945, 287] width 108 height 36
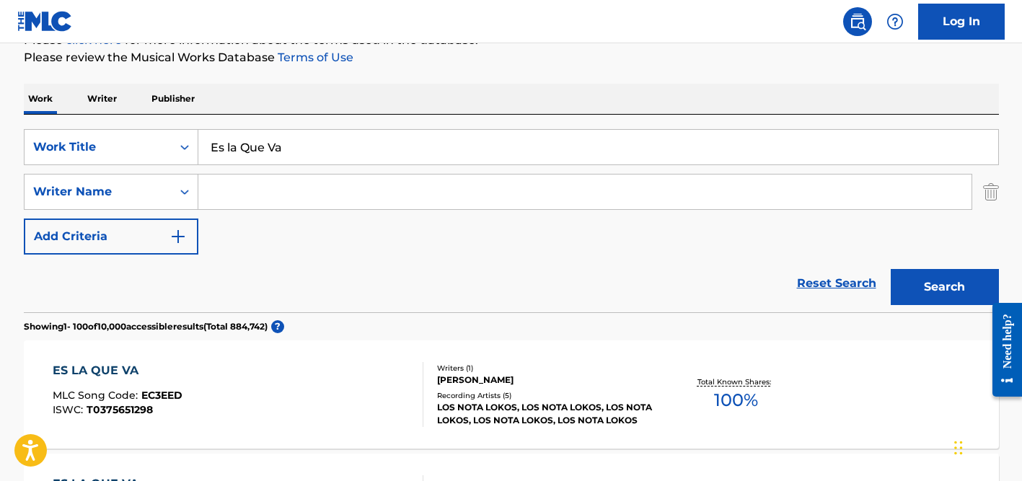
scroll to position [195, 0]
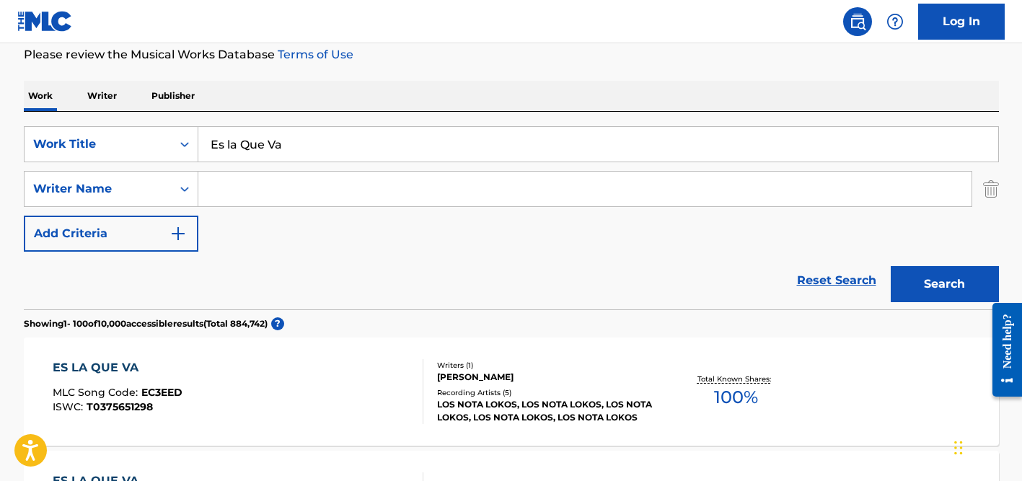
click at [528, 382] on div "[PERSON_NAME]" at bounding box center [546, 377] width 218 height 13
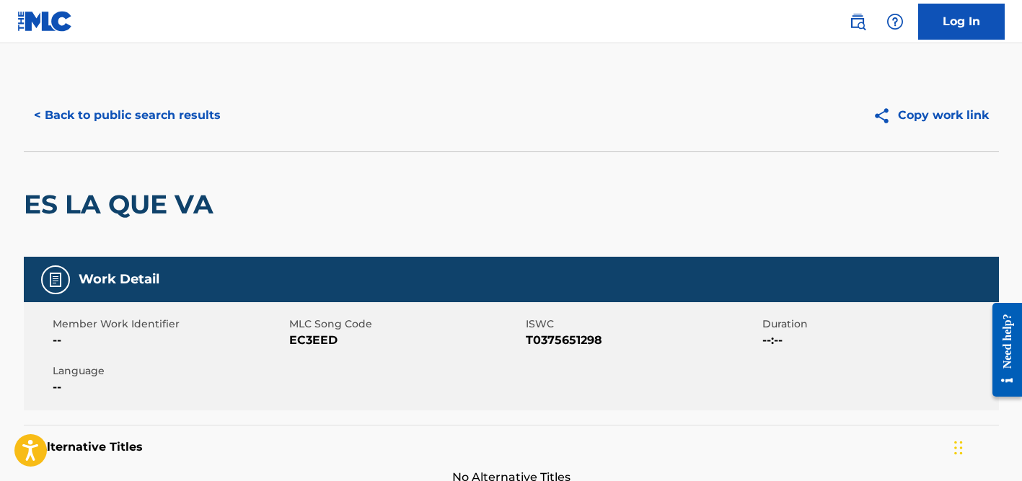
click at [153, 110] on button "< Back to public search results" at bounding box center [127, 115] width 207 height 36
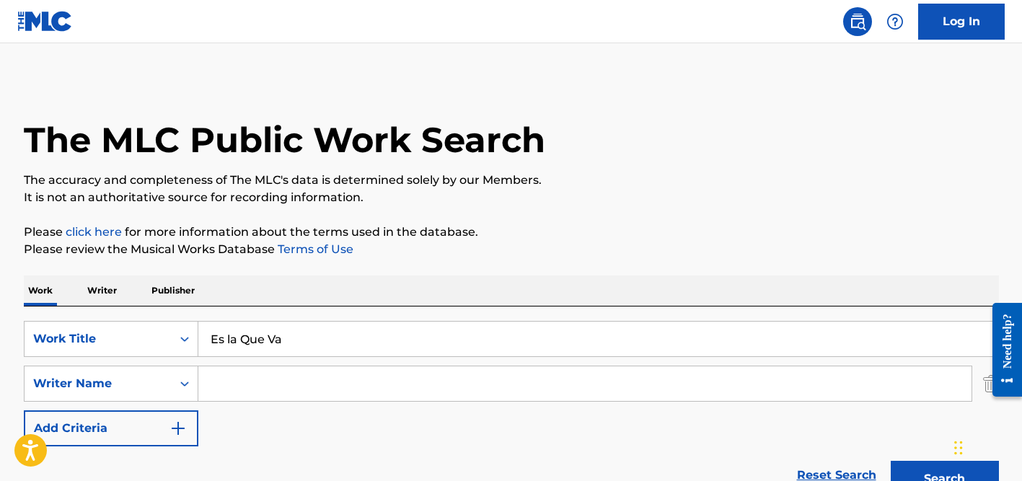
click at [270, 329] on input "Es la Que Va" at bounding box center [598, 339] width 800 height 35
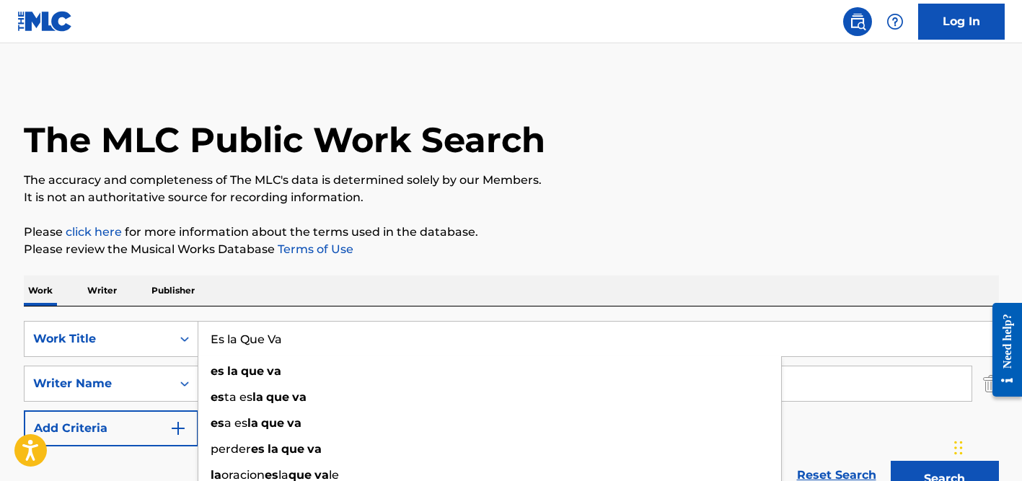
paste input "Mala [PERSON_NAME] Punyat"
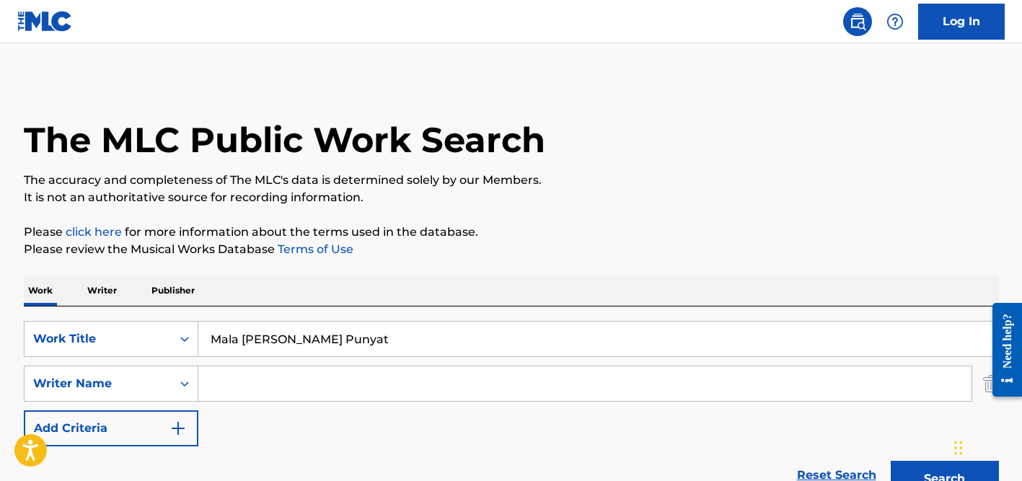
type input "Mala [PERSON_NAME] Punyat"
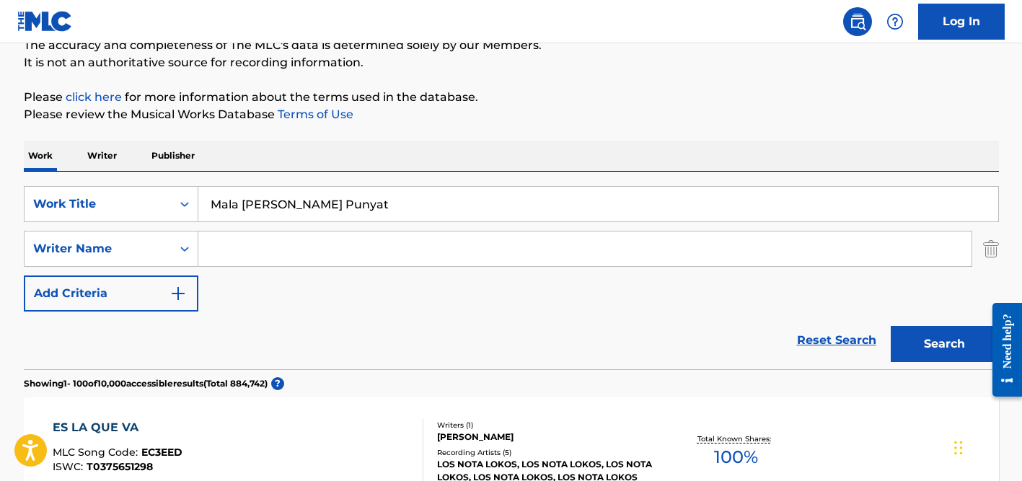
scroll to position [157, 0]
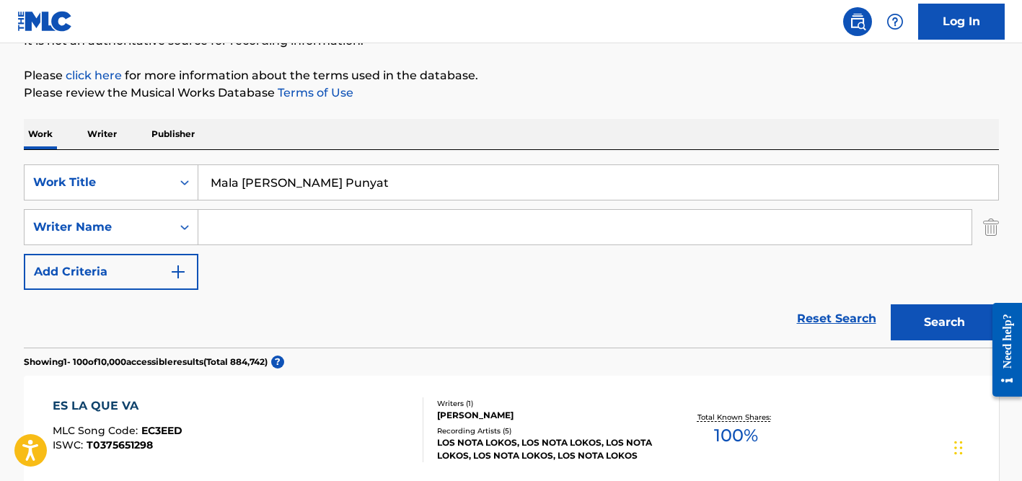
click at [269, 236] on input "Search Form" at bounding box center [584, 227] width 773 height 35
paste input "[PERSON_NAME]"
drag, startPoint x: 238, startPoint y: 227, endPoint x: 175, endPoint y: 219, distance: 64.1
click at [175, 219] on div "SearchWithCriteria437a0d8a-7635-44da-8424-99057a128c82 Writer Name [PERSON_NAME…" at bounding box center [511, 227] width 975 height 36
type input "Gaikwad"
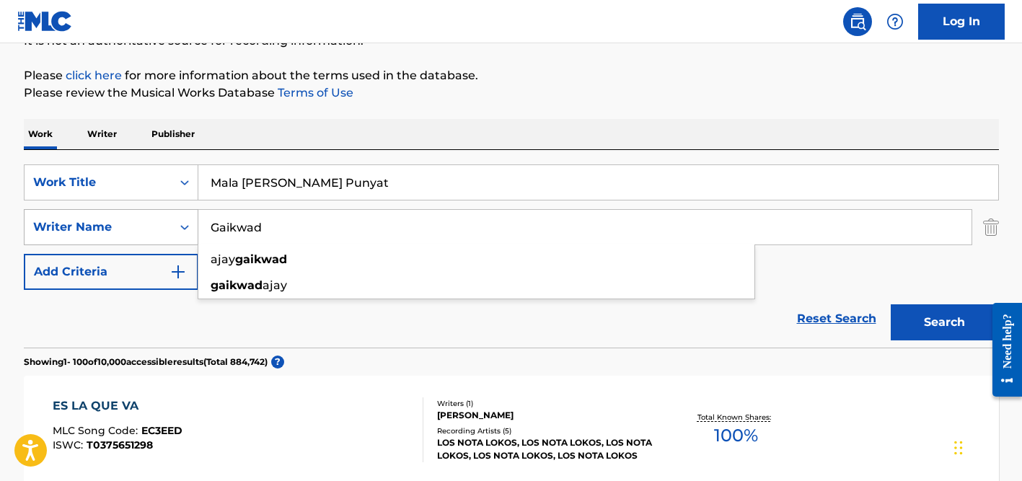
click at [891, 304] on button "Search" at bounding box center [945, 322] width 108 height 36
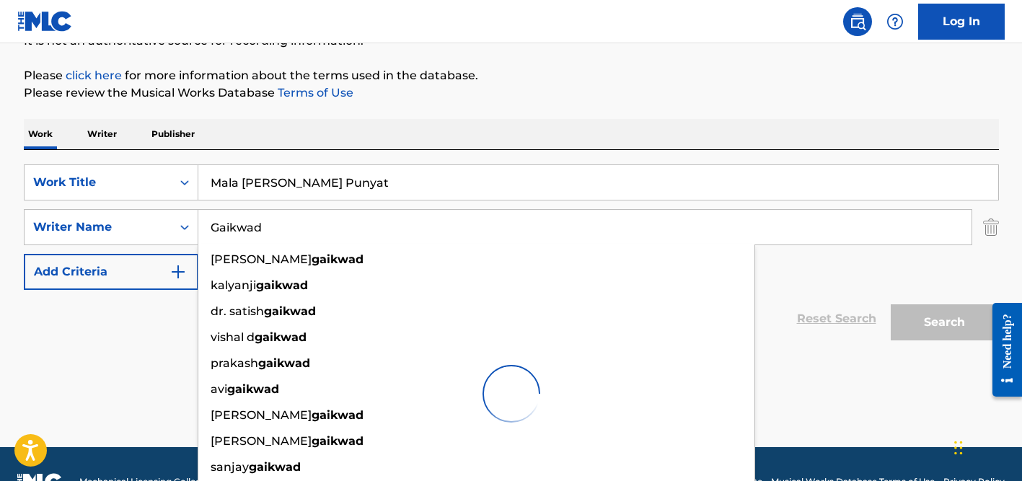
click at [510, 112] on div "The MLC Public Work Search The accuracy and completeness of The MLC's data is d…" at bounding box center [511, 181] width 1010 height 517
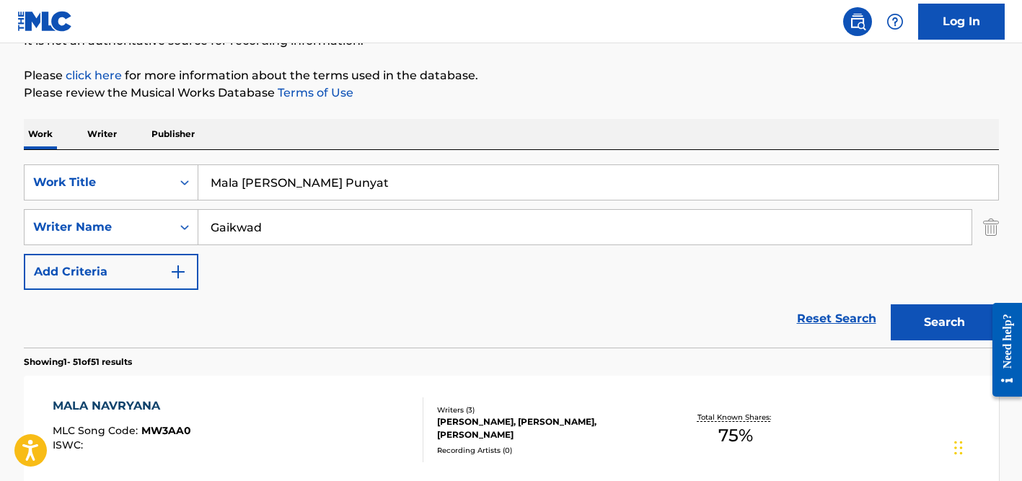
click at [289, 214] on input "Gaikwad" at bounding box center [584, 227] width 773 height 35
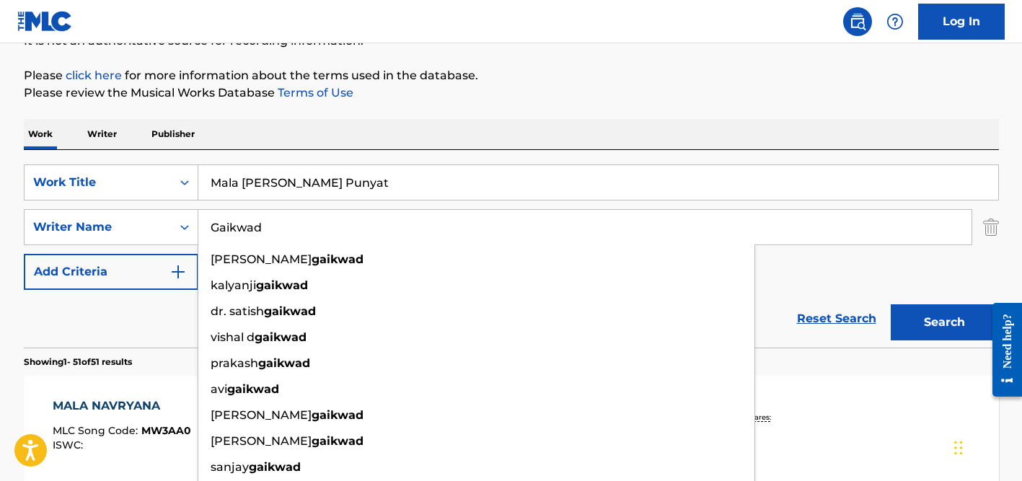
click at [289, 214] on input "Gaikwad" at bounding box center [584, 227] width 773 height 35
click at [891, 304] on button "Search" at bounding box center [945, 322] width 108 height 36
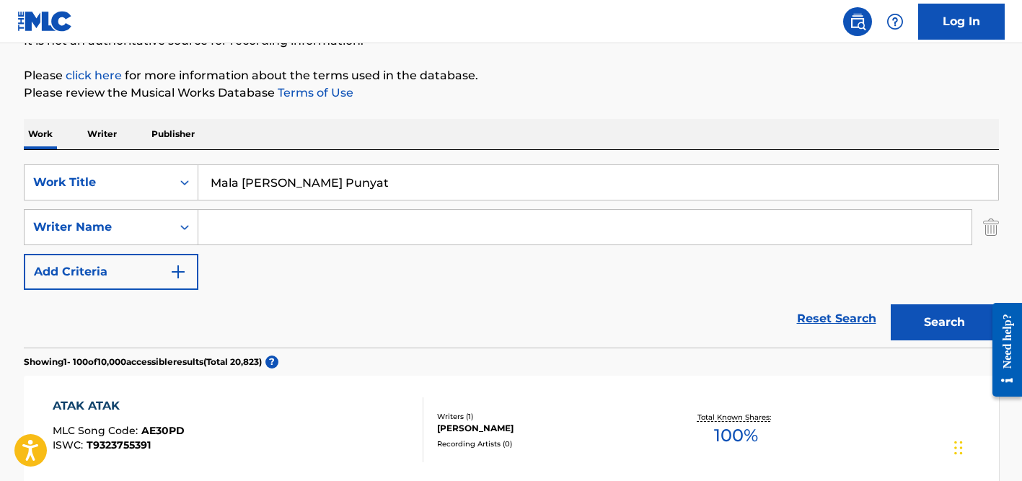
click at [242, 177] on input "Mala [PERSON_NAME] Punyat" at bounding box center [598, 182] width 800 height 35
paste input "Mogo Den Togomaw [PERSON_NAME] Den Togoman"
click at [237, 176] on input "Mogo Den Togomaw [PERSON_NAME] Den Togoman" at bounding box center [598, 182] width 800 height 35
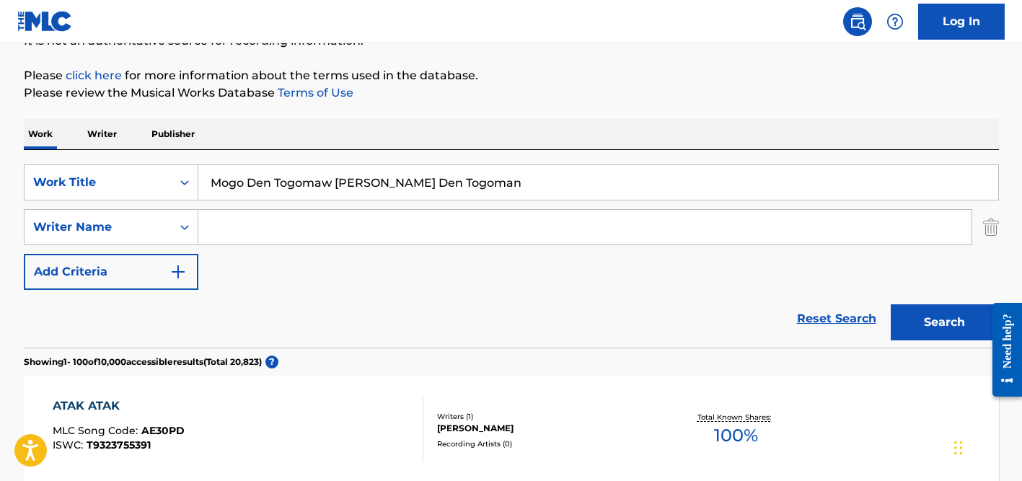
click at [891, 304] on button "Search" at bounding box center [945, 322] width 108 height 36
click at [252, 184] on input "Mogo Den Togomaw [PERSON_NAME] Den Togoman" at bounding box center [598, 182] width 800 height 35
paste input "Because We Can"
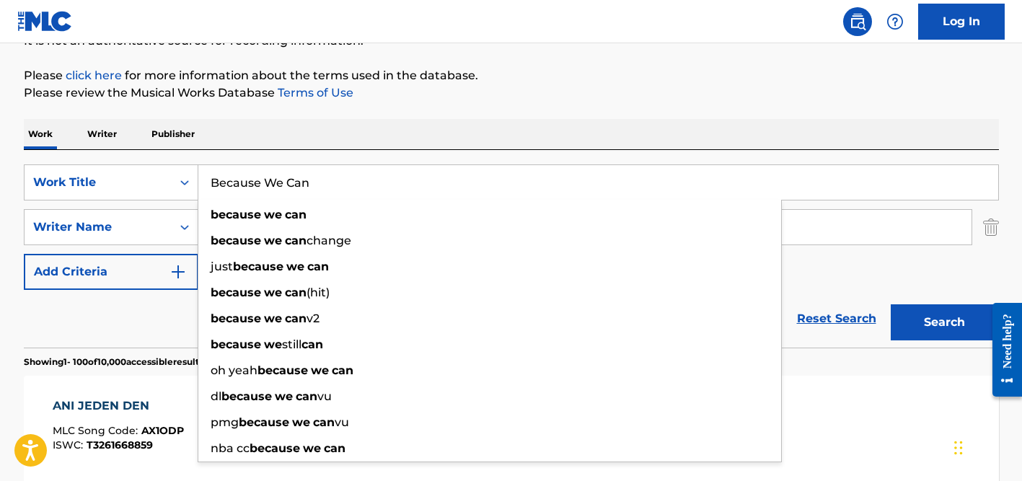
type input "Because We Can"
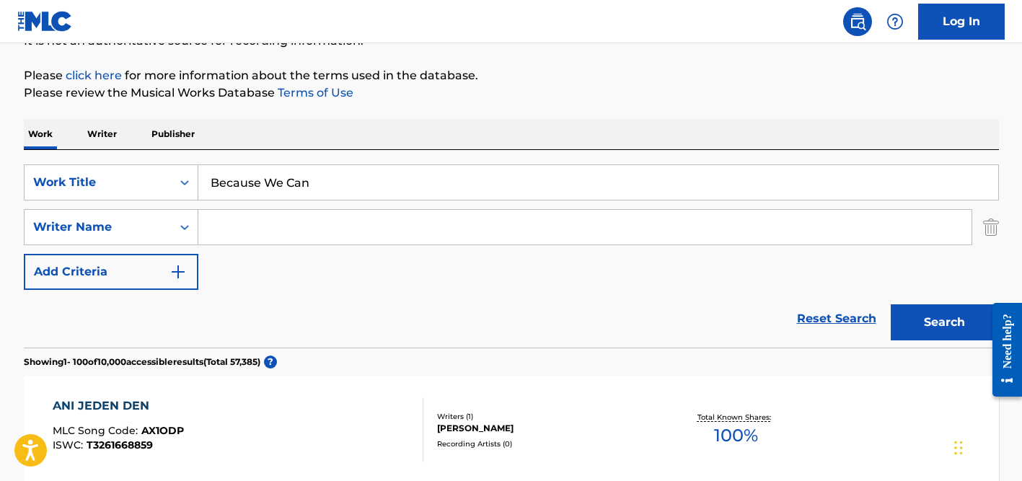
click at [378, 133] on div "Work Writer Publisher" at bounding box center [511, 134] width 975 height 30
click at [291, 230] on input "Search Form" at bounding box center [584, 227] width 773 height 35
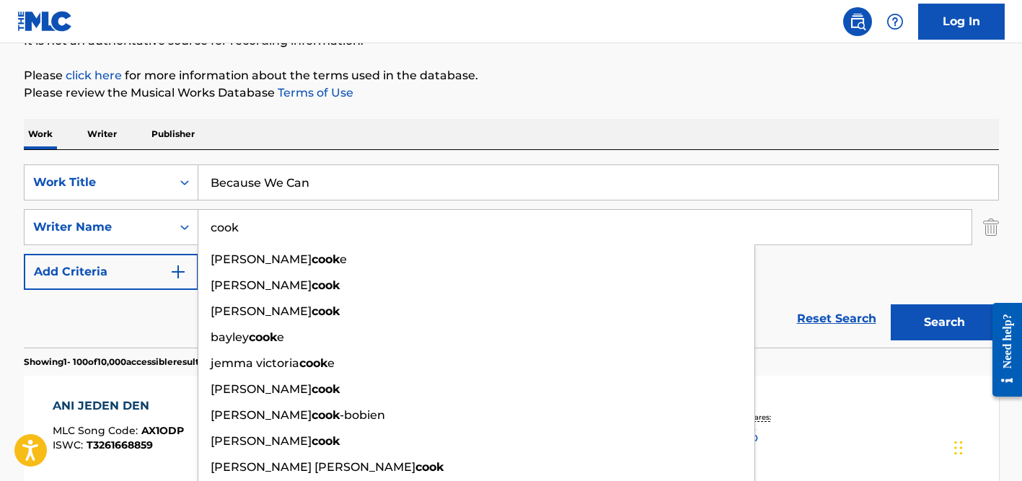
type input "cook"
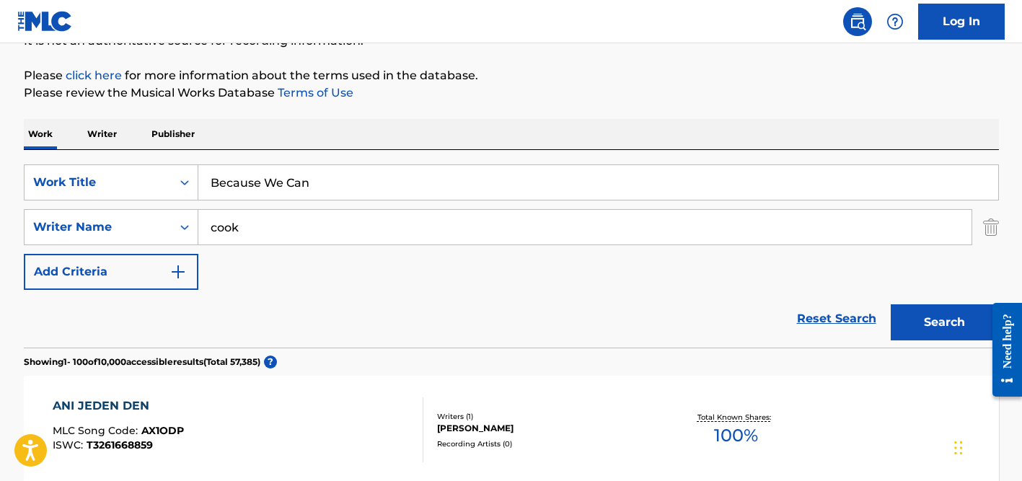
click at [360, 189] on input "Because We Can" at bounding box center [598, 182] width 800 height 35
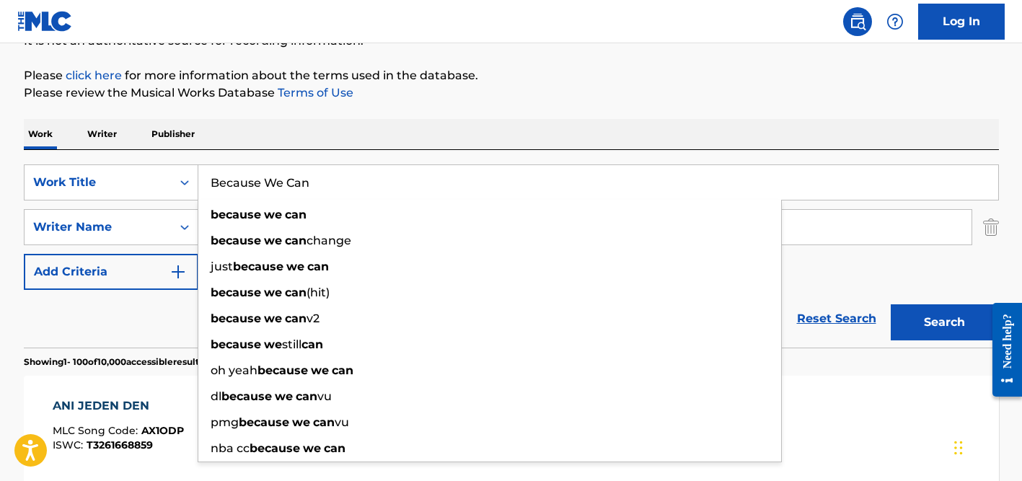
click at [891, 304] on button "Search" at bounding box center [945, 322] width 108 height 36
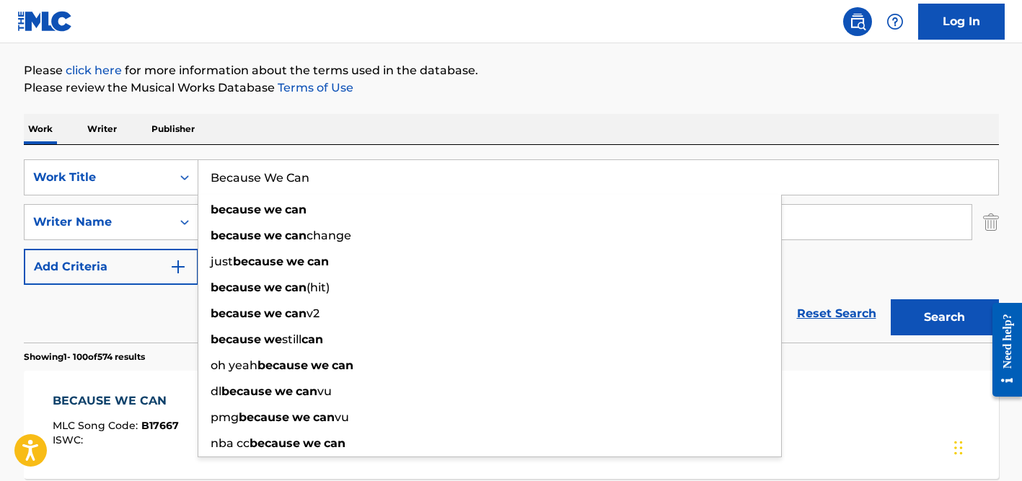
click at [523, 81] on p "Please review the Musical Works Database Terms of Use" at bounding box center [511, 87] width 975 height 17
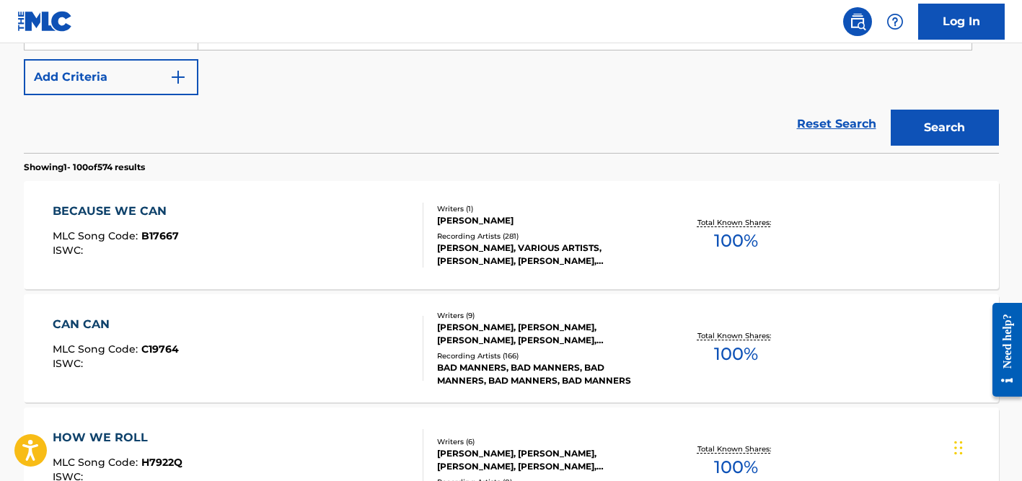
scroll to position [355, 0]
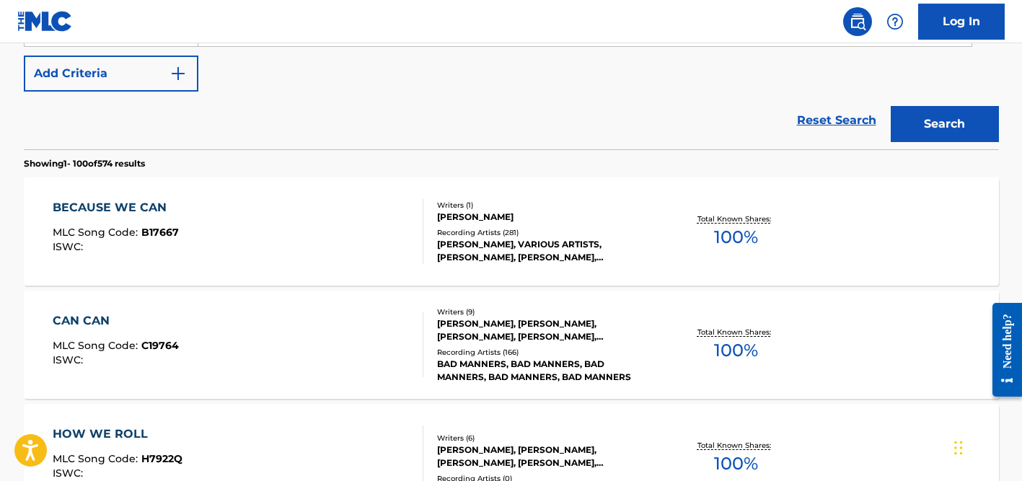
click at [458, 229] on div "Recording Artists ( 281 )" at bounding box center [546, 232] width 218 height 11
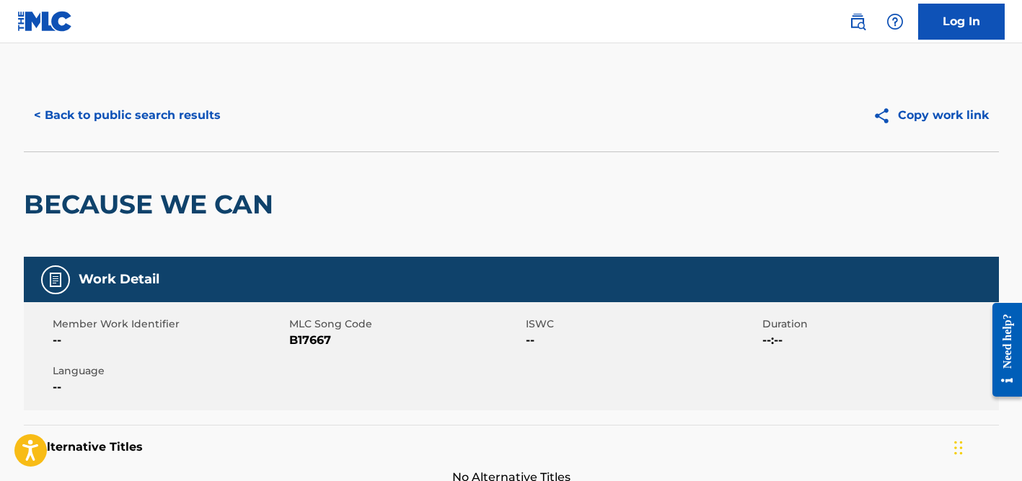
click at [141, 120] on button "< Back to public search results" at bounding box center [127, 115] width 207 height 36
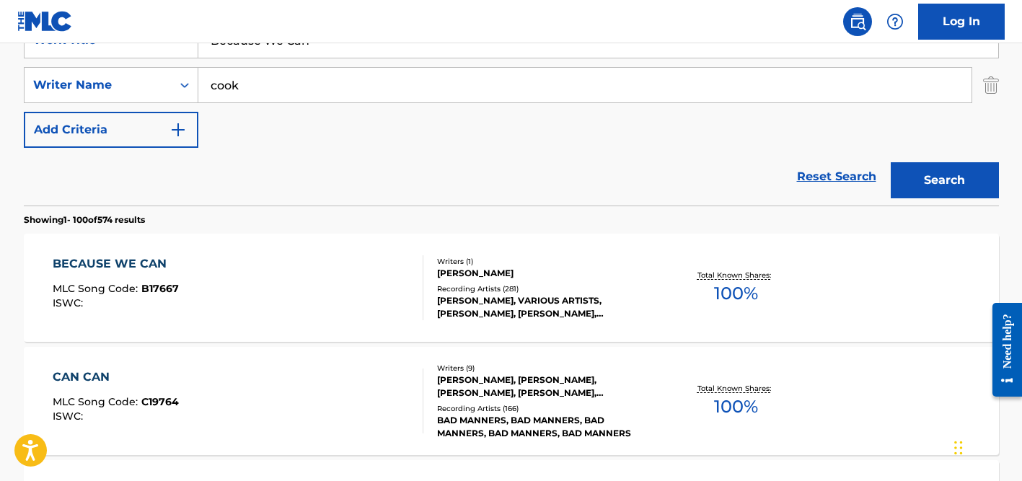
scroll to position [239, 0]
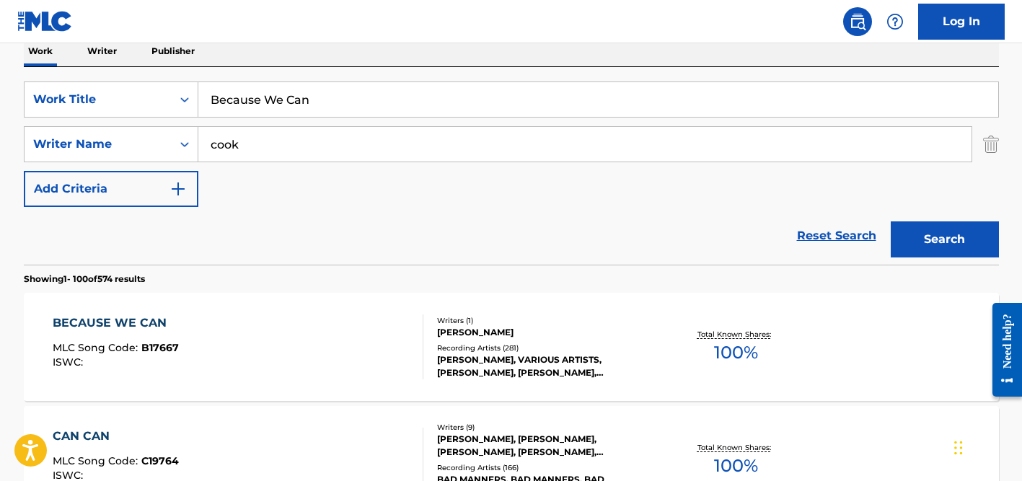
click at [266, 104] on input "Because We Can" at bounding box center [598, 99] width 800 height 35
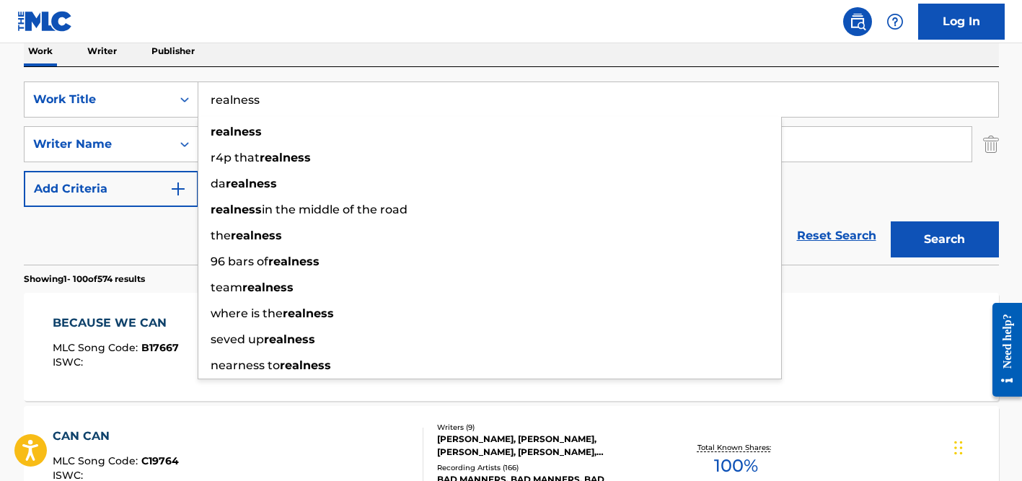
type input "realness"
click at [341, 48] on div "Work Writer Publisher" at bounding box center [511, 51] width 975 height 30
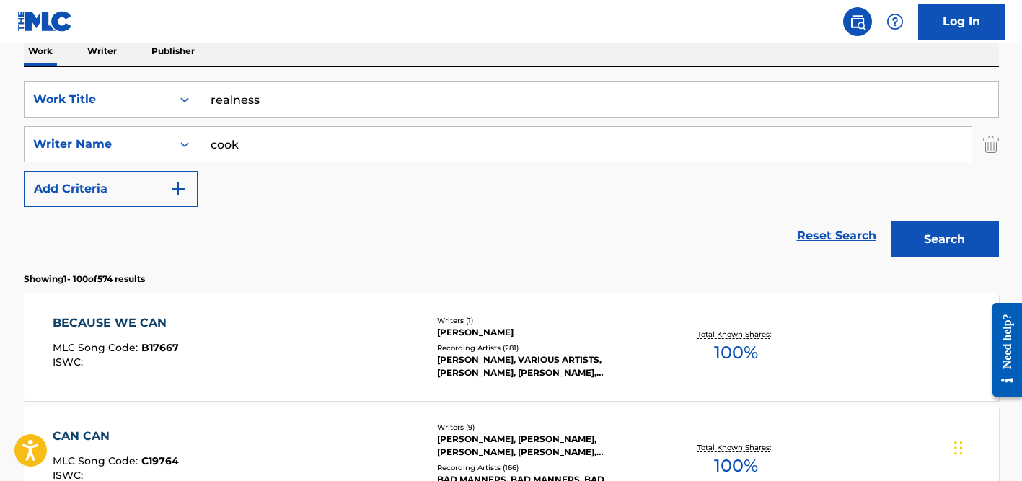
click at [263, 142] on input "cook" at bounding box center [584, 144] width 773 height 35
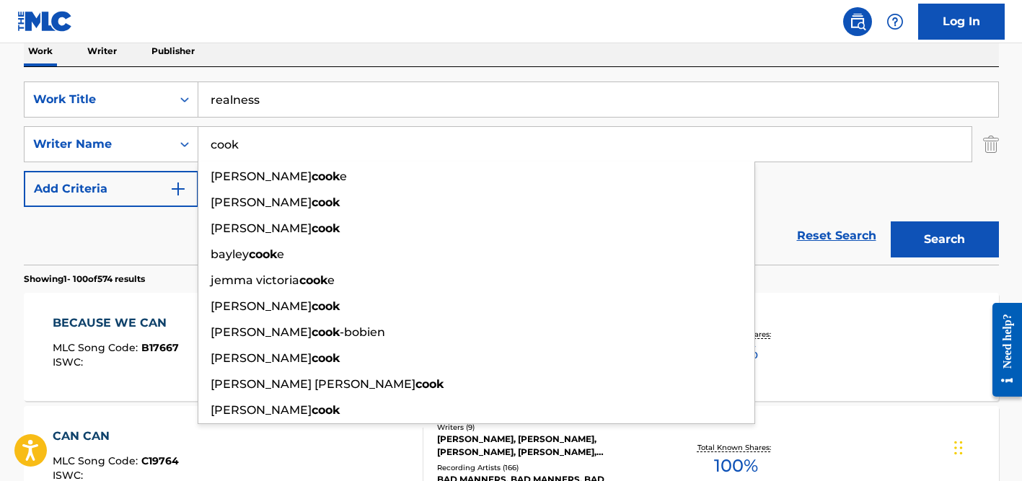
paste input "Mafoluku"
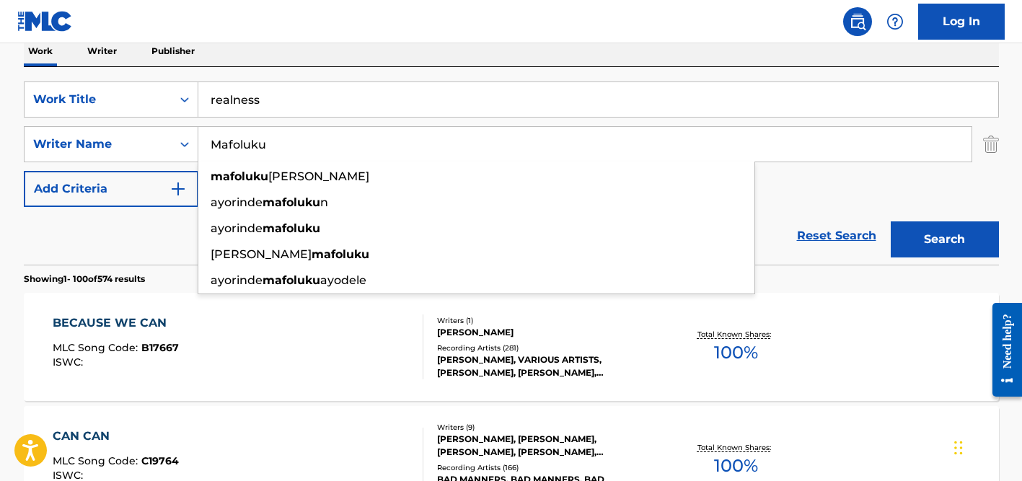
type input "Mafoluku"
click at [138, 237] on div "Reset Search Search" at bounding box center [511, 236] width 975 height 58
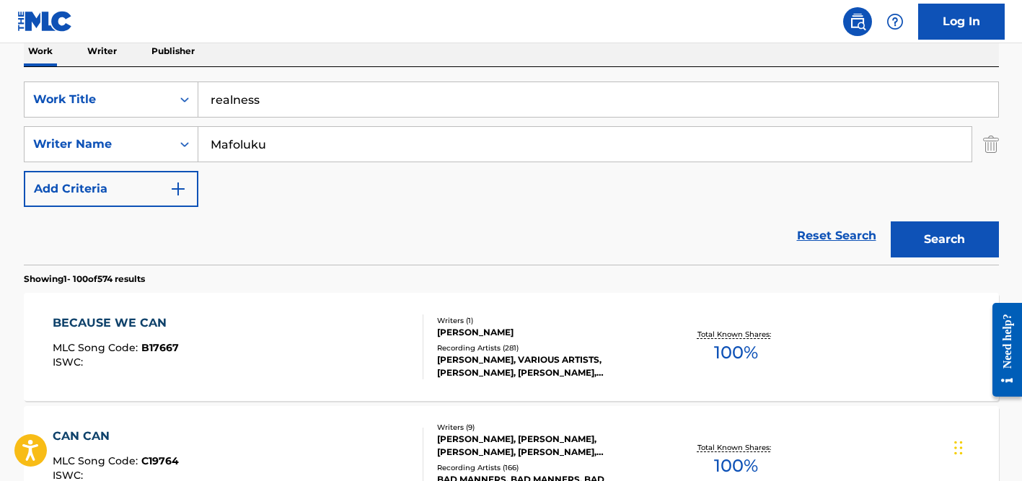
click at [299, 143] on input "Mafoluku" at bounding box center [584, 144] width 773 height 35
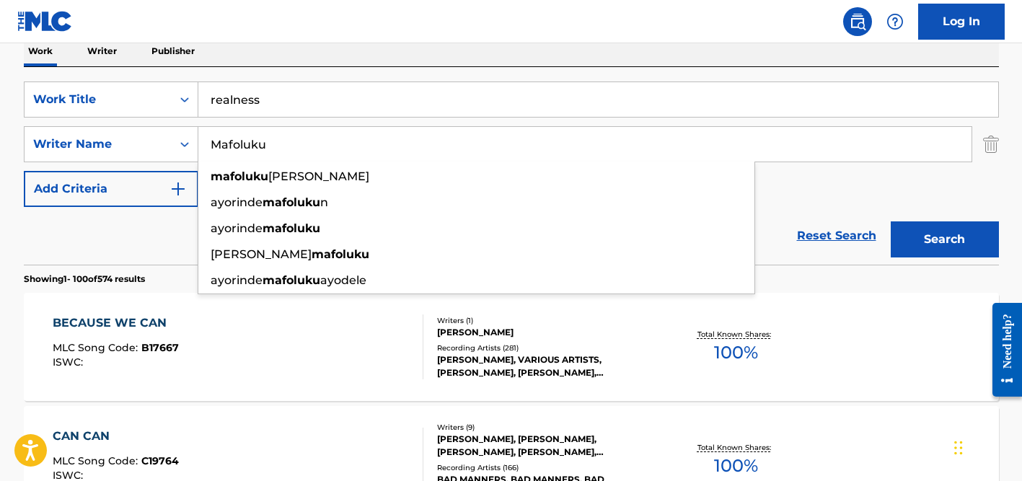
click at [891, 221] on button "Search" at bounding box center [945, 239] width 108 height 36
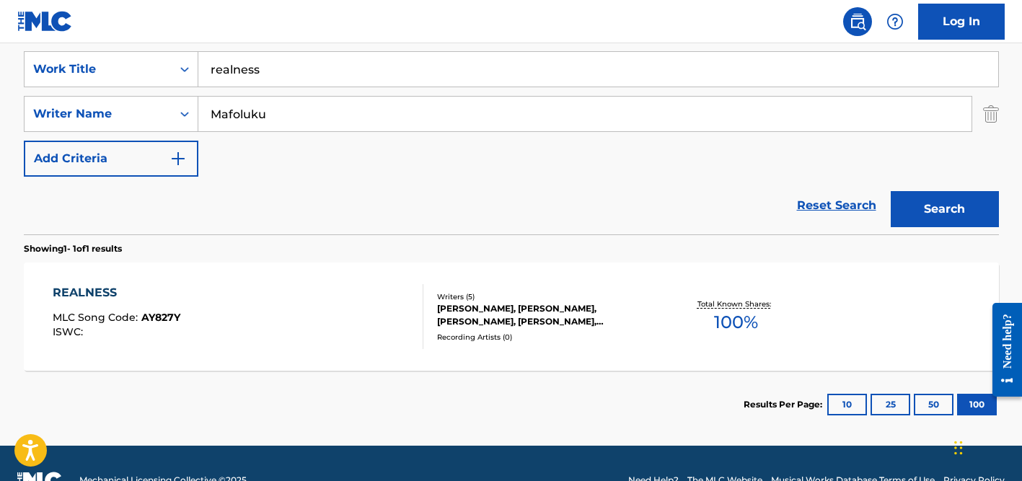
scroll to position [273, 0]
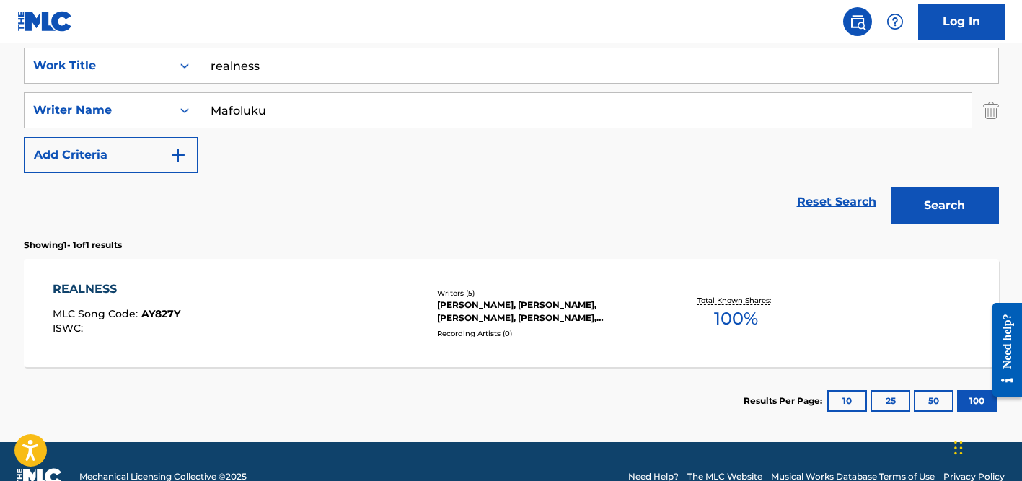
click at [462, 320] on div "[PERSON_NAME], [PERSON_NAME], [PERSON_NAME], [PERSON_NAME], [PERSON_NAME] MAFOL…" at bounding box center [546, 312] width 218 height 26
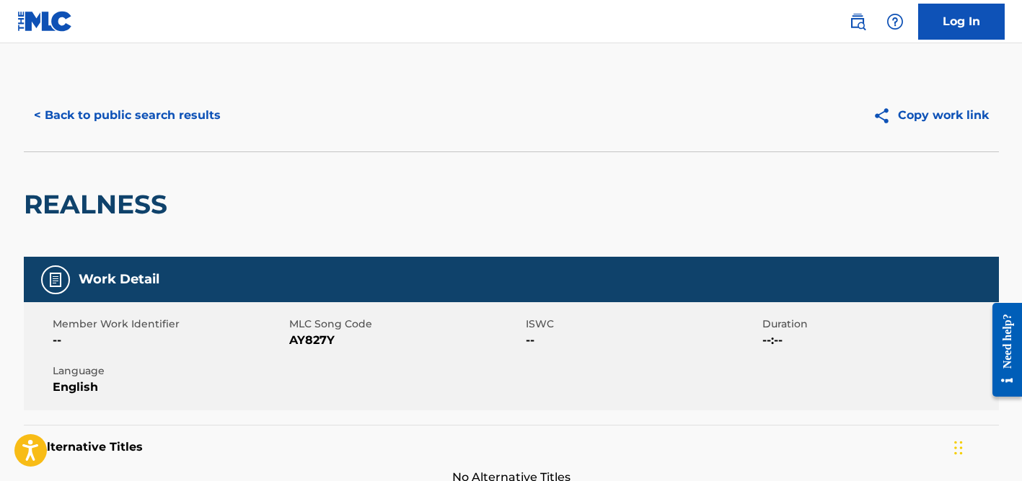
click at [153, 117] on button "< Back to public search results" at bounding box center [127, 115] width 207 height 36
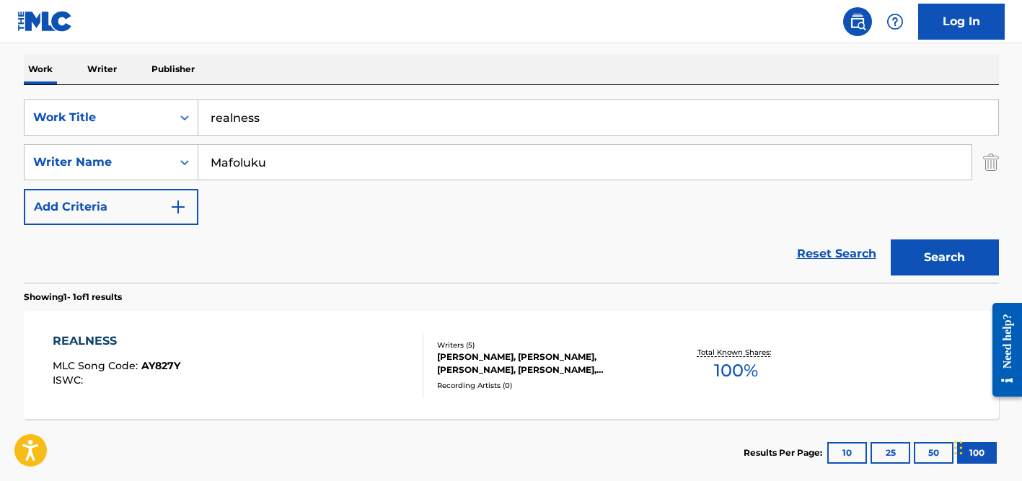
scroll to position [133, 0]
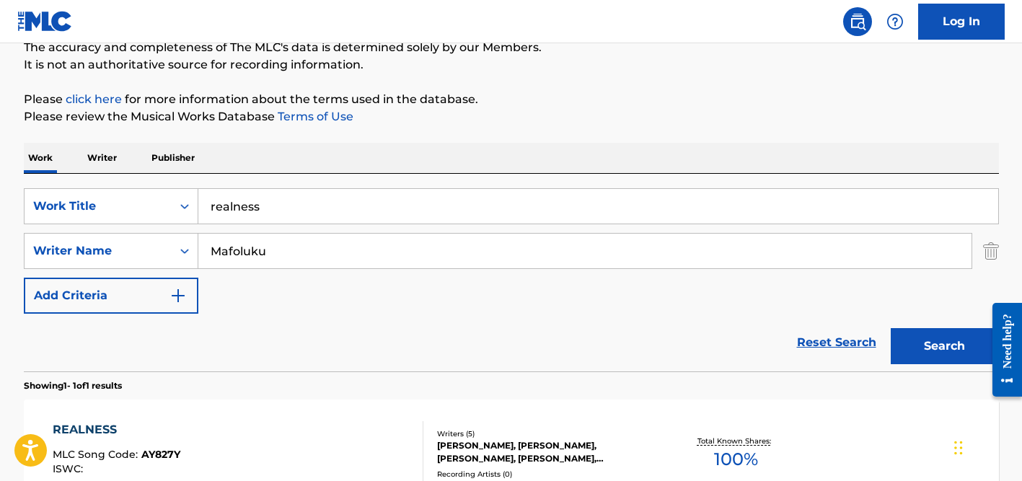
click at [260, 196] on input "realness" at bounding box center [598, 206] width 800 height 35
paste input "Vestes Branca"
type input "Vestes Brancas"
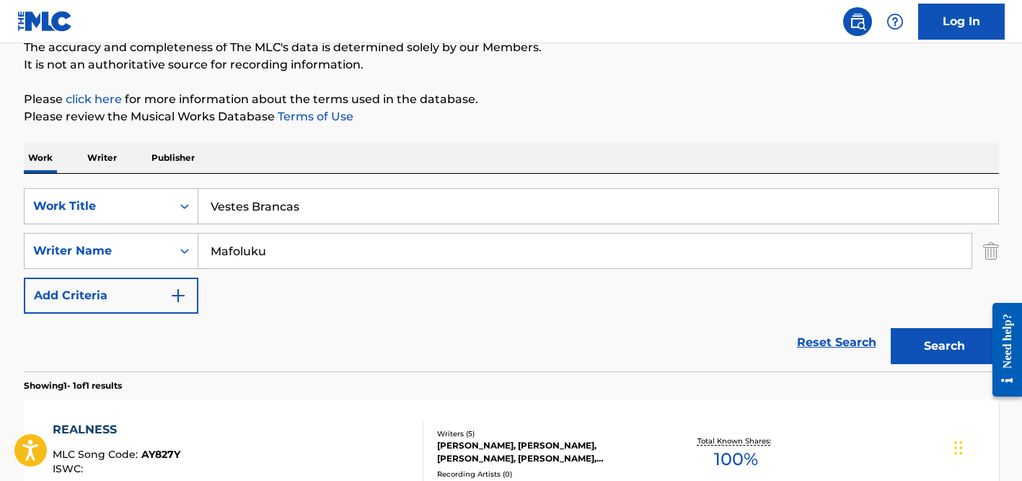
click at [264, 261] on input "Mafoluku" at bounding box center [584, 251] width 773 height 35
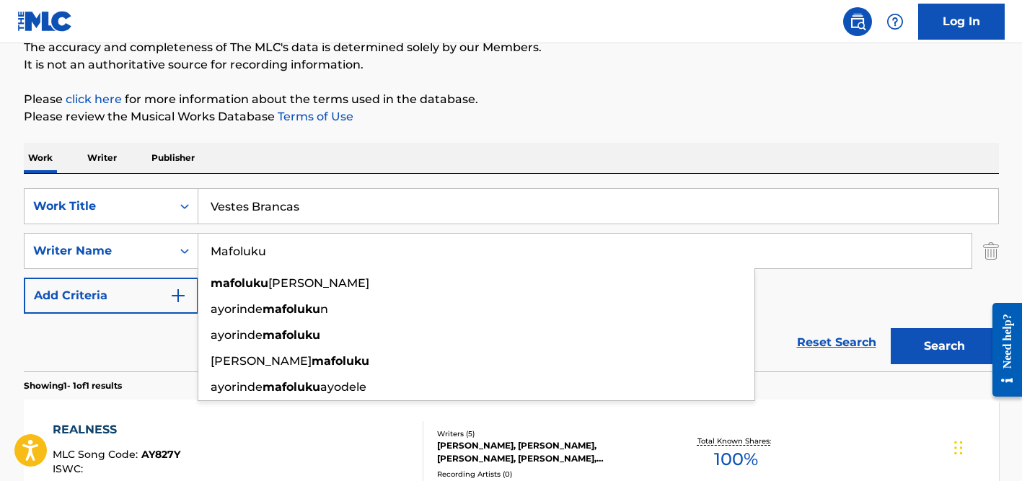
paste input "[PERSON_NAME]"
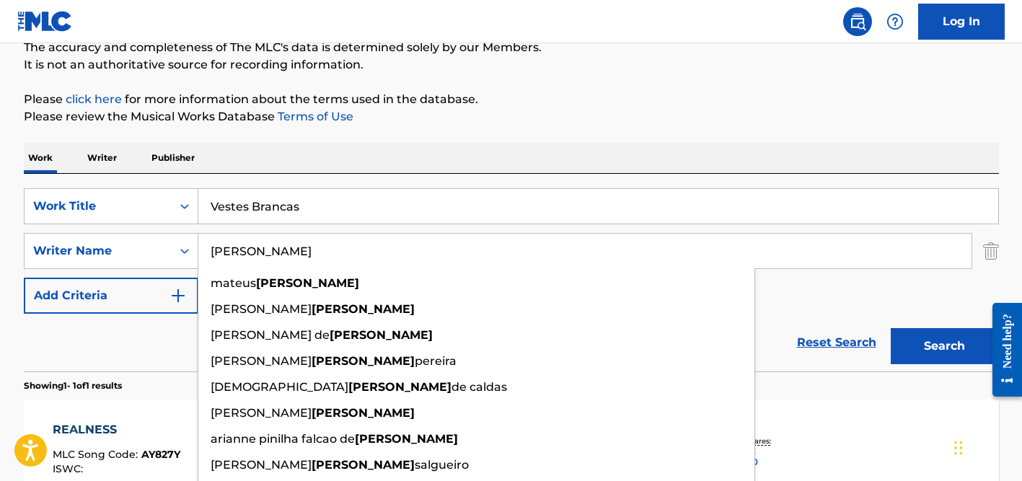
type input "[PERSON_NAME]"
click at [345, 195] on input "Vestes Brancas" at bounding box center [598, 206] width 800 height 35
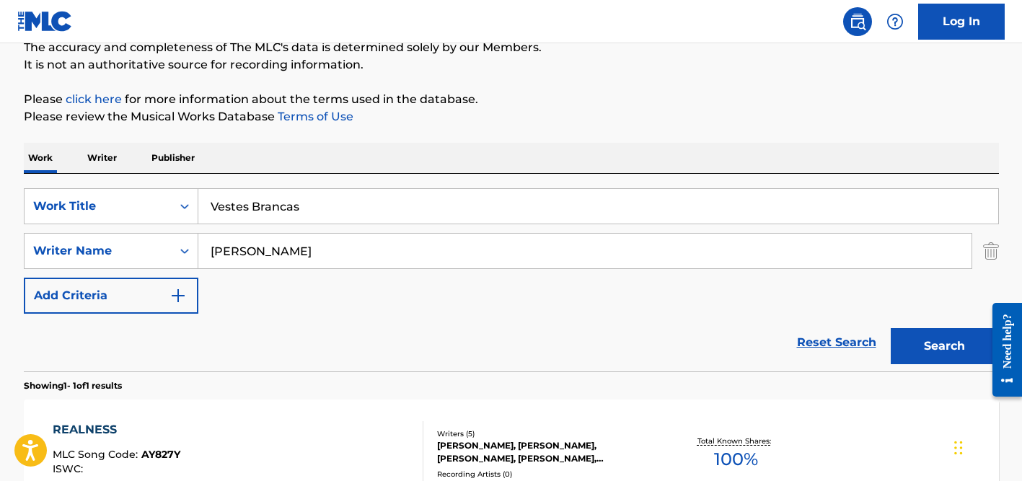
click at [891, 328] on button "Search" at bounding box center [945, 346] width 108 height 36
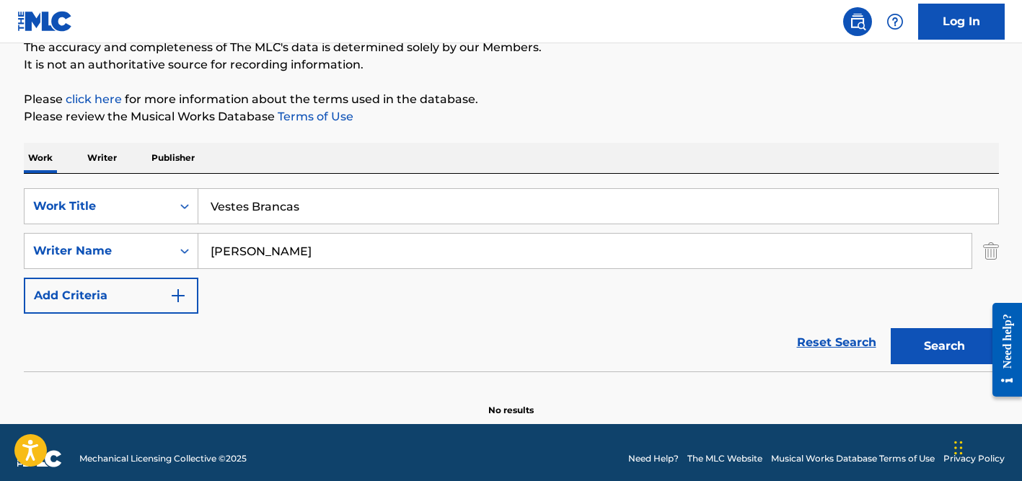
click at [311, 250] on input "[PERSON_NAME]" at bounding box center [584, 251] width 773 height 35
click at [891, 328] on button "Search" at bounding box center [945, 346] width 108 height 36
